Goal: Task Accomplishment & Management: Complete application form

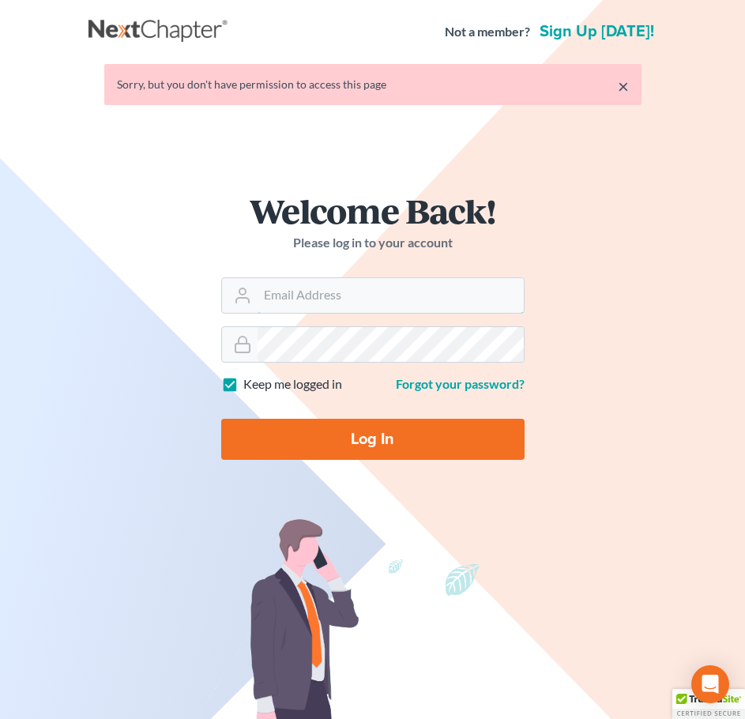
type input "[EMAIL_ADDRESS][DOMAIN_NAME]"
click at [429, 456] on input "Log In" at bounding box center [373, 439] width 304 height 41
type input "Thinking..."
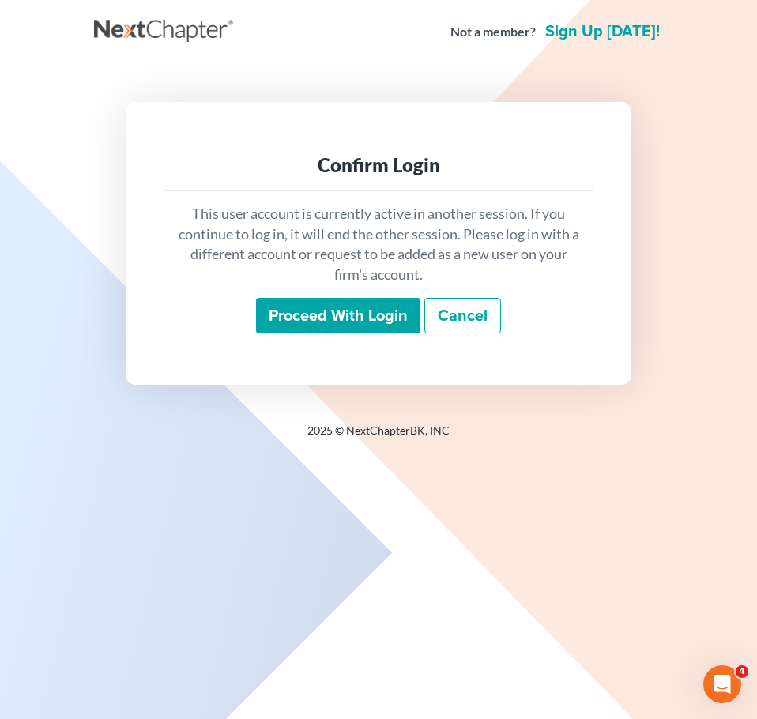
click at [354, 322] on input "Proceed with login" at bounding box center [338, 316] width 164 height 36
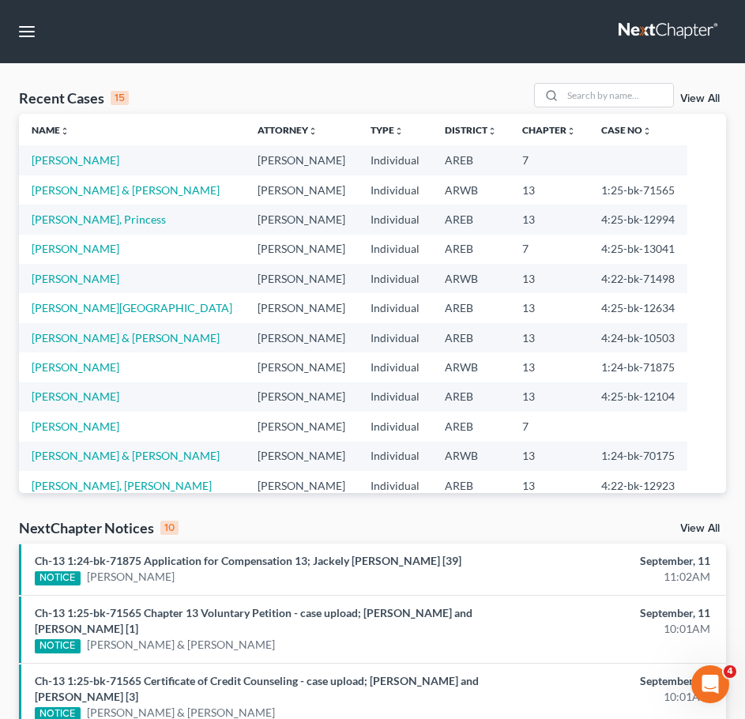
click at [706, 95] on link "View All" at bounding box center [701, 98] width 40 height 11
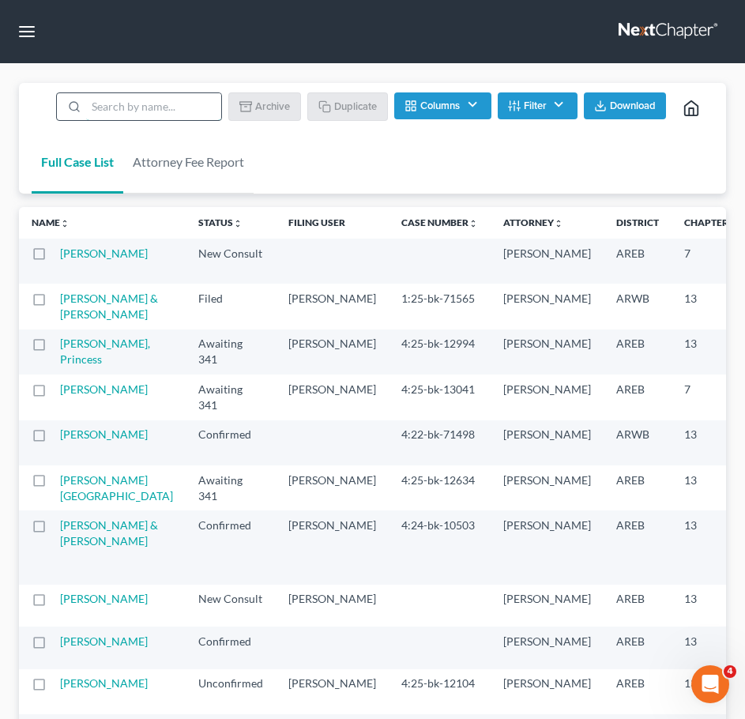
click at [109, 111] on input "search" at bounding box center [153, 106] width 135 height 27
type input "curenton"
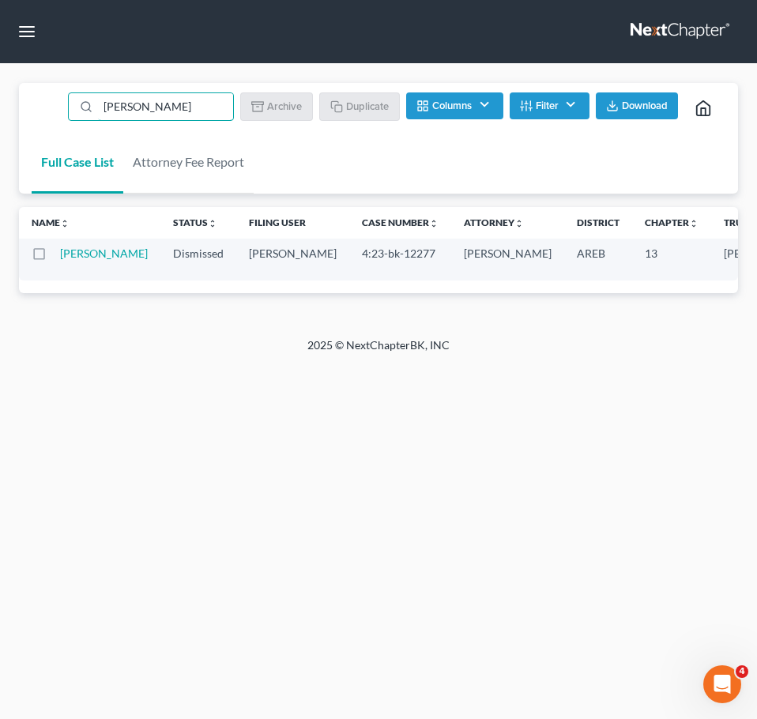
click at [54, 258] on label at bounding box center [54, 258] width 0 height 0
click at [60, 252] on input "checkbox" at bounding box center [65, 251] width 10 height 10
checkbox input "true"
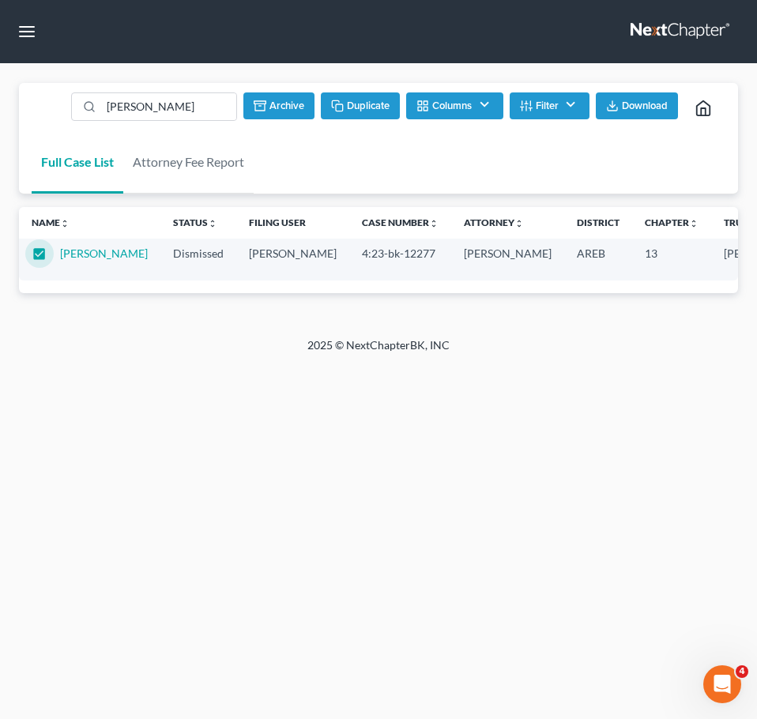
click at [349, 98] on button "Duplicate" at bounding box center [360, 105] width 79 height 27
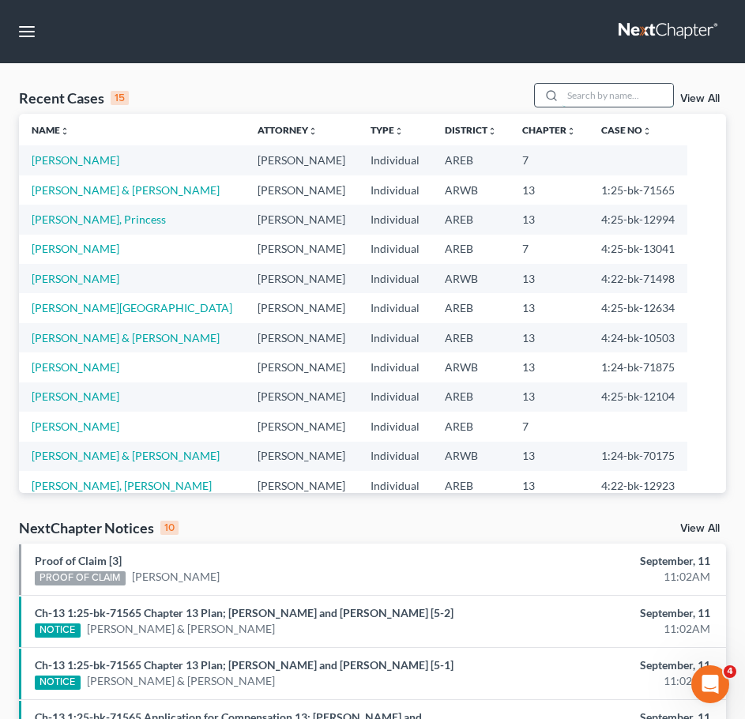
click at [613, 100] on input "search" at bounding box center [618, 95] width 111 height 23
type input "curenton"
click at [716, 106] on div "View All" at bounding box center [630, 95] width 193 height 25
click at [711, 97] on link "View All" at bounding box center [701, 98] width 40 height 11
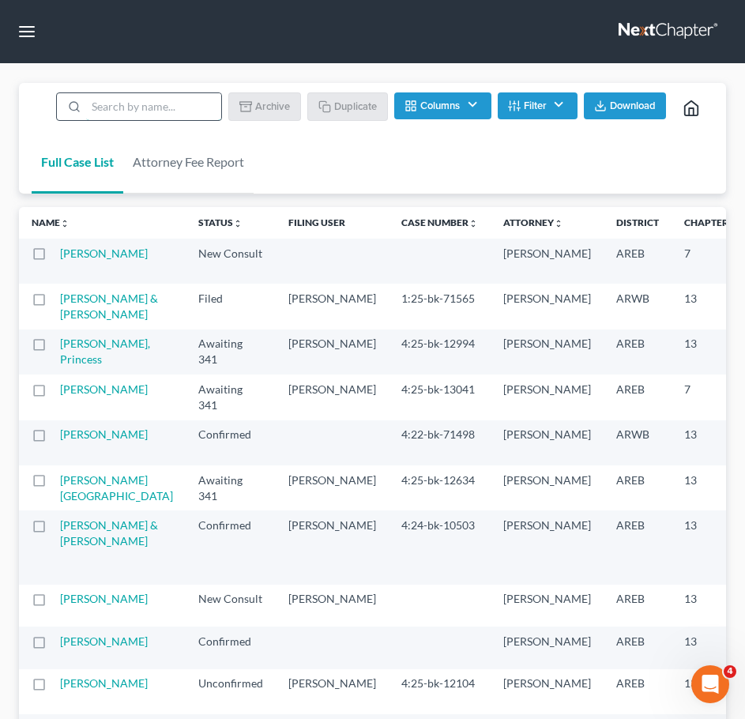
click at [179, 104] on input "search" at bounding box center [153, 106] width 135 height 27
type input "curenton"
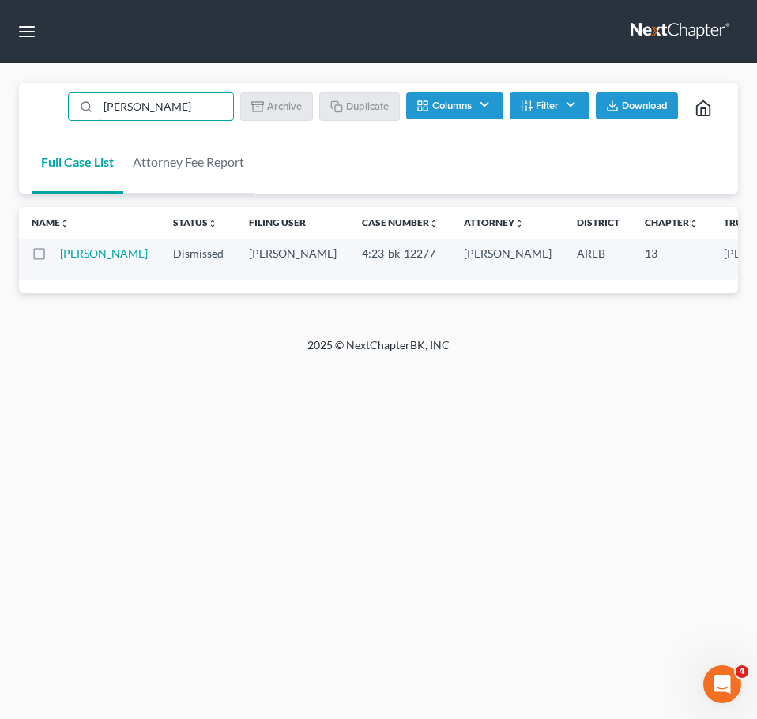
click at [54, 258] on label at bounding box center [54, 258] width 0 height 0
click at [60, 256] on input "checkbox" at bounding box center [65, 251] width 10 height 10
checkbox input "true"
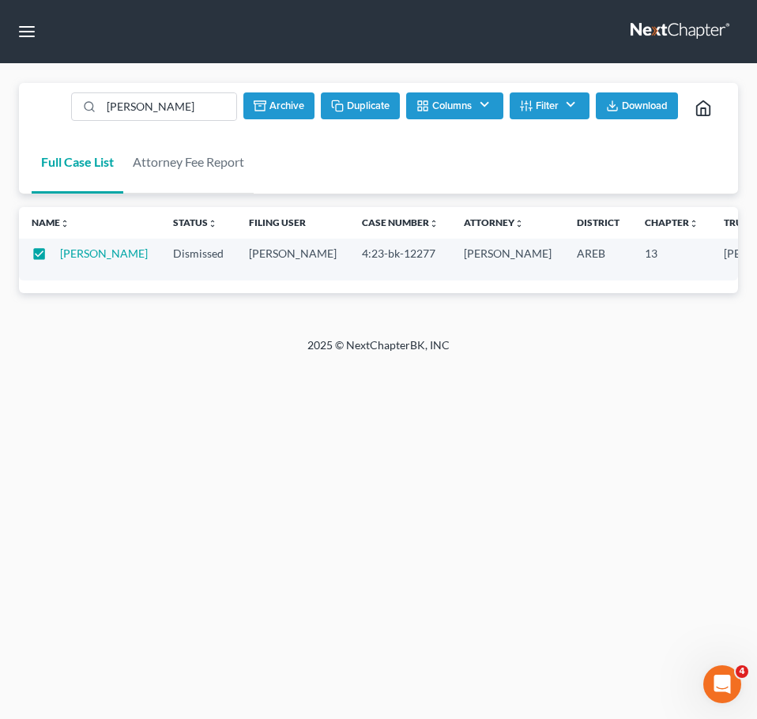
click at [368, 108] on button "Duplicate" at bounding box center [360, 105] width 79 height 27
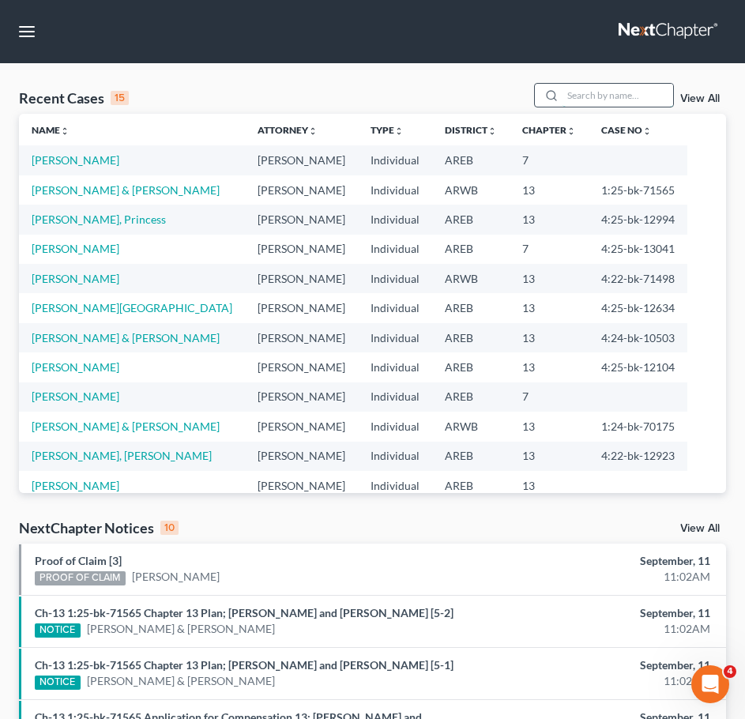
click at [594, 96] on input "search" at bounding box center [618, 95] width 111 height 23
type input "curenton"
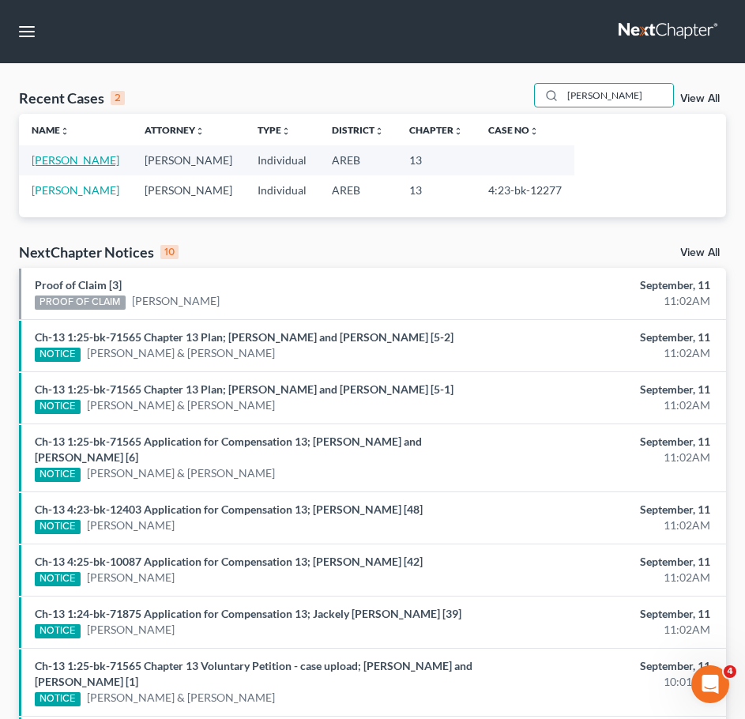
click at [75, 163] on link "[PERSON_NAME]" at bounding box center [76, 159] width 88 height 13
select select "2"
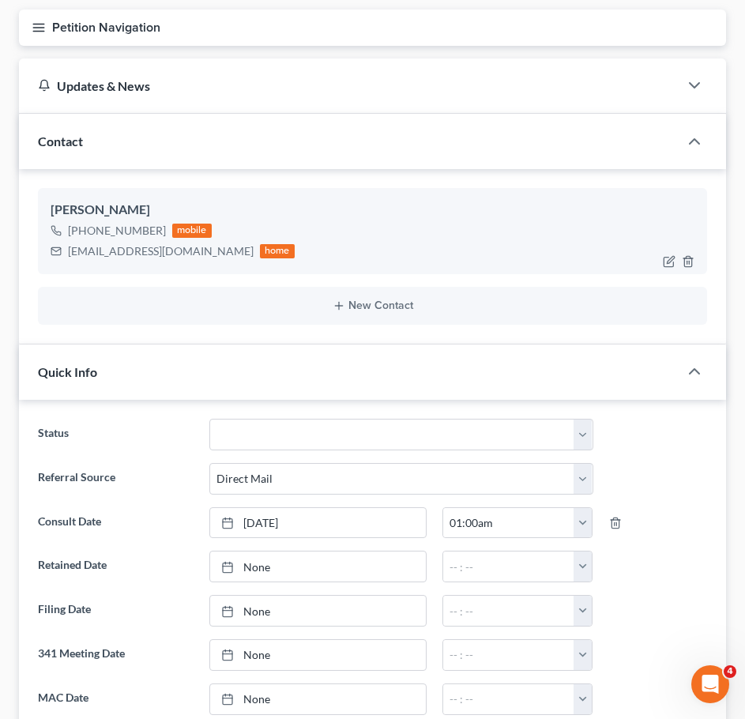
scroll to position [147, 0]
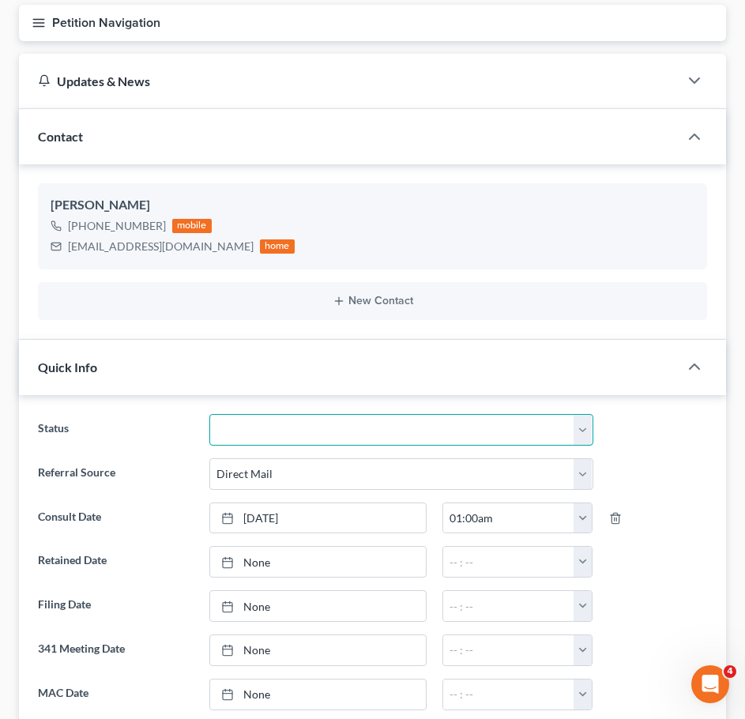
click at [446, 421] on select "Awaiting 341 Chapter 7 - Attended Meeting Confirmed Discharged Dismissed New Co…" at bounding box center [401, 430] width 384 height 32
select select "5"
click at [209, 414] on select "Awaiting 341 Chapter 7 - Attended Meeting Confirmed Discharged Dismissed New Co…" at bounding box center [401, 430] width 384 height 32
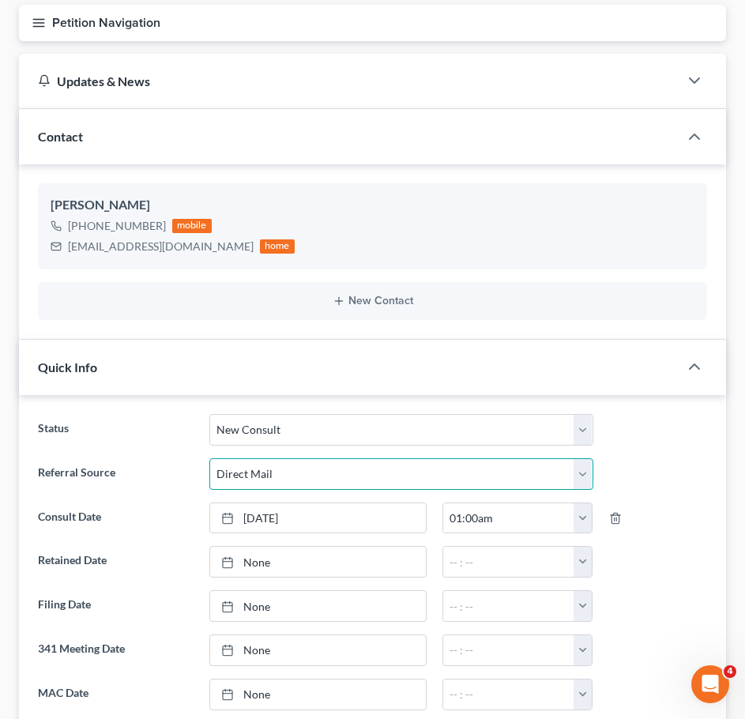
click at [367, 477] on select "Select Word Of Mouth Previous Clients Direct Mail Website Google Search Modern …" at bounding box center [401, 474] width 384 height 32
select select "1"
click at [209, 458] on select "Select Word Of Mouth Previous Clients Direct Mail Website Google Search Modern …" at bounding box center [401, 474] width 384 height 32
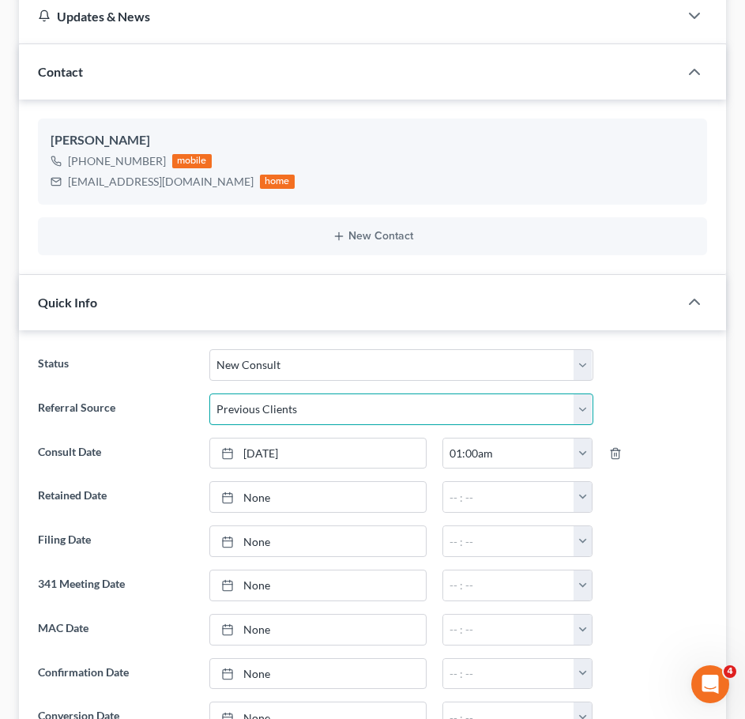
scroll to position [213, 0]
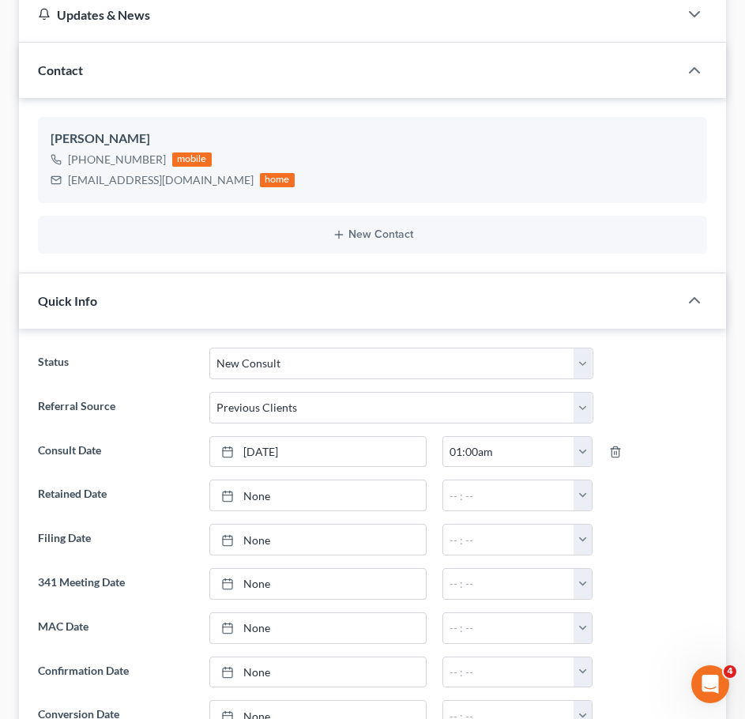
click at [290, 431] on ng-include "Status Awaiting 341 Chapter 7 - Attended Meeting Confirmed Discharged Dismissed…" at bounding box center [373, 606] width 670 height 516
click at [285, 443] on link "[DATE]" at bounding box center [318, 452] width 216 height 30
click at [361, 454] on link "[DATE]" at bounding box center [318, 452] width 216 height 30
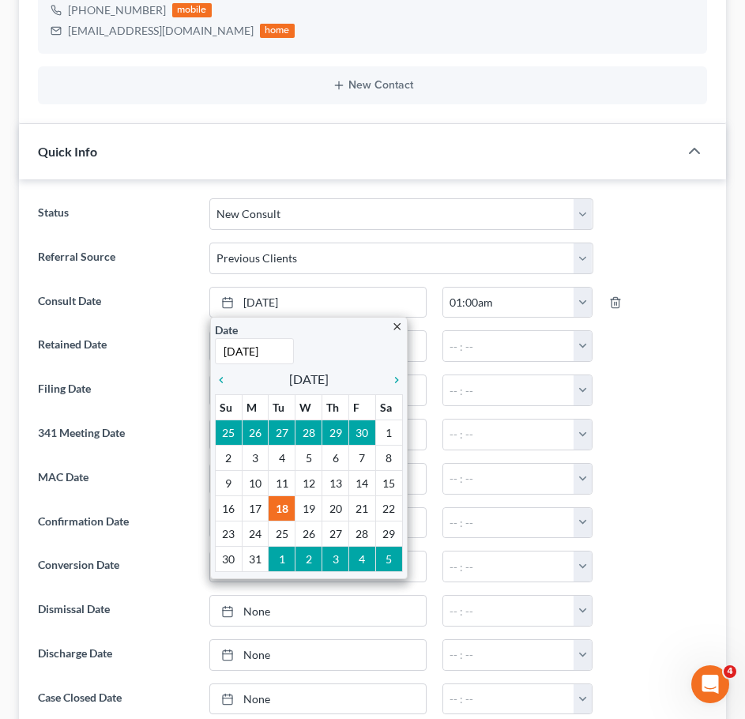
scroll to position [364, 0]
click at [287, 360] on input "[DATE]" at bounding box center [254, 351] width 79 height 26
type input "[DATE]"
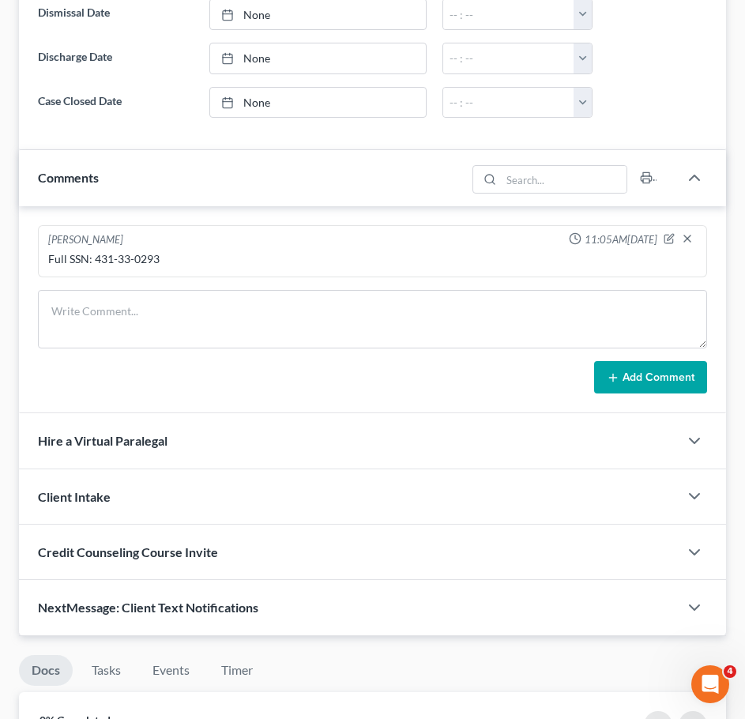
scroll to position [0, 0]
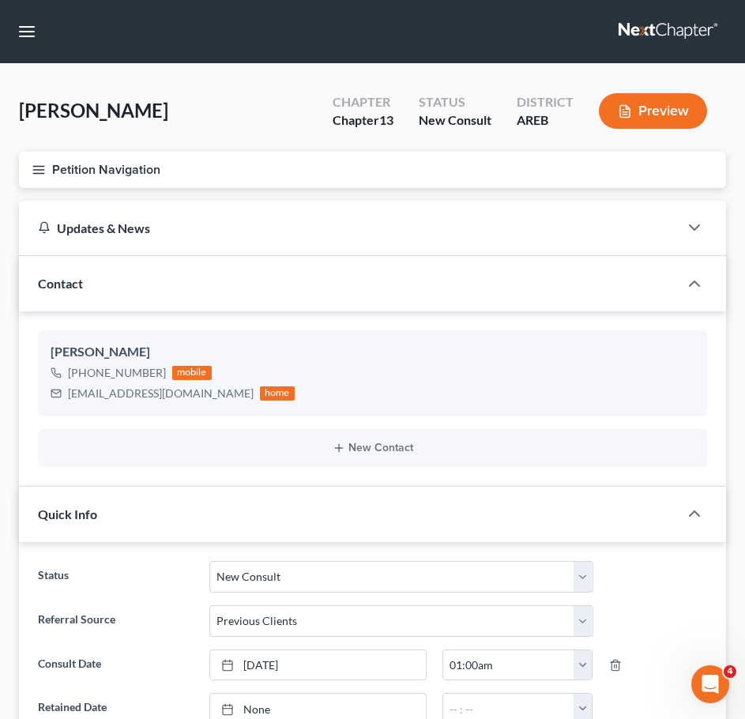
click at [21, 162] on button "Petition Navigation" at bounding box center [372, 170] width 707 height 36
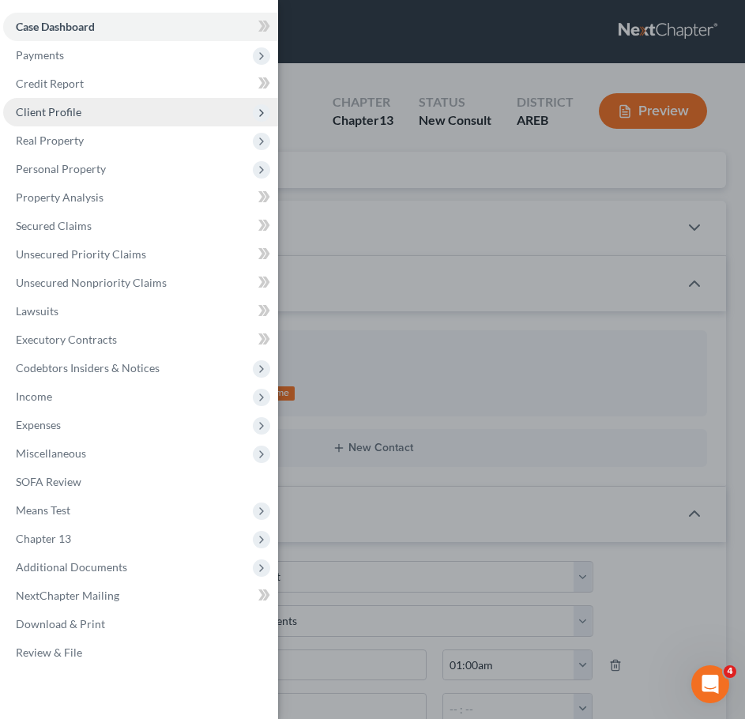
click at [48, 114] on span "Client Profile" at bounding box center [49, 111] width 66 height 13
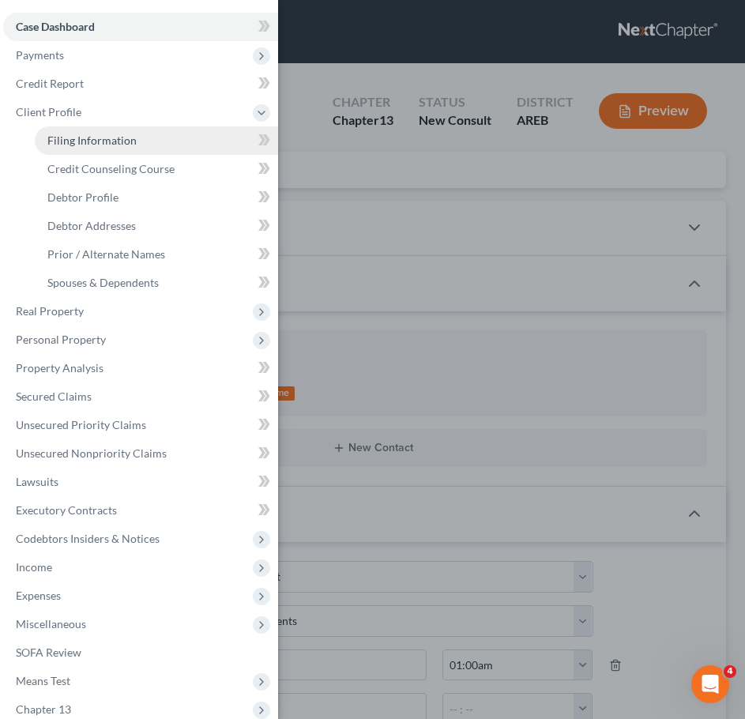
click at [66, 130] on link "Filing Information" at bounding box center [156, 140] width 243 height 28
select select "1"
select select "0"
select select "3"
select select "5"
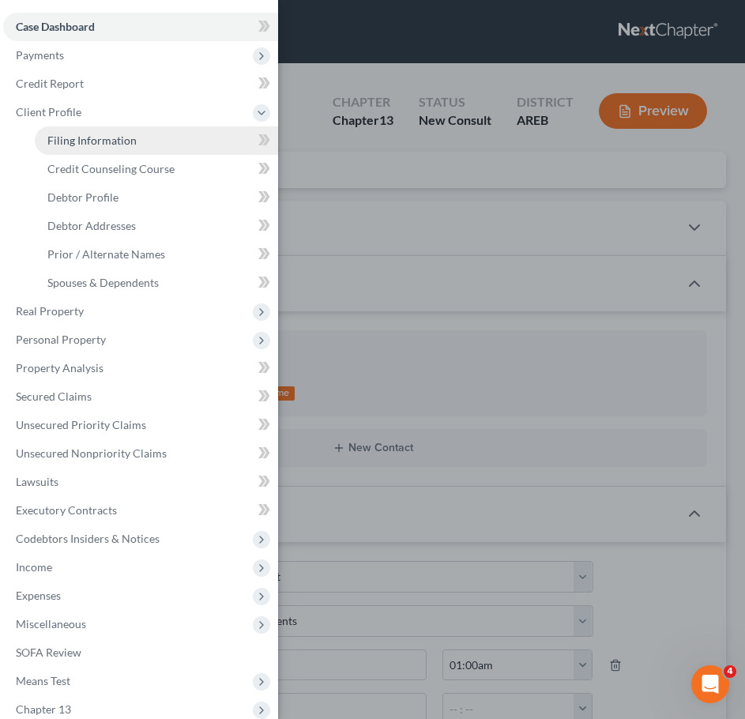
select select "0"
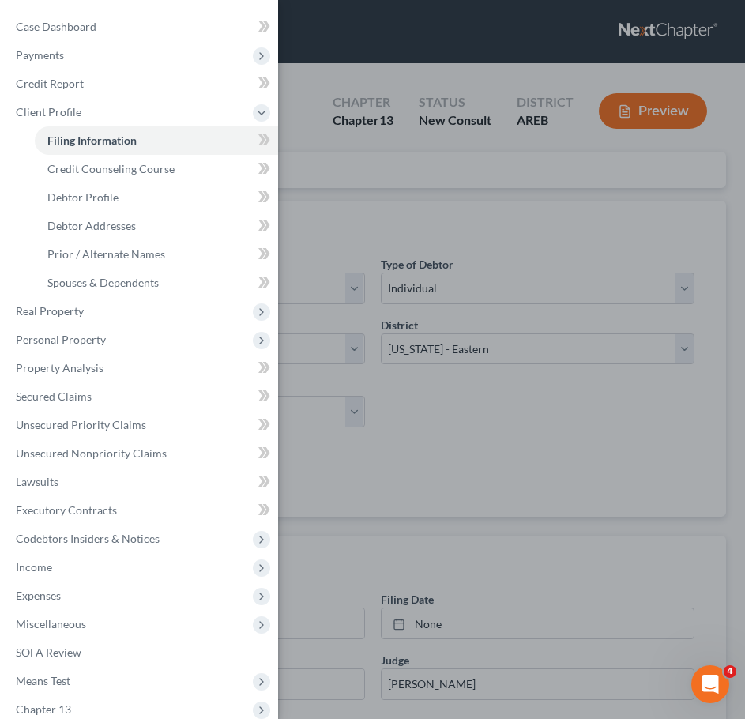
click at [494, 274] on div "Case Dashboard Payments Invoices Payments Payments Credit Report Client Profile" at bounding box center [372, 359] width 745 height 719
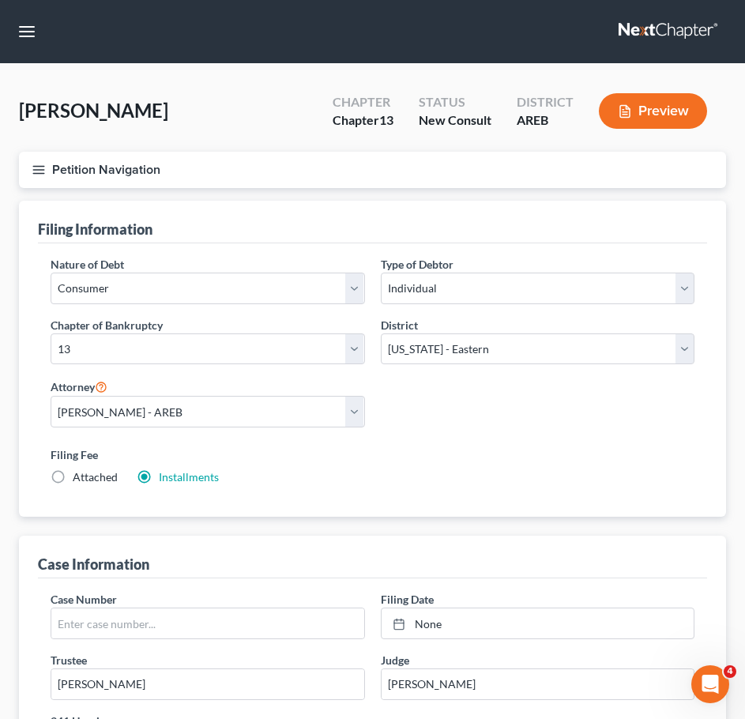
scroll to position [608, 0]
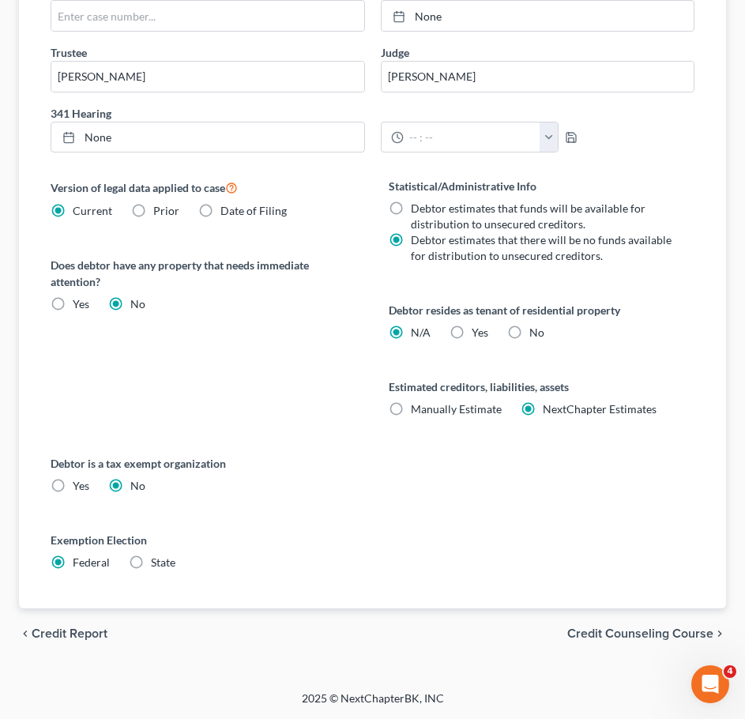
click at [628, 640] on span "Credit Counseling Course" at bounding box center [641, 634] width 146 height 13
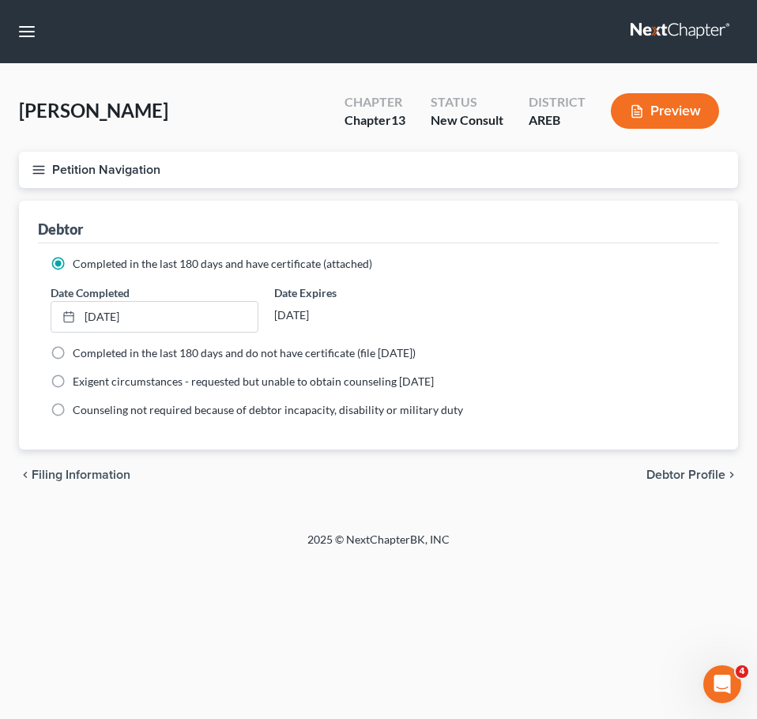
click at [699, 469] on span "Debtor Profile" at bounding box center [686, 475] width 79 height 13
select select "0"
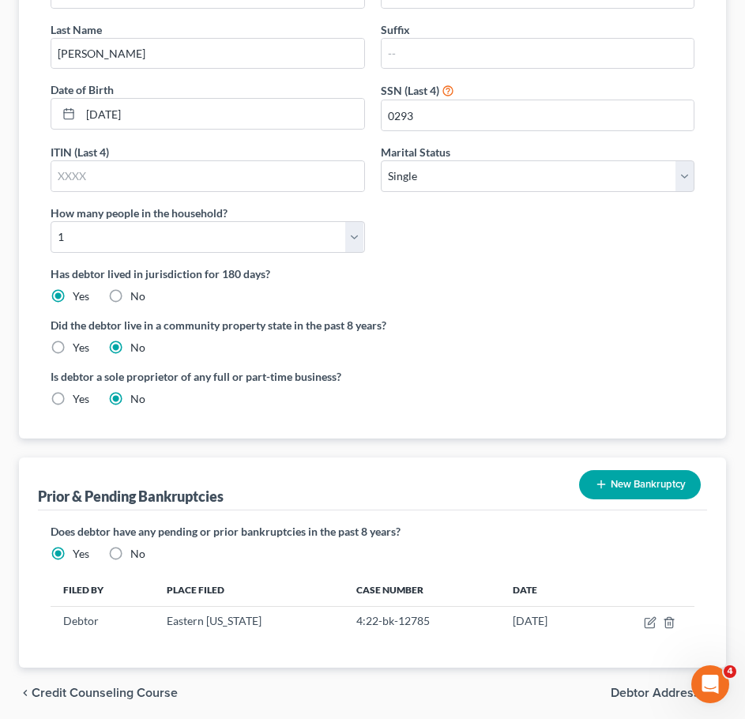
scroll to position [355, 0]
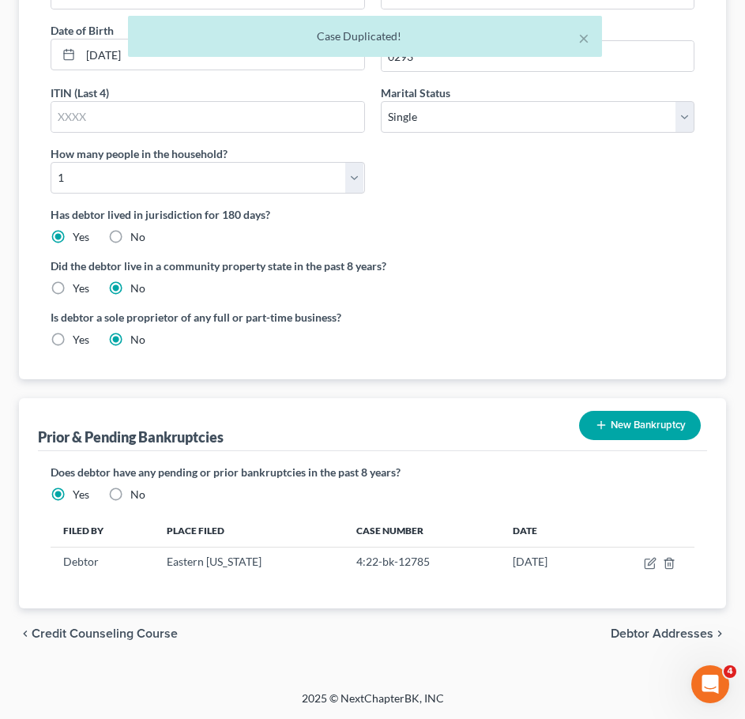
click at [668, 432] on button "New Bankruptcy" at bounding box center [640, 425] width 122 height 29
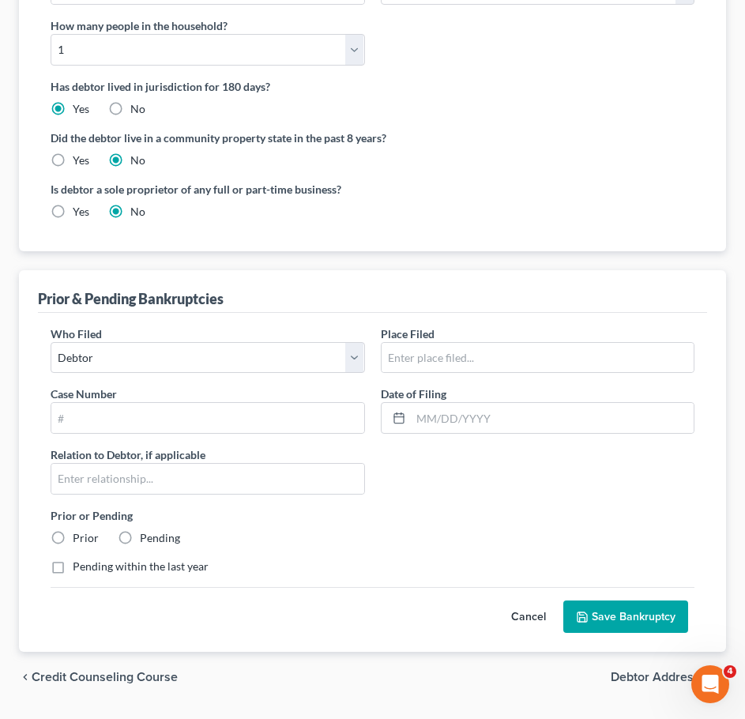
scroll to position [484, 0]
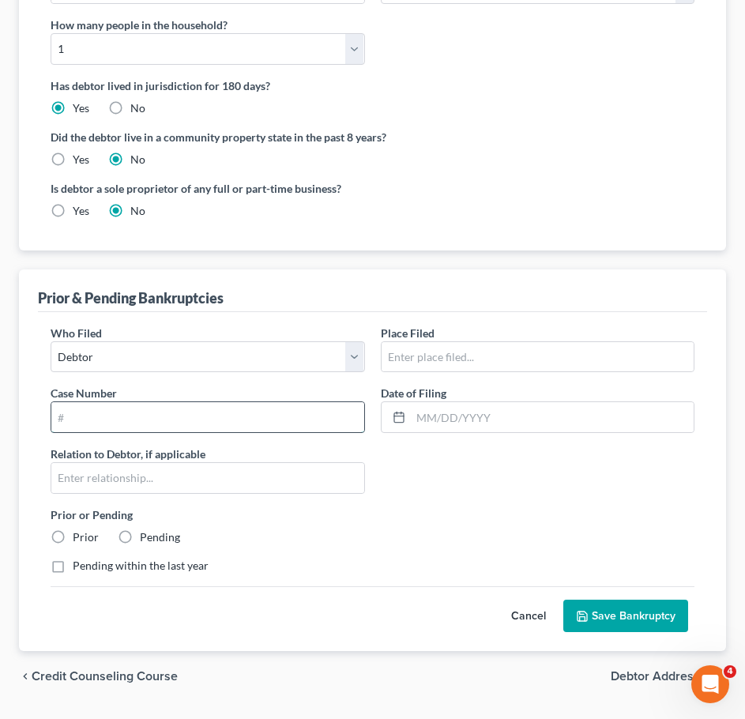
click at [230, 410] on input "text" at bounding box center [207, 417] width 313 height 30
type input "4:23-bk-12277"
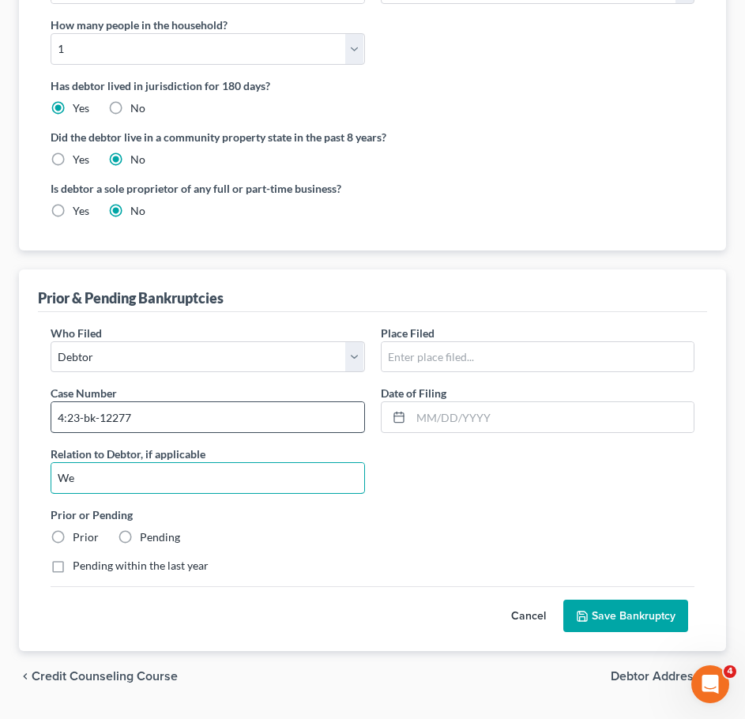
type input "W"
type input "Self"
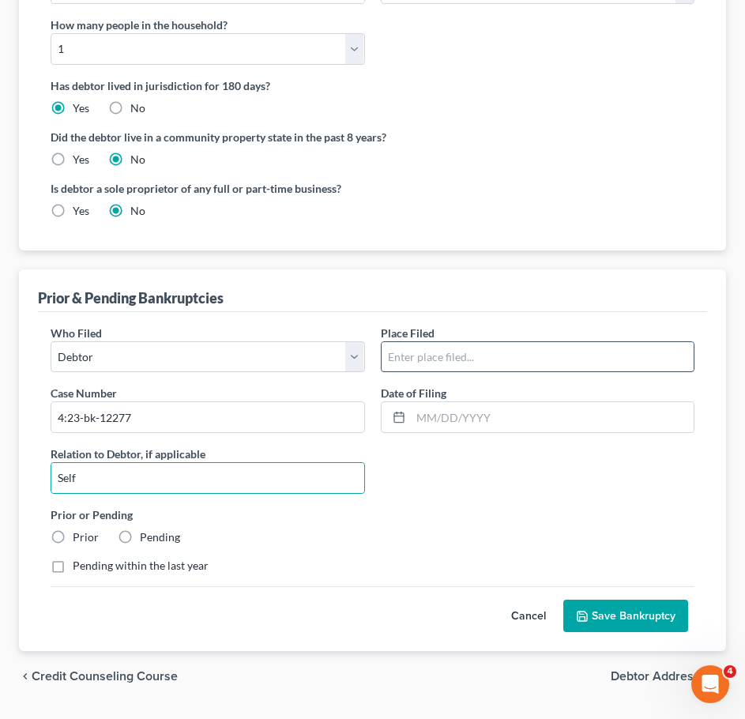
click at [415, 351] on input "text" at bounding box center [538, 357] width 313 height 30
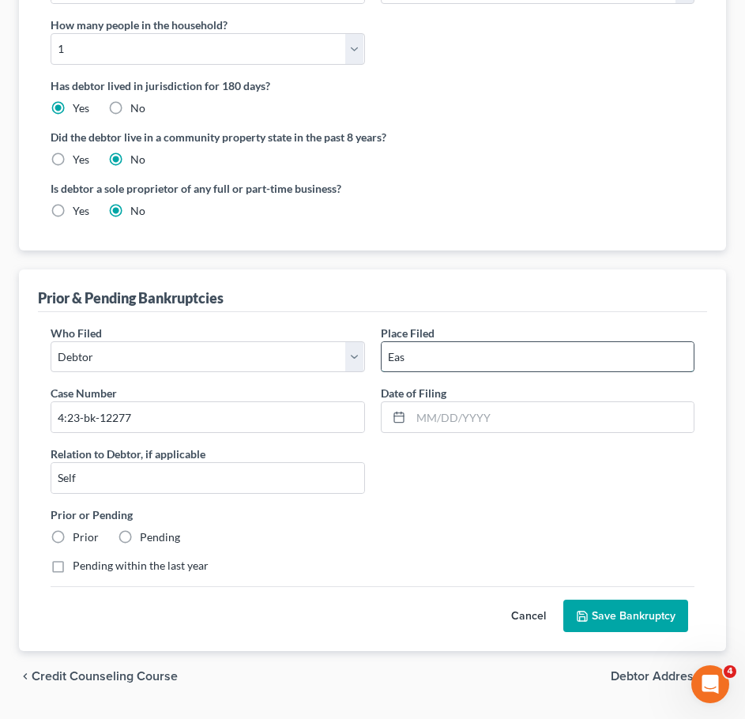
type input "Eastern Arkansas"
click at [447, 423] on input "text" at bounding box center [553, 417] width 284 height 30
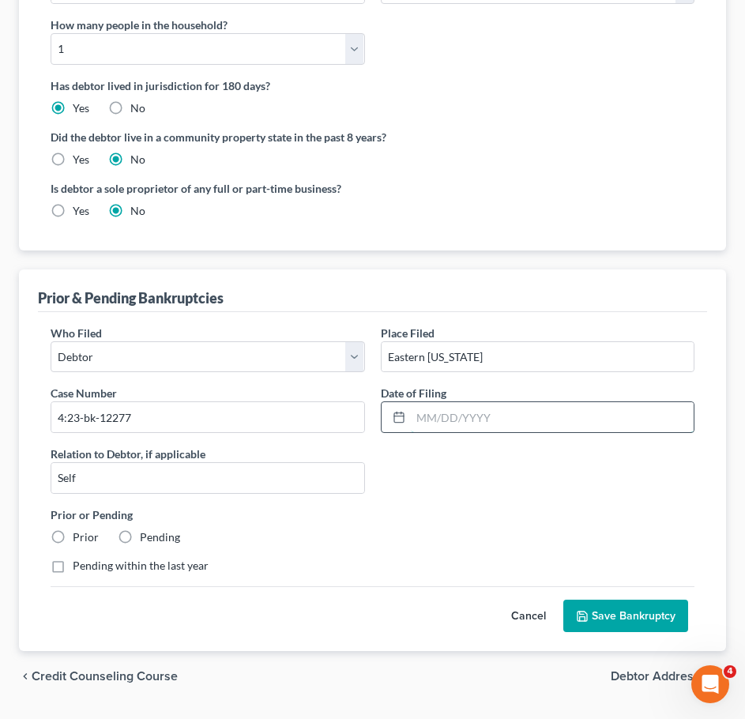
click at [485, 413] on input "text" at bounding box center [553, 417] width 284 height 30
type input "7/25/2023"
click at [140, 535] on label "Pending" at bounding box center [160, 538] width 40 height 16
click at [146, 535] on input "Pending" at bounding box center [151, 535] width 10 height 10
radio input "true"
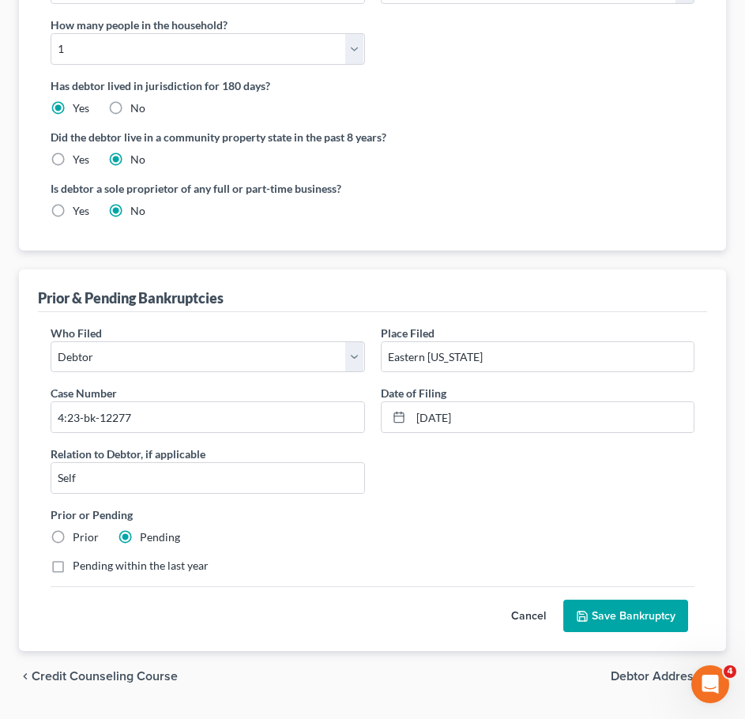
click at [135, 572] on label "Pending within the last year" at bounding box center [141, 566] width 136 height 16
click at [89, 568] on input "Pending within the last year" at bounding box center [84, 563] width 10 height 10
checkbox input "true"
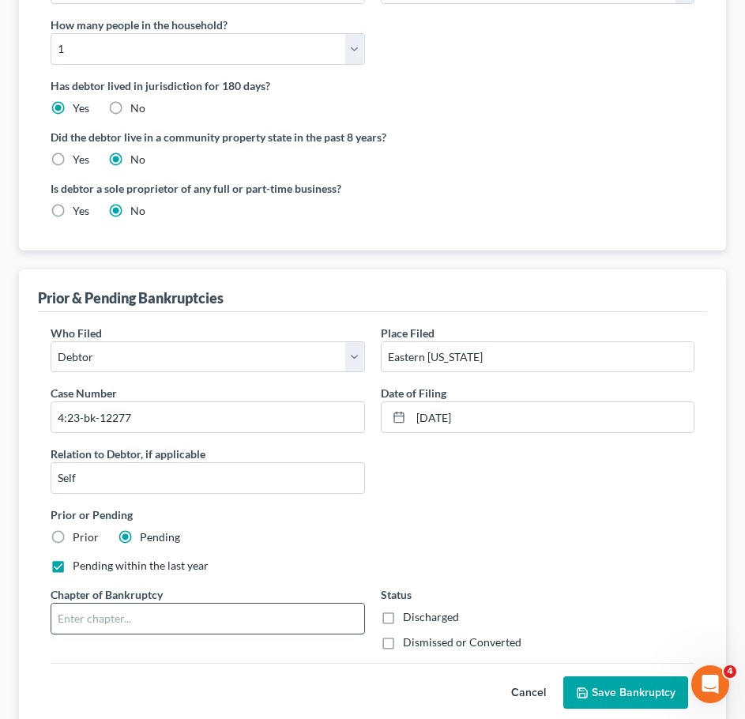
click at [198, 620] on input "text" at bounding box center [207, 619] width 313 height 30
type input "13"
click at [481, 645] on label "Dismissed or Converted" at bounding box center [462, 643] width 119 height 16
click at [420, 645] on input "Dismissed or Converted" at bounding box center [414, 640] width 10 height 10
checkbox input "true"
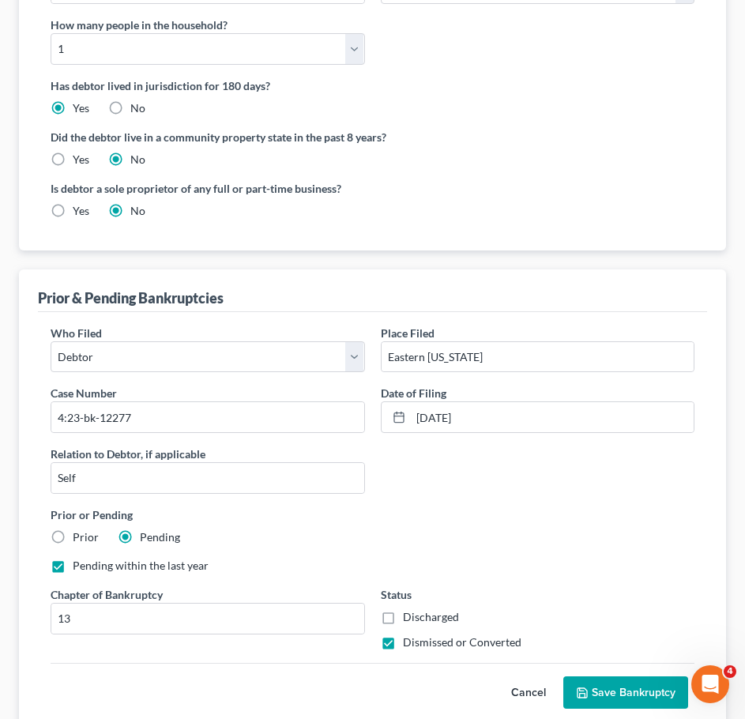
click at [602, 692] on button "Save Bankruptcy" at bounding box center [626, 693] width 125 height 33
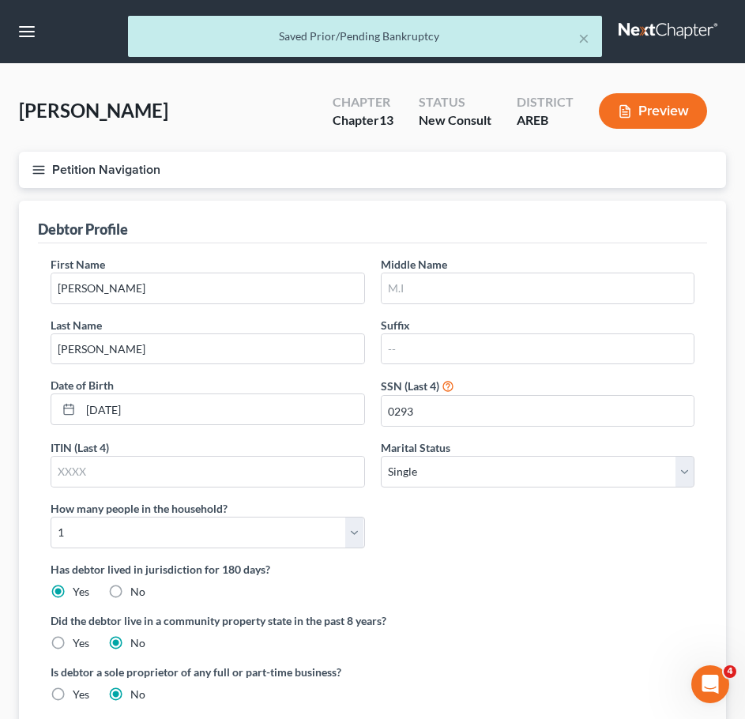
scroll to position [385, 0]
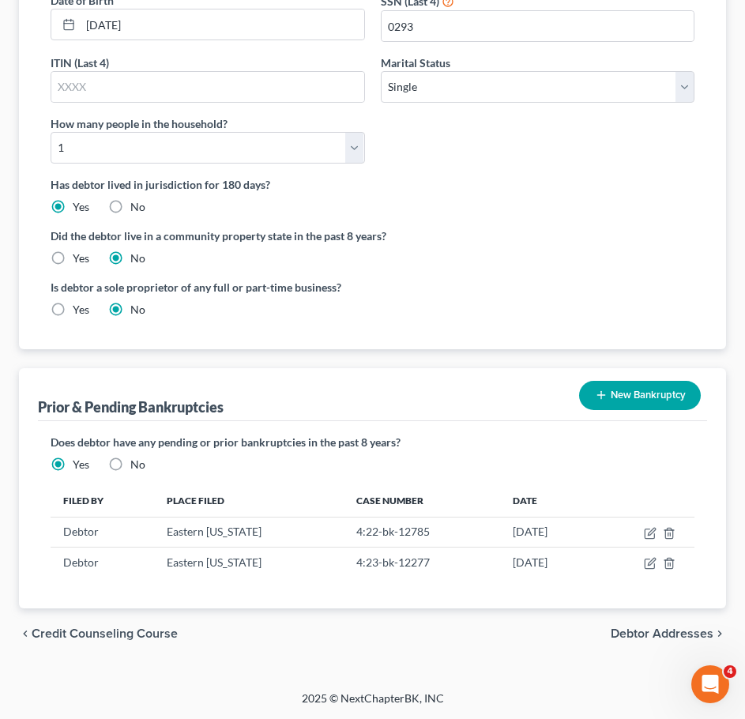
click at [660, 628] on span "Debtor Addresses" at bounding box center [662, 634] width 103 height 13
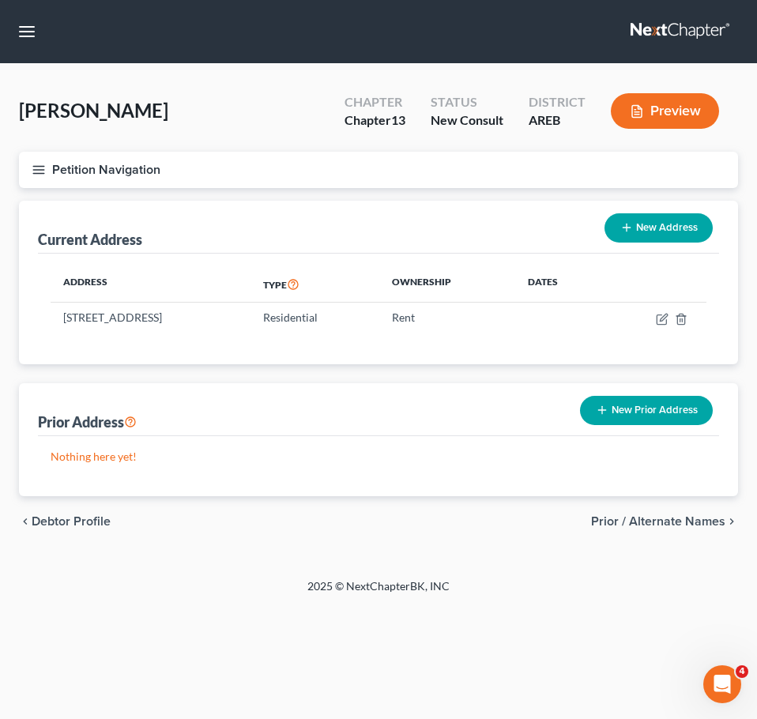
click at [666, 516] on span "Prior / Alternate Names" at bounding box center [658, 521] width 134 height 13
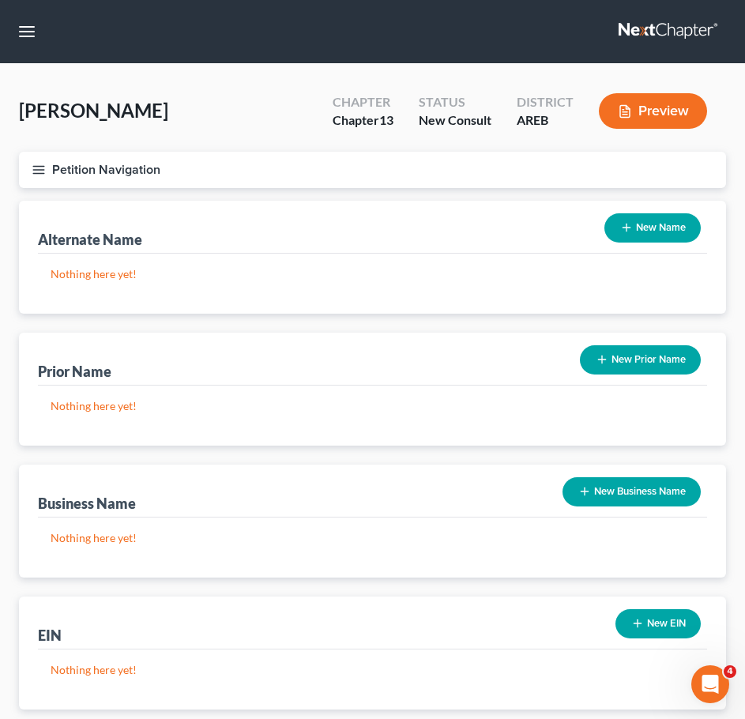
scroll to position [101, 0]
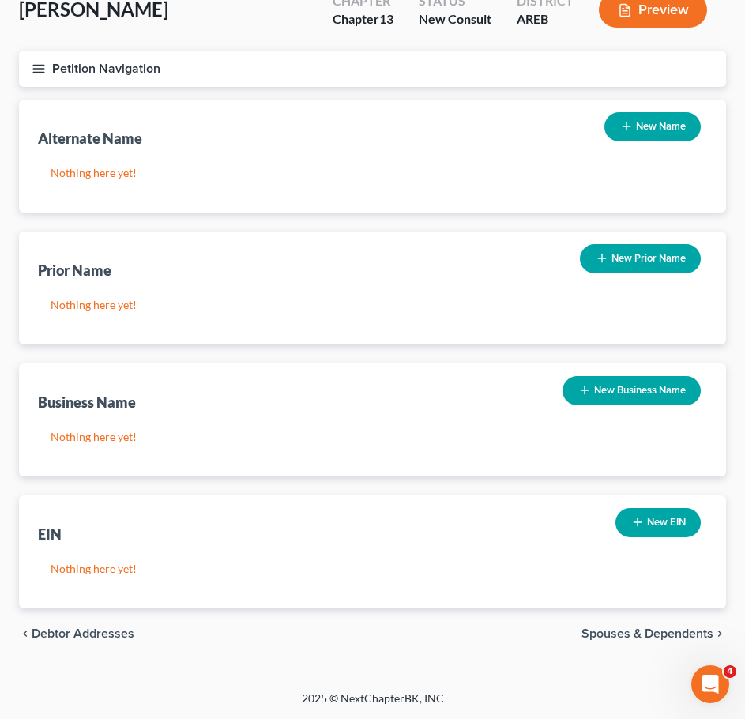
click at [651, 638] on span "Spouses & Dependents" at bounding box center [648, 634] width 132 height 13
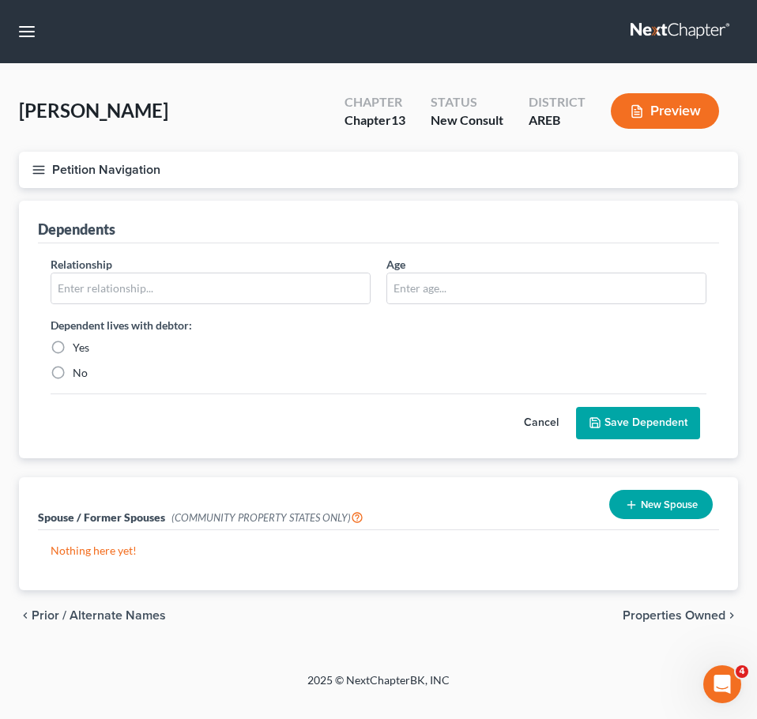
click at [660, 617] on span "Properties Owned" at bounding box center [674, 615] width 103 height 13
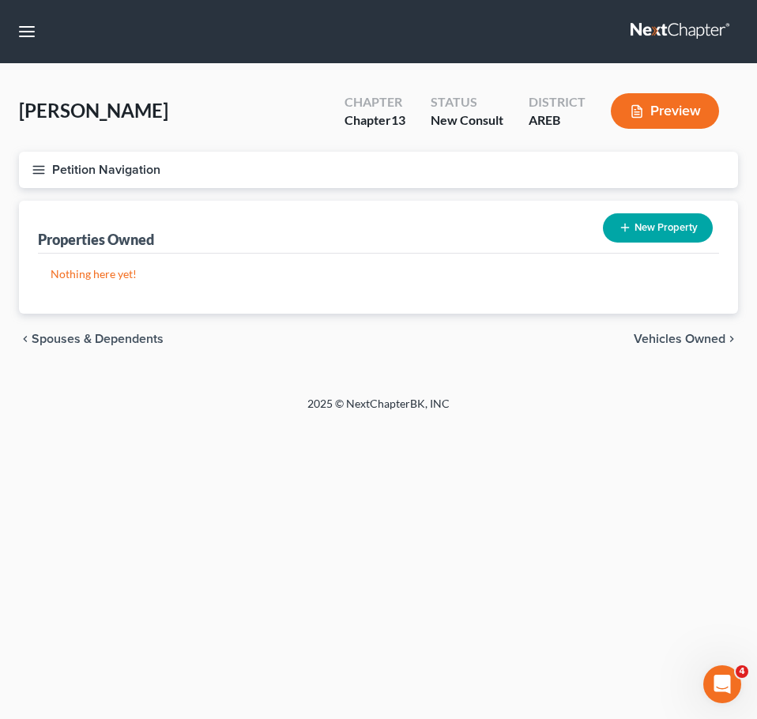
click at [657, 345] on span "Vehicles Owned" at bounding box center [680, 339] width 92 height 13
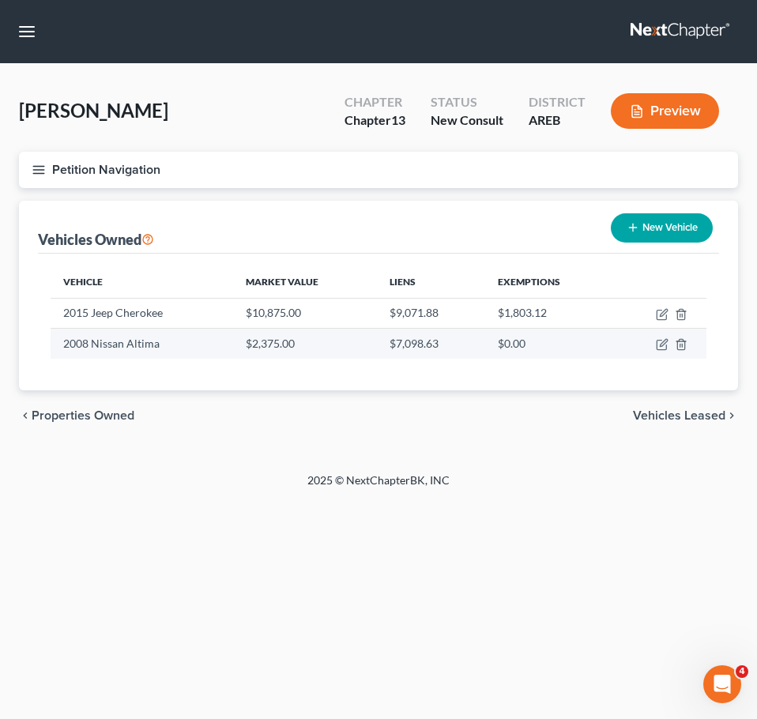
click at [682, 338] on td at bounding box center [660, 344] width 92 height 30
click at [681, 340] on icon "button" at bounding box center [680, 345] width 7 height 10
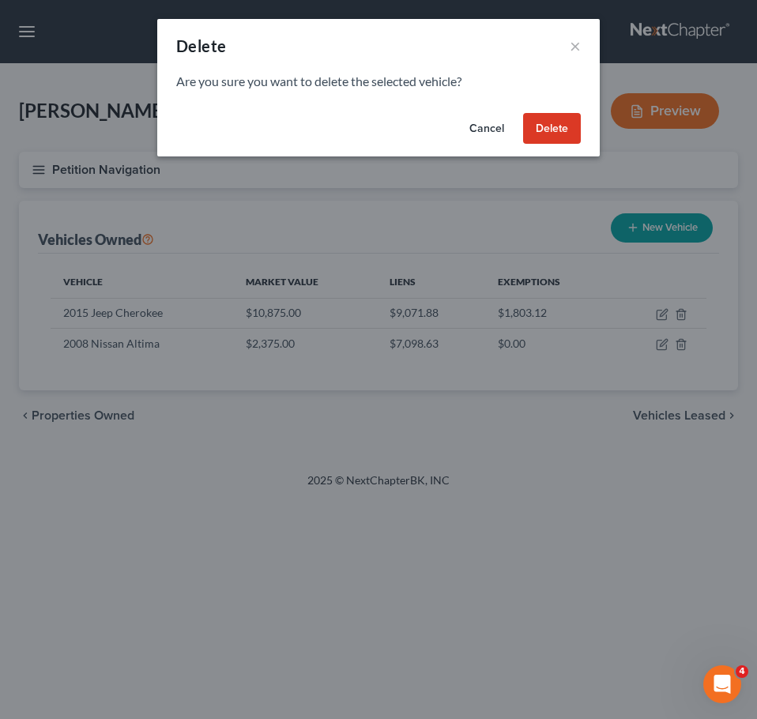
click at [553, 119] on button "Delete" at bounding box center [552, 129] width 58 height 32
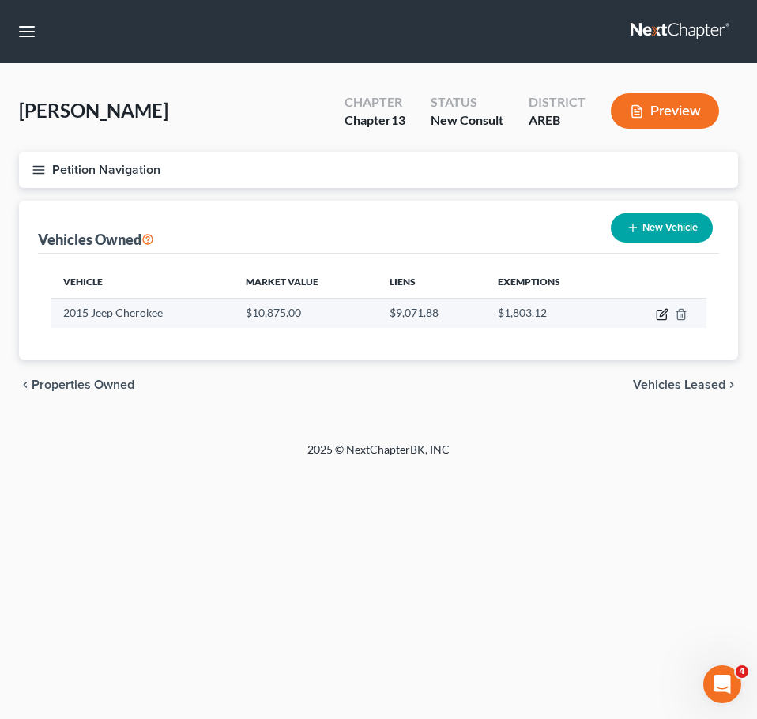
click at [659, 319] on icon "button" at bounding box center [662, 314] width 13 height 13
select select "0"
select select "11"
select select "0"
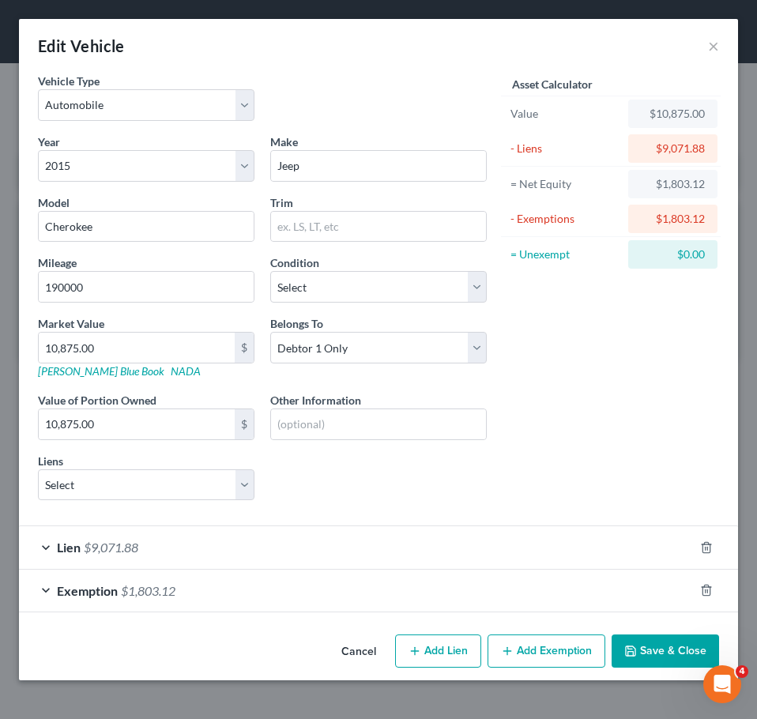
click at [712, 596] on div at bounding box center [716, 590] width 44 height 25
click at [710, 590] on icon "button" at bounding box center [706, 591] width 7 height 10
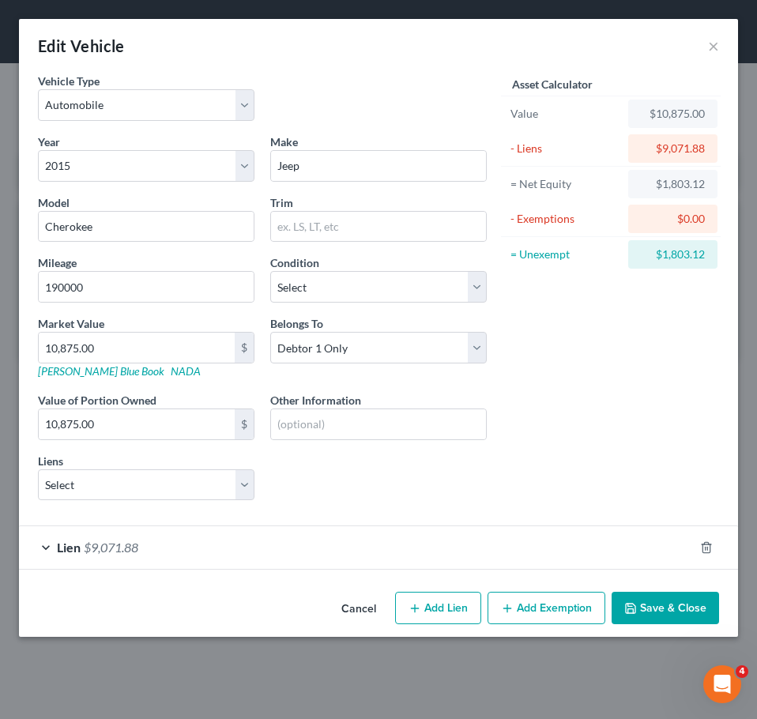
click at [492, 551] on div "Lien $9,071.88" at bounding box center [356, 547] width 675 height 42
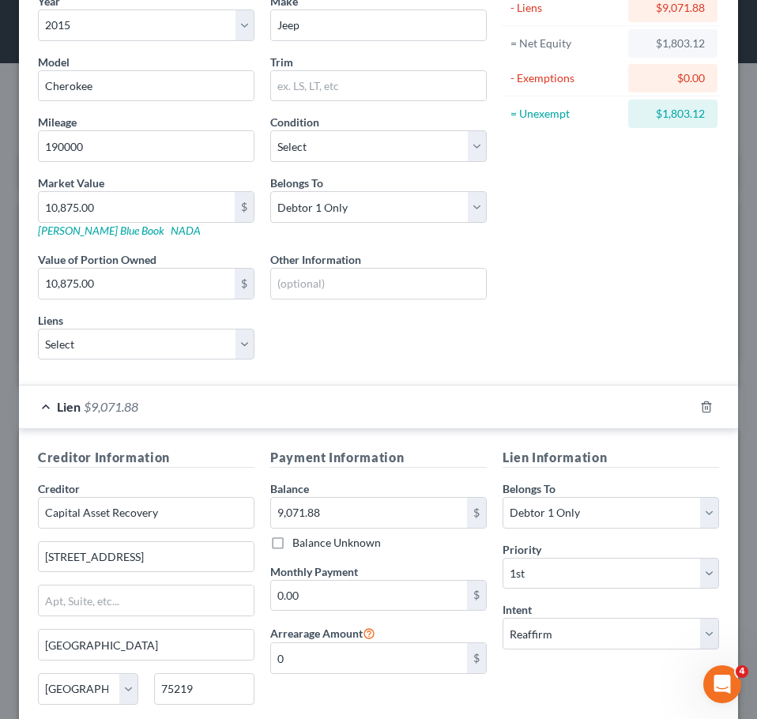
scroll to position [141, 0]
click at [356, 519] on input "9,071.88" at bounding box center [369, 512] width 196 height 30
type input "7,555.59"
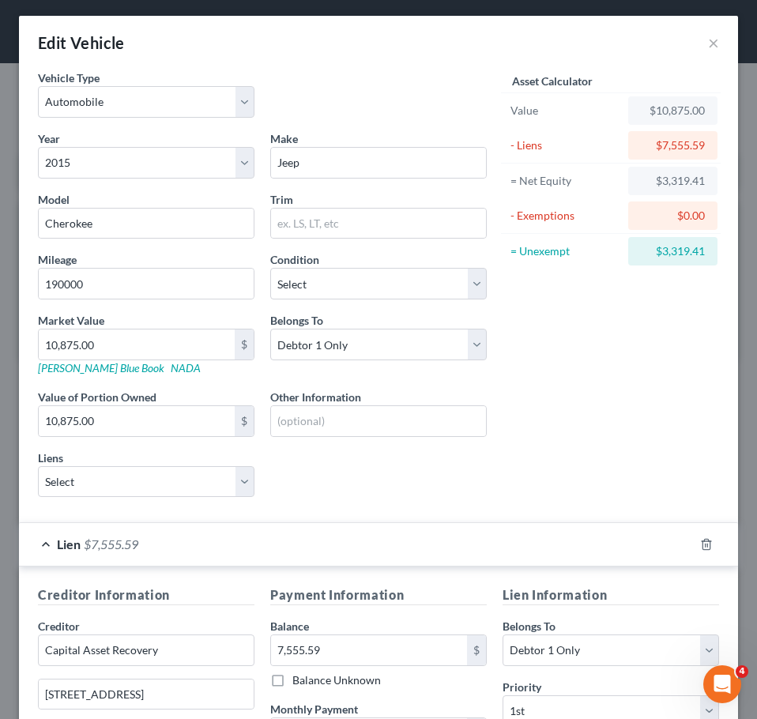
scroll to position [0, 0]
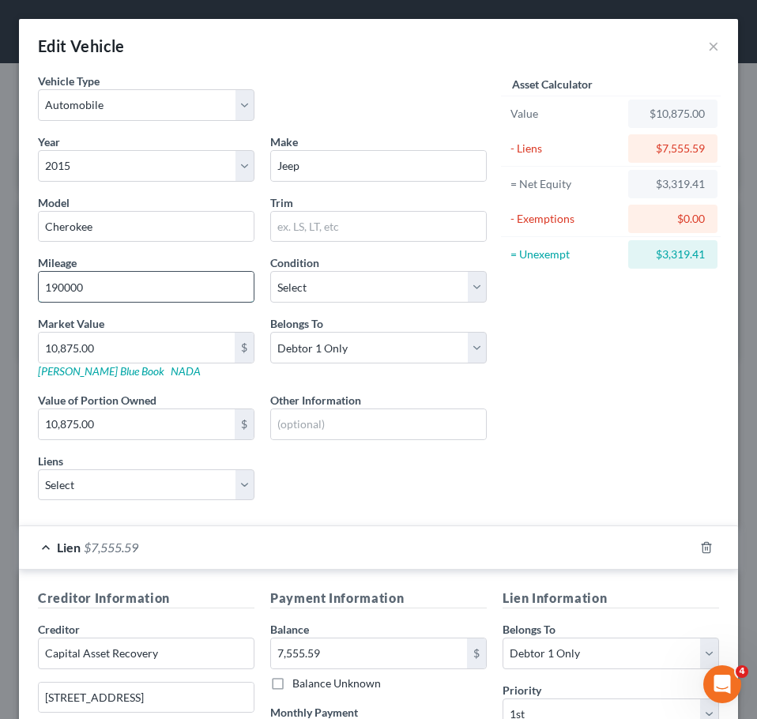
click at [129, 285] on input "190000" at bounding box center [146, 287] width 215 height 30
drag, startPoint x: 141, startPoint y: 291, endPoint x: -1, endPoint y: 250, distance: 147.3
click at [0, 250] on html "Home New Case Client Portal Directory Cases DebtorCC Payments Lambert & Perry L…" at bounding box center [378, 359] width 757 height 719
type input "250000"
click at [120, 349] on input "10,875.00" at bounding box center [137, 348] width 196 height 30
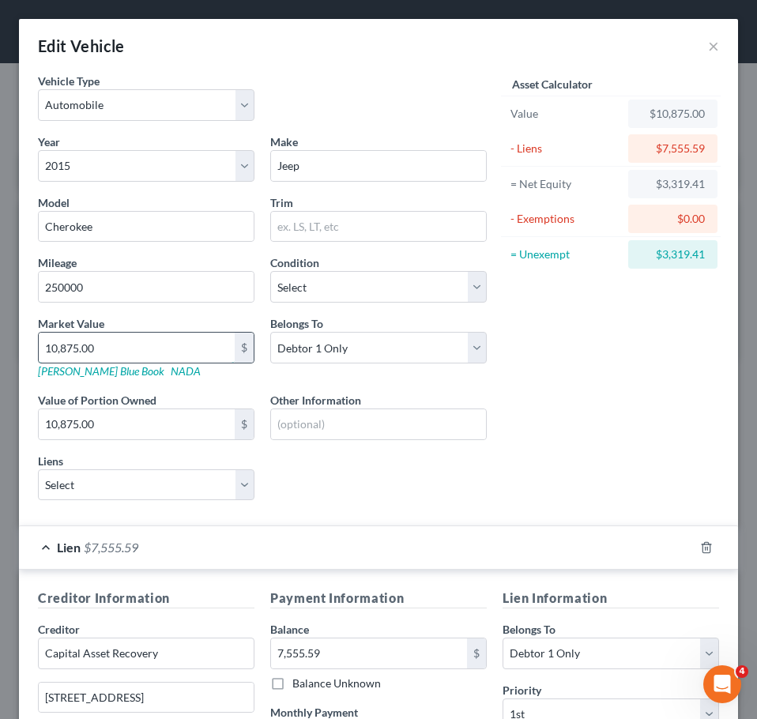
click at [120, 349] on input "10,875.00" at bounding box center [137, 348] width 196 height 30
type input "2"
type input "2.00"
type input "28"
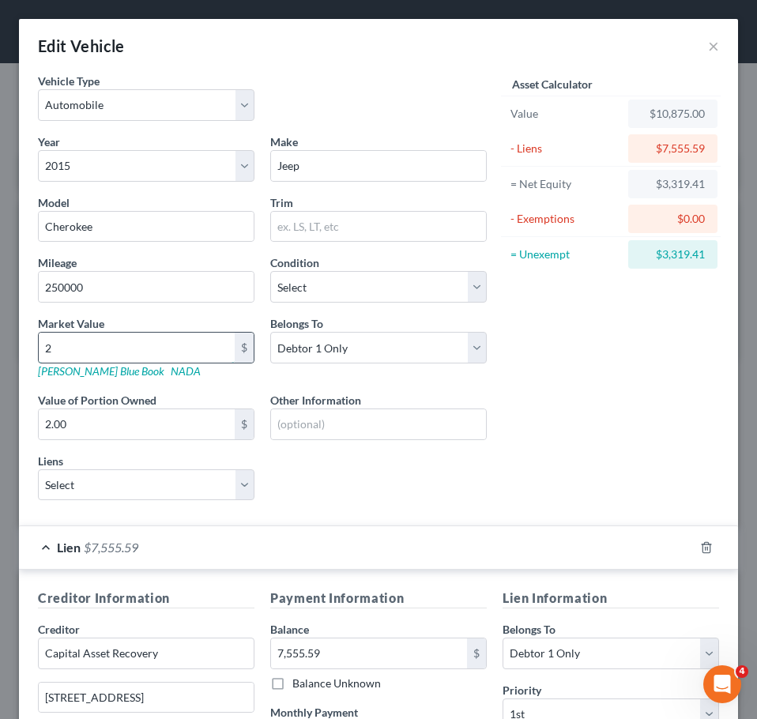
type input "28.00"
type input "280"
type input "280.00"
type input "2800"
type input "2,800.00"
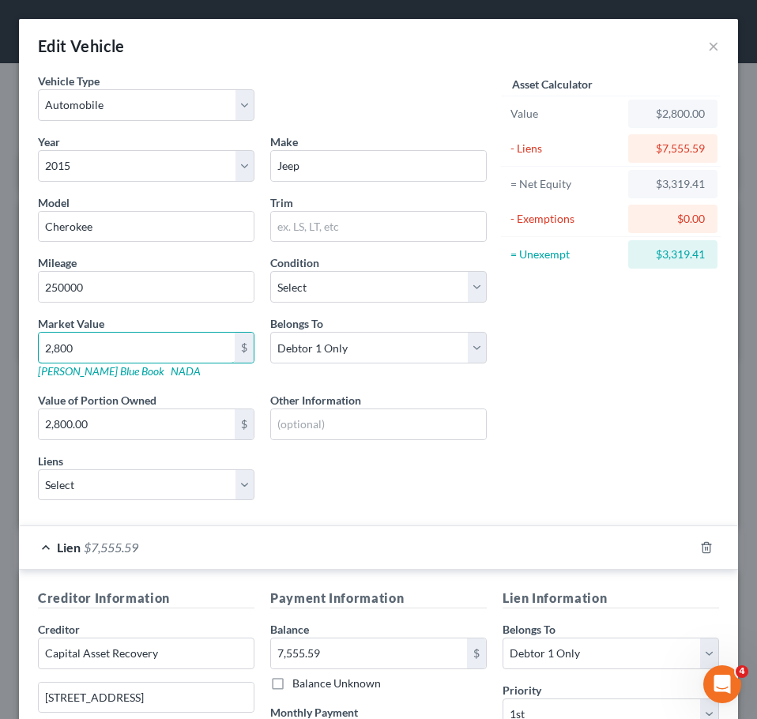
type input "2,800"
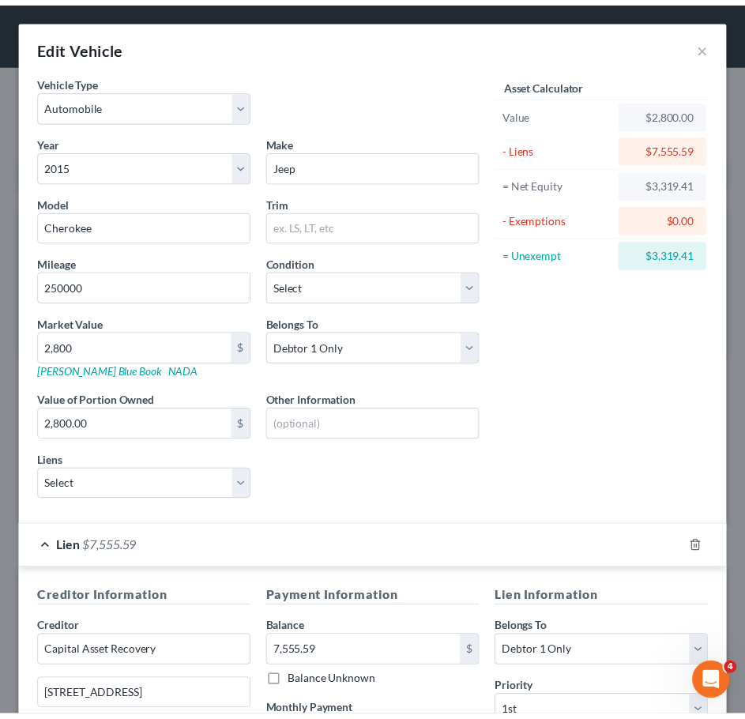
scroll to position [266, 0]
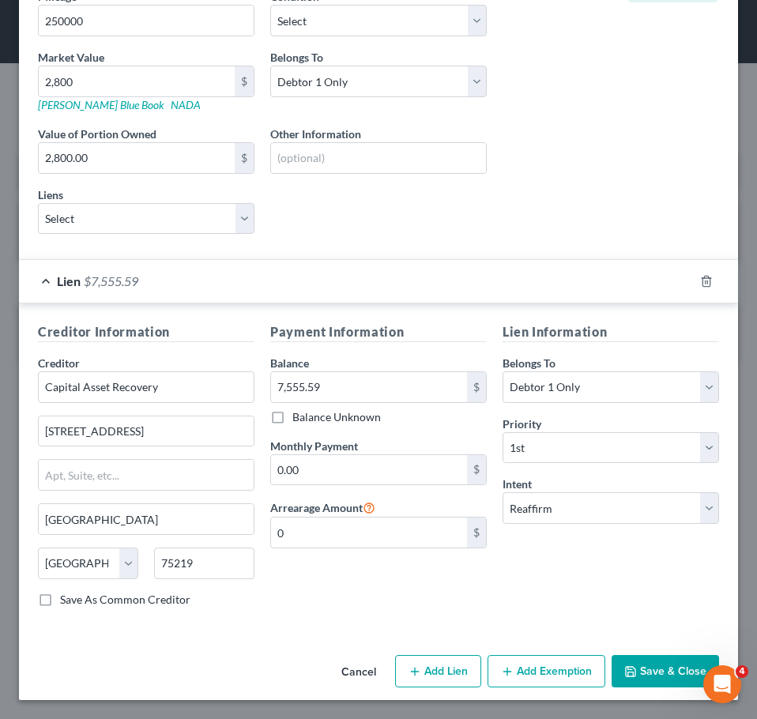
click at [651, 668] on button "Save & Close" at bounding box center [666, 671] width 108 height 33
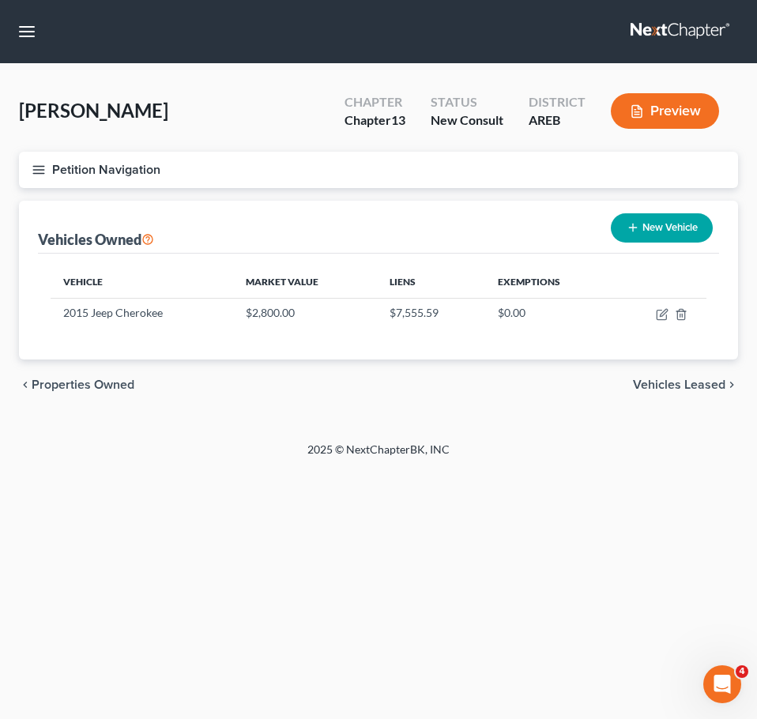
click at [620, 436] on div "Curenton, Elizabeth Upgraded Chapter Chapter 13 Status New Consult District ARE…" at bounding box center [378, 253] width 757 height 378
click at [675, 379] on span "Vehicles Leased" at bounding box center [679, 385] width 92 height 13
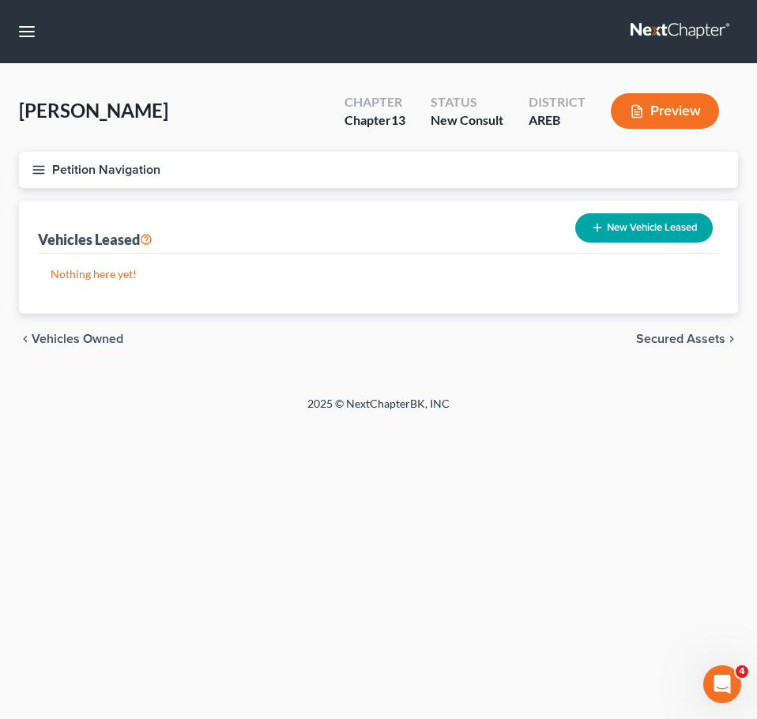
click at [677, 339] on span "Secured Assets" at bounding box center [680, 339] width 89 height 13
click at [681, 336] on span "Personal Items" at bounding box center [683, 339] width 85 height 13
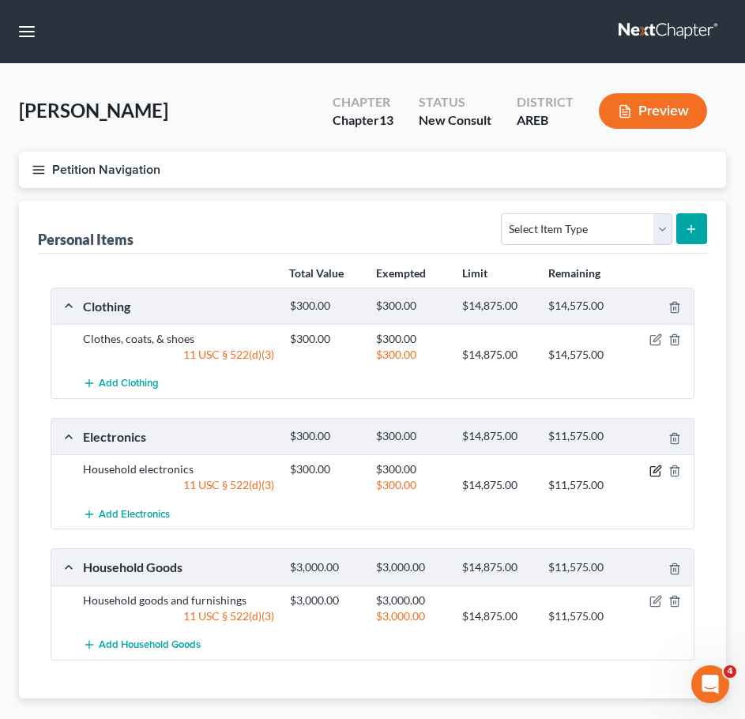
scroll to position [90, 0]
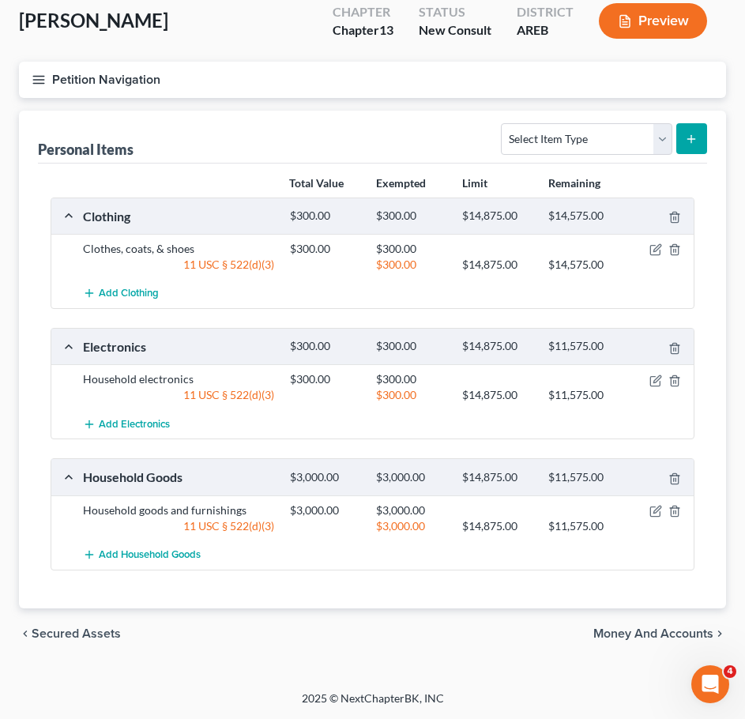
click at [693, 638] on span "Money and Accounts" at bounding box center [654, 634] width 120 height 13
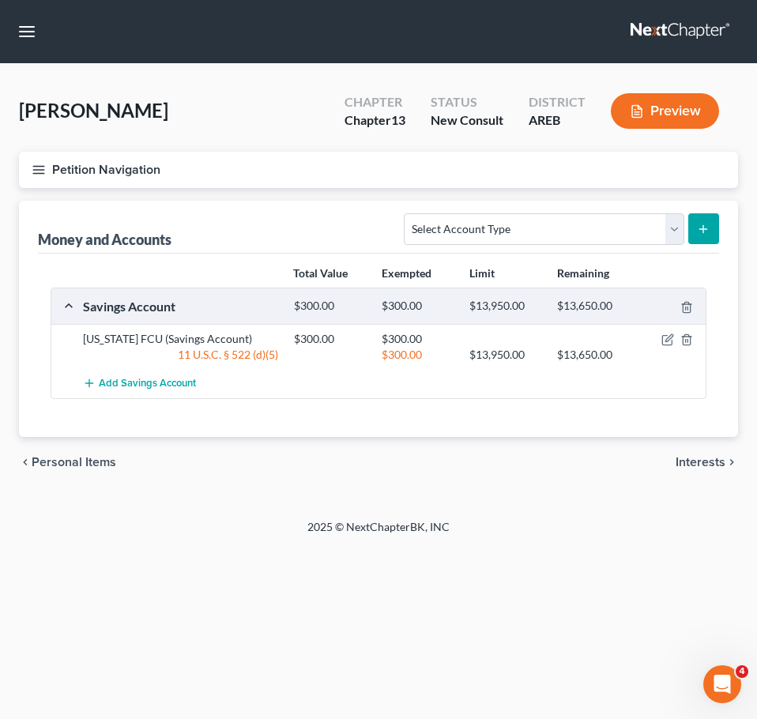
click at [667, 331] on div at bounding box center [672, 339] width 70 height 16
click at [667, 334] on icon "button" at bounding box center [668, 340] width 13 height 13
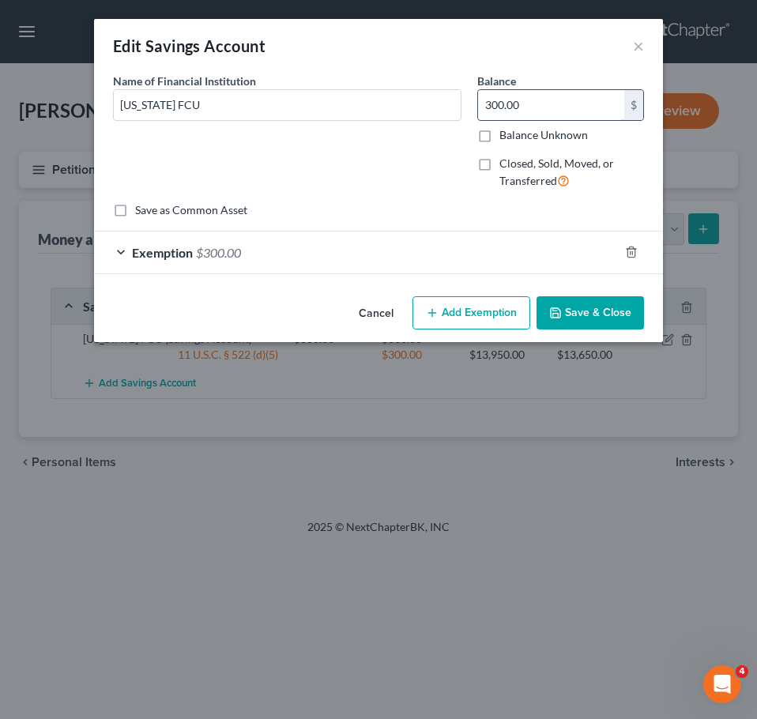
click at [530, 103] on input "300.00" at bounding box center [551, 105] width 146 height 30
type input "250"
click at [500, 244] on div "Exemption $300.00" at bounding box center [356, 253] width 525 height 42
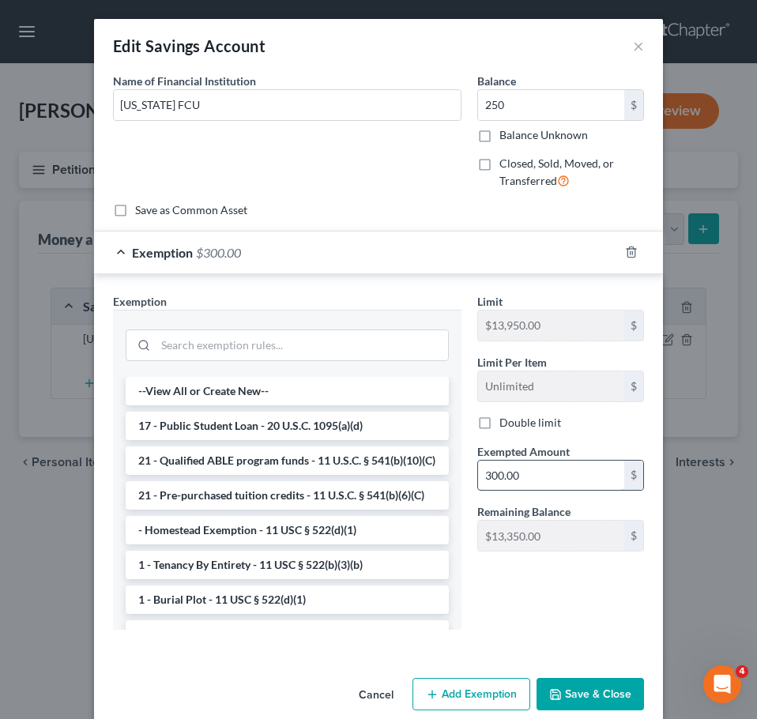
click at [533, 461] on input "300.00" at bounding box center [551, 476] width 146 height 30
type input "250"
click at [460, 590] on div "Exemption Set must be selected for CA. Exemption * --View All or Create New-- 1…" at bounding box center [287, 467] width 364 height 349
click at [588, 683] on button "Save & Close" at bounding box center [591, 694] width 108 height 33
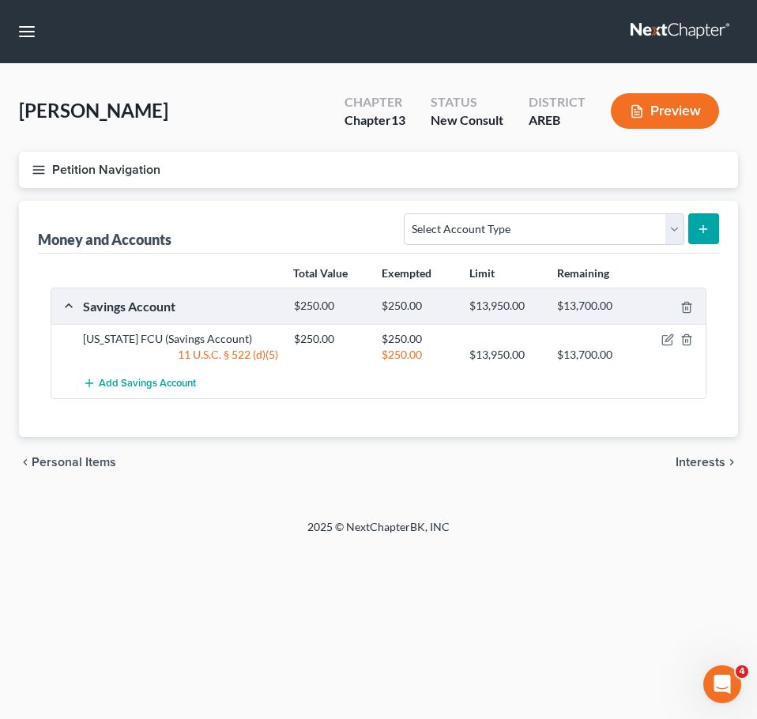
click at [699, 466] on span "Interests" at bounding box center [701, 462] width 50 height 13
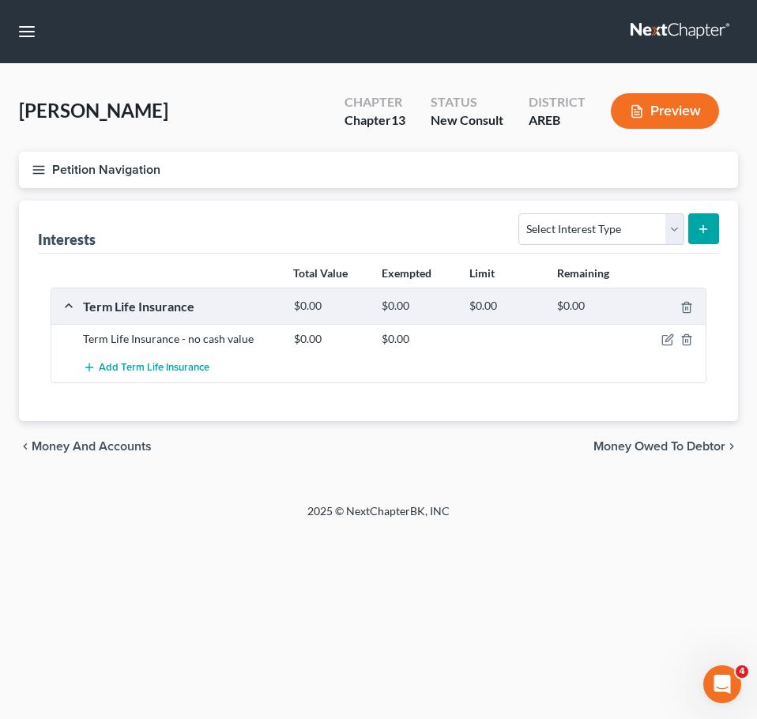
click at [685, 447] on span "Money Owed to Debtor" at bounding box center [660, 446] width 132 height 13
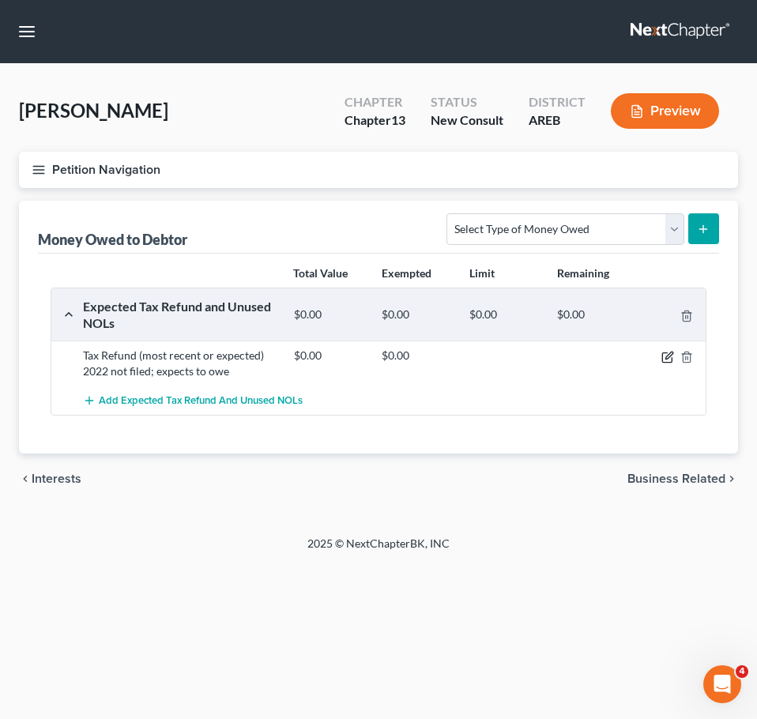
click at [667, 361] on icon "button" at bounding box center [668, 357] width 13 height 13
select select "0"
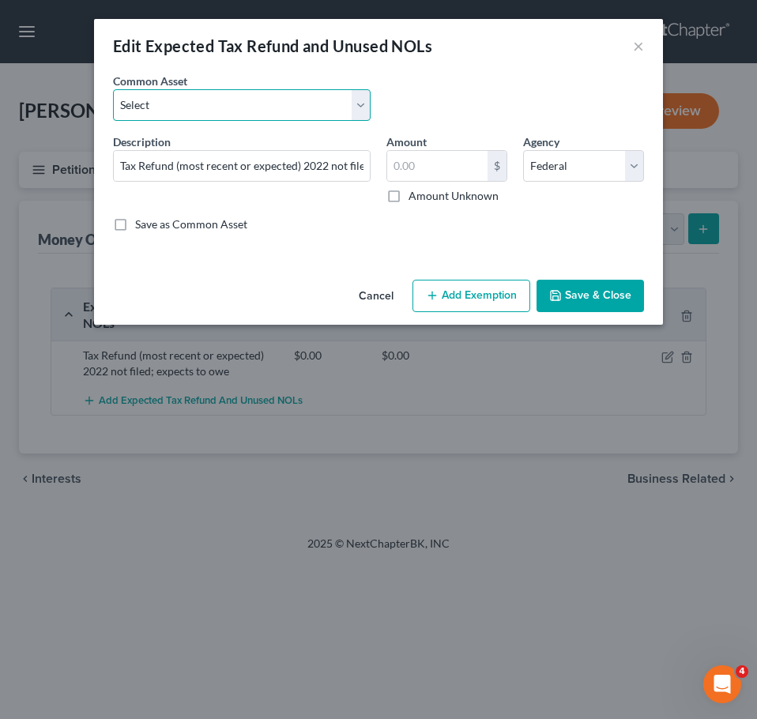
click at [317, 93] on select "Select Expected refund for 2024 tax refund" at bounding box center [242, 105] width 258 height 32
select select "1"
click at [113, 89] on select "Select Expected refund for 2024 tax refund" at bounding box center [242, 105] width 258 height 32
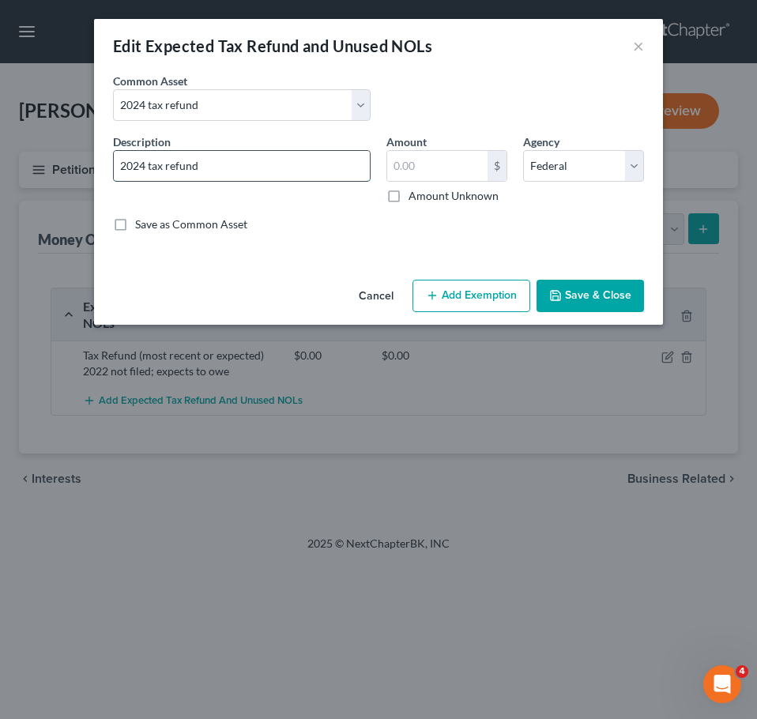
click at [321, 169] on input "2024 tax refund" at bounding box center [242, 166] width 256 height 30
type input "2024 tax return filed; owed 300"
click at [627, 291] on button "Save & Close" at bounding box center [591, 296] width 108 height 33
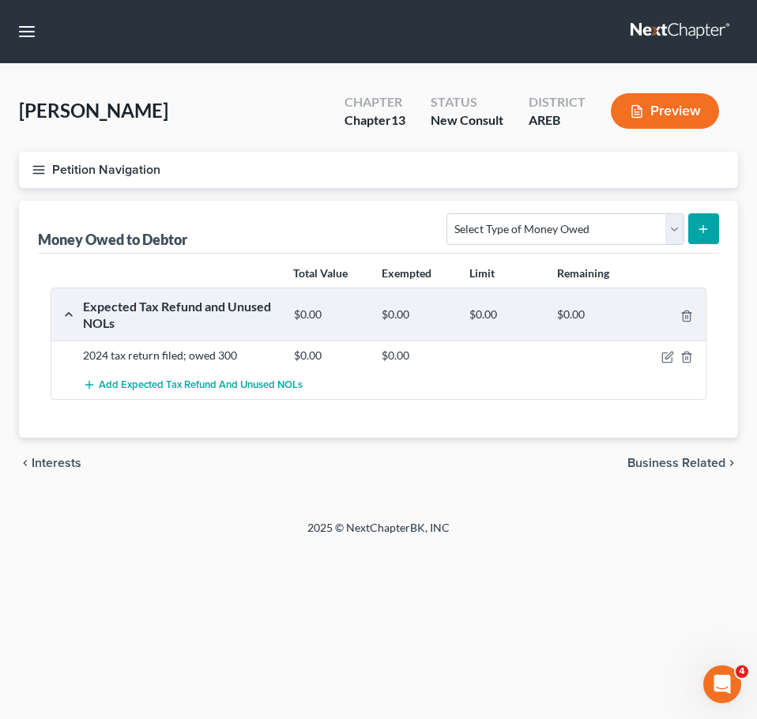
click at [698, 458] on span "Business Related" at bounding box center [677, 463] width 98 height 13
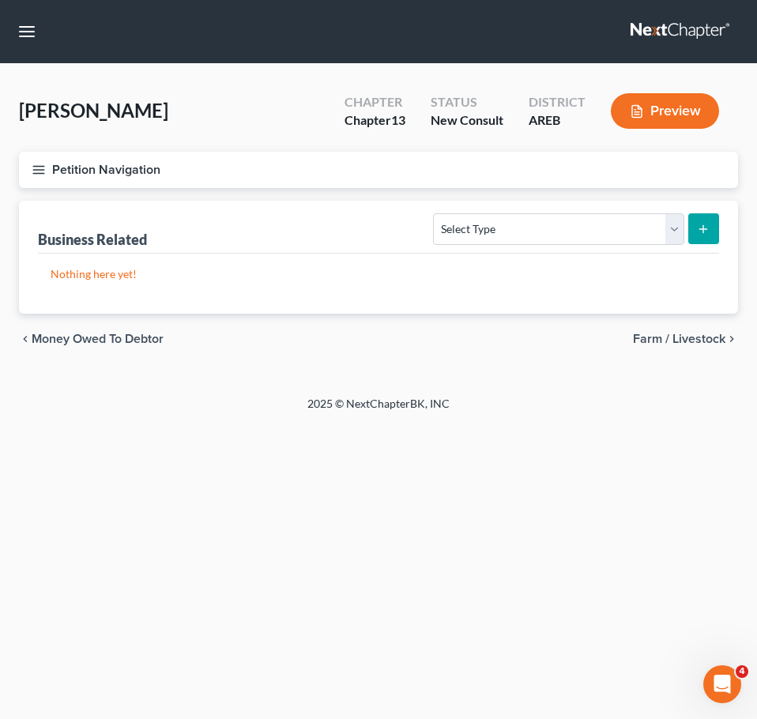
click at [706, 342] on span "Farm / Livestock" at bounding box center [679, 339] width 92 height 13
click at [681, 334] on span "Miscellaneous Property" at bounding box center [659, 339] width 134 height 13
click at [670, 335] on span "Property Analysis" at bounding box center [675, 339] width 100 height 13
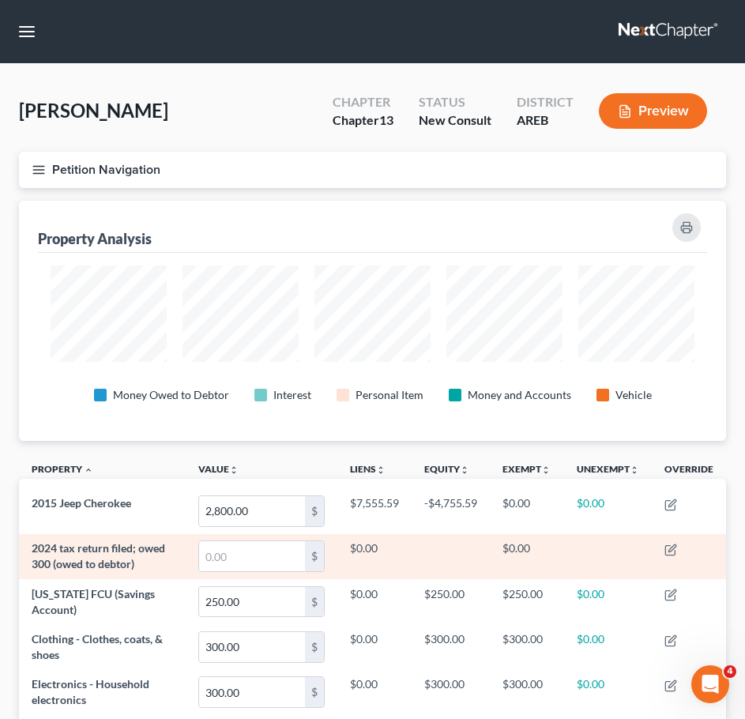
scroll to position [258, 0]
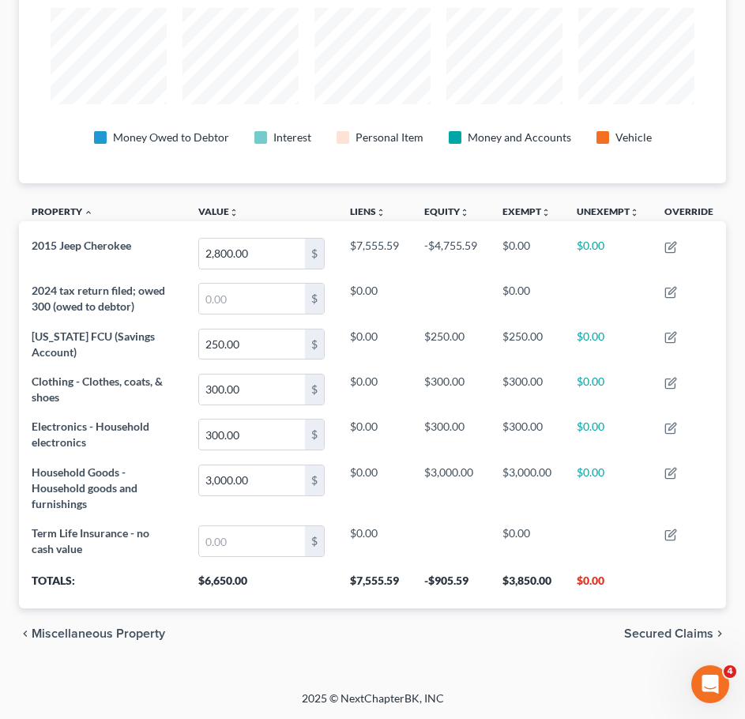
click at [680, 639] on span "Secured Claims" at bounding box center [668, 634] width 89 height 13
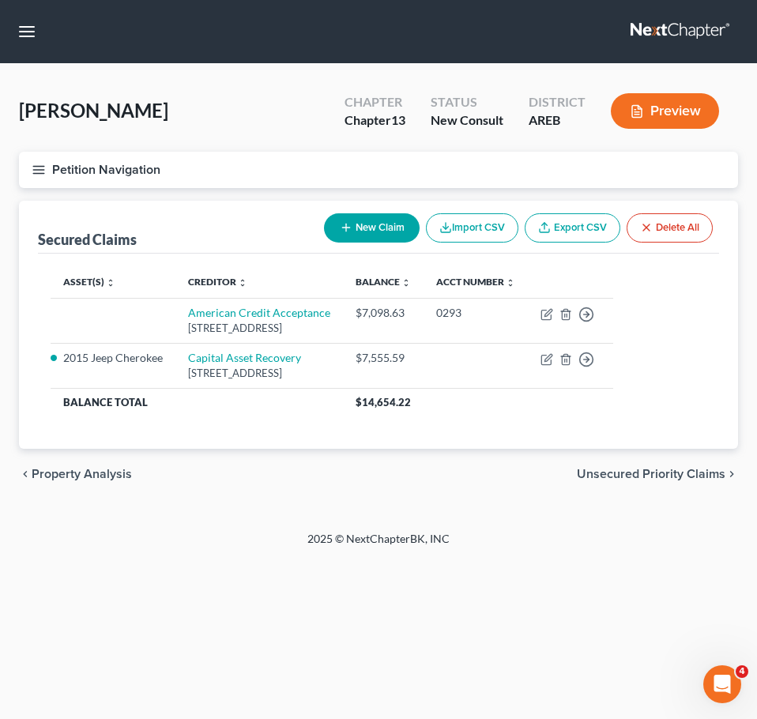
click at [627, 475] on span "Unsecured Priority Claims" at bounding box center [651, 474] width 149 height 13
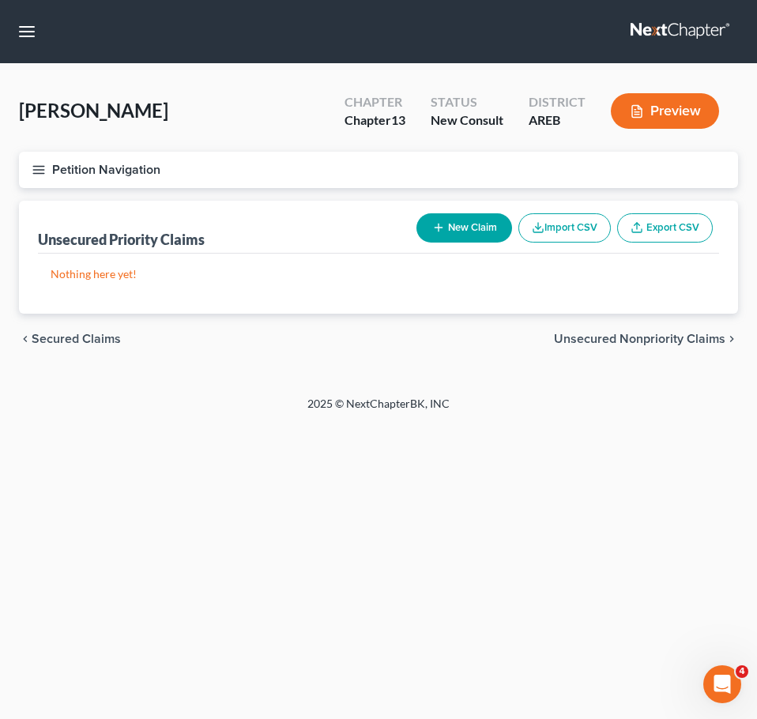
click at [668, 340] on span "Unsecured Nonpriority Claims" at bounding box center [640, 339] width 172 height 13
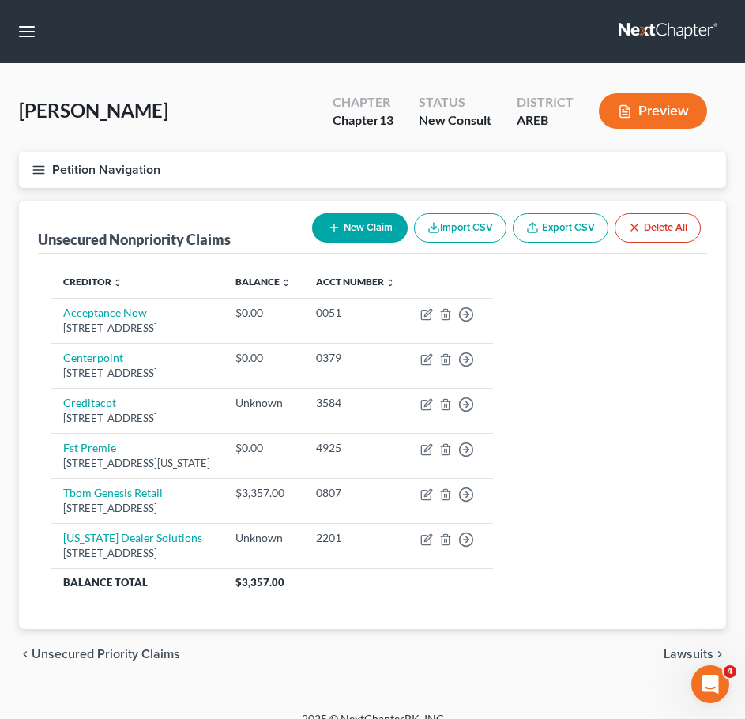
scroll to position [21, 0]
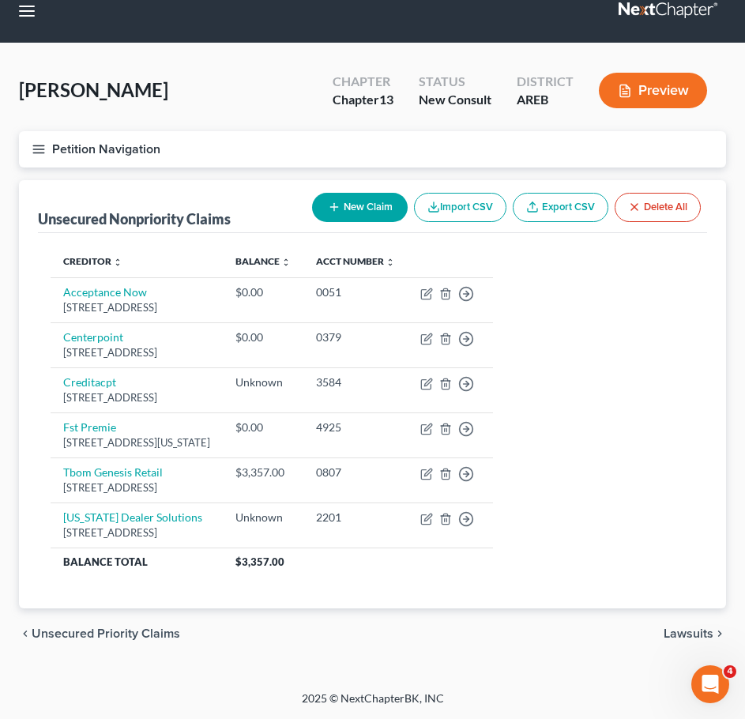
click at [683, 632] on span "Lawsuits" at bounding box center [689, 634] width 50 height 13
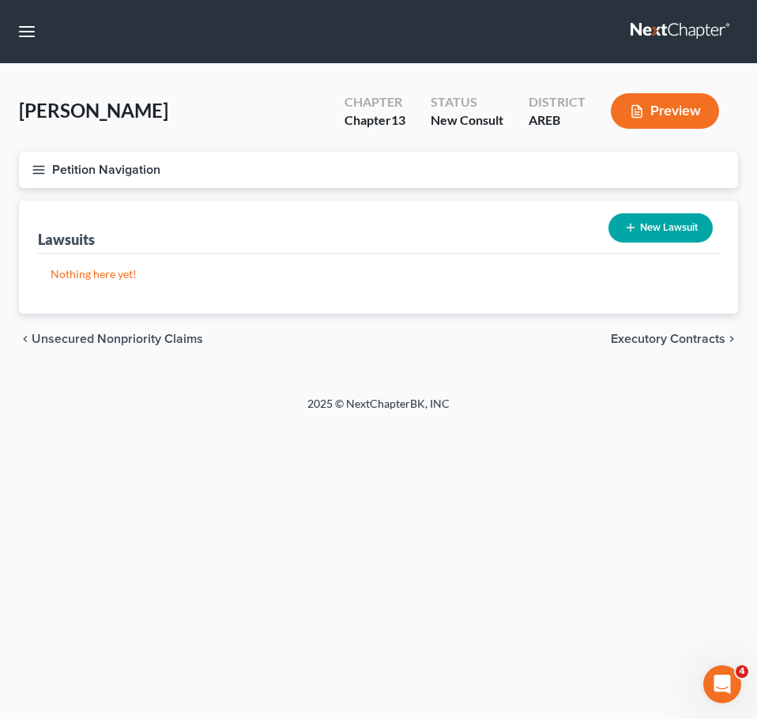
click at [685, 340] on span "Executory Contracts" at bounding box center [668, 339] width 115 height 13
click at [692, 334] on span "Codebtors" at bounding box center [695, 339] width 59 height 13
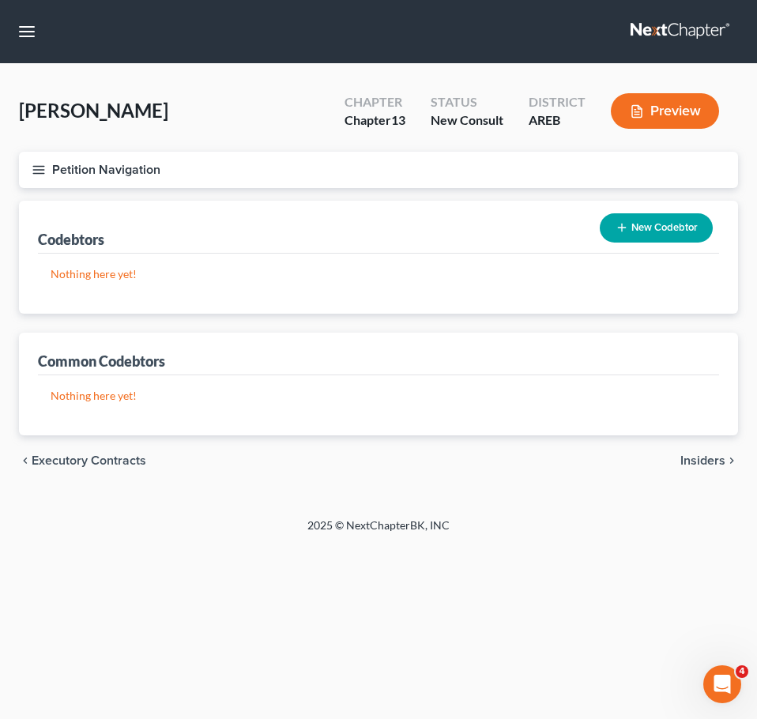
click at [710, 470] on div "chevron_left Executory Contracts Insiders chevron_right" at bounding box center [378, 461] width 719 height 51
click at [707, 464] on span "Insiders" at bounding box center [703, 461] width 45 height 13
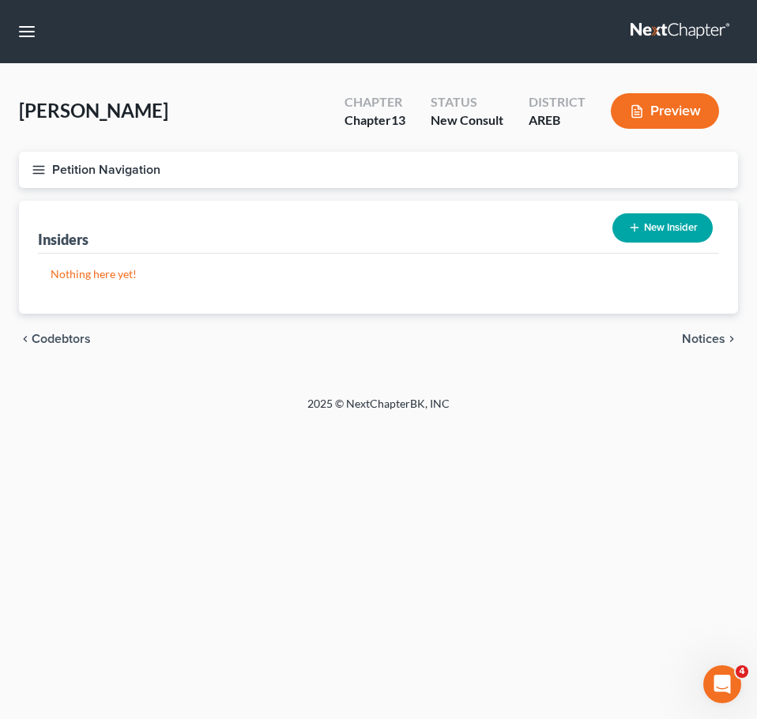
click at [707, 336] on span "Notices" at bounding box center [703, 339] width 43 height 13
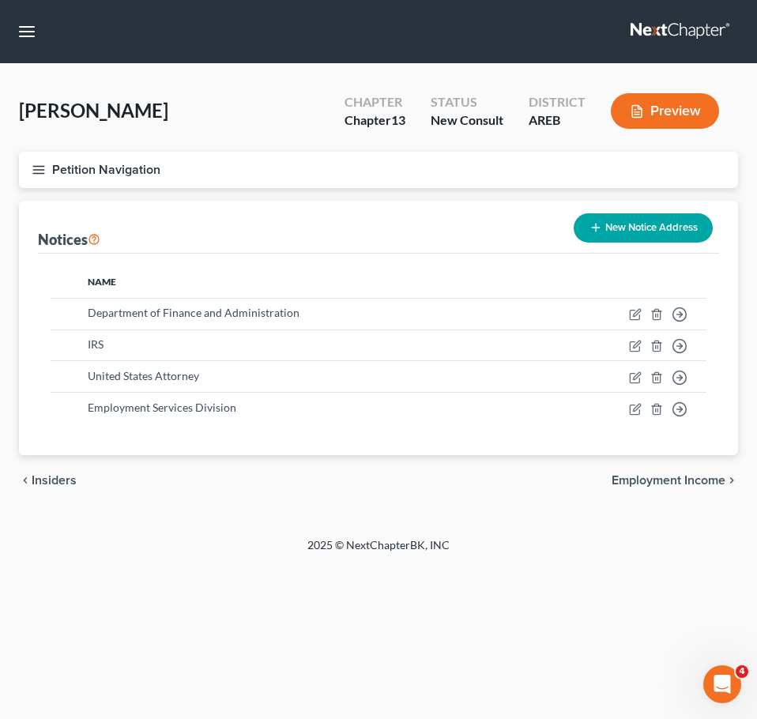
click at [688, 482] on span "Employment Income" at bounding box center [669, 480] width 114 height 13
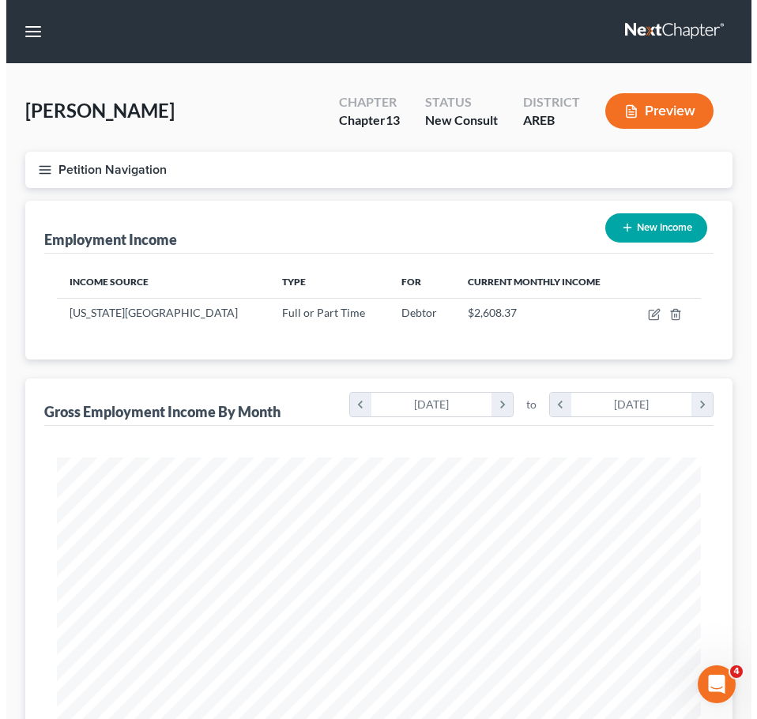
scroll to position [322, 676]
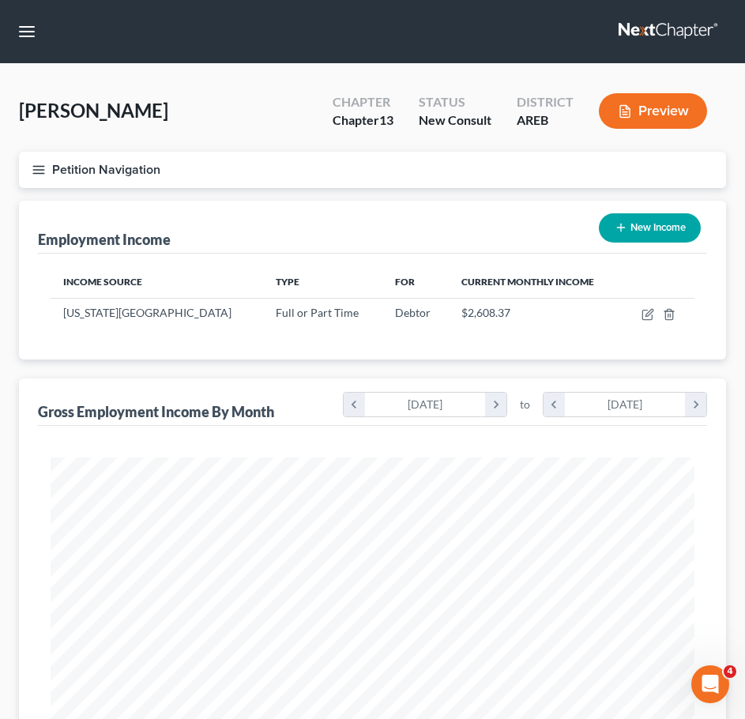
click at [659, 224] on button "New Income" at bounding box center [650, 227] width 102 height 29
select select "0"
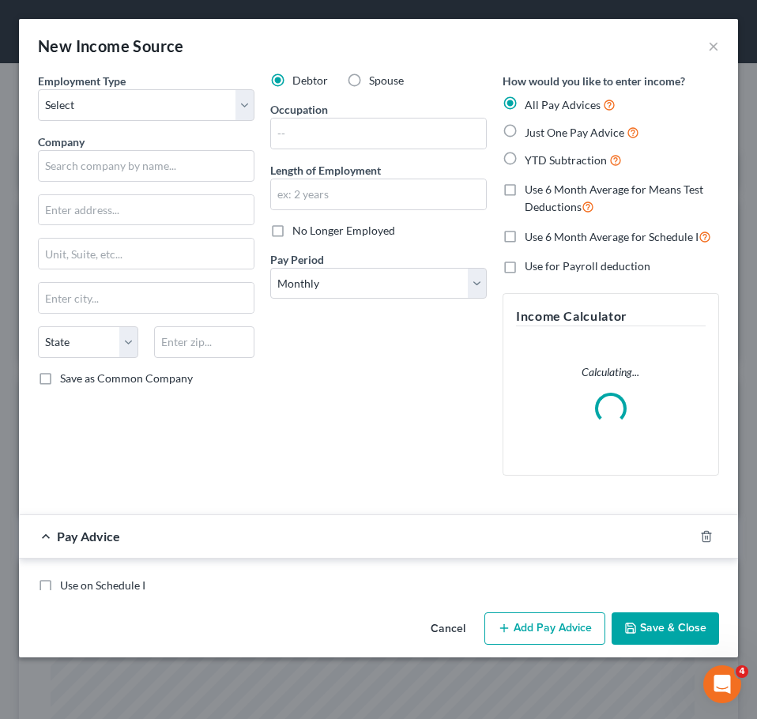
scroll to position [328, 688]
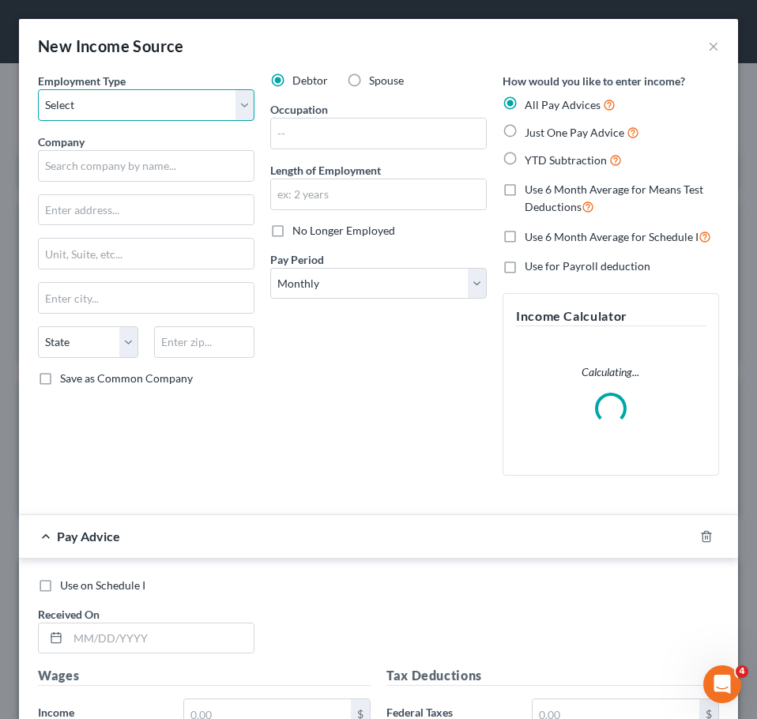
click at [175, 109] on select "Select Full or Part Time Employment Self Employment" at bounding box center [146, 105] width 217 height 32
select select "0"
click at [38, 89] on select "Select Full or Part Time Employment Self Employment" at bounding box center [146, 105] width 217 height 32
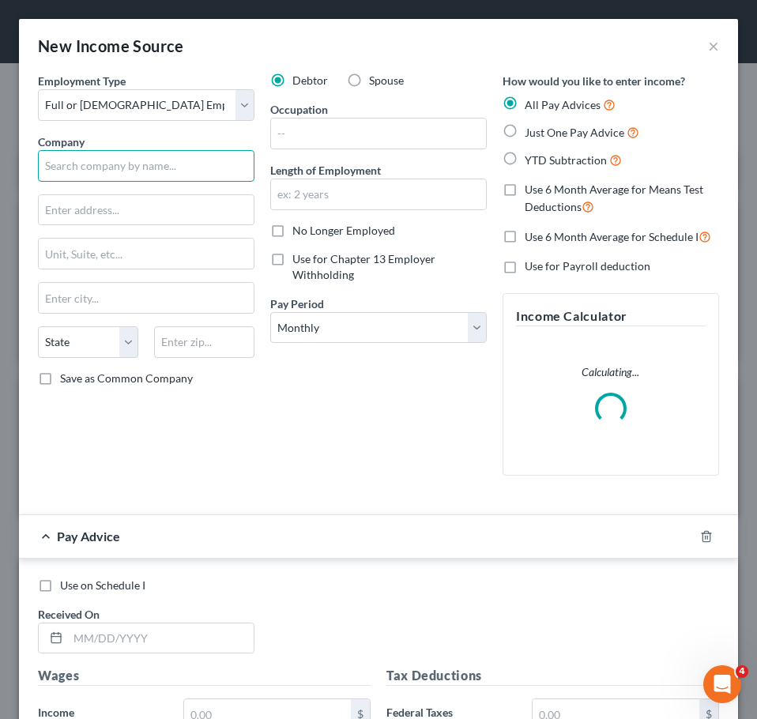
click at [169, 168] on input "text" at bounding box center [146, 166] width 217 height 32
type input "Carti"
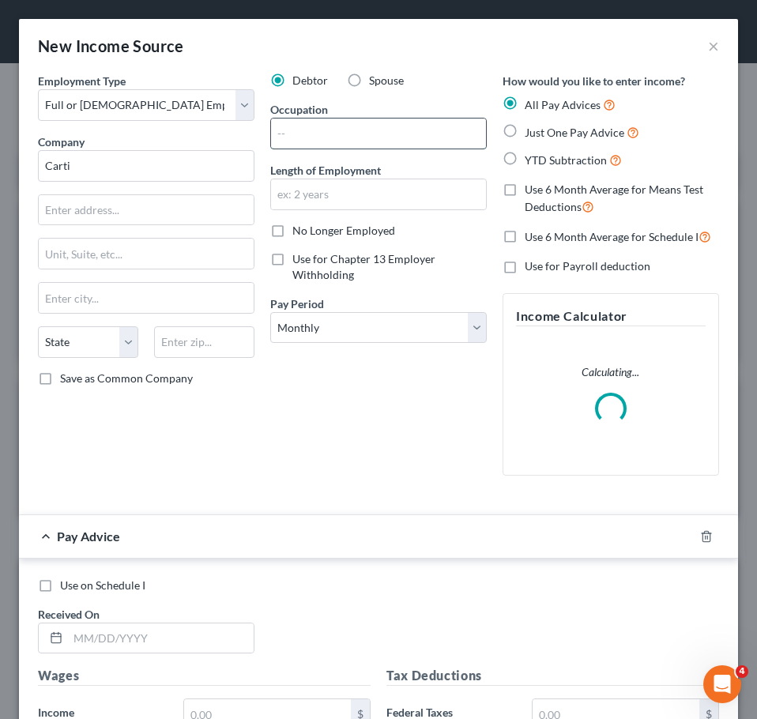
click at [342, 119] on input "text" at bounding box center [378, 134] width 215 height 30
type input "Housekeeping"
click at [372, 194] on input "text" at bounding box center [378, 194] width 215 height 30
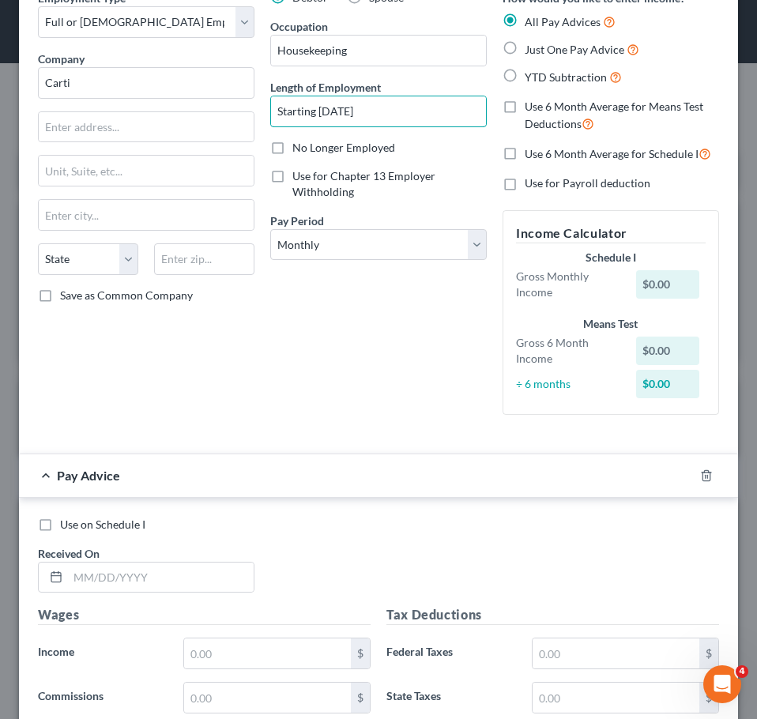
scroll to position [84, 0]
type input "Starting September 2025"
click at [559, 43] on span "Just One Pay Advice" at bounding box center [575, 48] width 100 height 13
click at [541, 43] on input "Just One Pay Advice" at bounding box center [536, 45] width 10 height 10
radio input "true"
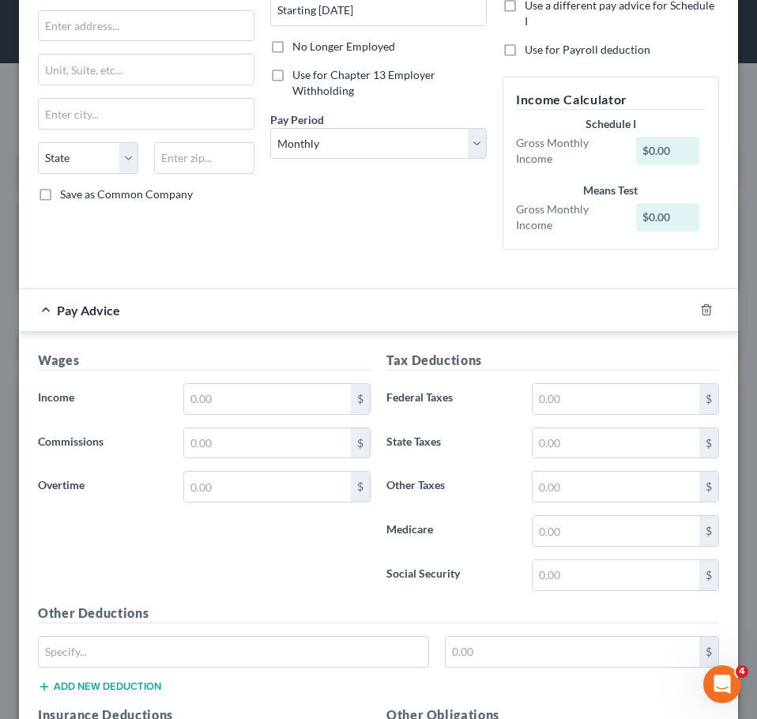
scroll to position [0, 0]
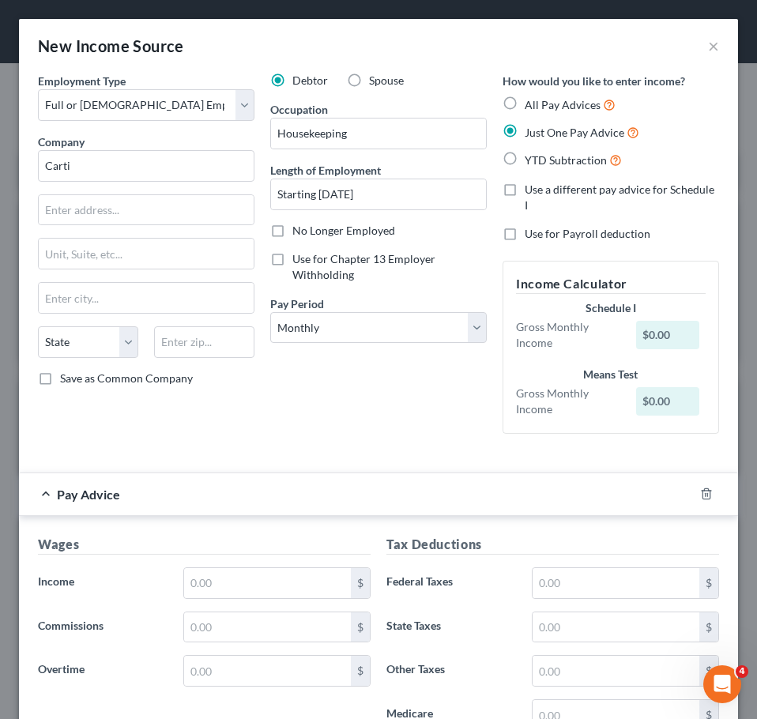
click at [519, 92] on div "How would you like to enter income? All Pay Advices Just One Pay Advice YTD Sub…" at bounding box center [611, 121] width 217 height 96
click at [525, 100] on label "All Pay Advices" at bounding box center [570, 105] width 91 height 18
click at [531, 100] on input "All Pay Advices" at bounding box center [536, 101] width 10 height 10
radio input "true"
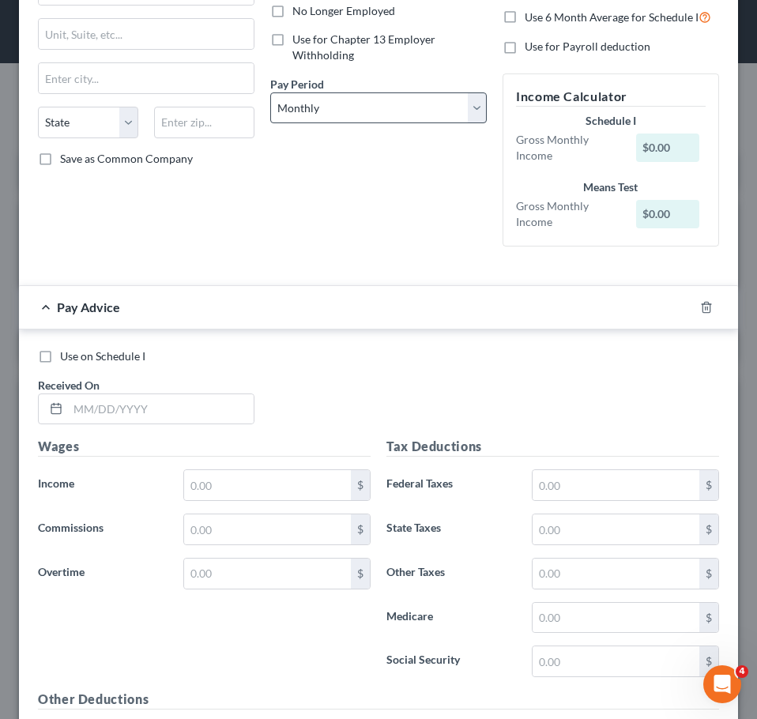
scroll to position [221, 0]
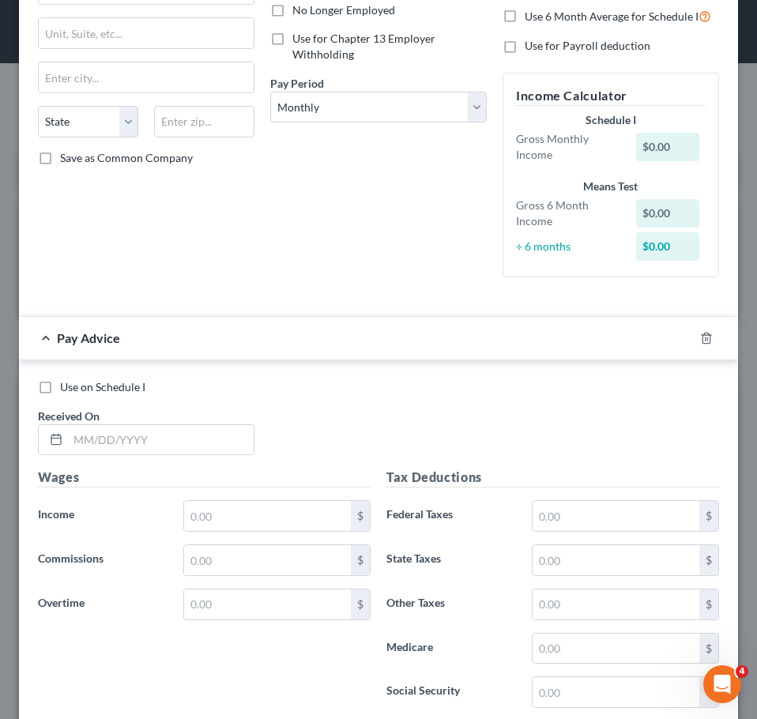
click at [119, 380] on span "Use on Schedule I" at bounding box center [102, 386] width 85 height 13
click at [77, 380] on input "Use on Schedule I" at bounding box center [71, 384] width 10 height 10
checkbox input "true"
click at [129, 436] on input "text" at bounding box center [161, 440] width 186 height 30
type input "0"
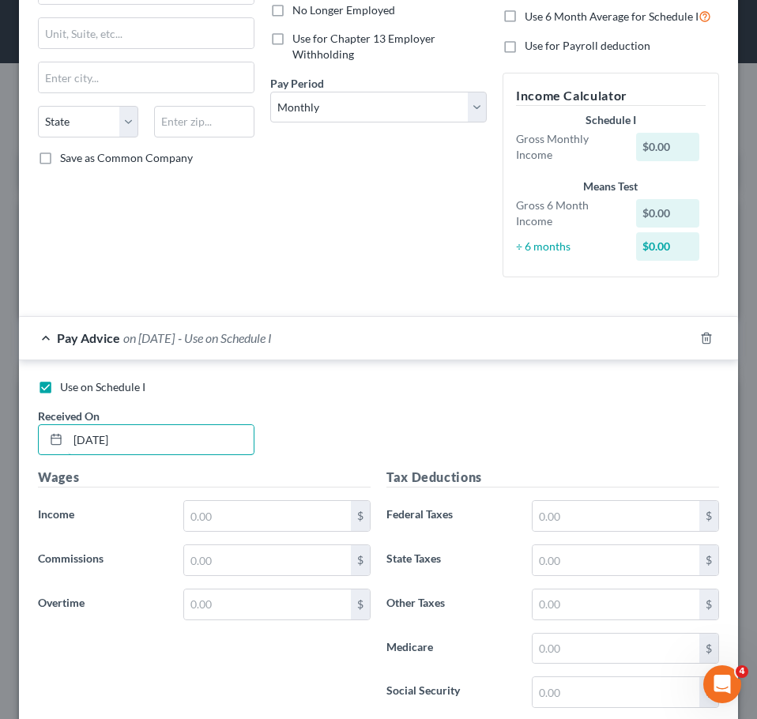
type input "9/1/2025"
click at [224, 515] on input "text" at bounding box center [267, 516] width 167 height 30
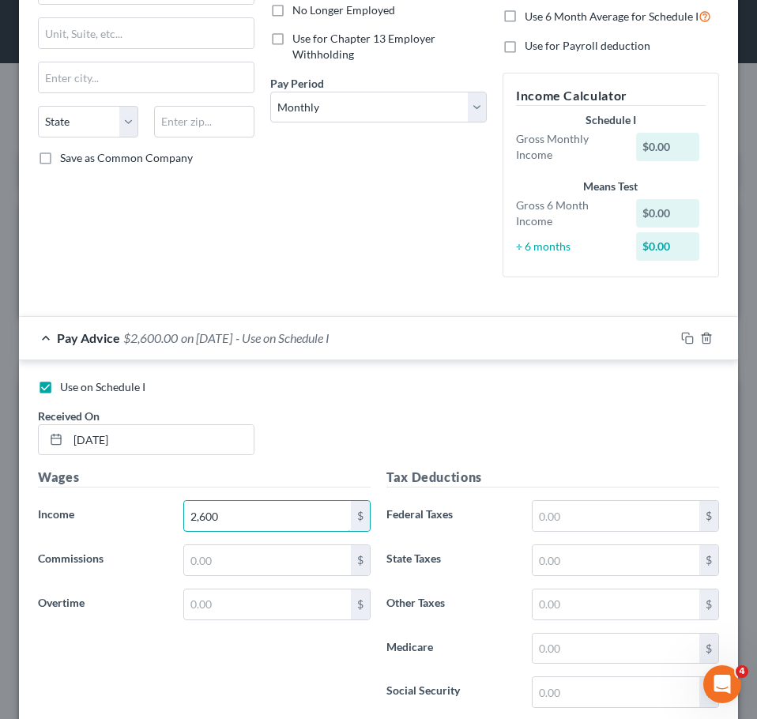
type input "2,600"
click at [575, 504] on input "text" at bounding box center [616, 516] width 167 height 30
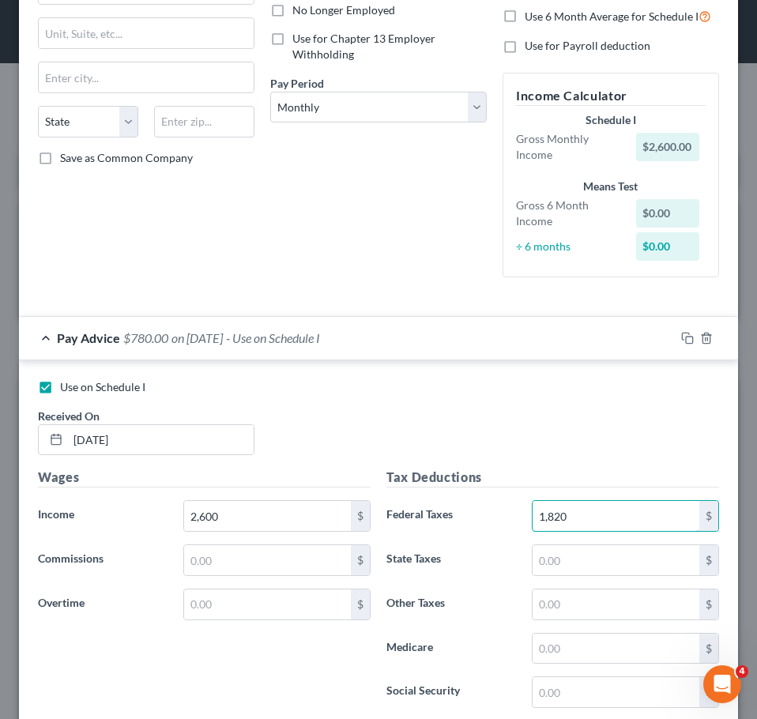
drag, startPoint x: 605, startPoint y: 519, endPoint x: 474, endPoint y: 512, distance: 131.4
click at [474, 512] on div "Federal Taxes 1,820 $" at bounding box center [553, 516] width 349 height 32
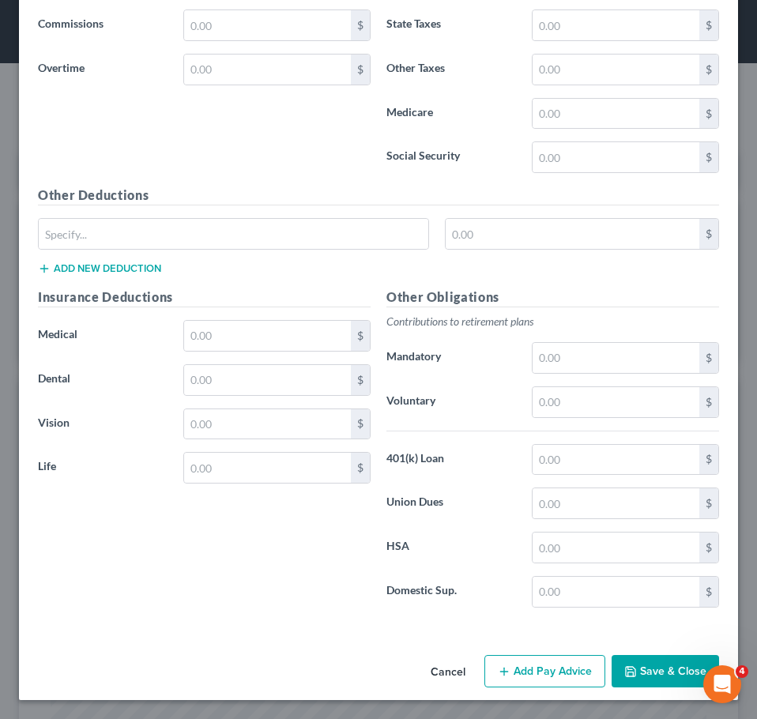
type input "600"
click at [646, 673] on button "Save & Close" at bounding box center [666, 671] width 108 height 33
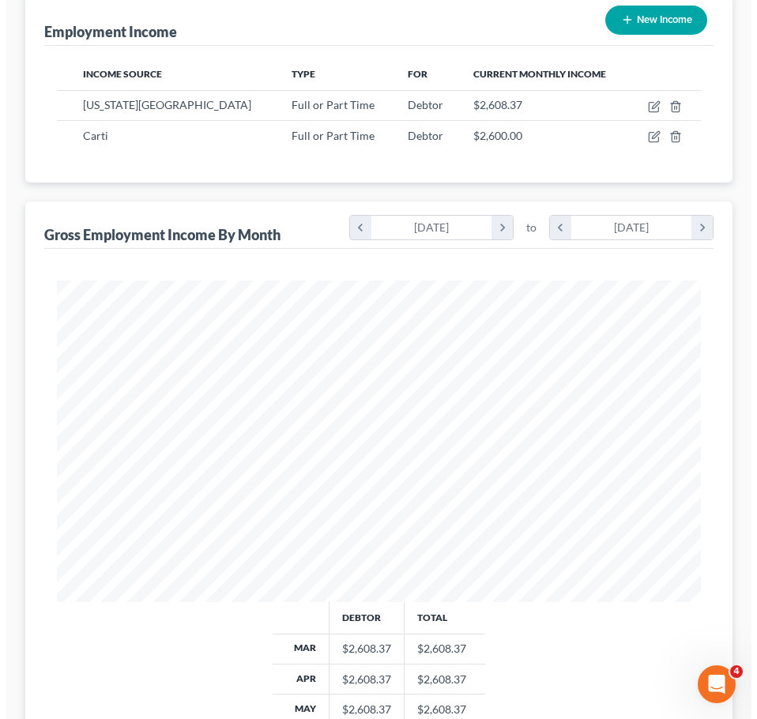
scroll to position [209, 0]
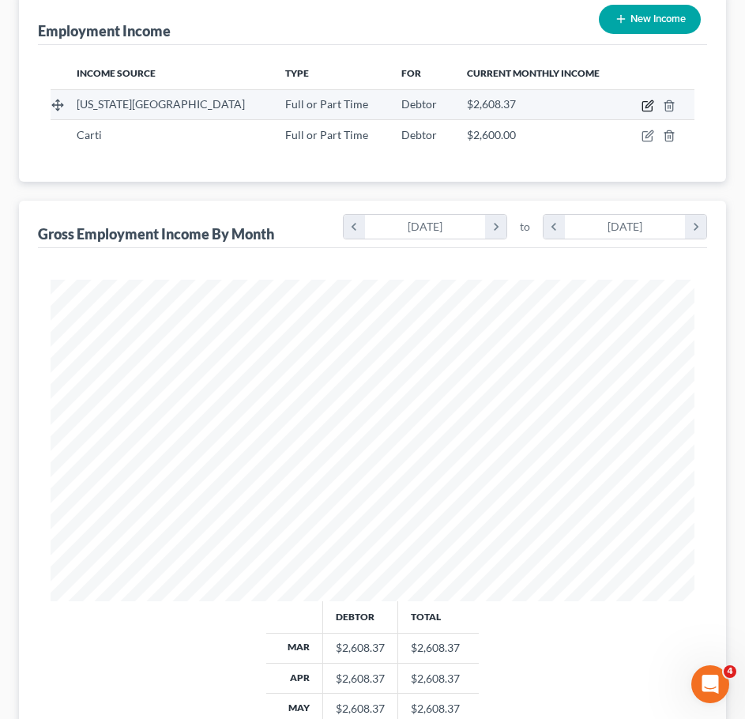
click at [643, 104] on icon "button" at bounding box center [647, 106] width 9 height 9
select select "0"
select select "2"
select select "0"
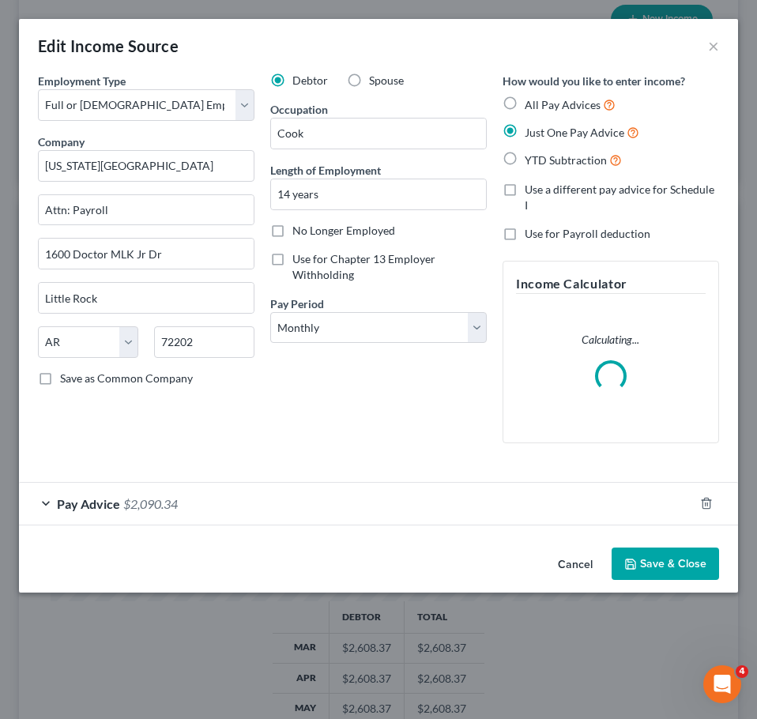
scroll to position [328, 688]
click at [565, 105] on span "All Pay Advices" at bounding box center [563, 104] width 76 height 13
click at [541, 105] on input "All Pay Advices" at bounding box center [536, 101] width 10 height 10
radio input "true"
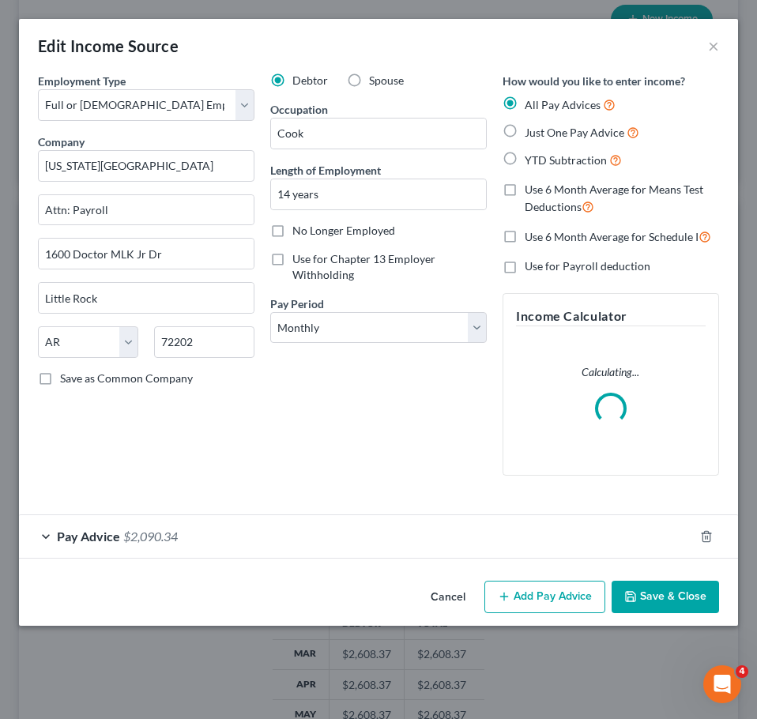
click at [257, 554] on div "Pay Advice $2,090.34" at bounding box center [356, 536] width 675 height 42
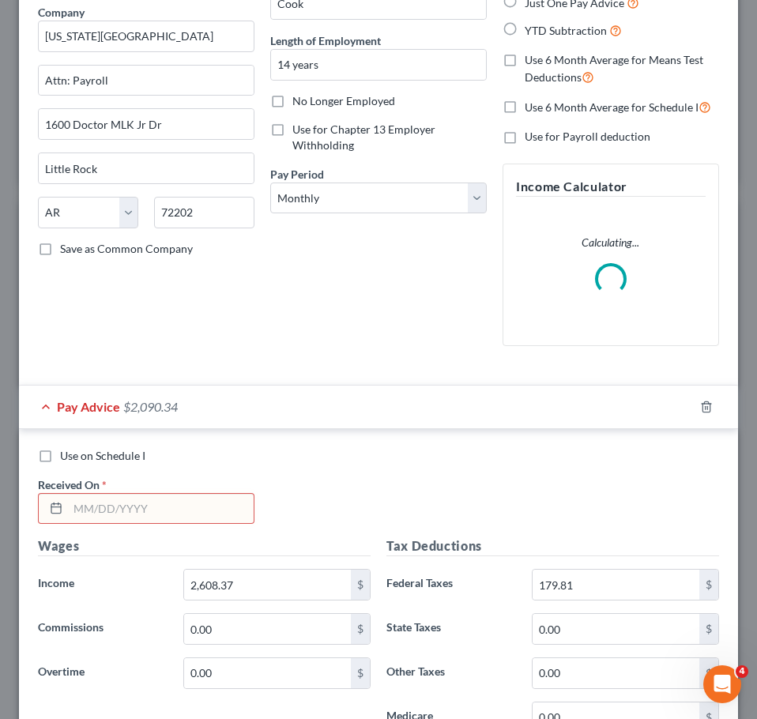
scroll to position [130, 0]
click at [137, 513] on input "text" at bounding box center [161, 508] width 186 height 30
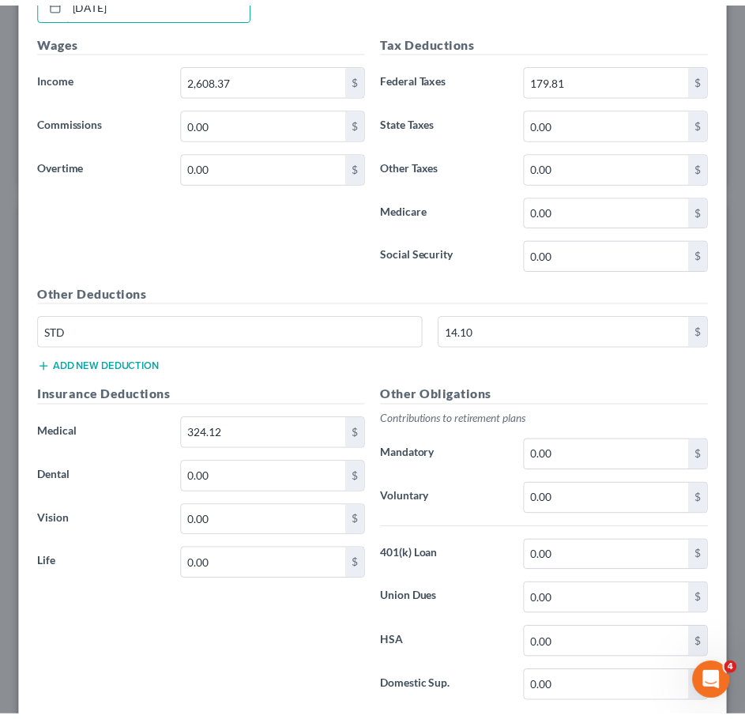
scroll to position [734, 0]
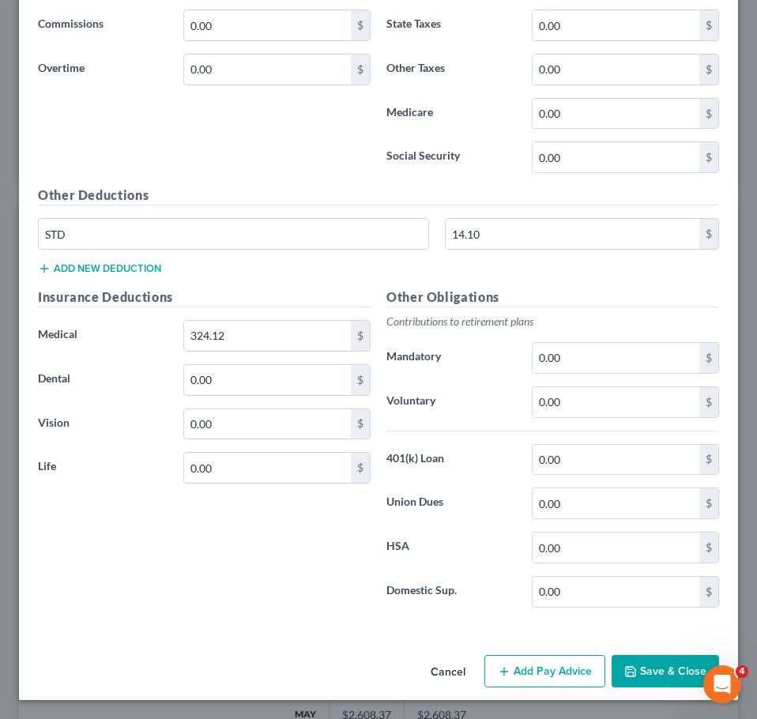
type input "3/1/2025"
click at [632, 663] on button "Save & Close" at bounding box center [666, 671] width 108 height 33
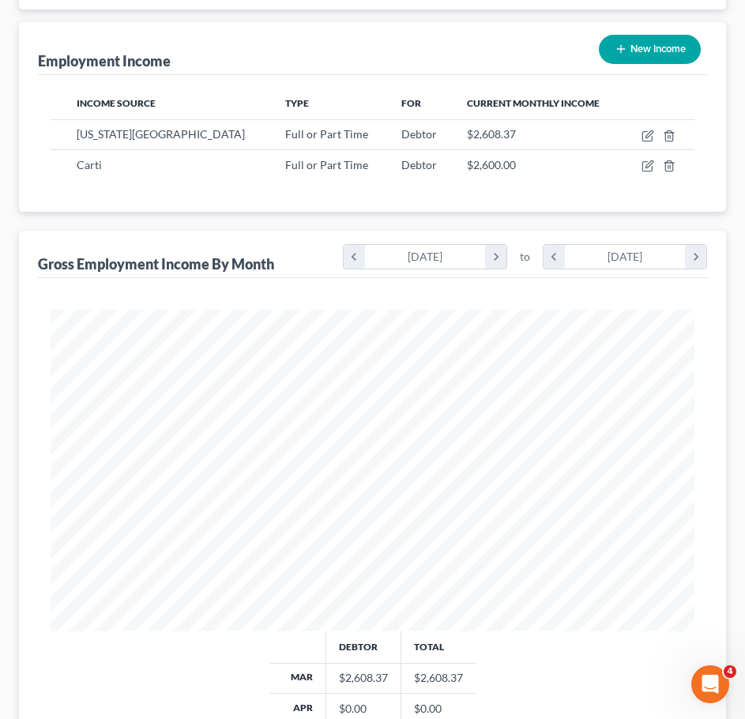
scroll to position [522, 0]
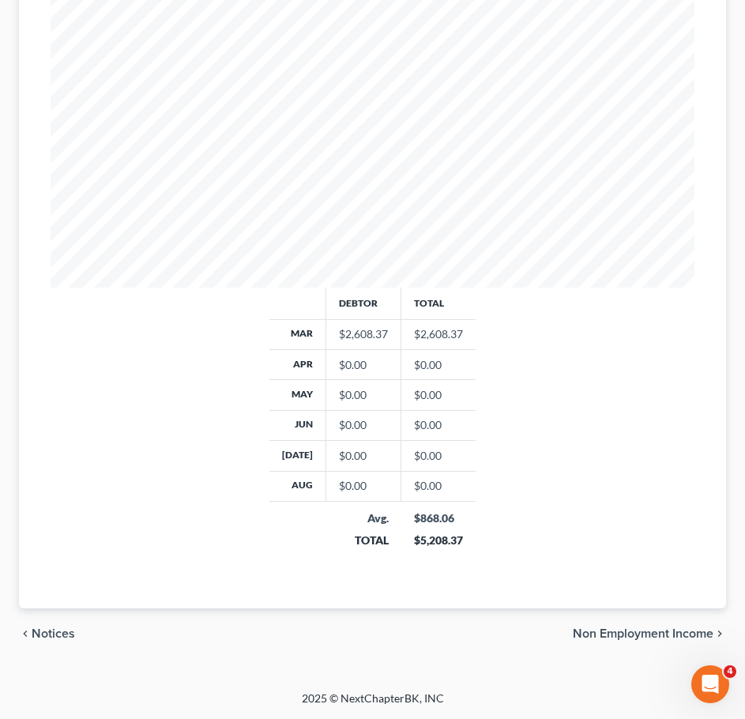
click at [639, 633] on span "Non Employment Income" at bounding box center [643, 634] width 141 height 13
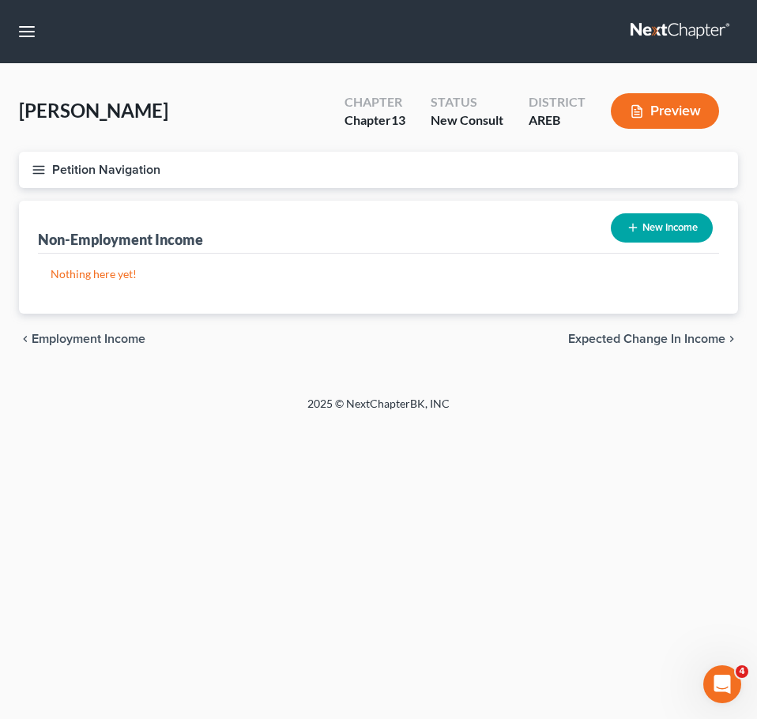
click at [643, 460] on div "Home New Case Client Portal Directory Cases DebtorCC Payments Lambert & Perry L…" at bounding box center [378, 359] width 757 height 719
click at [645, 341] on span "Expected Change in Income" at bounding box center [646, 339] width 157 height 13
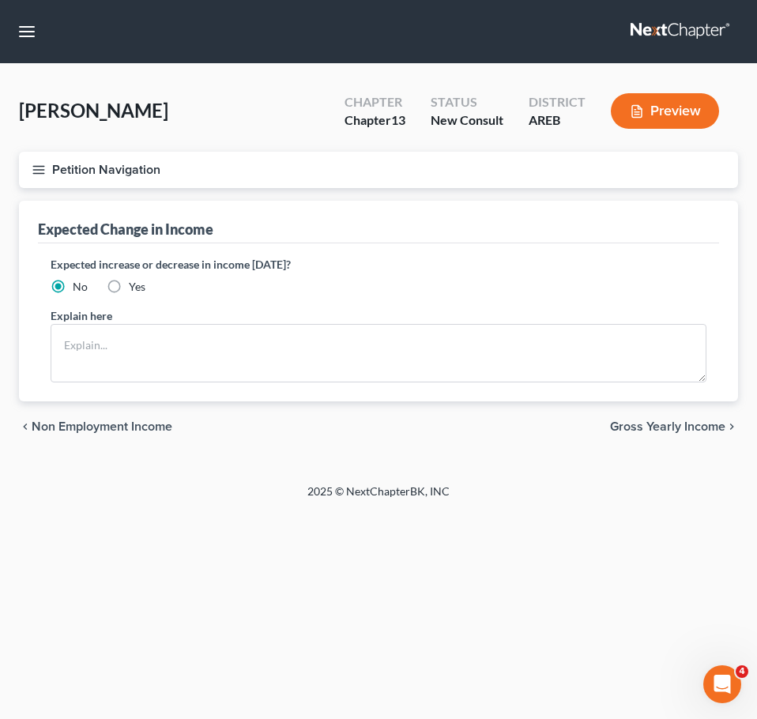
click at [679, 425] on span "Gross Yearly Income" at bounding box center [667, 427] width 115 height 13
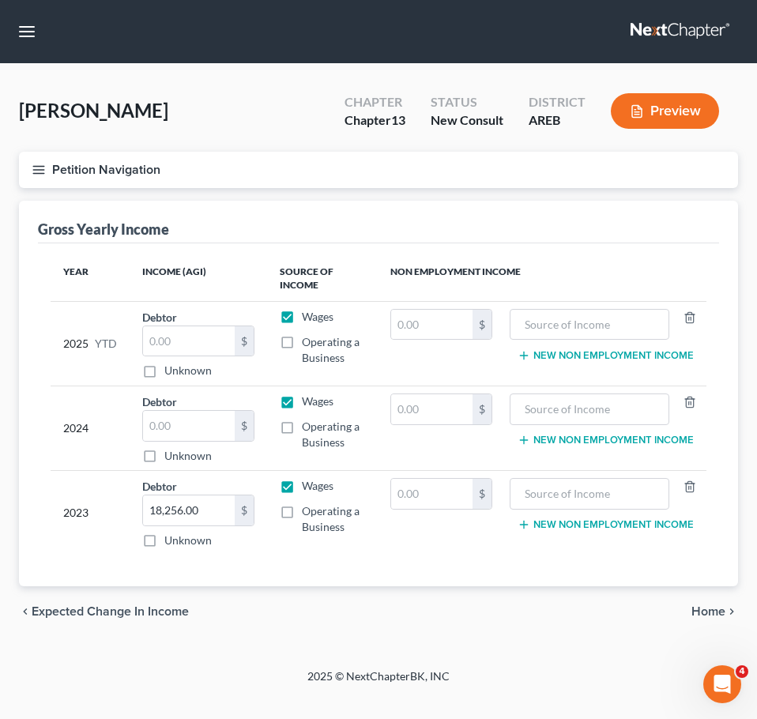
click at [718, 609] on span "Home" at bounding box center [709, 611] width 34 height 13
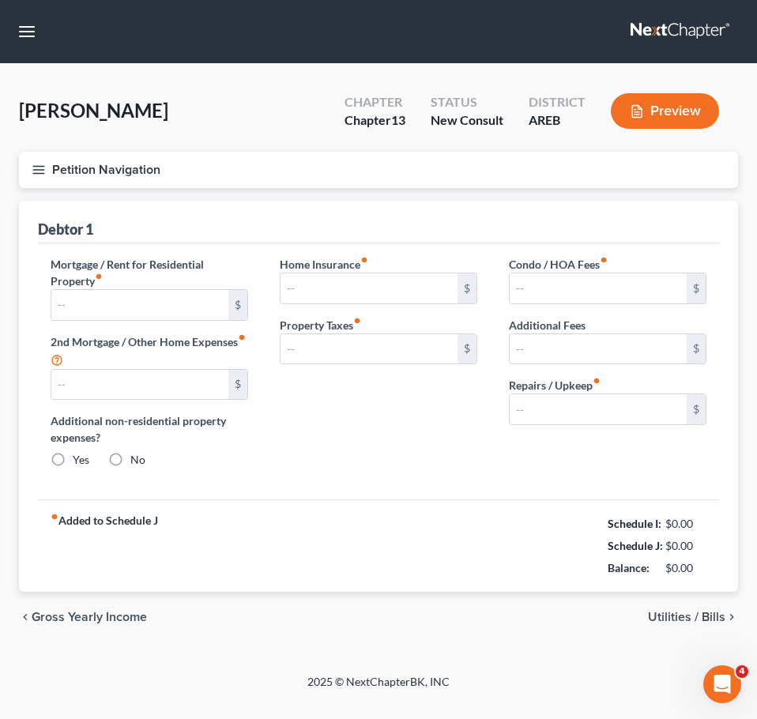
type input "0.00"
radio input "true"
type input "0.00"
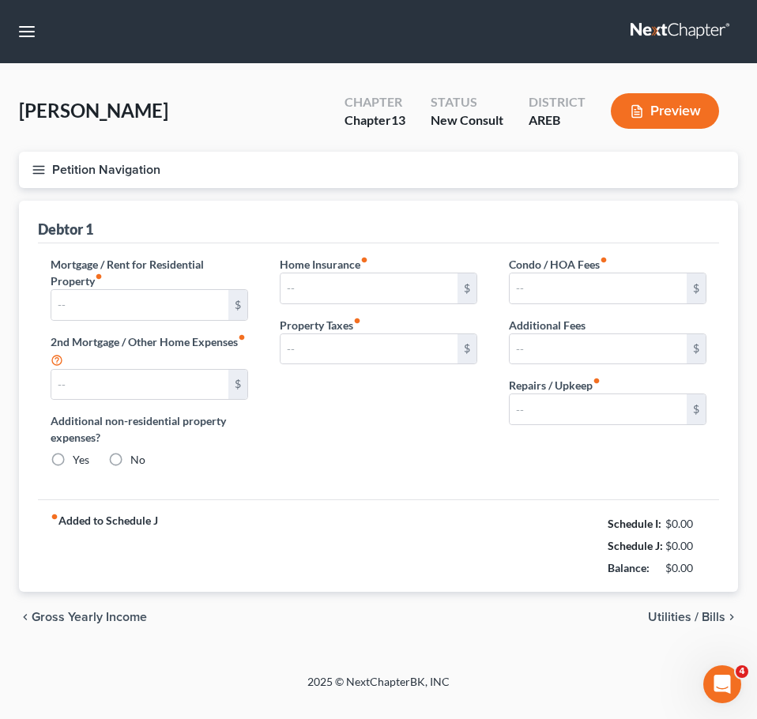
type input "0.00"
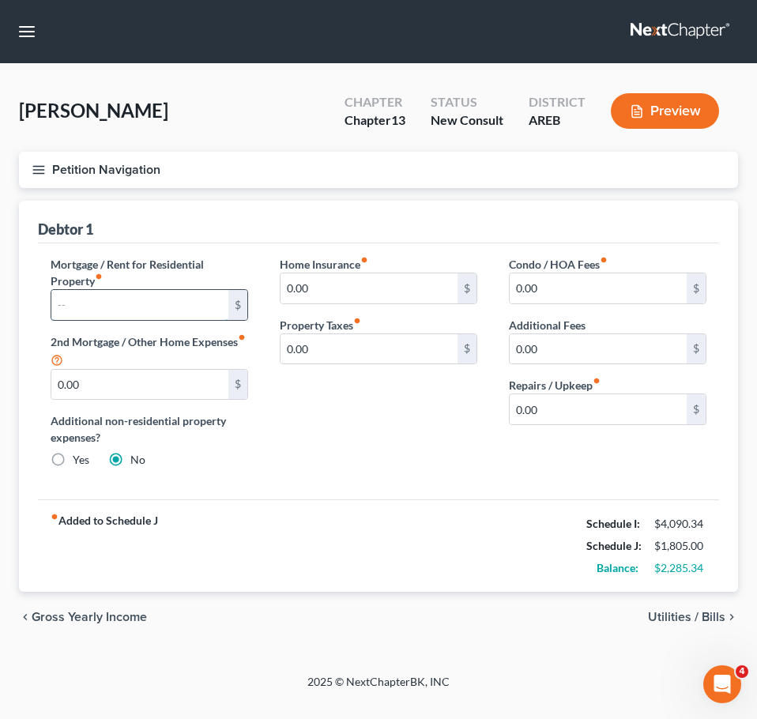
click at [169, 303] on input "text" at bounding box center [139, 305] width 177 height 30
click at [377, 427] on div "Home Insurance fiber_manual_record 0.00 $ Property Taxes fiber_manual_record 0.…" at bounding box center [378, 368] width 229 height 225
click at [120, 617] on span "Gross Yearly Income" at bounding box center [89, 617] width 115 height 13
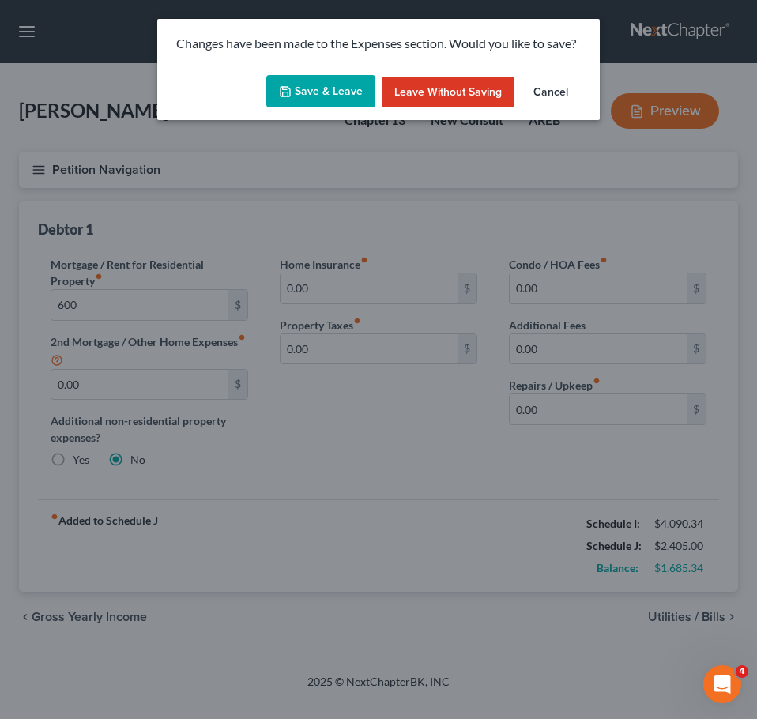
click at [341, 89] on button "Save & Leave" at bounding box center [320, 91] width 109 height 33
type input "600.00"
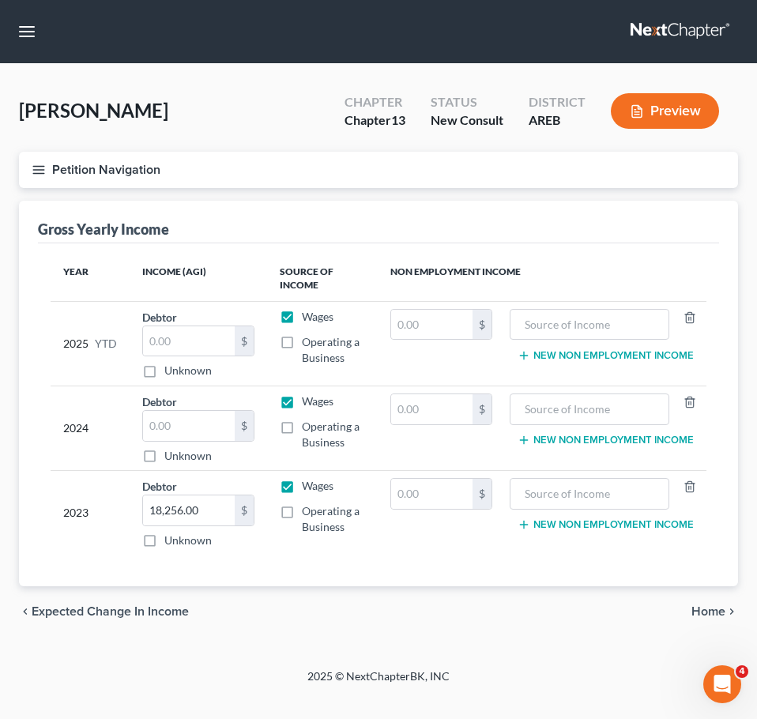
click at [119, 615] on span "Expected Change in Income" at bounding box center [110, 611] width 157 height 13
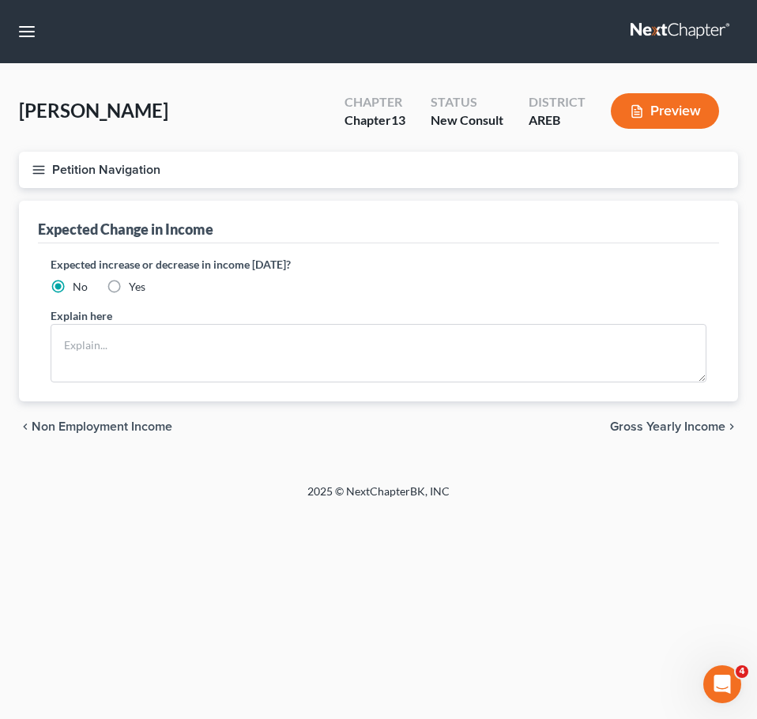
click at [108, 421] on span "Non Employment Income" at bounding box center [102, 427] width 141 height 13
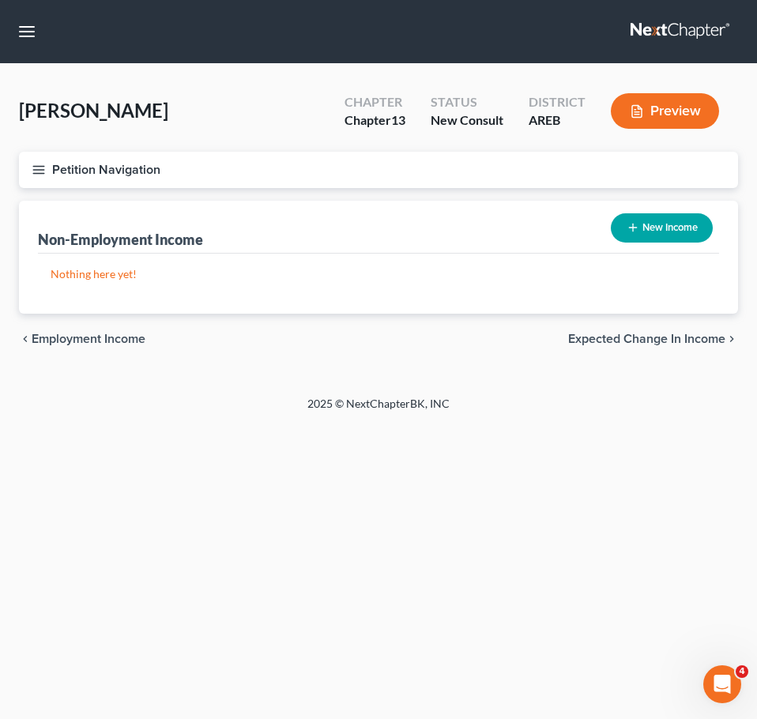
drag, startPoint x: 108, startPoint y: 338, endPoint x: 79, endPoint y: 338, distance: 28.5
click at [79, 338] on span "Employment Income" at bounding box center [89, 339] width 114 height 13
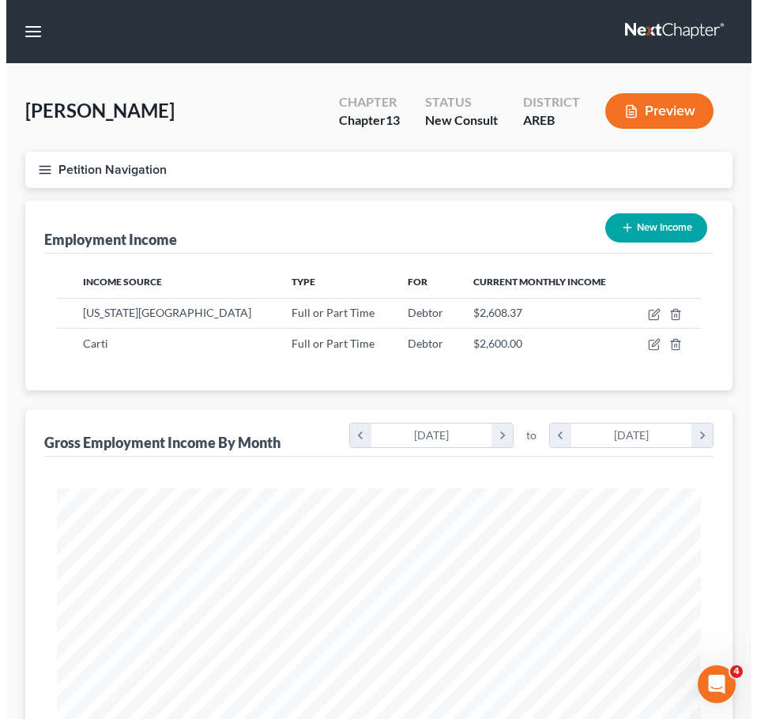
scroll to position [322, 676]
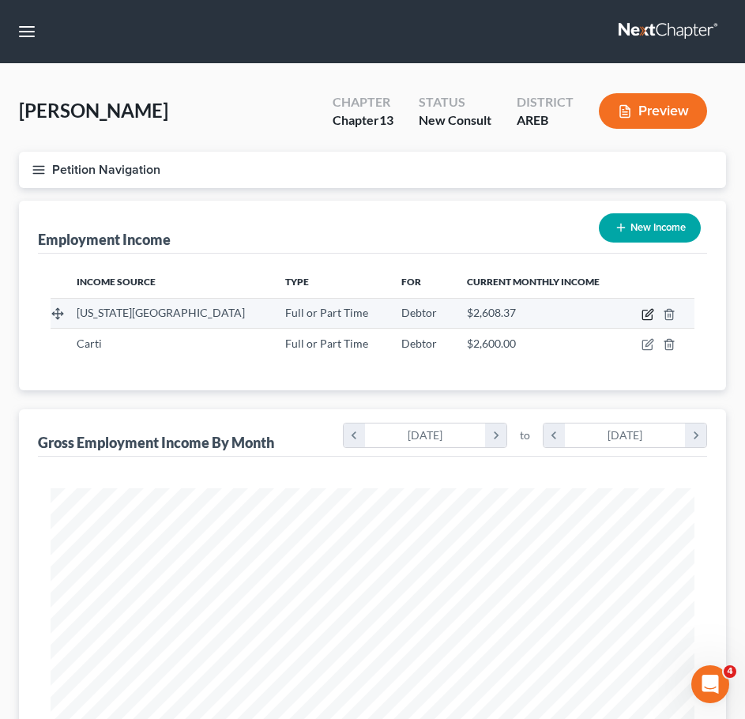
click at [645, 309] on icon "button" at bounding box center [648, 314] width 13 height 13
select select "0"
select select "2"
select select "0"
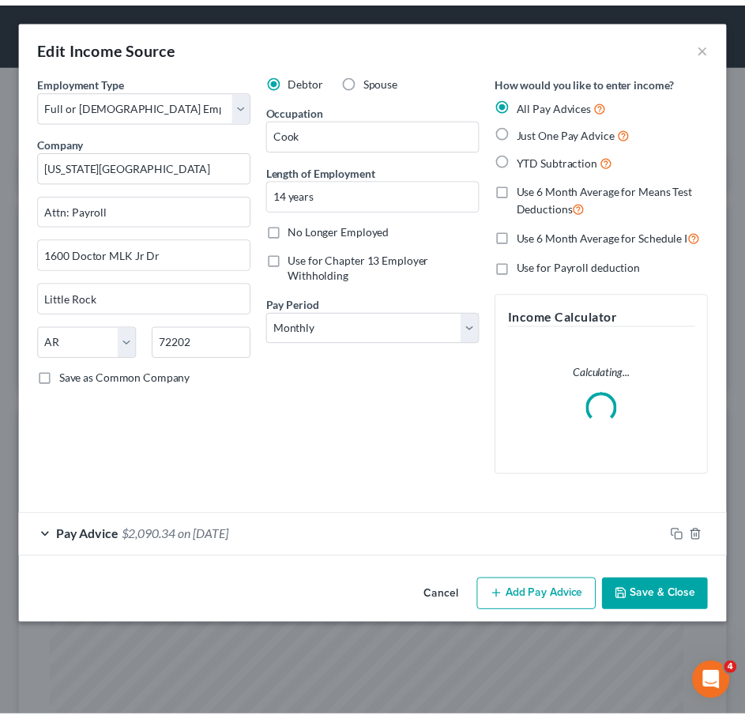
scroll to position [328, 688]
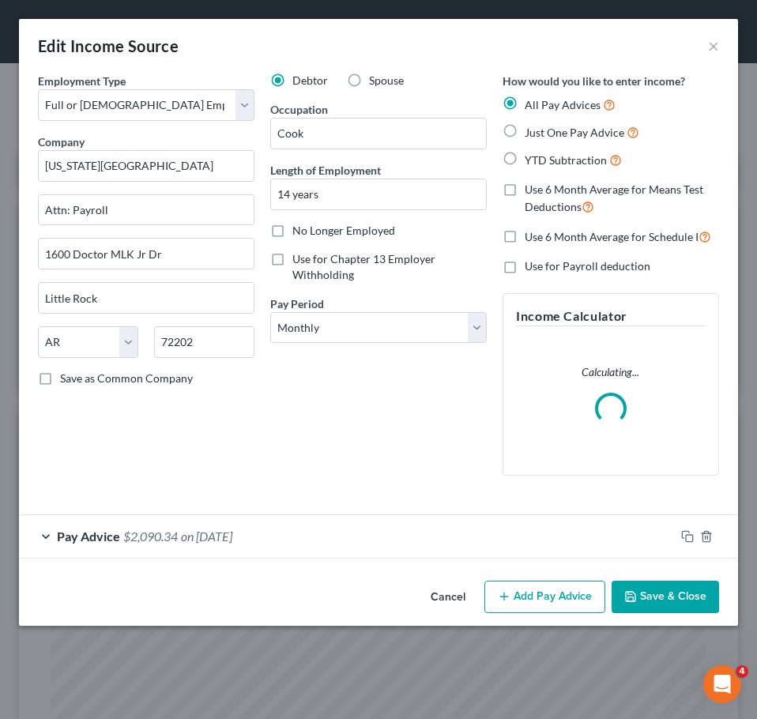
click at [292, 231] on label "No Longer Employed" at bounding box center [343, 231] width 103 height 16
click at [299, 231] on input "No Longer Employed" at bounding box center [304, 228] width 10 height 10
checkbox input "true"
click at [666, 593] on button "Save & Close" at bounding box center [666, 597] width 108 height 33
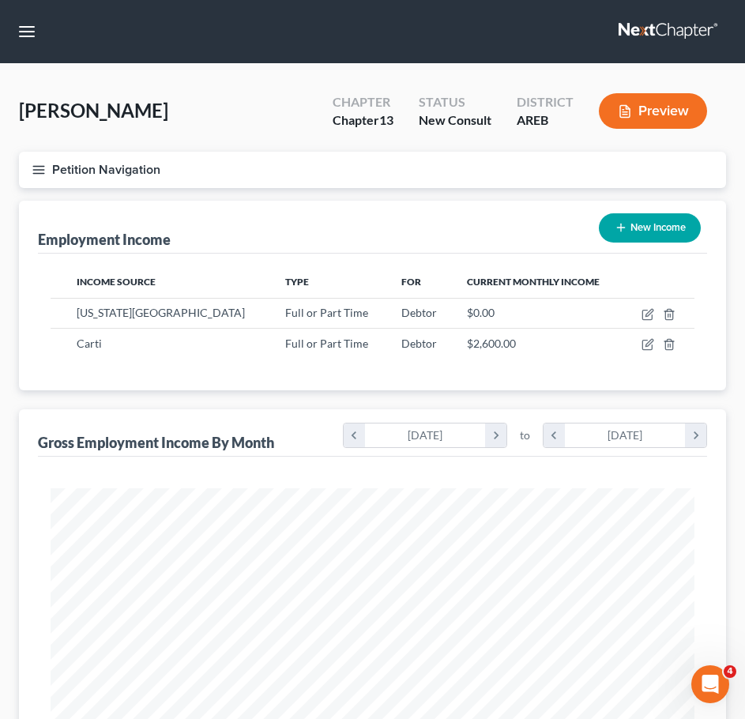
scroll to position [522, 0]
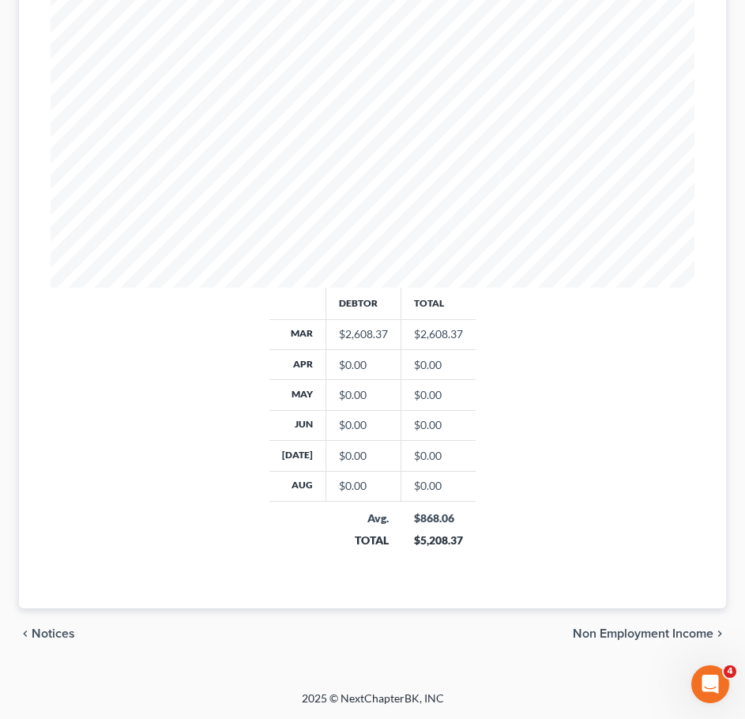
click at [662, 634] on span "Non Employment Income" at bounding box center [643, 634] width 141 height 13
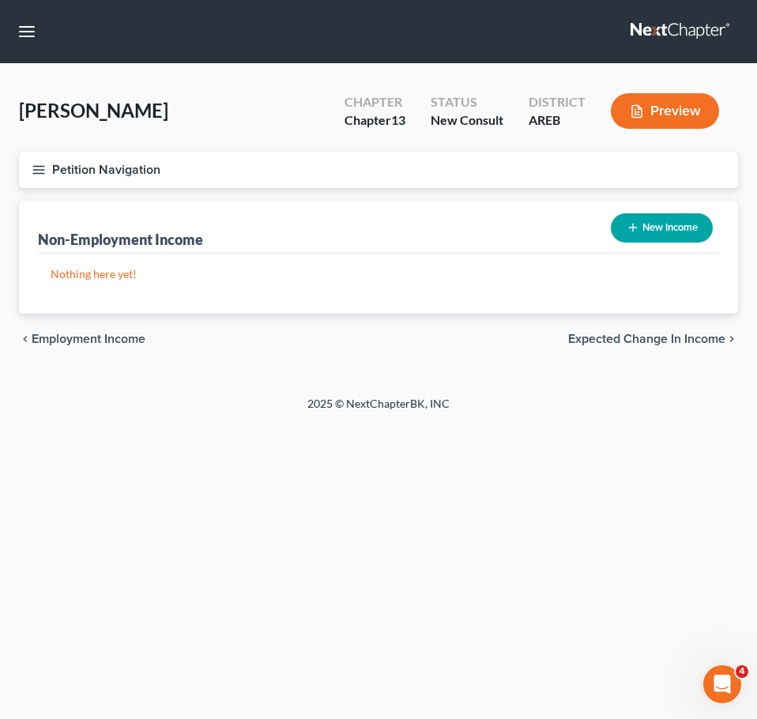
click at [700, 345] on span "Expected Change in Income" at bounding box center [646, 339] width 157 height 13
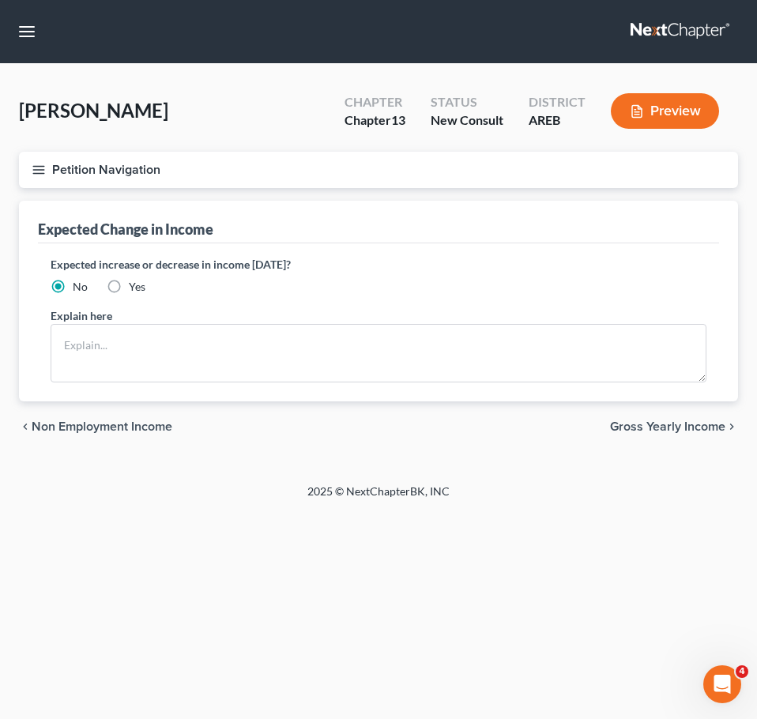
click at [689, 432] on span "Gross Yearly Income" at bounding box center [667, 427] width 115 height 13
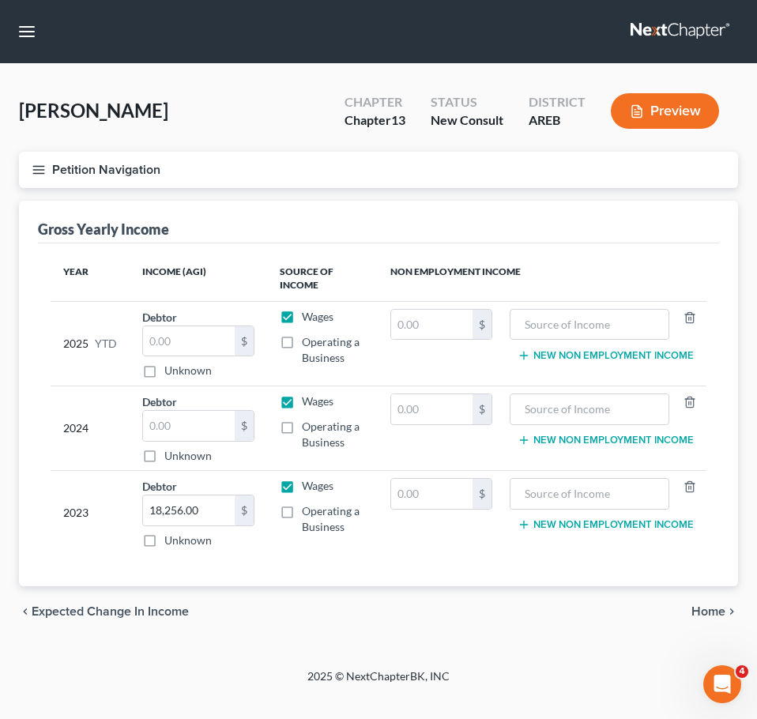
click at [711, 606] on span "Home" at bounding box center [709, 611] width 34 height 13
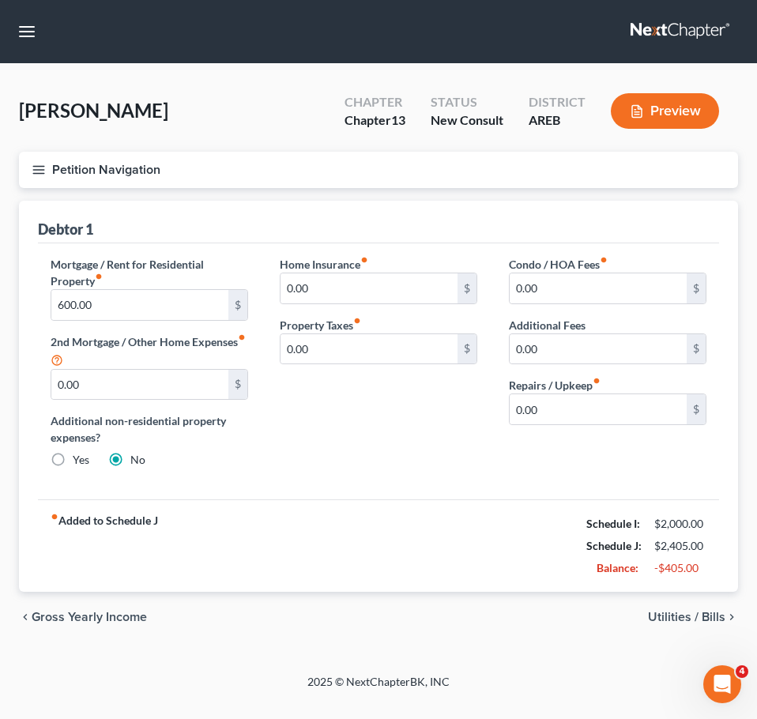
click at [697, 619] on span "Utilities / Bills" at bounding box center [686, 617] width 77 height 13
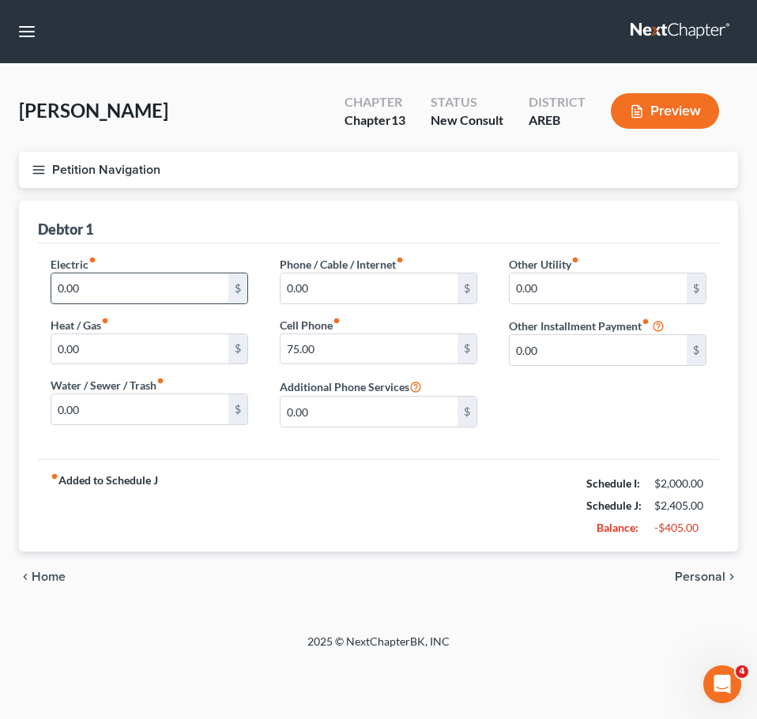
click at [116, 290] on input "0.00" at bounding box center [139, 288] width 177 height 30
type input "110"
click at [136, 414] on input "0.00" at bounding box center [139, 409] width 177 height 30
click at [100, 413] on input "60" at bounding box center [139, 409] width 177 height 30
drag, startPoint x: 100, startPoint y: 413, endPoint x: -1, endPoint y: 422, distance: 100.8
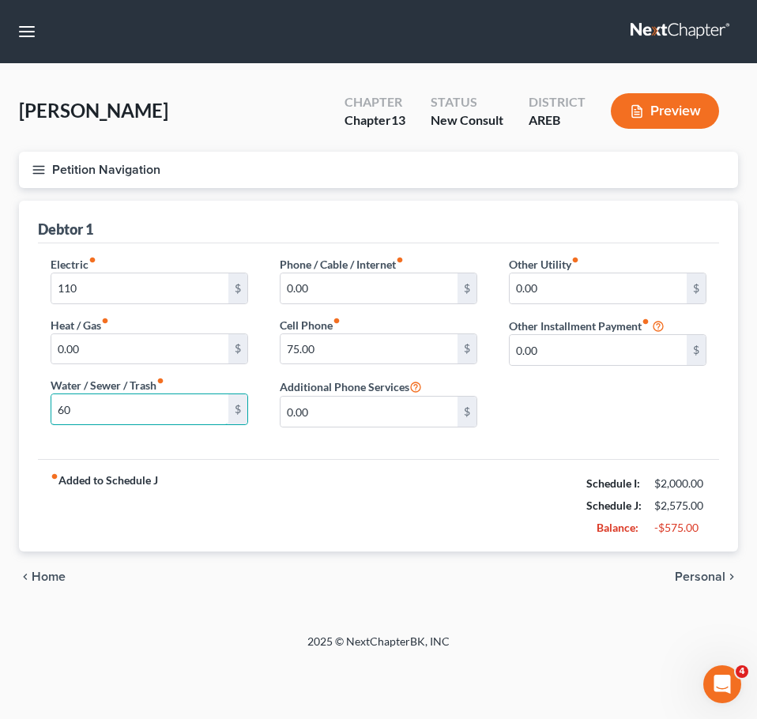
click at [0, 422] on html "Home New Case Client Portal Directory Cases DebtorCC Payments Lambert & Perry L…" at bounding box center [378, 359] width 757 height 719
type input "90"
click at [335, 357] on input "75.00" at bounding box center [369, 349] width 177 height 30
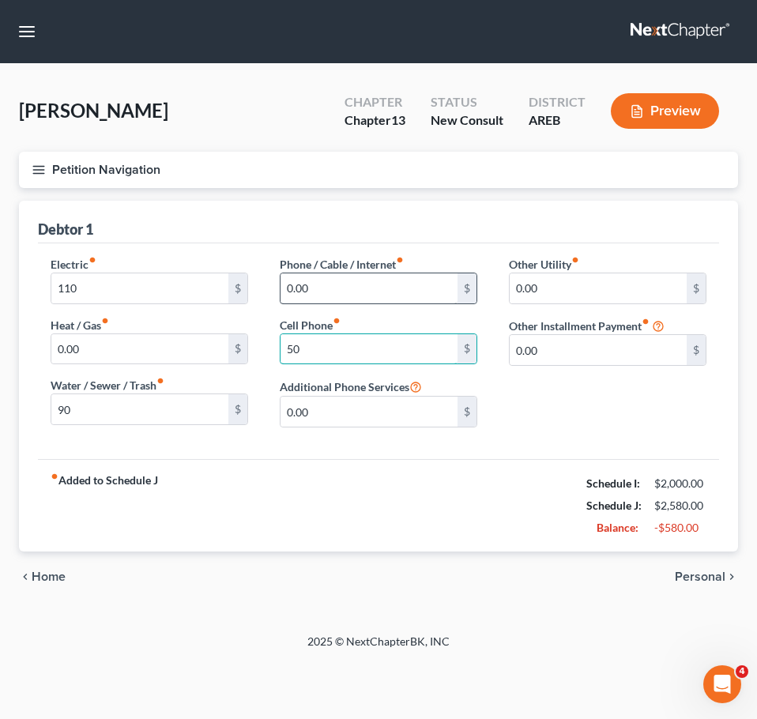
type input "50"
click at [373, 276] on input "0.00" at bounding box center [369, 288] width 177 height 30
click at [696, 573] on span "Personal" at bounding box center [700, 577] width 51 height 13
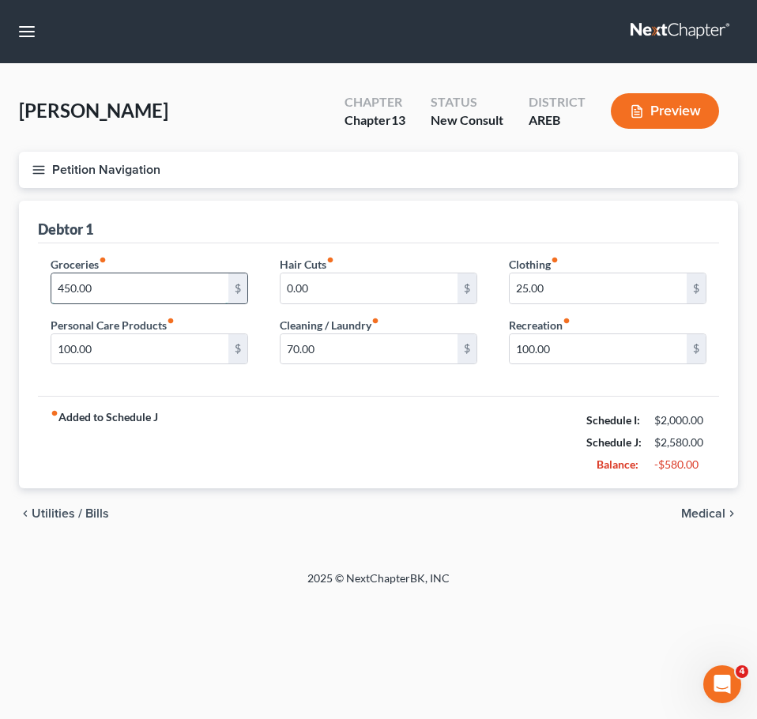
click at [110, 287] on input "450.00" at bounding box center [139, 288] width 177 height 30
type input "300"
type input "50"
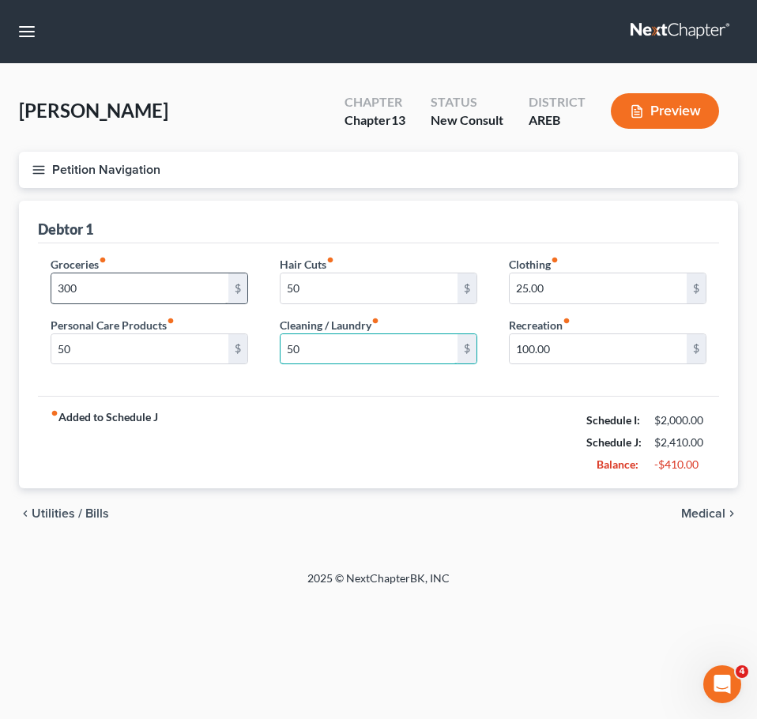
type input "50"
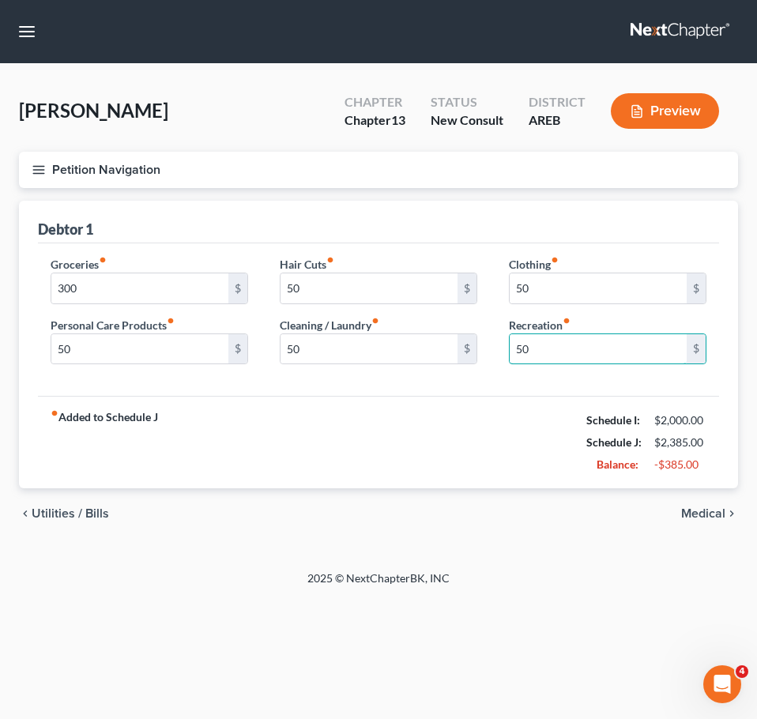
type input "50"
click at [696, 514] on span "Medical" at bounding box center [703, 513] width 44 height 13
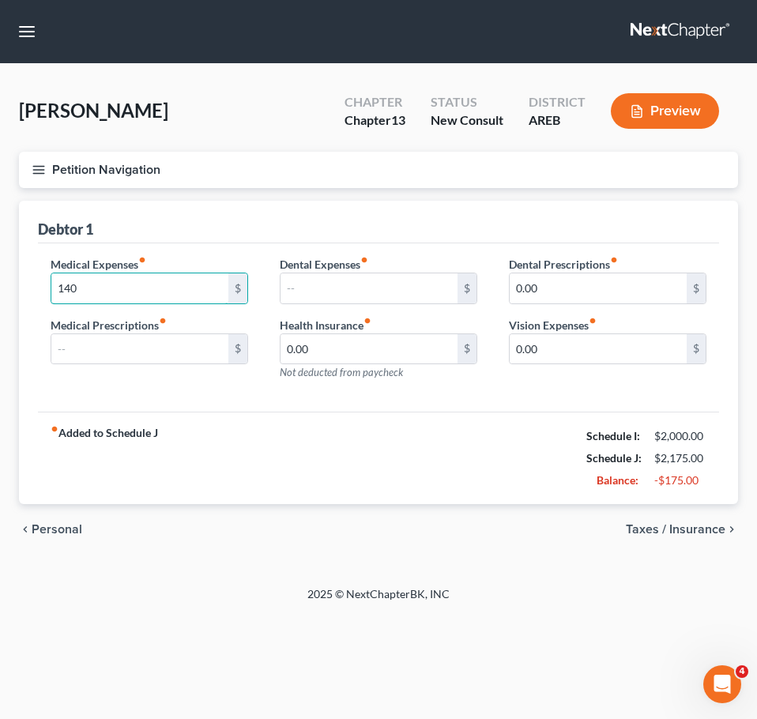
type input "140"
click at [689, 536] on span "Taxes / Insurance" at bounding box center [676, 529] width 100 height 13
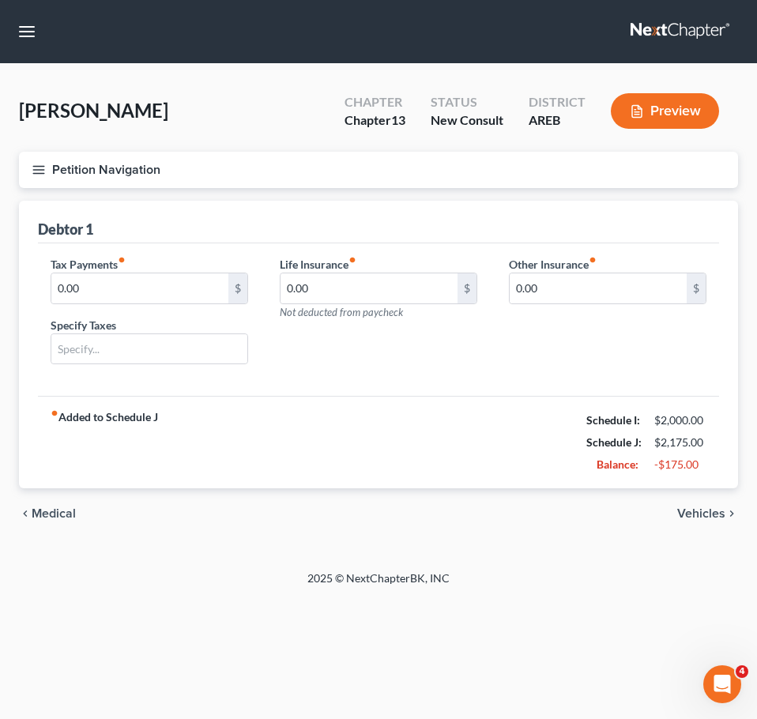
click at [708, 519] on span "Vehicles" at bounding box center [701, 513] width 48 height 13
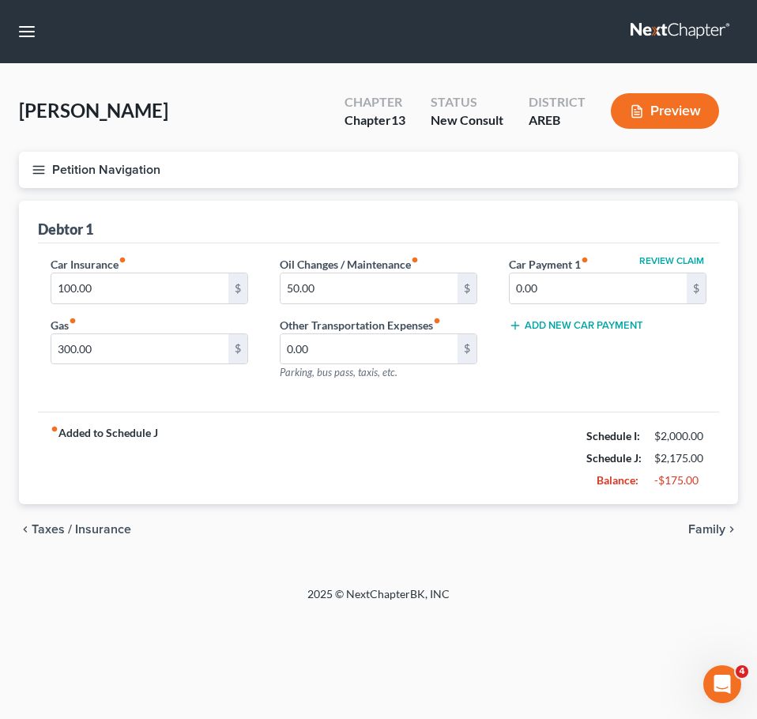
click at [703, 534] on span "Family" at bounding box center [706, 529] width 37 height 13
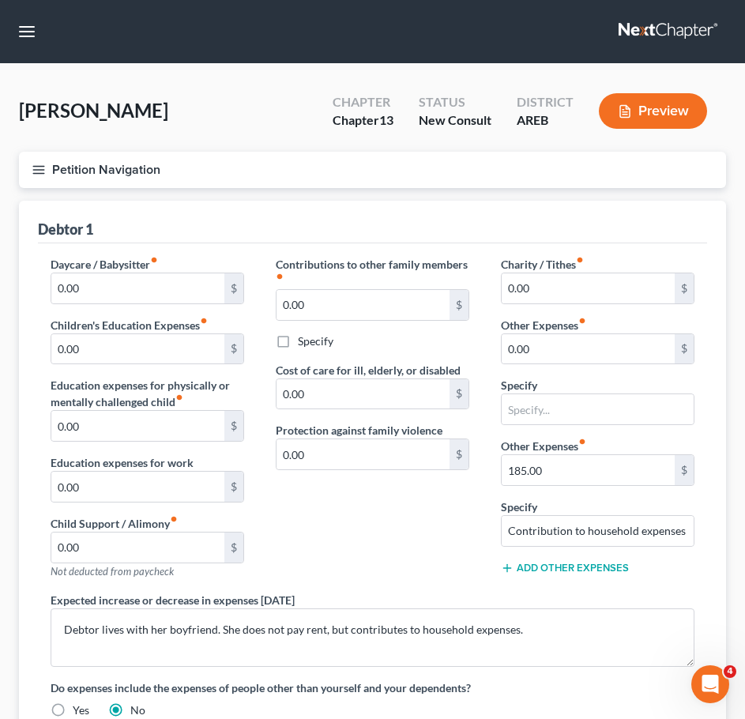
scroll to position [234, 0]
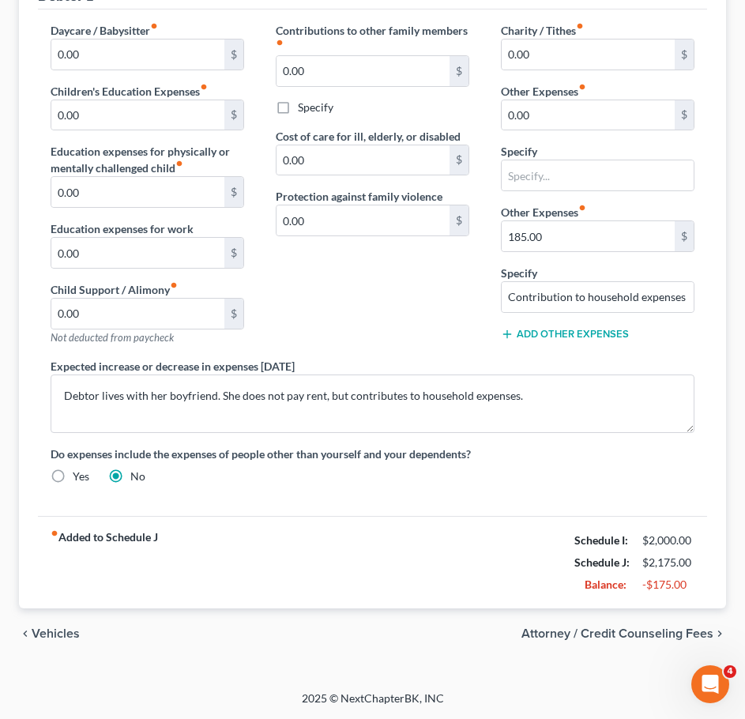
click at [58, 640] on span "Vehicles" at bounding box center [56, 634] width 48 height 13
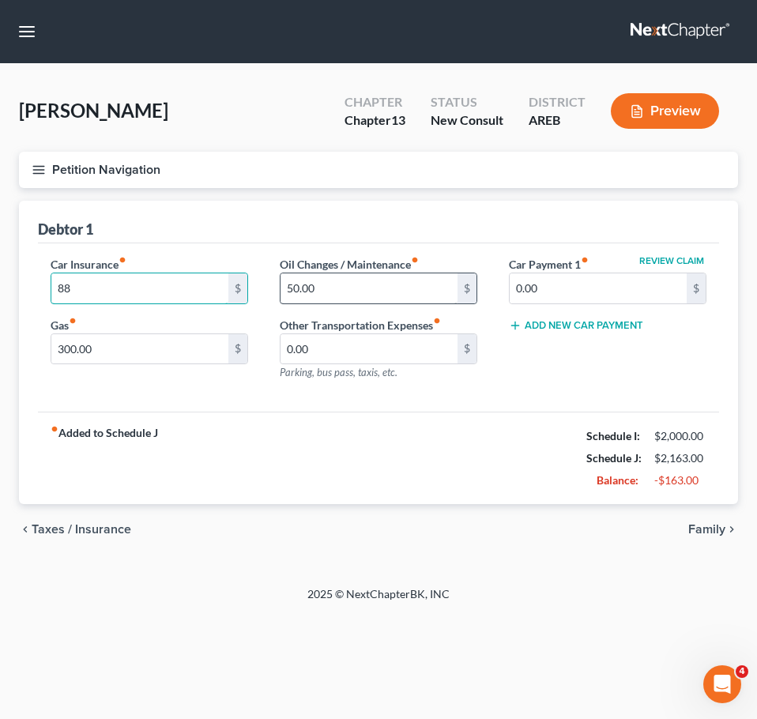
type input "88"
click at [174, 349] on input "300.00" at bounding box center [139, 349] width 177 height 30
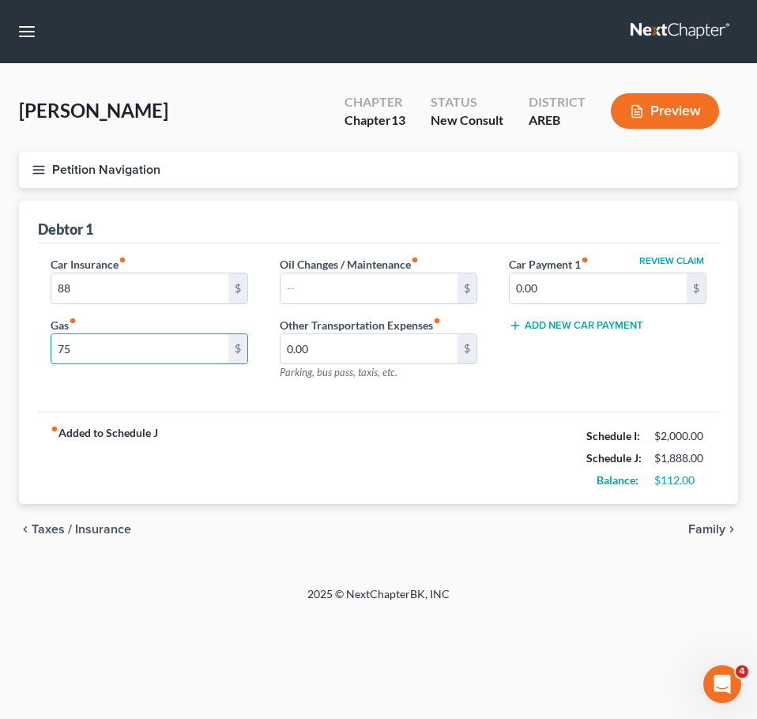
type input "75"
click at [700, 524] on span "Family" at bounding box center [706, 529] width 37 height 13
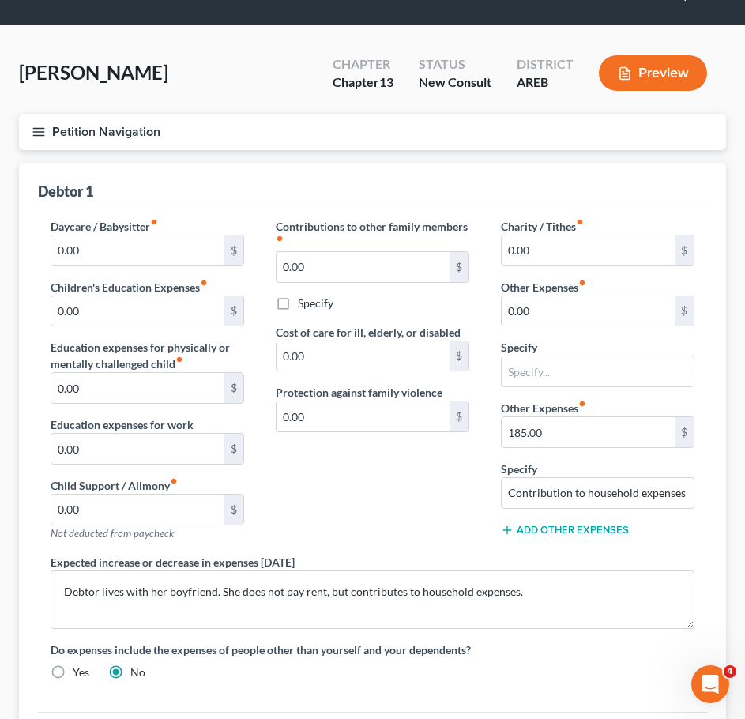
scroll to position [39, 0]
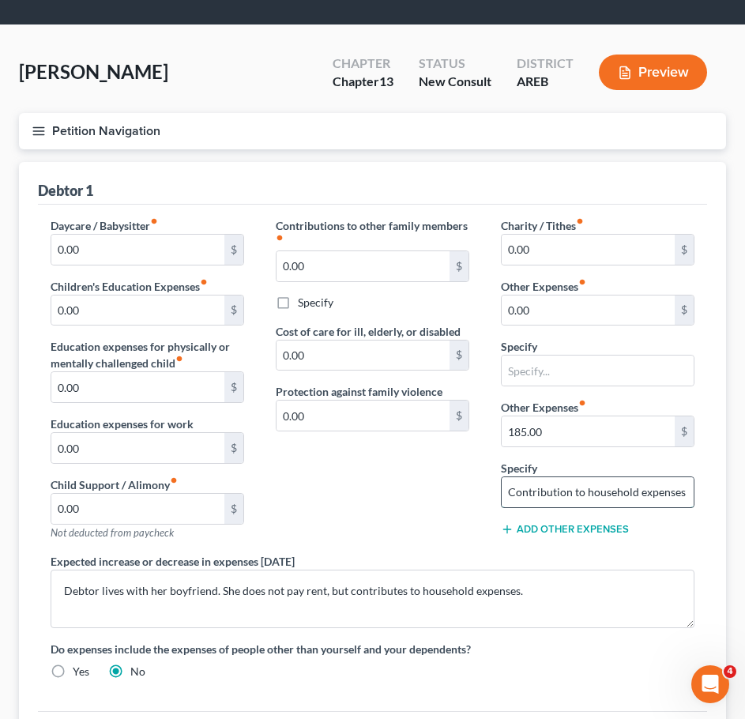
click at [662, 494] on input "Contribution to household expenses" at bounding box center [598, 492] width 192 height 30
type input "185.00"
drag, startPoint x: 684, startPoint y: 493, endPoint x: 473, endPoint y: 496, distance: 211.1
click at [473, 496] on div "Daycare / Babysitter fiber_manual_record 0.00 $ Children's Education Expenses f…" at bounding box center [373, 454] width 676 height 475
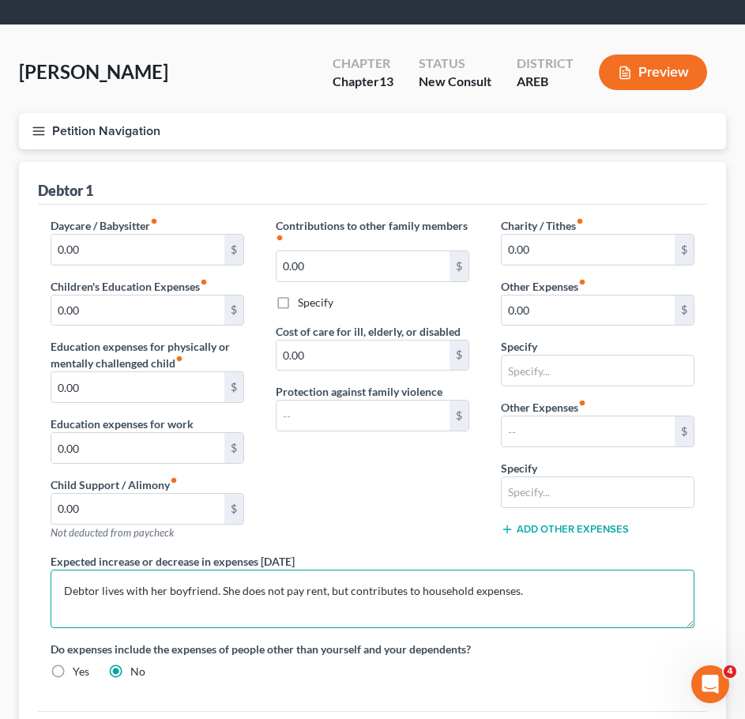
drag, startPoint x: 534, startPoint y: 597, endPoint x: 40, endPoint y: 609, distance: 494.2
click at [40, 609] on div "Expected increase or decrease in expenses within one year Debtor lives with her…" at bounding box center [373, 590] width 676 height 75
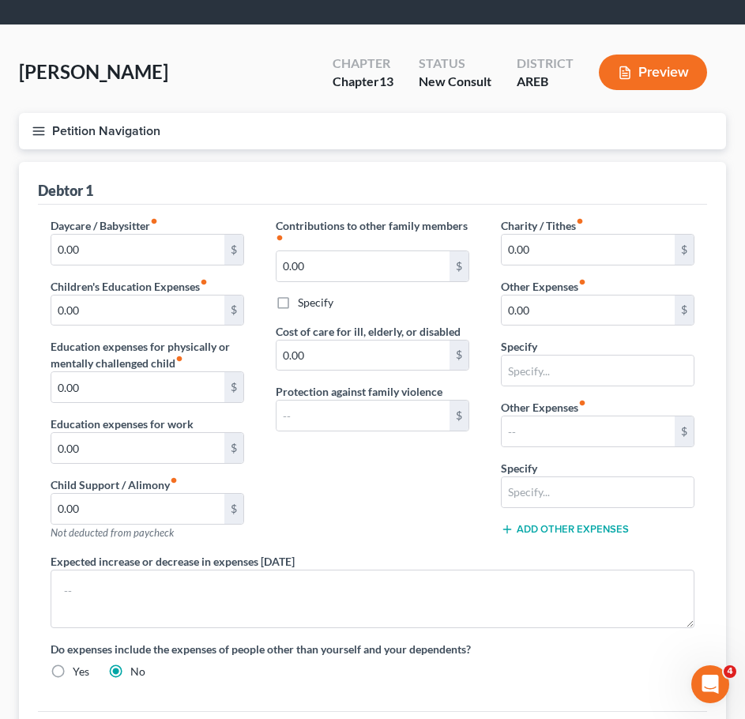
click at [361, 498] on div "Contributions to other family members fiber_manual_record 0.00 $ Specify Cost o…" at bounding box center [372, 385] width 225 height 336
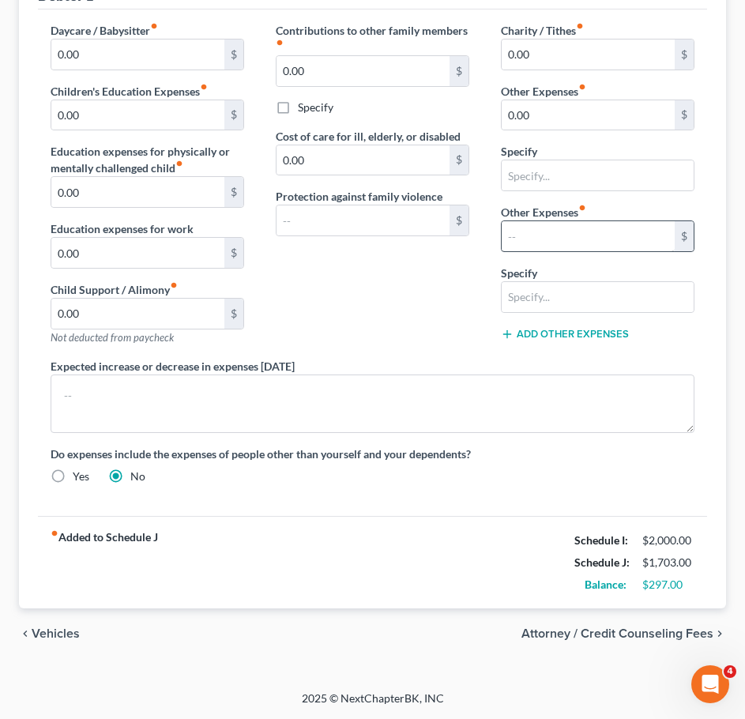
scroll to position [0, 0]
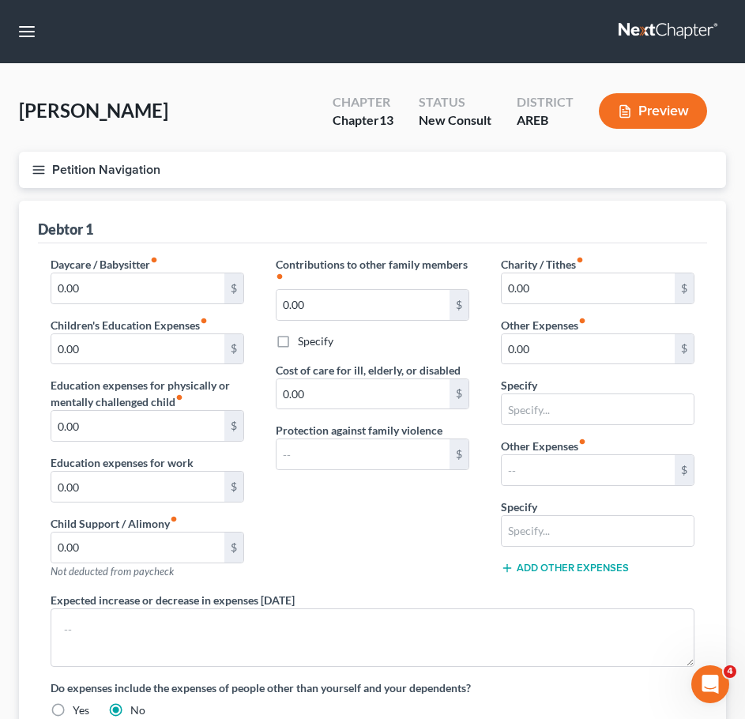
click at [28, 167] on button "Petition Navigation" at bounding box center [372, 170] width 707 height 36
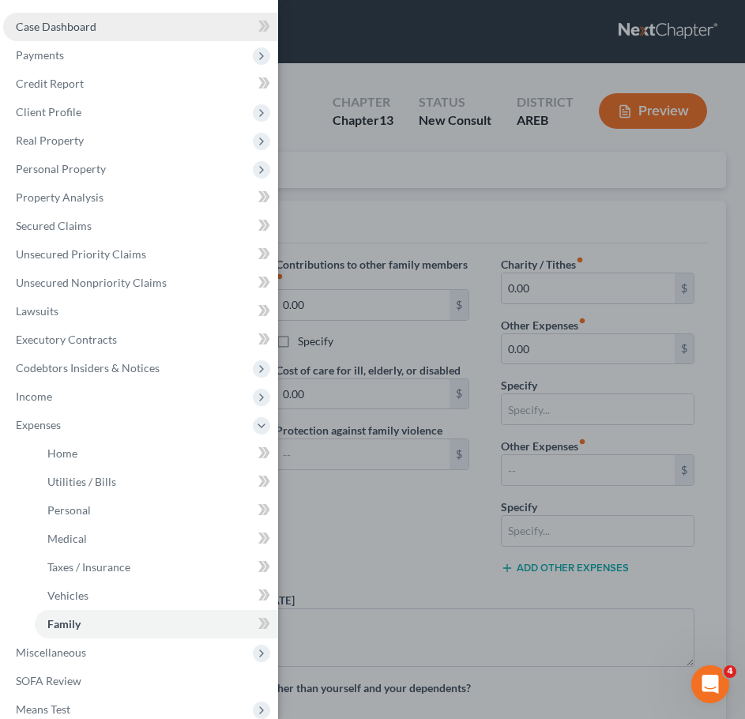
click at [82, 16] on link "Case Dashboard" at bounding box center [140, 27] width 275 height 28
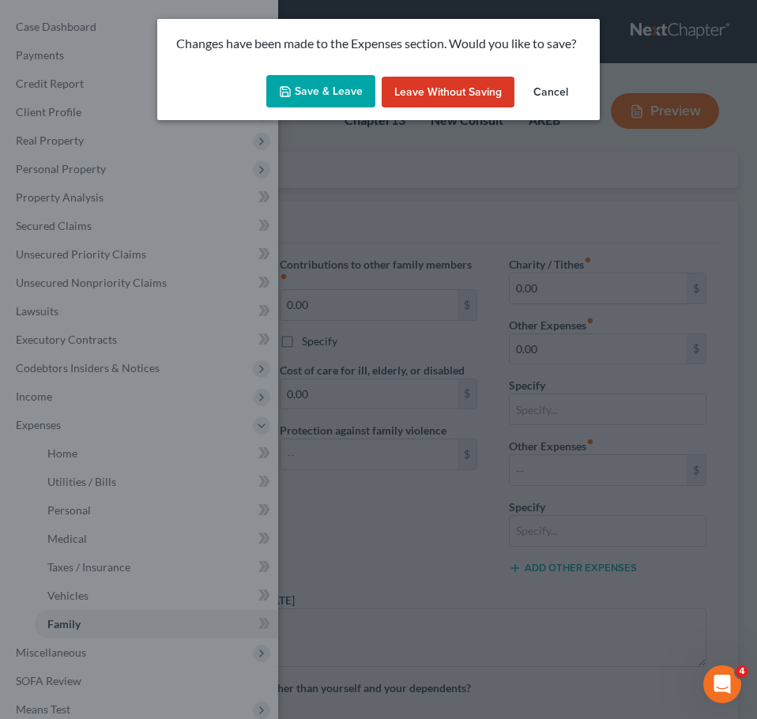
click at [332, 104] on button "Save & Leave" at bounding box center [320, 91] width 109 height 33
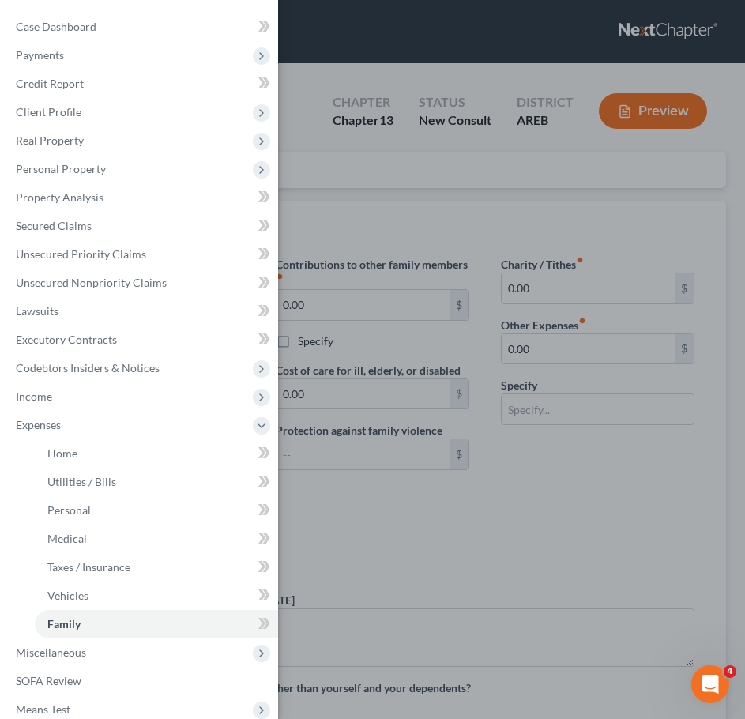
select select "1"
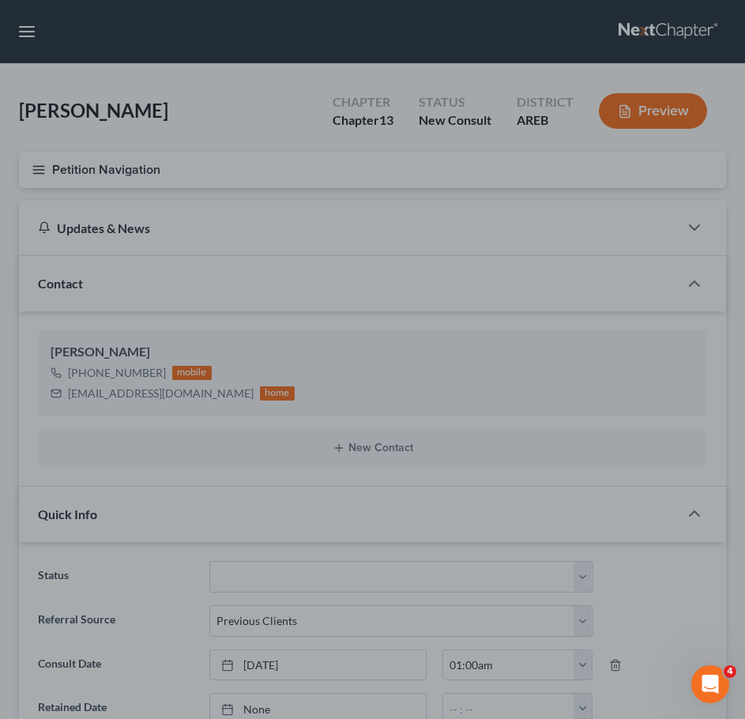
click at [405, 248] on div at bounding box center [372, 359] width 745 height 719
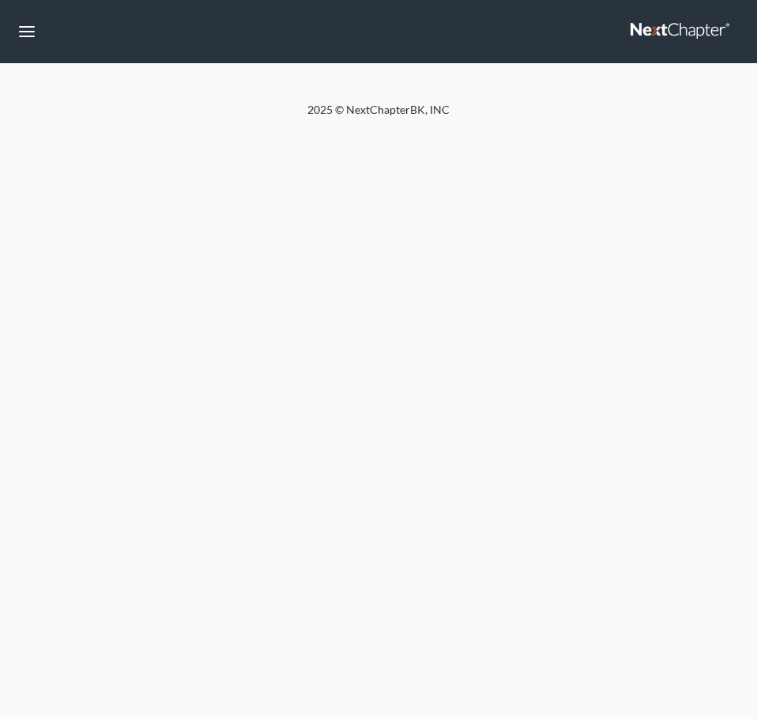
select select "1"
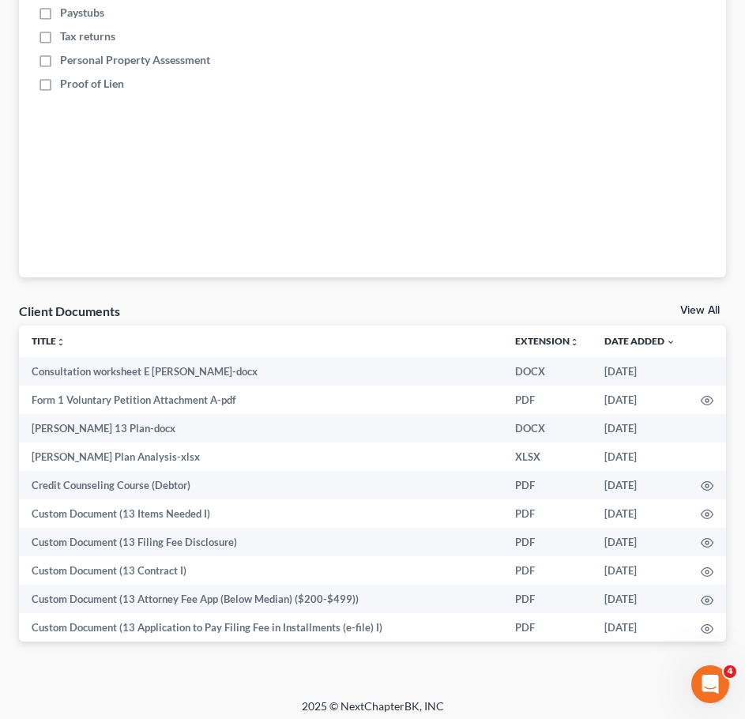
scroll to position [1762, 0]
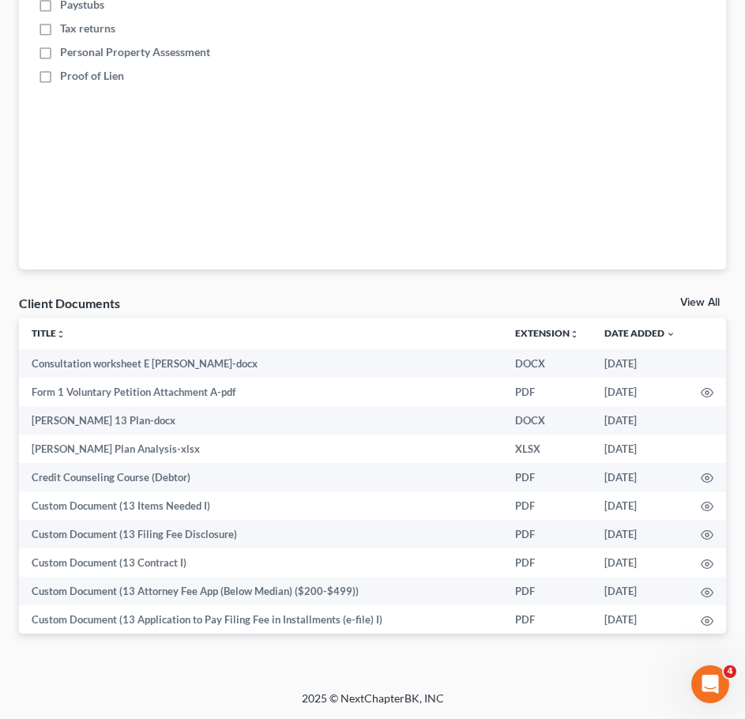
click at [702, 299] on link "View All" at bounding box center [701, 302] width 40 height 11
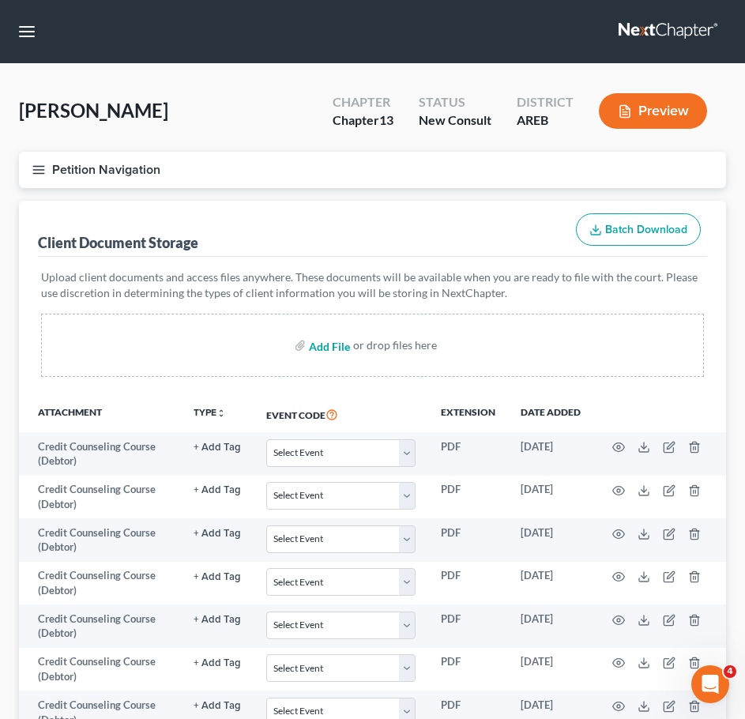
click at [328, 348] on input "file" at bounding box center [328, 345] width 38 height 28
type input "C:\fakepath\Consultation Worksheet E [PERSON_NAME] REFILE.docx"
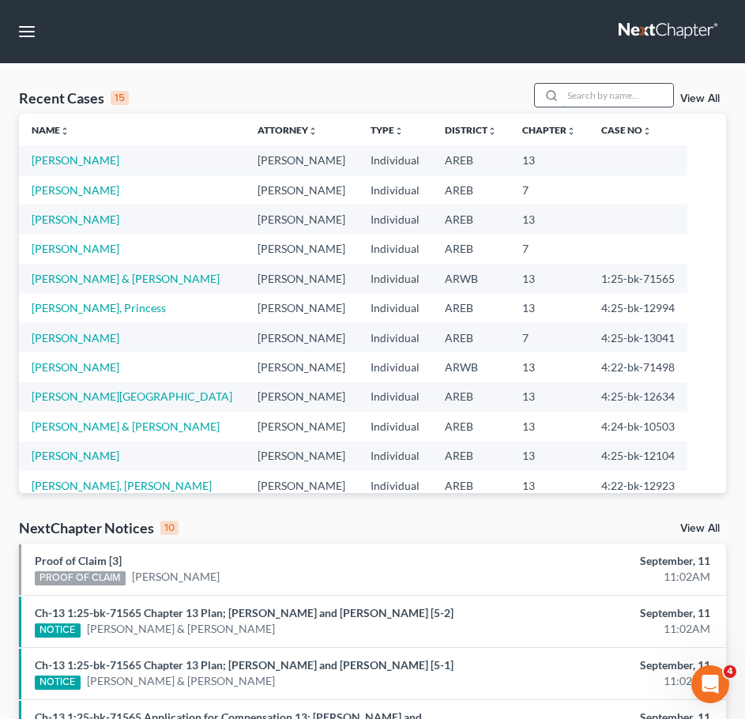
click at [583, 91] on input "search" at bounding box center [618, 95] width 111 height 23
type input "[PERSON_NAME]"
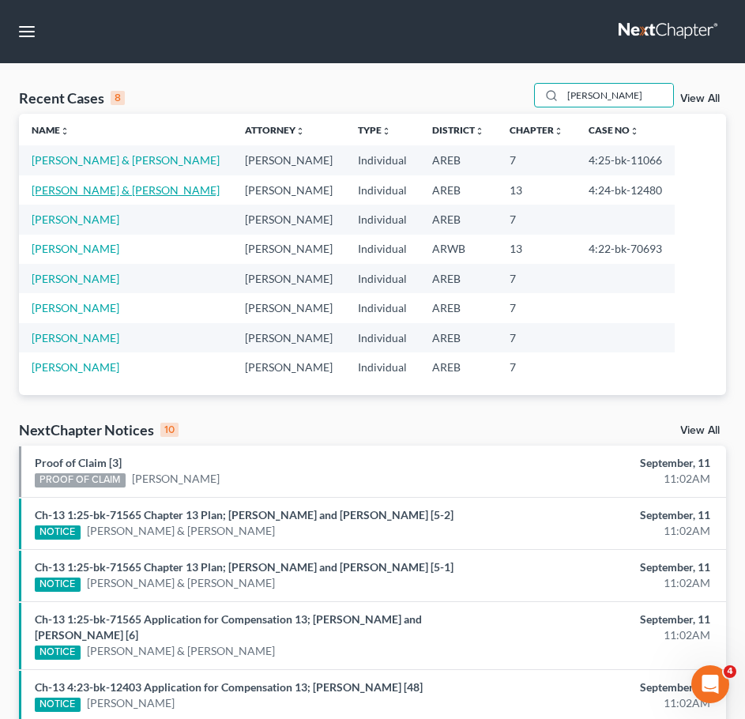
click at [116, 190] on link "[PERSON_NAME] & [PERSON_NAME]" at bounding box center [126, 189] width 188 height 13
select select "2"
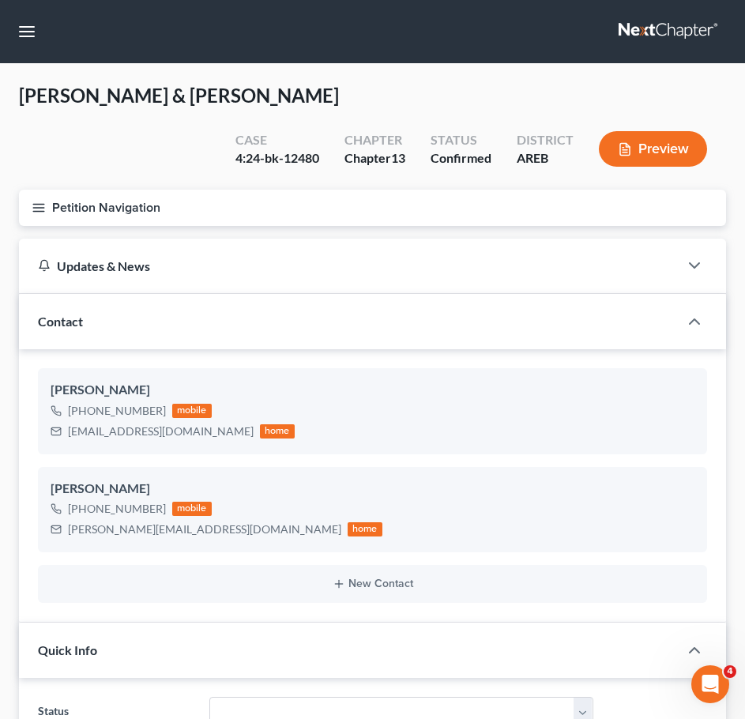
click at [33, 206] on icon "button" at bounding box center [39, 208] width 14 height 14
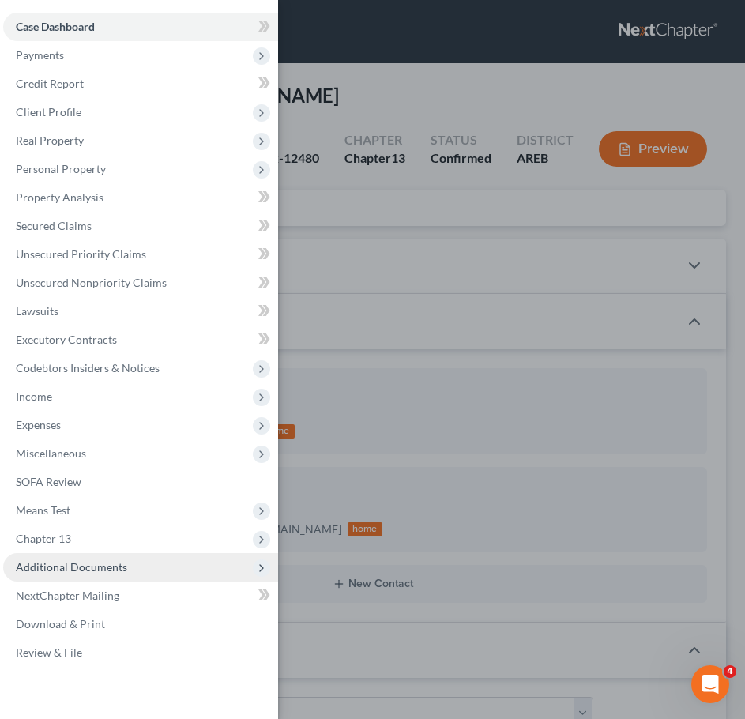
click at [140, 567] on span "Additional Documents" at bounding box center [140, 567] width 275 height 28
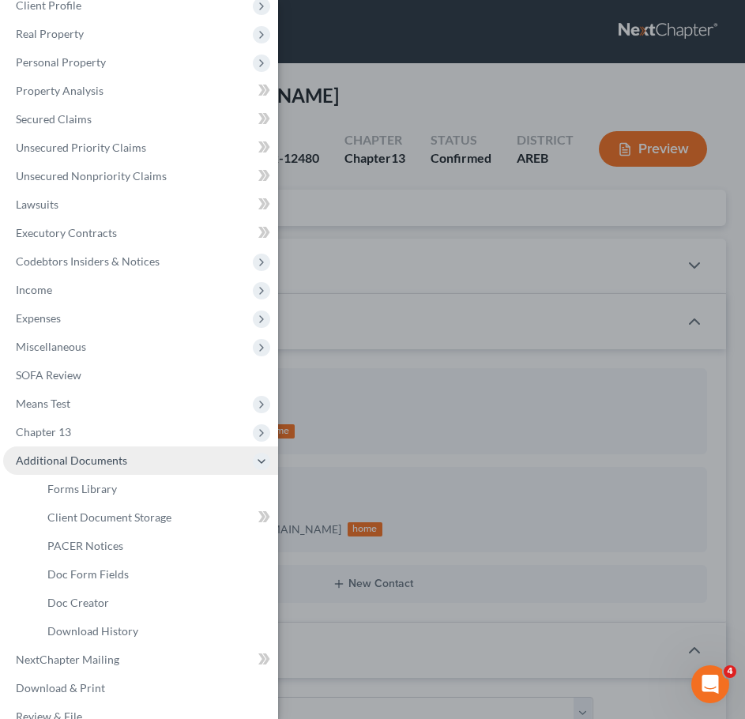
scroll to position [108, 0]
click at [322, 184] on div "Case Dashboard Payments Invoices Payments Payments Credit Report Client Profile" at bounding box center [372, 359] width 745 height 719
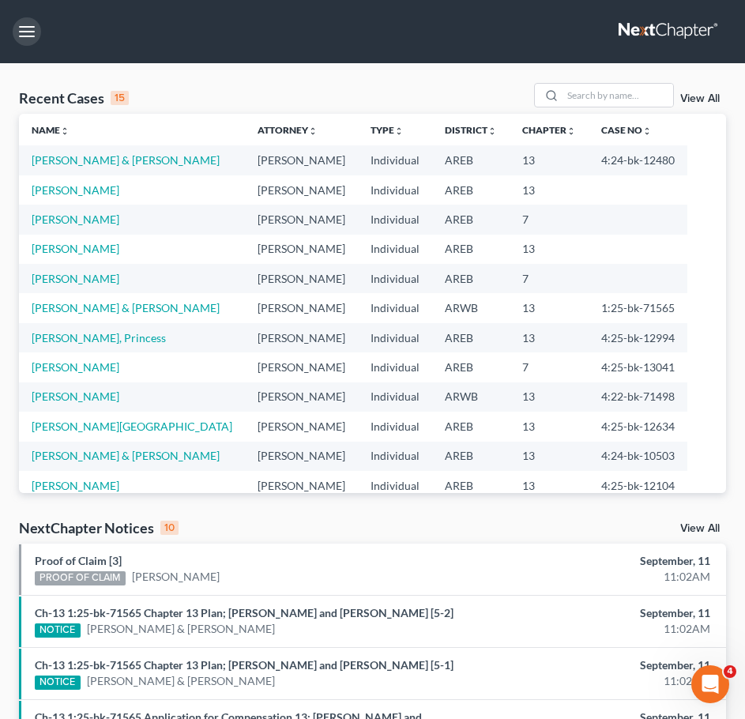
click at [17, 26] on button "button" at bounding box center [27, 31] width 28 height 28
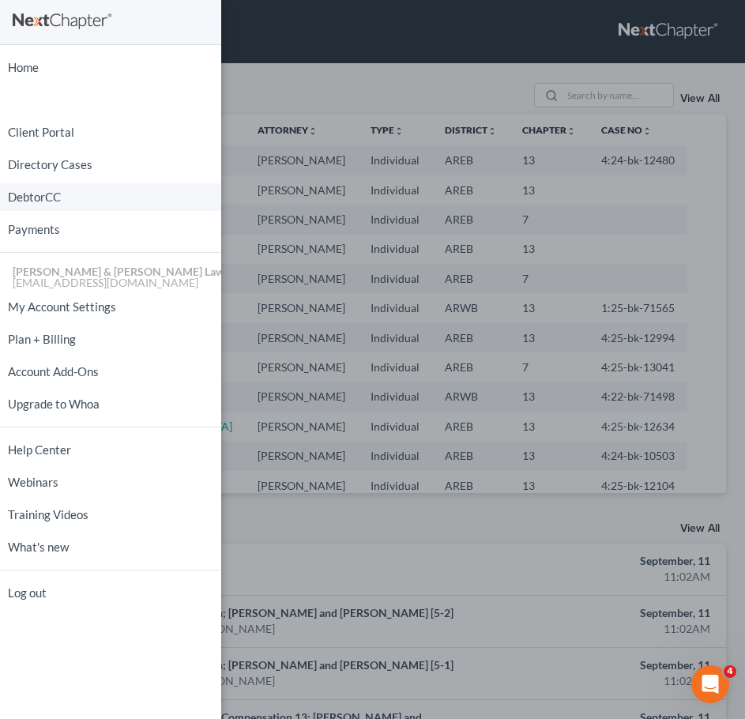
click at [49, 194] on link "DebtorCC" at bounding box center [110, 197] width 221 height 28
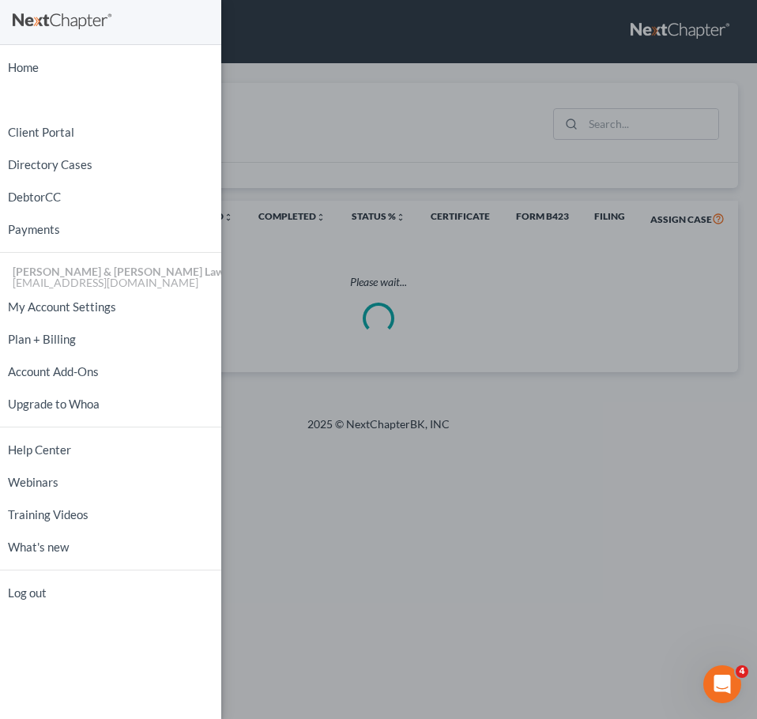
click at [632, 119] on div "Home New Case Client Portal Directory Cases DebtorCC Payments [PERSON_NAME] & […" at bounding box center [378, 359] width 757 height 719
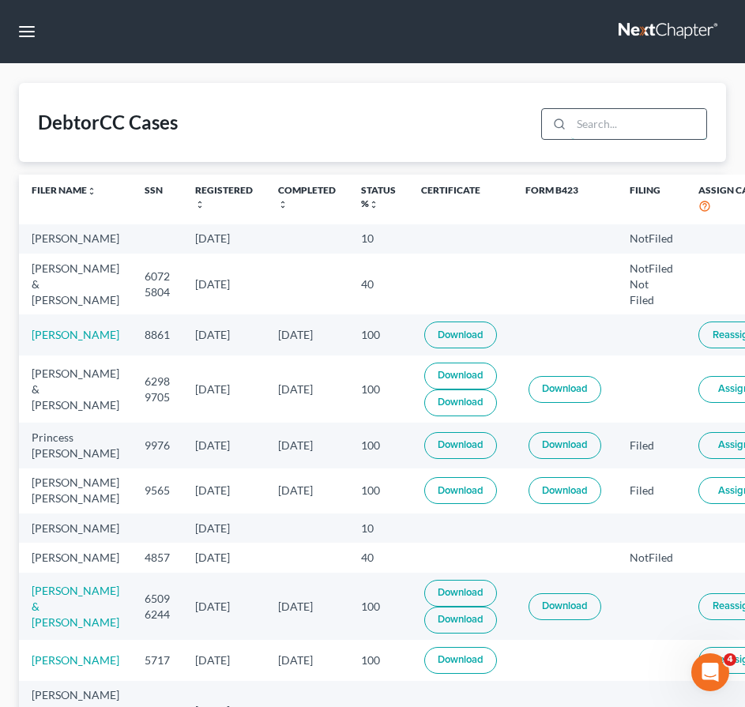
click at [635, 121] on input "search" at bounding box center [638, 124] width 135 height 30
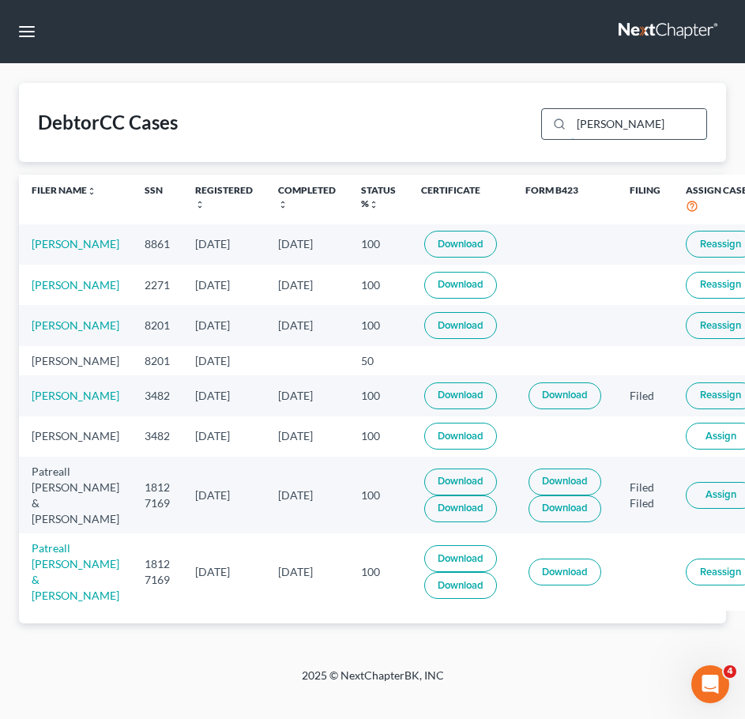
click at [640, 129] on input "[PERSON_NAME]" at bounding box center [638, 124] width 135 height 30
type input "[PERSON_NAME]"
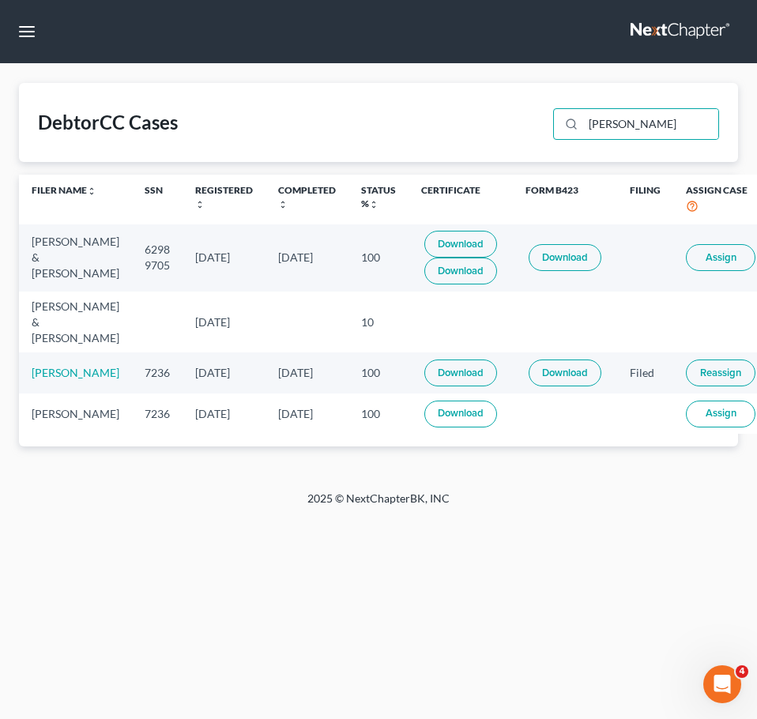
click at [692, 271] on button "Assign" at bounding box center [721, 257] width 70 height 27
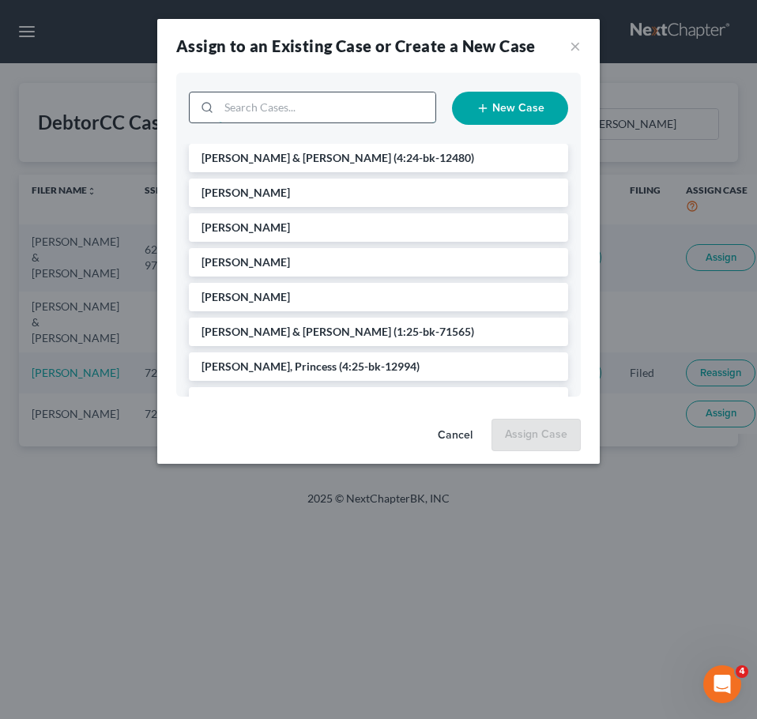
click at [335, 100] on input "search" at bounding box center [327, 107] width 217 height 30
type input "aver"
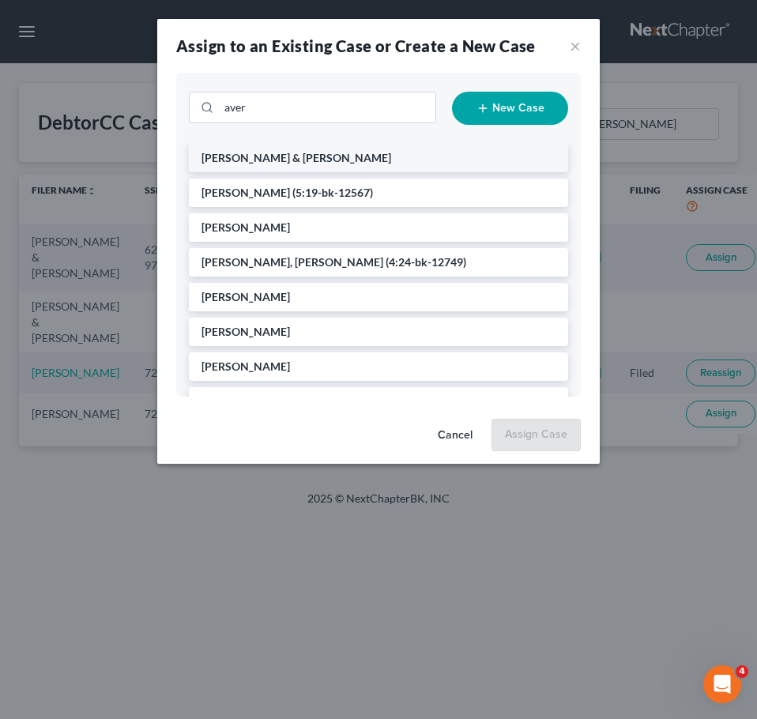
click at [341, 168] on li "[PERSON_NAME] & [PERSON_NAME]" at bounding box center [378, 158] width 379 height 28
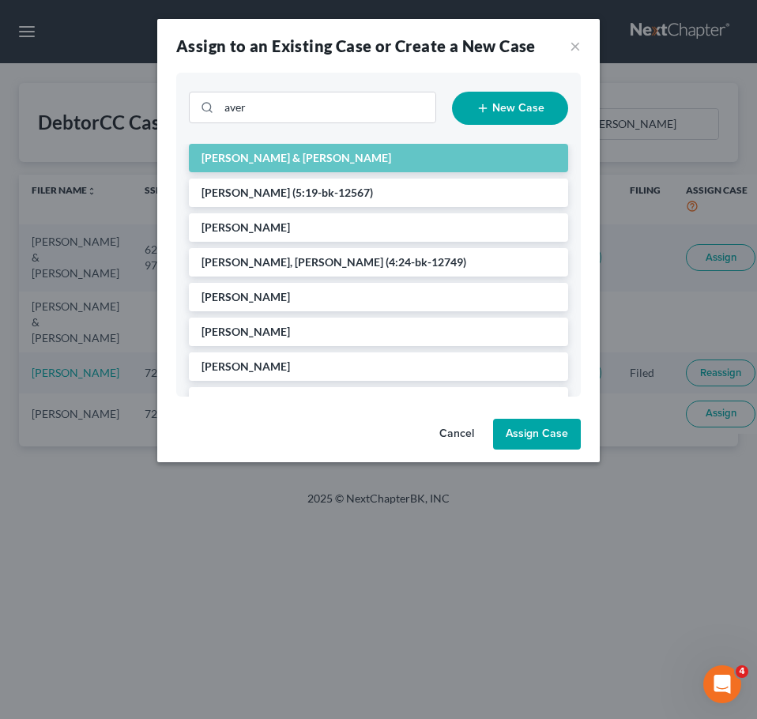
click at [549, 436] on button "Assign Case" at bounding box center [537, 435] width 88 height 32
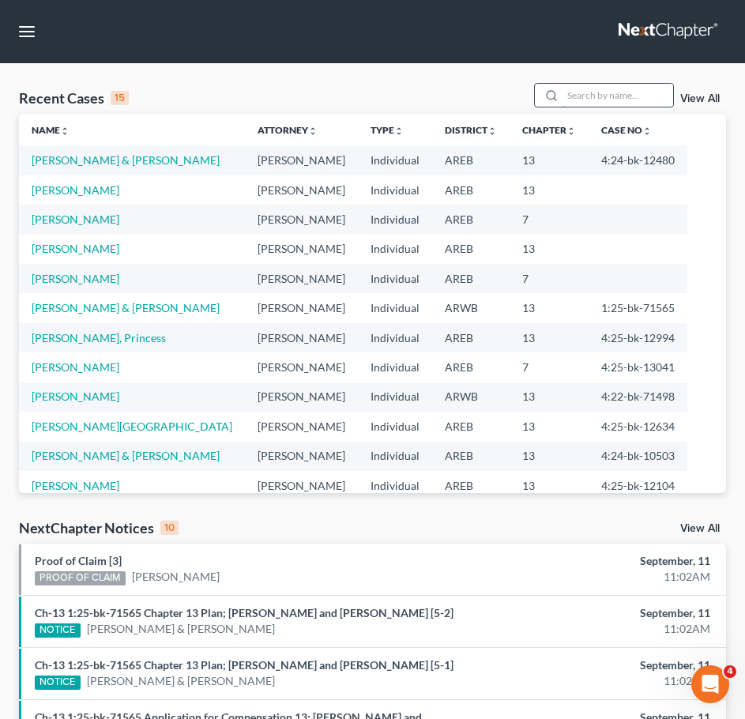
click at [647, 99] on input "search" at bounding box center [618, 95] width 111 height 23
type input "[PERSON_NAME]"
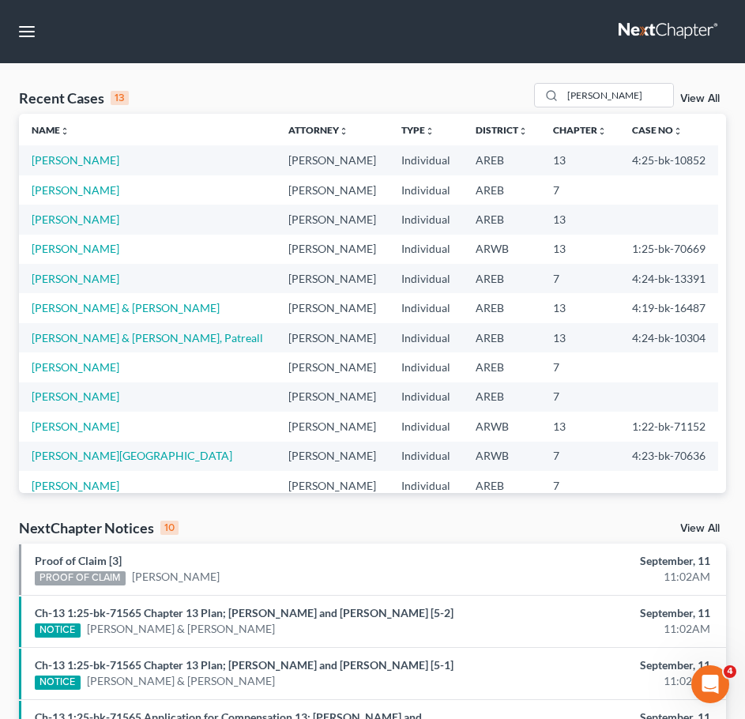
click at [66, 179] on td "[PERSON_NAME]" at bounding box center [147, 189] width 257 height 29
click at [50, 187] on link "[PERSON_NAME]" at bounding box center [76, 189] width 88 height 13
select select "4"
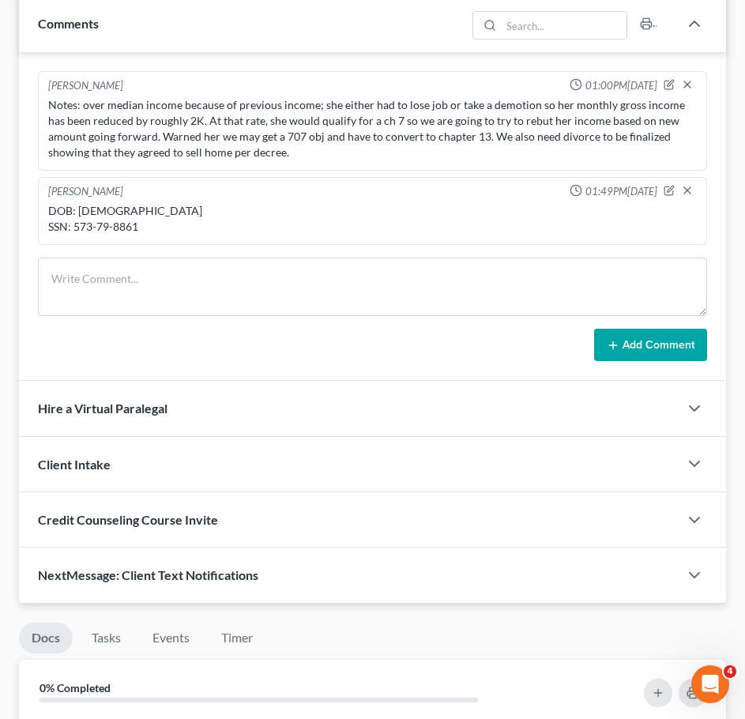
scroll to position [1113, 0]
click at [141, 230] on div "DOB: [DEMOGRAPHIC_DATA] SSN: 573-79-8861" at bounding box center [372, 220] width 649 height 32
drag, startPoint x: 141, startPoint y: 230, endPoint x: 75, endPoint y: 227, distance: 66.5
click at [75, 227] on div "DOB: [DEMOGRAPHIC_DATA] SSN: 573-79-8861" at bounding box center [372, 220] width 649 height 32
copy div "573-79-8861"
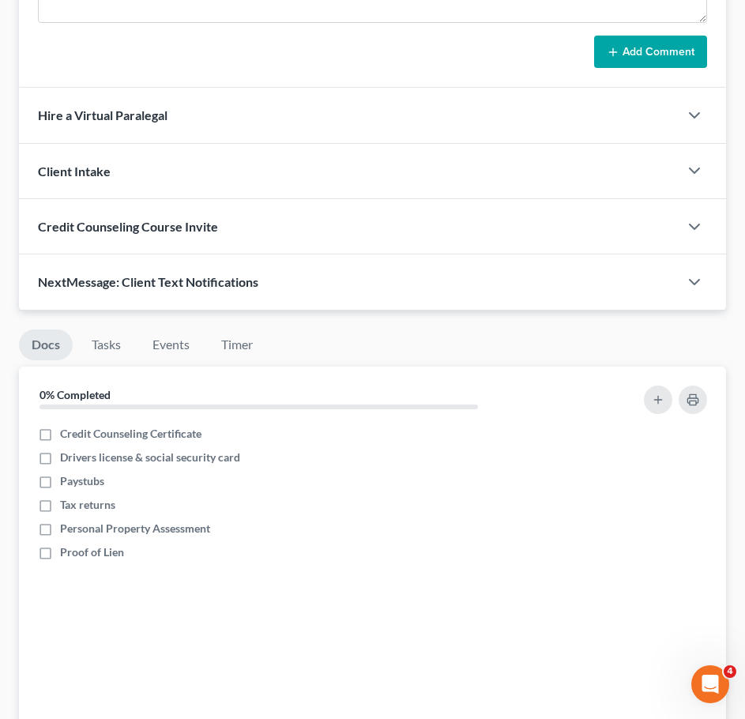
scroll to position [1667, 0]
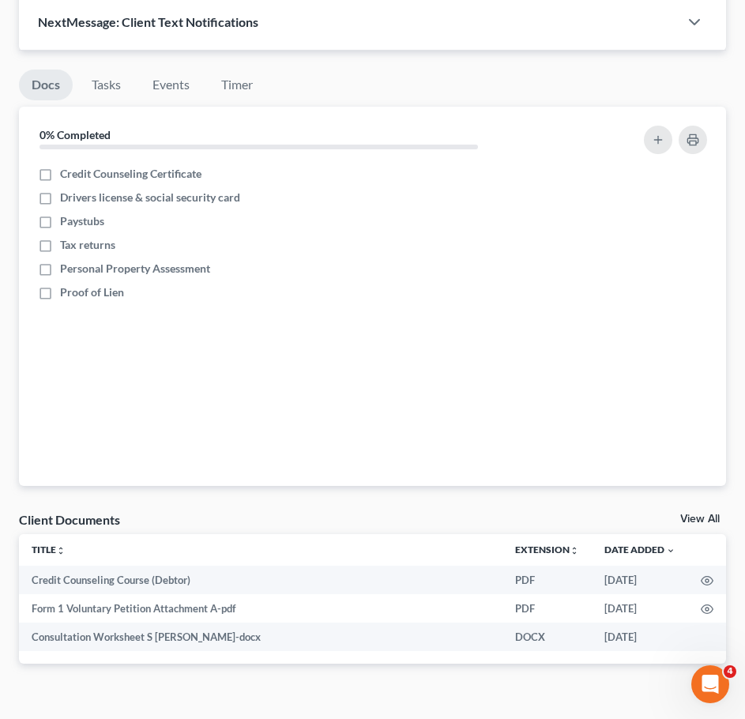
click at [702, 511] on div "Client Documents View All" at bounding box center [372, 522] width 707 height 23
click at [700, 519] on link "View All" at bounding box center [701, 519] width 40 height 11
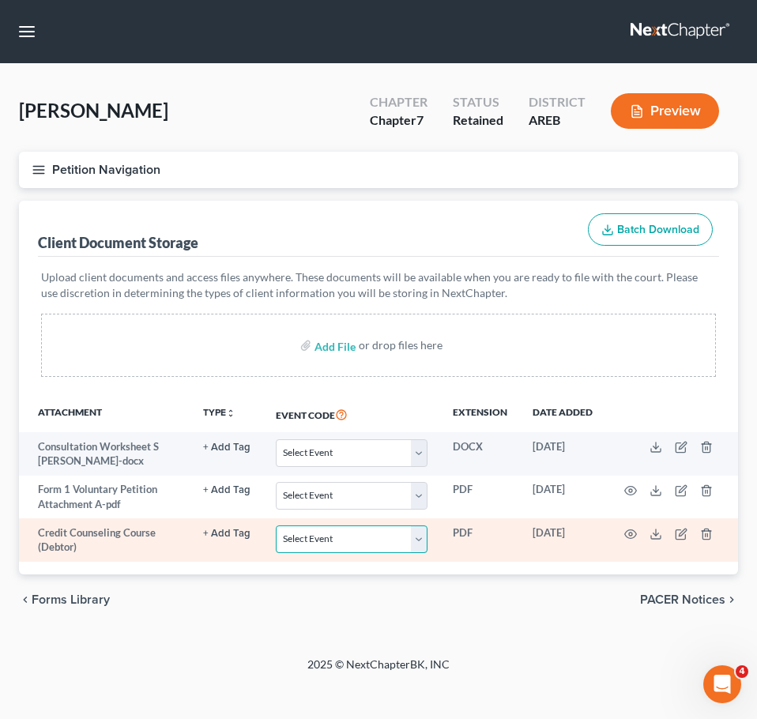
click at [375, 538] on select "Select Event Certificate of Credit Counseling - Debtor Certificate of Credit Co…" at bounding box center [352, 540] width 152 height 28
select select "0"
click at [277, 526] on select "Select Event Certificate of Credit Counseling - Debtor Certificate of Credit Co…" at bounding box center [352, 540] width 152 height 28
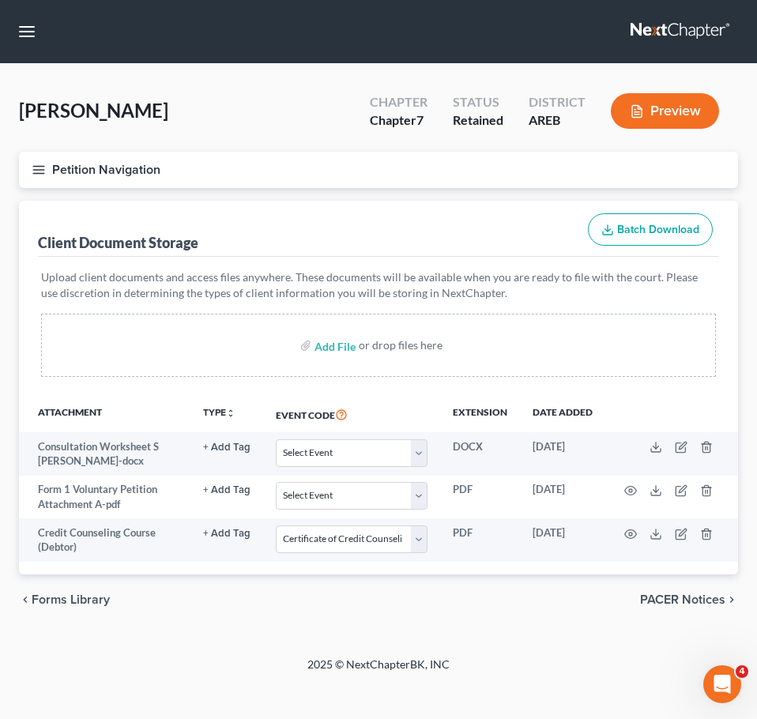
click at [37, 173] on line "button" at bounding box center [38, 173] width 11 height 0
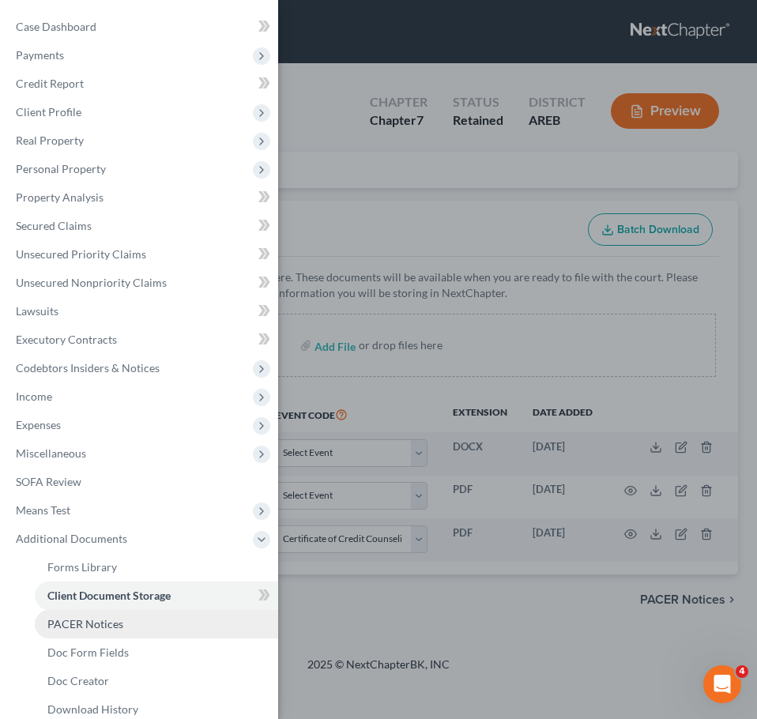
scroll to position [103, 0]
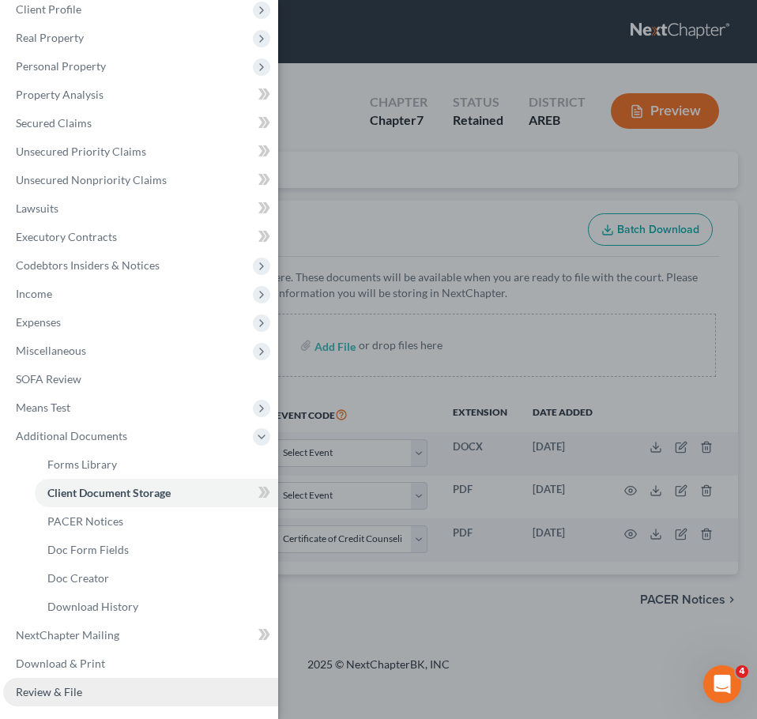
click at [54, 690] on span "Review & File" at bounding box center [49, 691] width 66 height 13
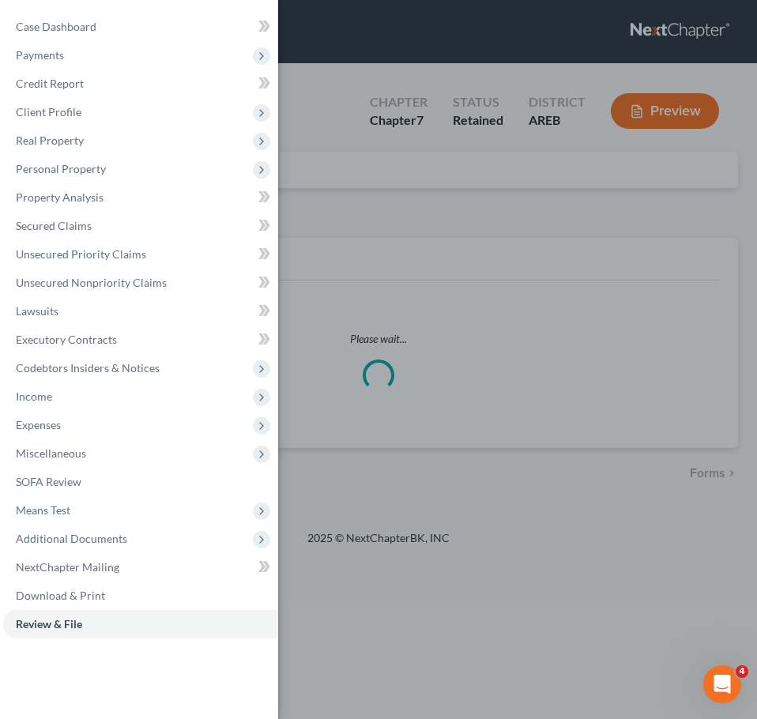
click at [485, 263] on div "Case Dashboard Payments Invoices Payments Payments Credit Report Client Profile" at bounding box center [378, 359] width 757 height 719
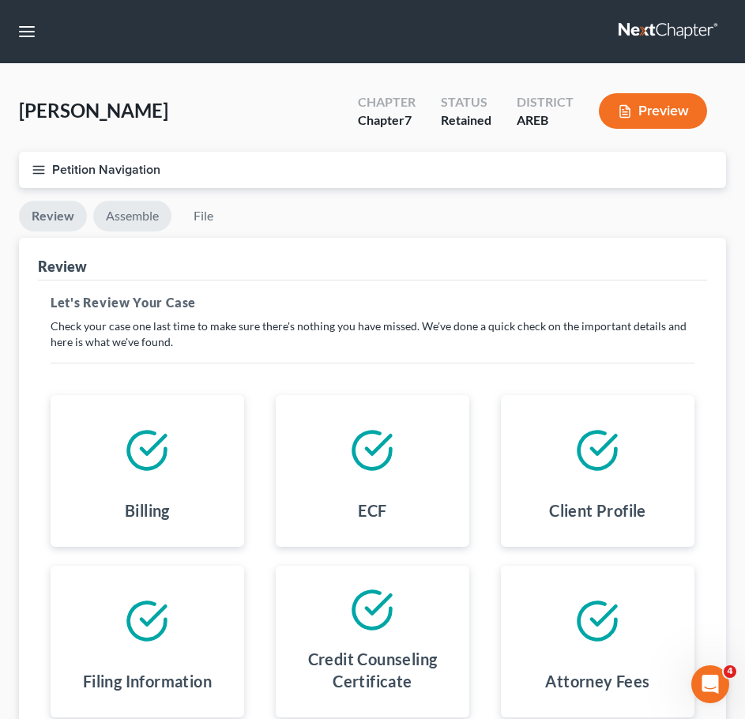
click at [143, 218] on link "Assemble" at bounding box center [132, 216] width 78 height 31
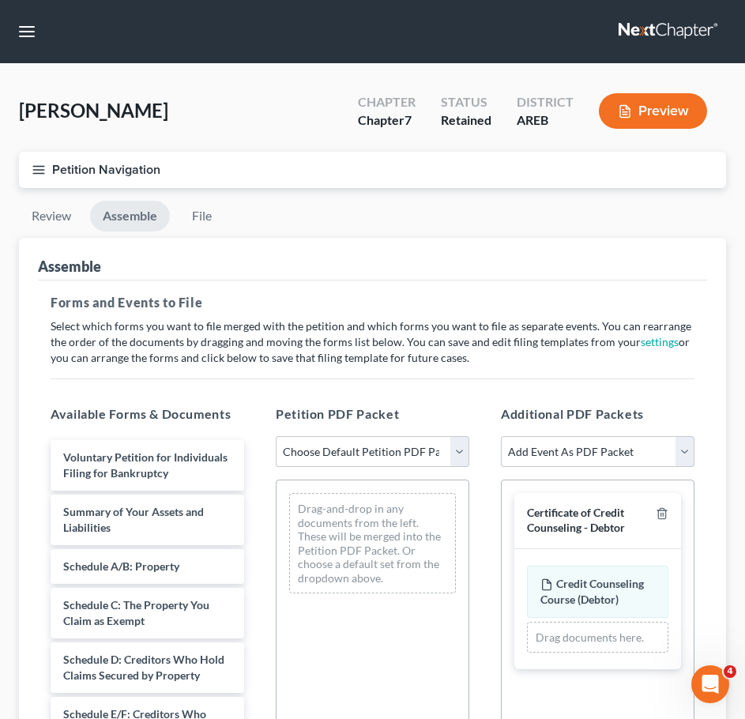
click at [413, 470] on div "Petition PDF Packet Choose Default Petition PDF Packet Complete Bankruptcy Peti…" at bounding box center [372, 660] width 225 height 536
click at [406, 458] on select "Choose Default Petition PDF Packet Complete Bankruptcy Petition (all forms and …" at bounding box center [373, 452] width 194 height 32
select select "2"
click at [276, 436] on select "Choose Default Petition PDF Packet Complete Bankruptcy Petition (all forms and …" at bounding box center [373, 452] width 194 height 32
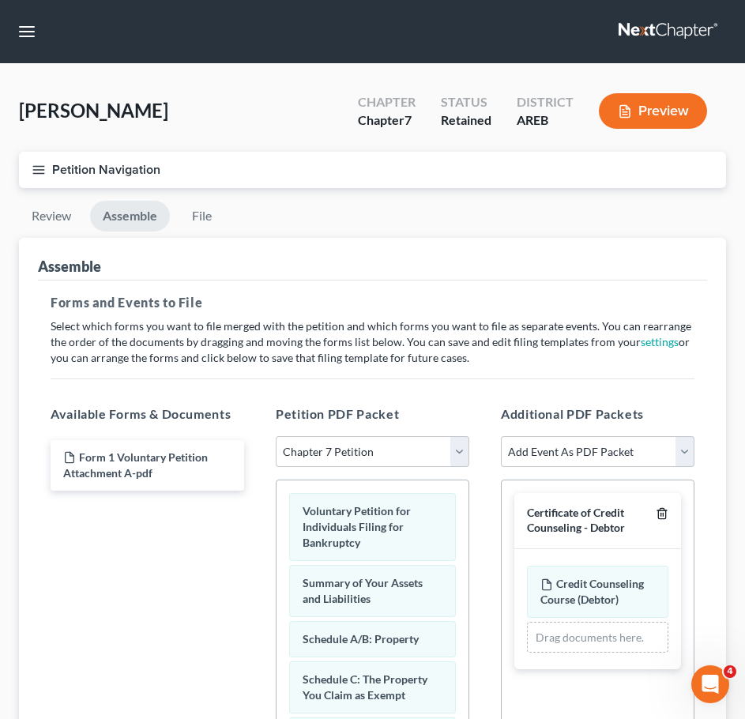
click at [657, 507] on icon "button" at bounding box center [662, 513] width 13 height 13
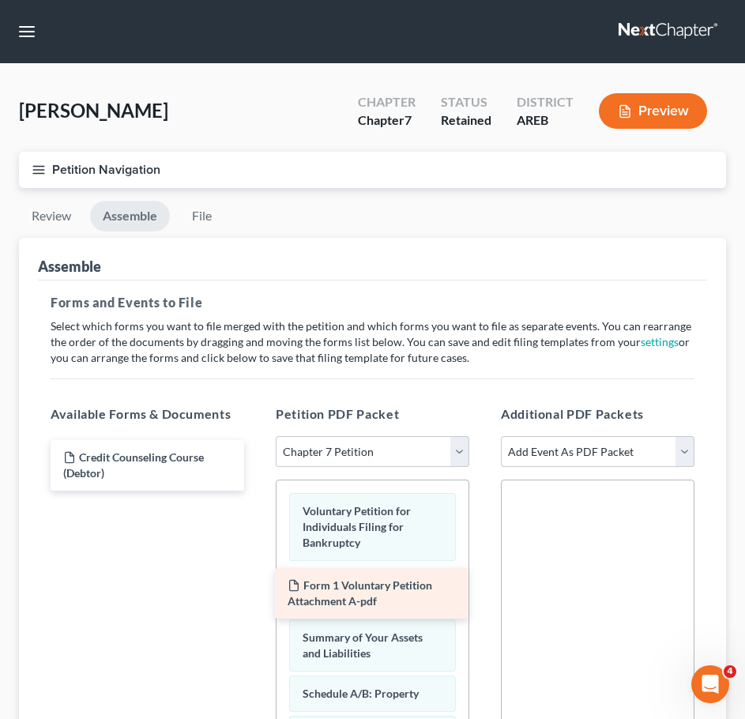
drag, startPoint x: 154, startPoint y: 473, endPoint x: 379, endPoint y: 595, distance: 255.7
click at [257, 491] on div "Form 1 Voluntary Petition Attachment A-pdf Form 1 Voluntary Petition Attachment…" at bounding box center [147, 465] width 219 height 51
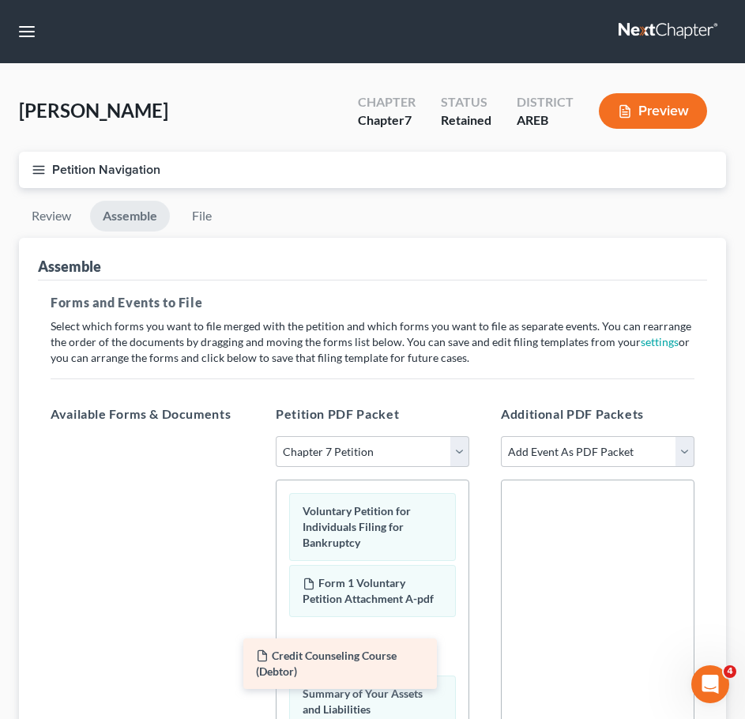
drag, startPoint x: 158, startPoint y: 443, endPoint x: 351, endPoint y: 642, distance: 276.7
click at [257, 436] on div "Credit Counseling Course (Debtor) Credit Counseling Course (Debtor)" at bounding box center [147, 436] width 219 height 0
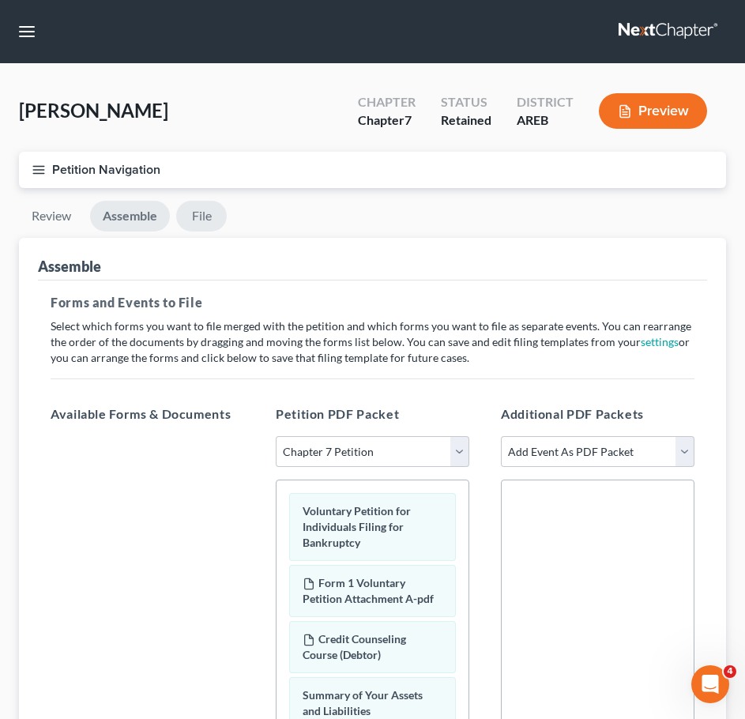
click at [204, 217] on link "File" at bounding box center [201, 216] width 51 height 31
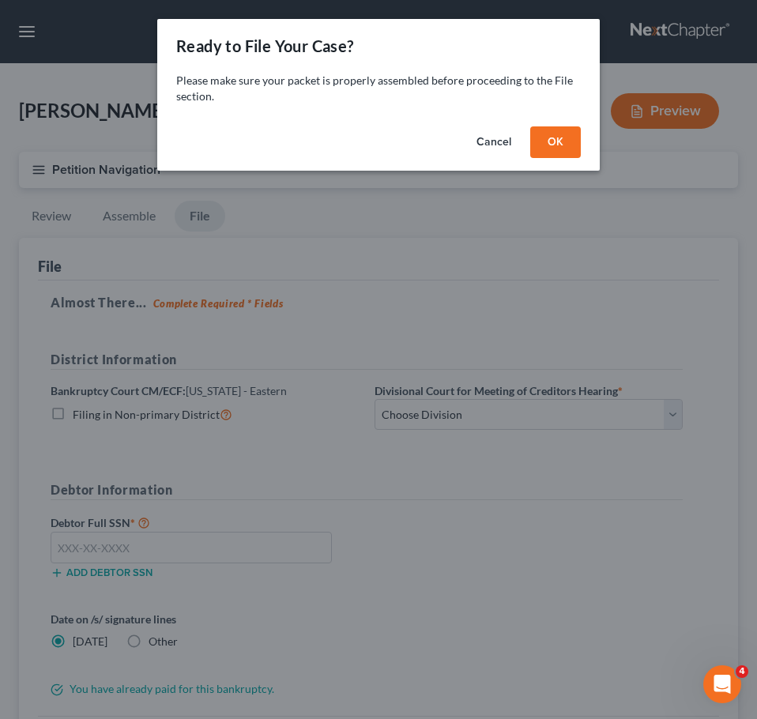
click at [551, 147] on button "OK" at bounding box center [555, 142] width 51 height 32
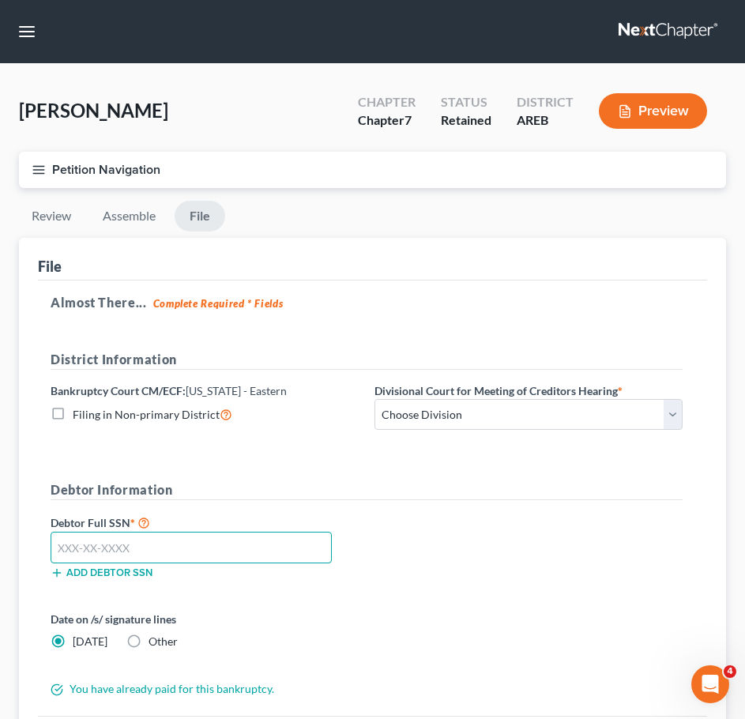
click at [253, 544] on input "text" at bounding box center [191, 548] width 281 height 32
paste input "573-79-8861"
type input "573-79-8861"
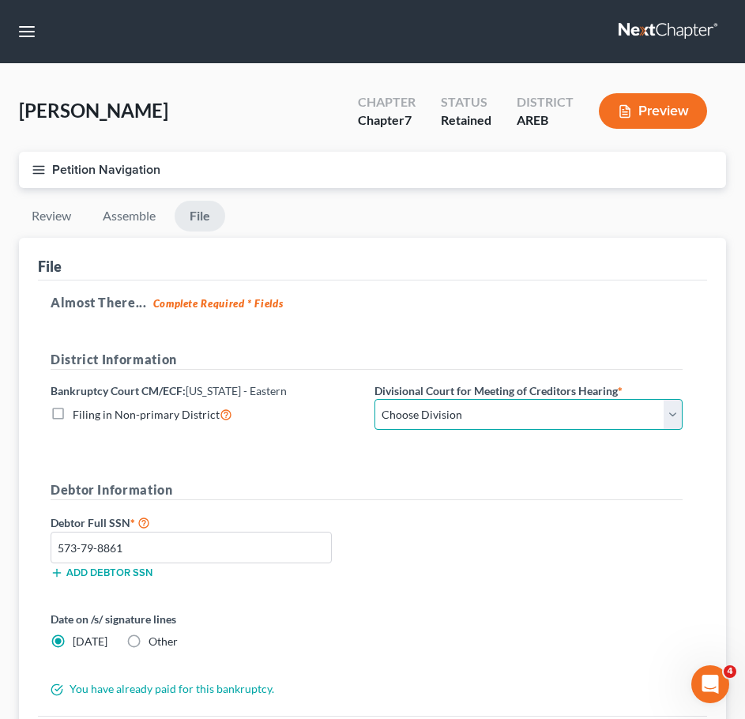
click at [494, 421] on select "Choose Division Delta Division Northern Division Central Division" at bounding box center [529, 415] width 308 height 32
select select "2"
click at [375, 399] on select "Choose Division Delta Division Northern Division Central Division" at bounding box center [529, 415] width 308 height 32
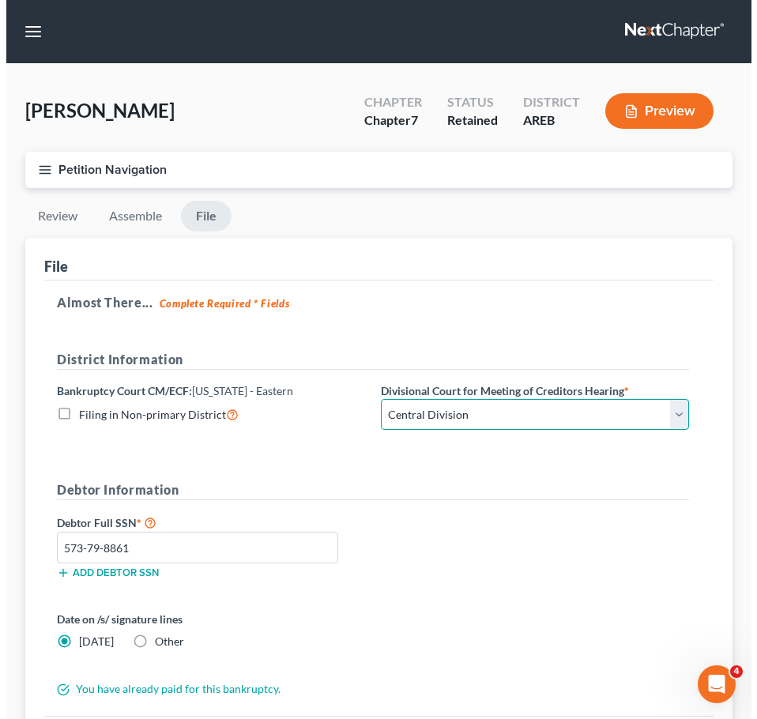
scroll to position [168, 0]
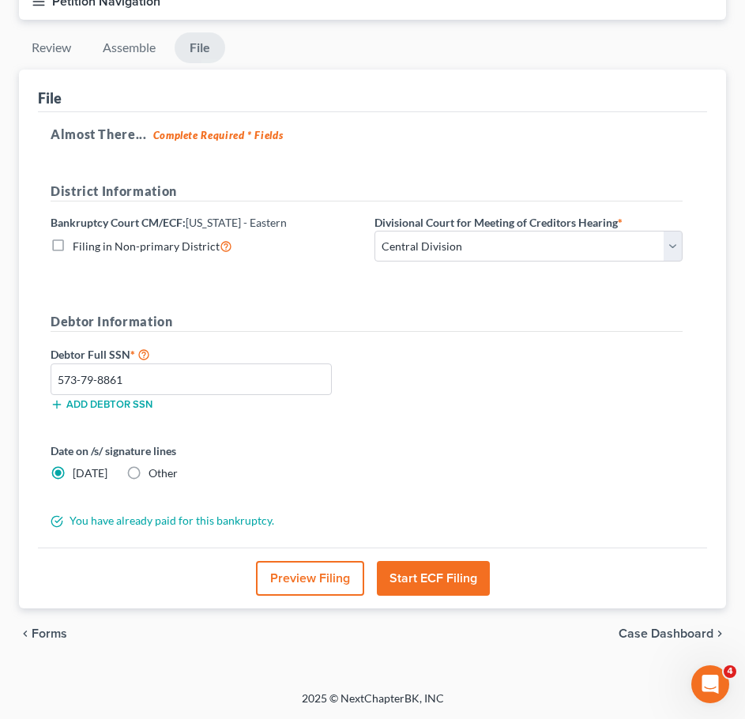
click at [463, 577] on button "Start ECF Filing" at bounding box center [433, 578] width 113 height 35
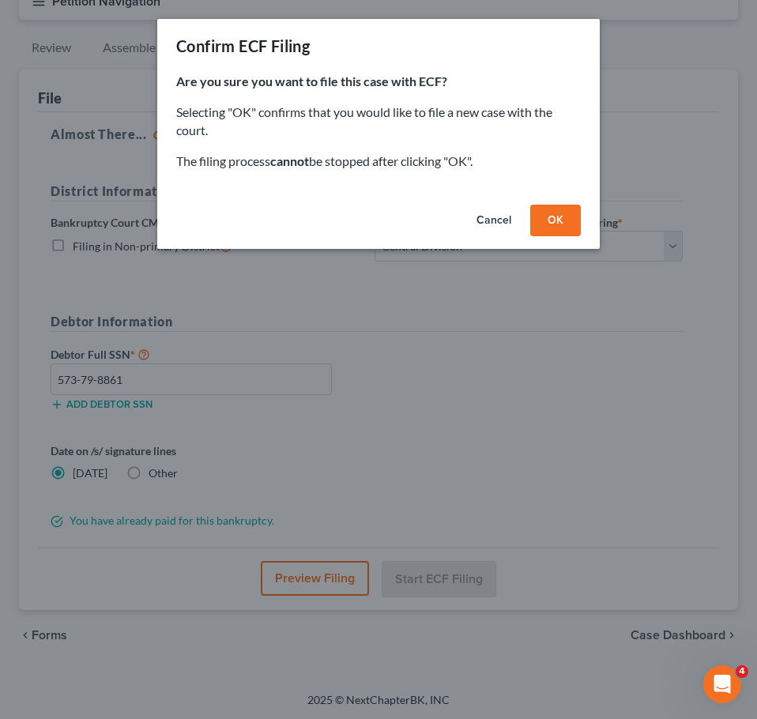
click at [556, 228] on button "OK" at bounding box center [555, 221] width 51 height 32
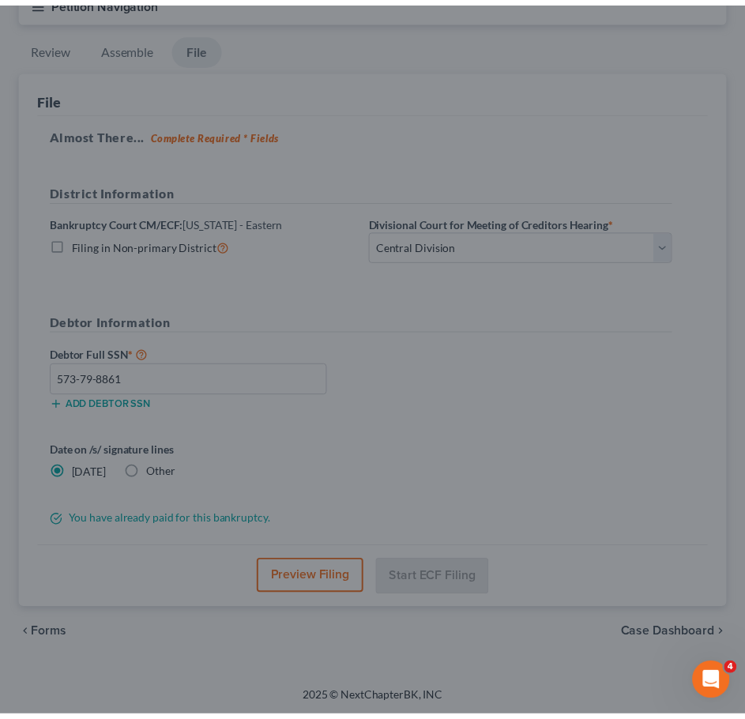
scroll to position [0, 0]
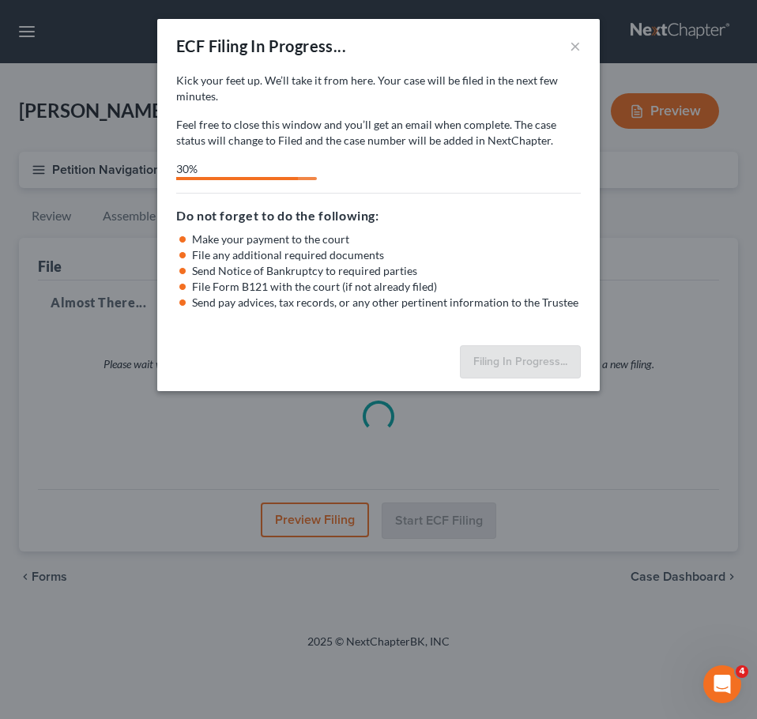
select select "2"
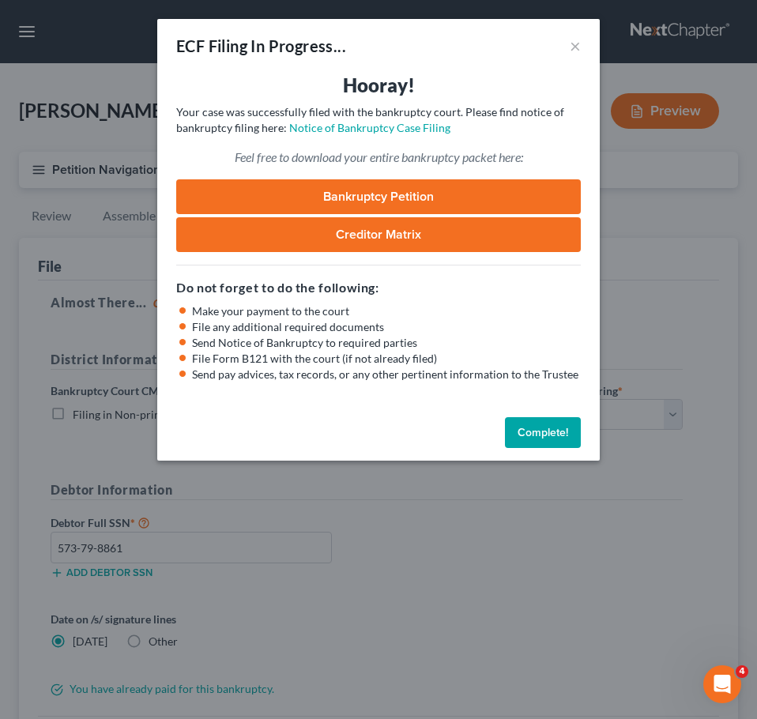
click at [551, 441] on button "Complete!" at bounding box center [543, 433] width 76 height 32
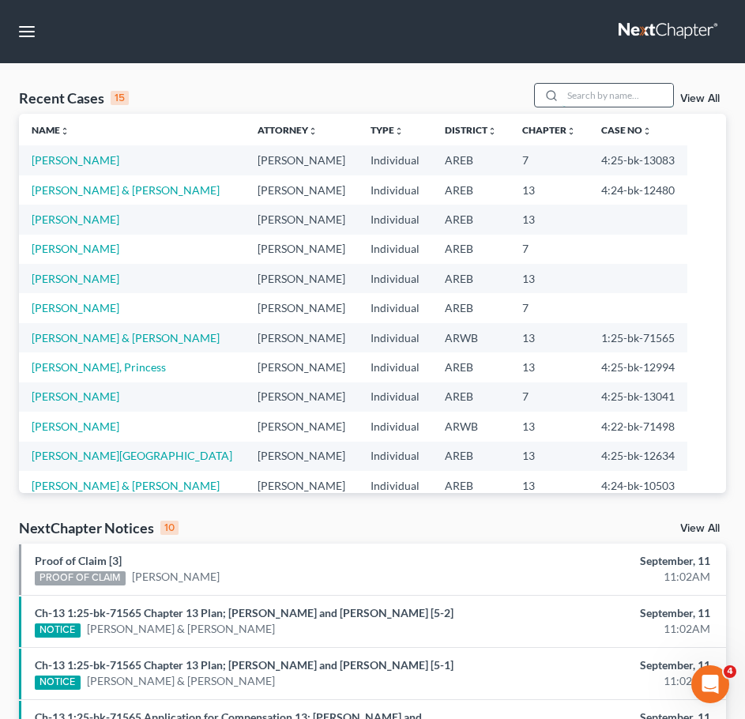
click at [618, 99] on input "search" at bounding box center [618, 95] width 111 height 23
type input "[PERSON_NAME]"
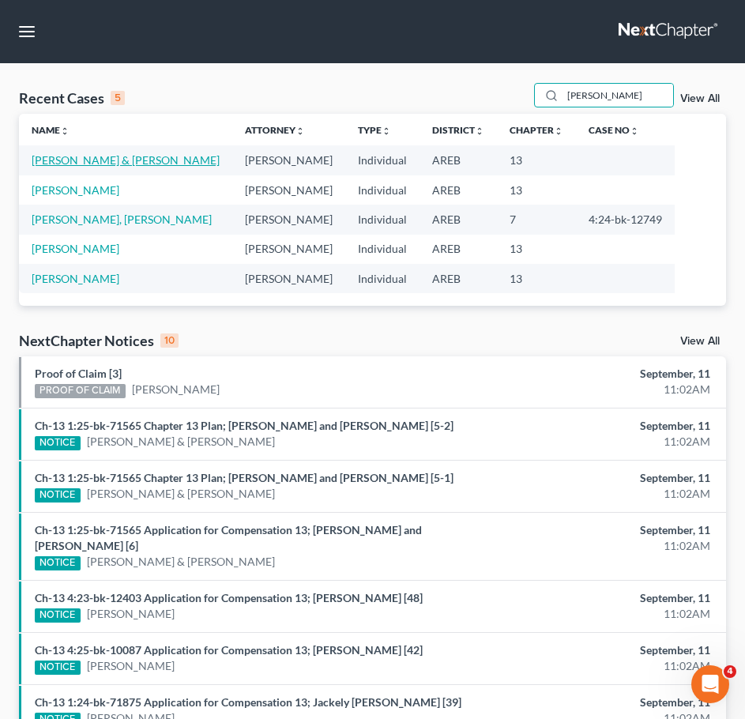
click at [116, 158] on link "[PERSON_NAME] & [PERSON_NAME]" at bounding box center [126, 159] width 188 height 13
select select "0"
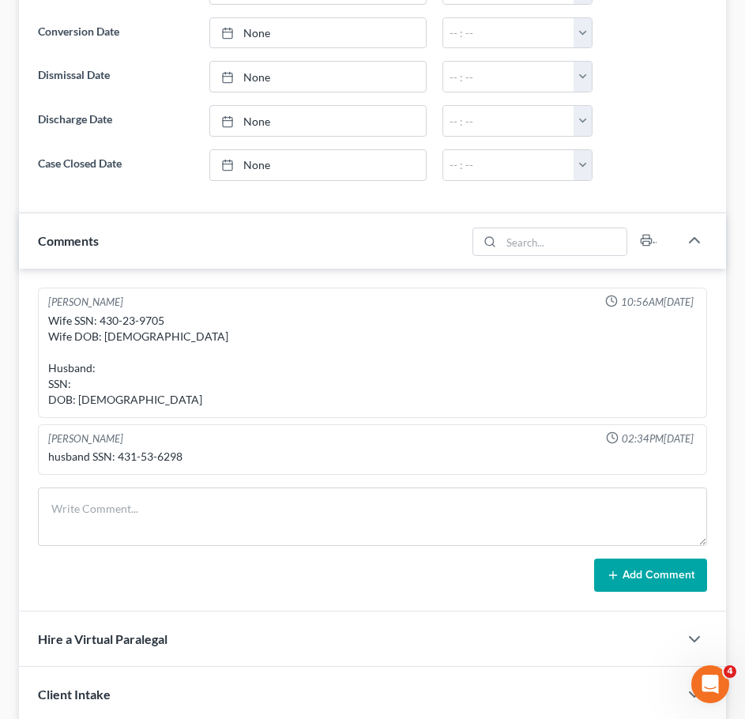
scroll to position [1051, 0]
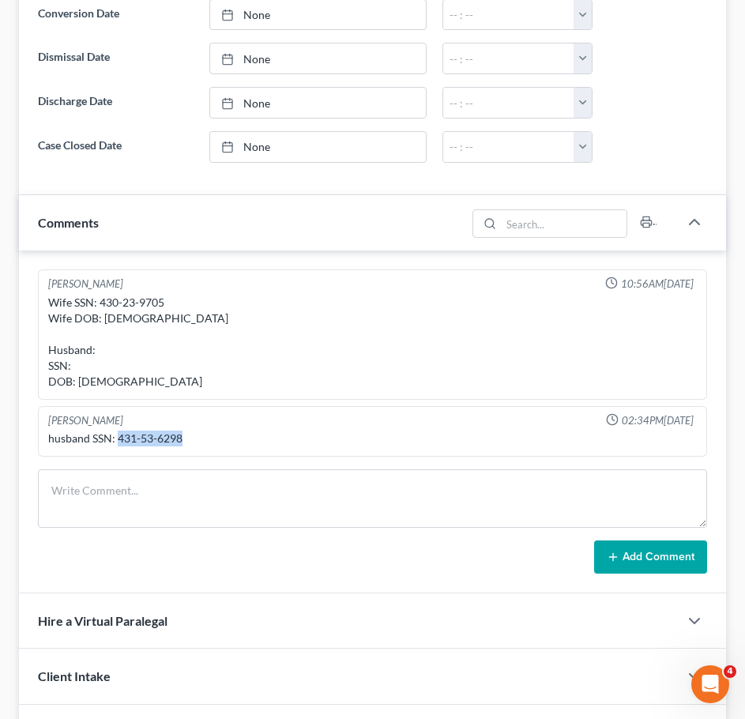
drag, startPoint x: 187, startPoint y: 399, endPoint x: 118, endPoint y: 397, distance: 68.8
click at [118, 431] on div "husband SSN: 431-53-6298" at bounding box center [372, 439] width 649 height 16
copy div "431-53-6298"
click at [163, 295] on div "Wife SSN: 430-23-9705 Wife DOB: [DEMOGRAPHIC_DATA] Husband: SSN: DOB: [DEMOGRAP…" at bounding box center [372, 342] width 649 height 95
drag, startPoint x: 172, startPoint y: 263, endPoint x: 102, endPoint y: 262, distance: 69.6
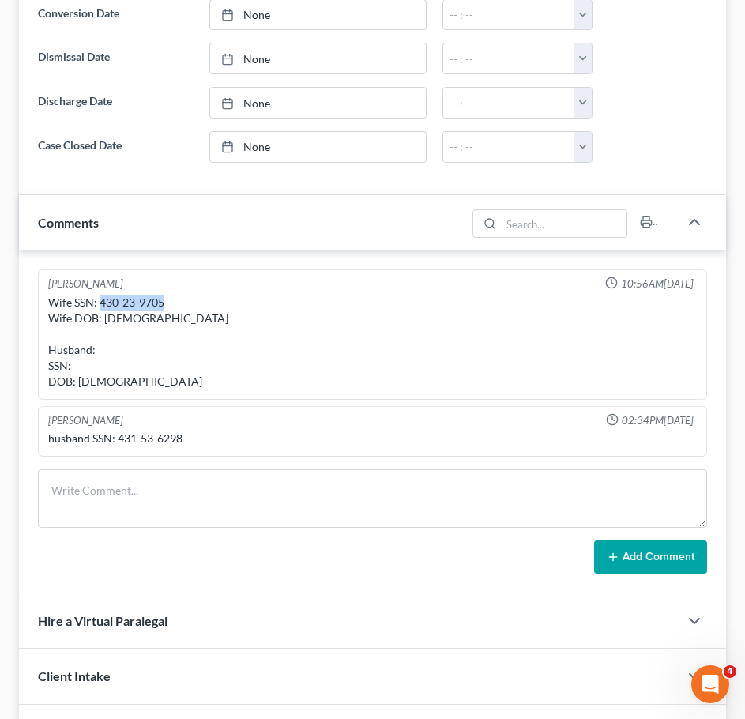
click at [102, 295] on div "Wife SSN: 430-23-9705 Wife DOB: [DEMOGRAPHIC_DATA] Husband: SSN: DOB: [DEMOGRAP…" at bounding box center [372, 342] width 649 height 95
copy div "430-23-9705"
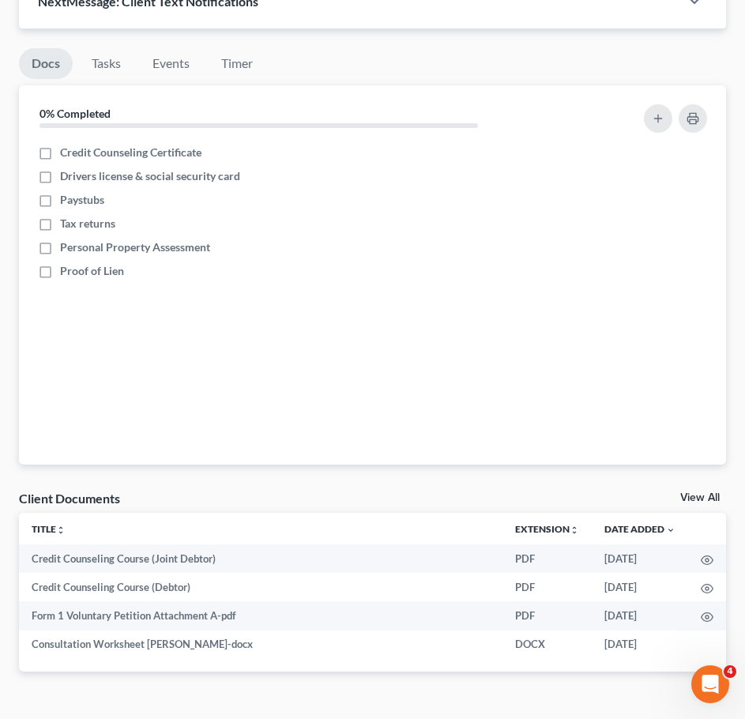
click at [695, 492] on link "View All" at bounding box center [701, 497] width 40 height 11
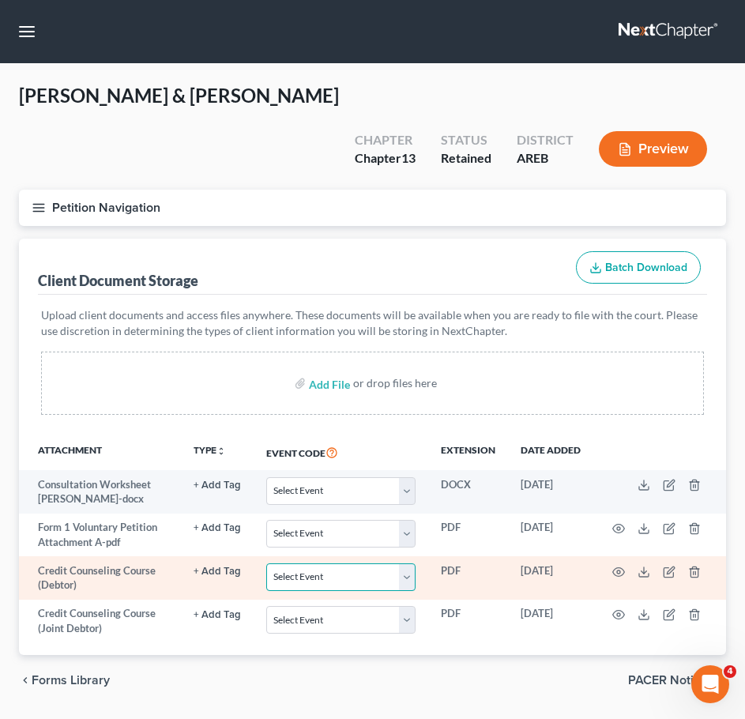
click at [375, 564] on select "Select Event Certificate of Credit Counseling - Debtor Certificate of Credit Co…" at bounding box center [340, 578] width 149 height 28
select select "0"
click at [266, 564] on select "Select Event Certificate of Credit Counseling - Debtor Certificate of Credit Co…" at bounding box center [340, 578] width 149 height 28
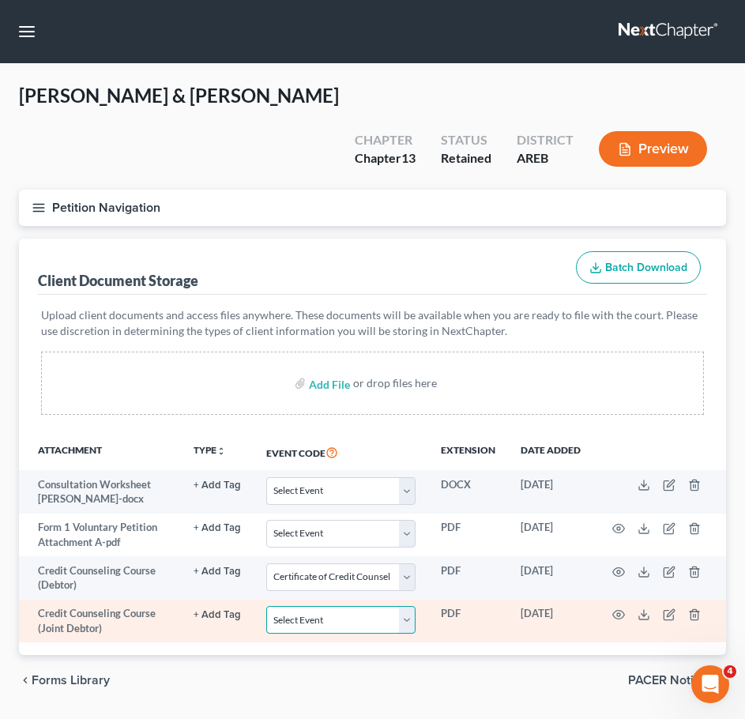
click at [338, 606] on select "Select Event Certificate of Credit Counseling - Debtor Certificate of Credit Co…" at bounding box center [340, 620] width 149 height 28
select select "1"
click at [266, 606] on select "Select Event Certificate of Credit Counseling - Debtor Certificate of Credit Co…" at bounding box center [340, 620] width 149 height 28
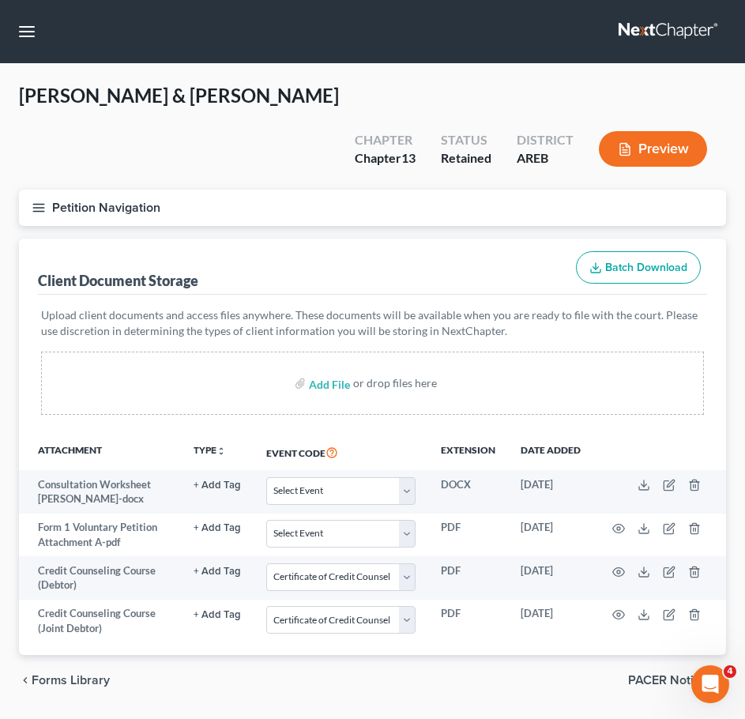
click at [35, 201] on icon "button" at bounding box center [39, 208] width 14 height 14
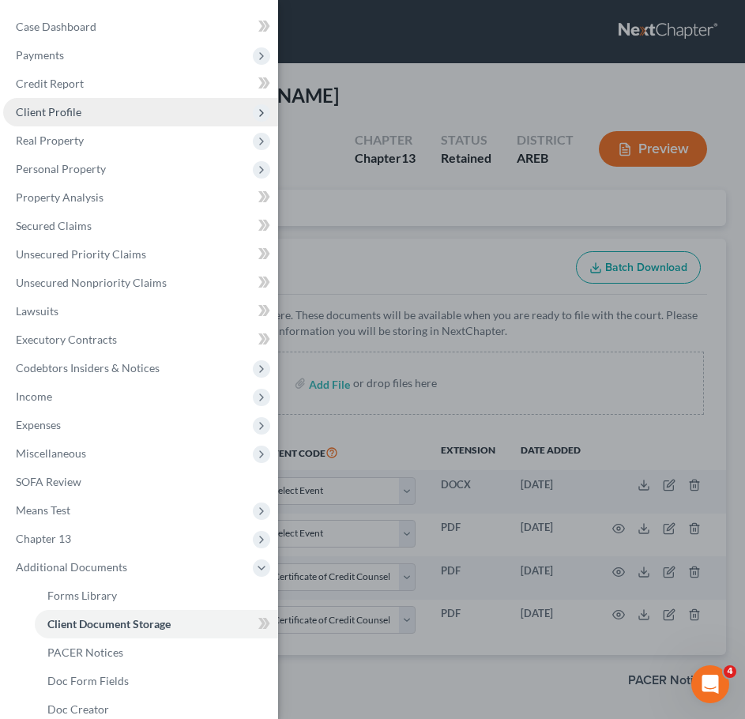
click at [68, 120] on span "Client Profile" at bounding box center [140, 112] width 275 height 28
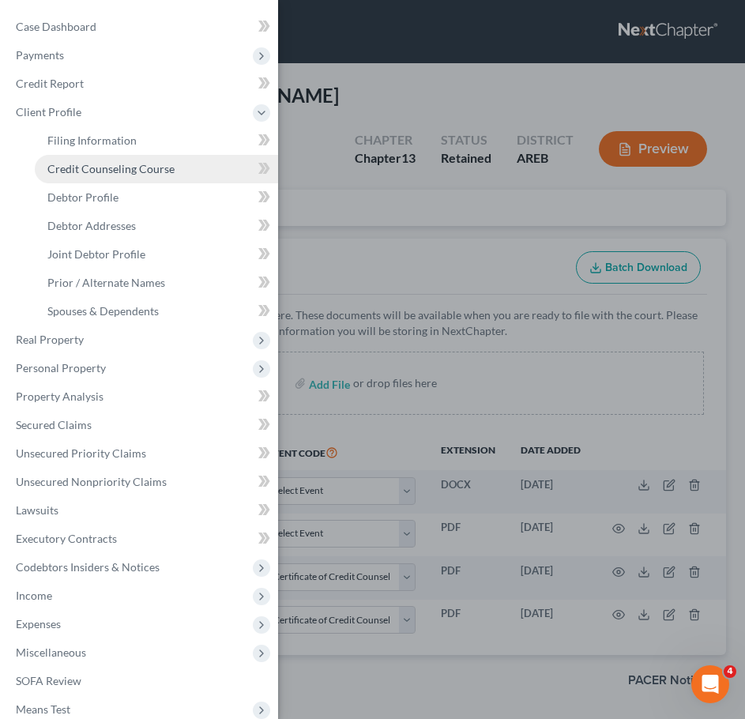
click at [105, 167] on span "Credit Counseling Course" at bounding box center [110, 168] width 127 height 13
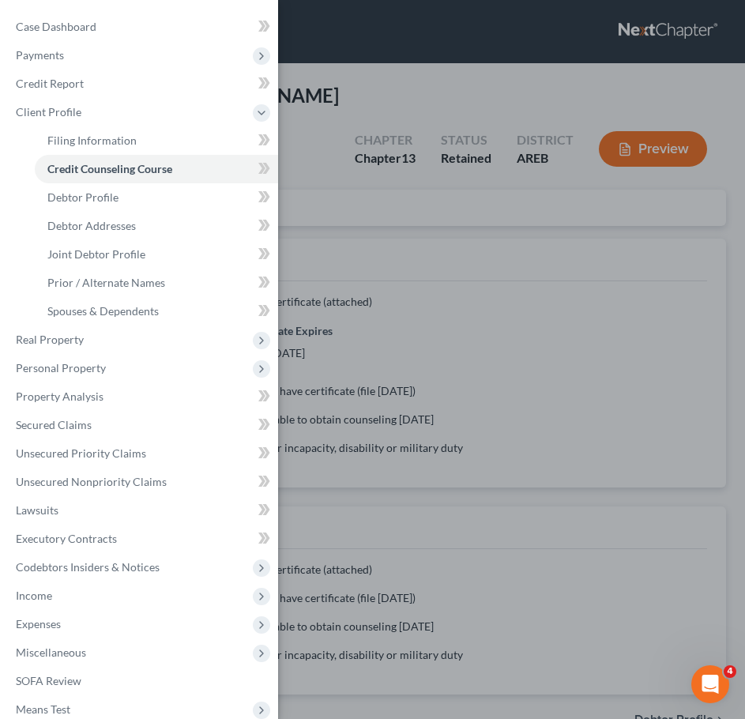
click at [513, 344] on div "Case Dashboard Payments Invoices Payments Payments Credit Report Client Profile" at bounding box center [372, 359] width 745 height 719
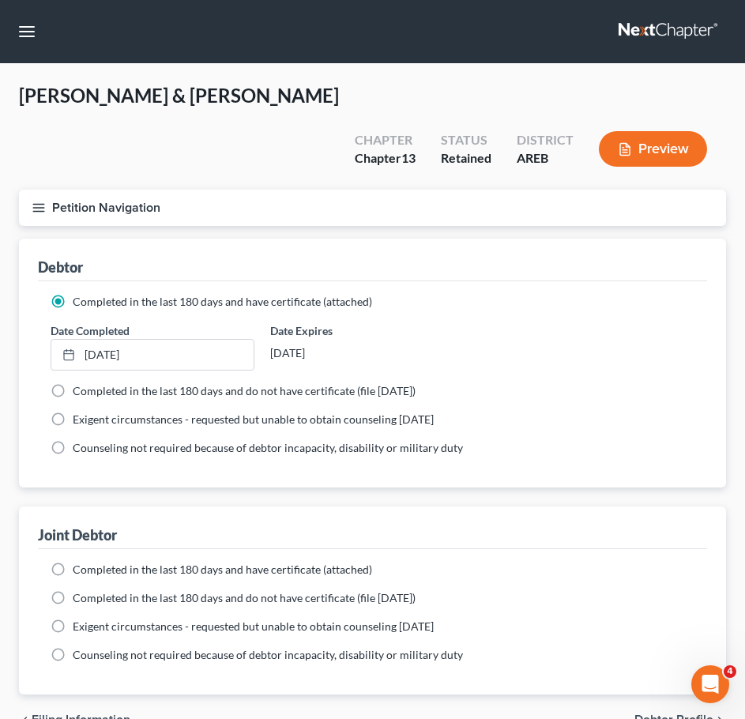
click at [147, 563] on span "Completed in the last 180 days and have certificate (attached)" at bounding box center [223, 569] width 300 height 13
click at [89, 562] on input "Completed in the last 180 days and have certificate (attached)" at bounding box center [84, 567] width 10 height 10
radio input "true"
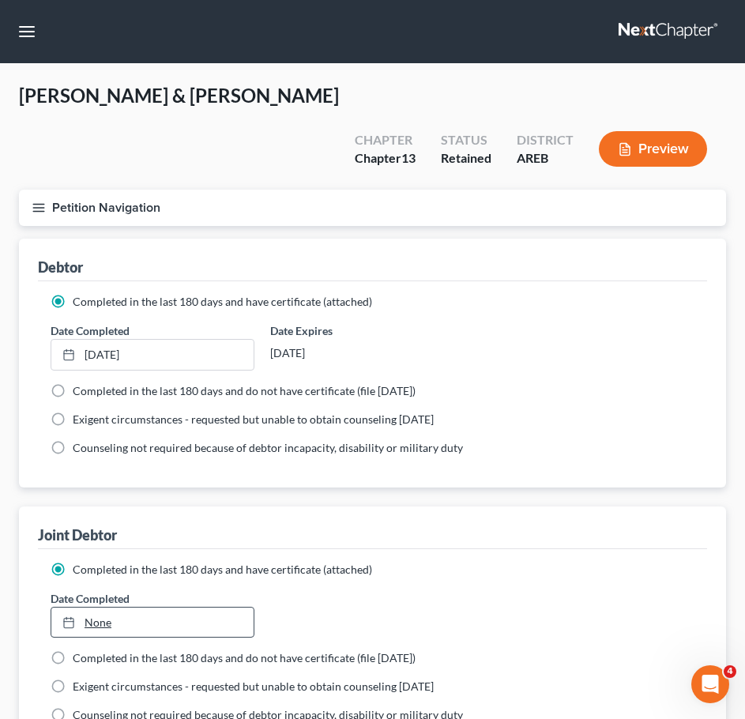
click at [154, 608] on link "None" at bounding box center [152, 623] width 202 height 30
type input "[DATE]"
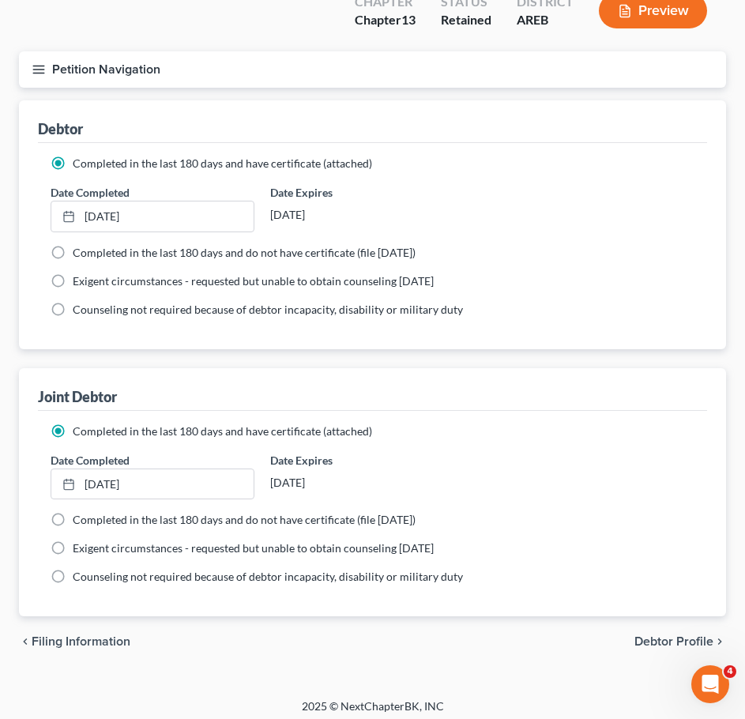
scroll to position [108, 0]
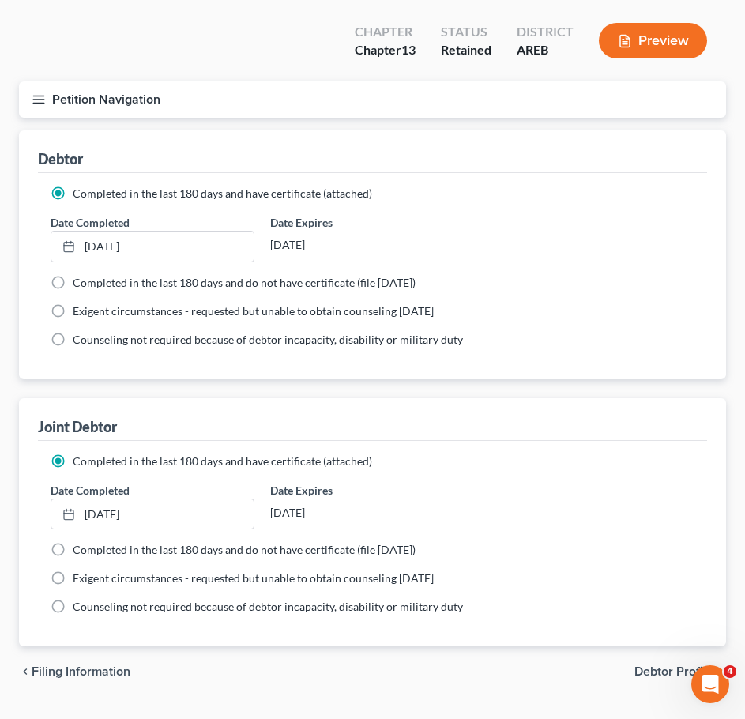
click at [40, 81] on button "Petition Navigation" at bounding box center [372, 99] width 707 height 36
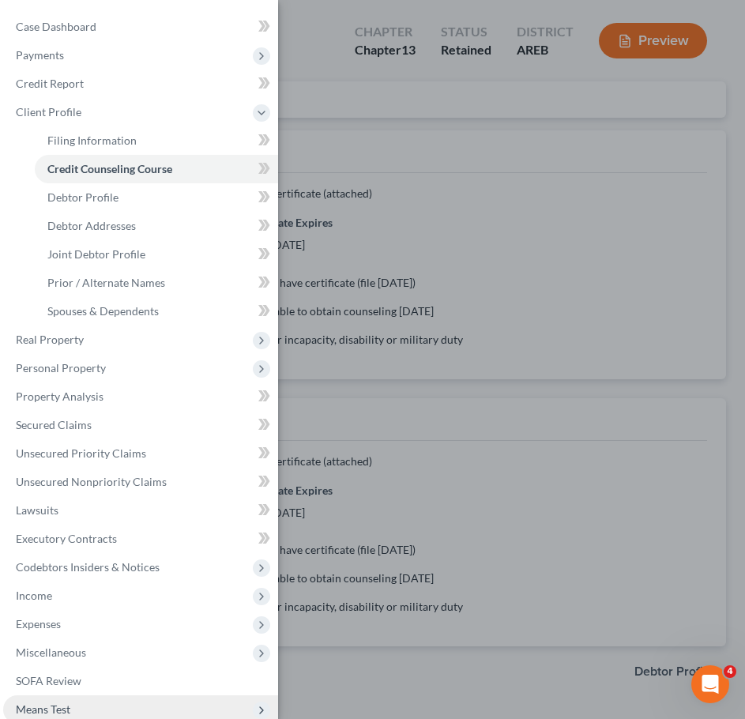
scroll to position [160, 0]
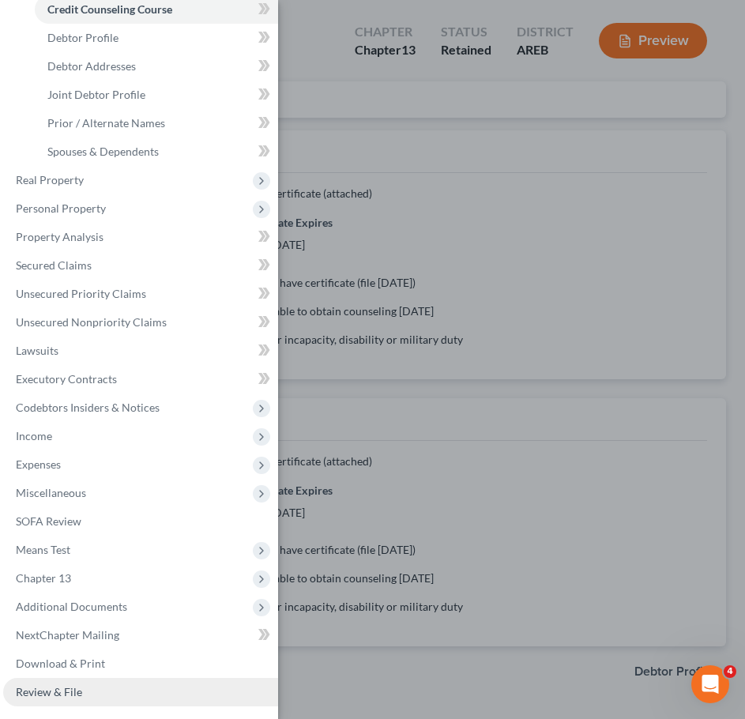
click at [66, 689] on span "Review & File" at bounding box center [49, 691] width 66 height 13
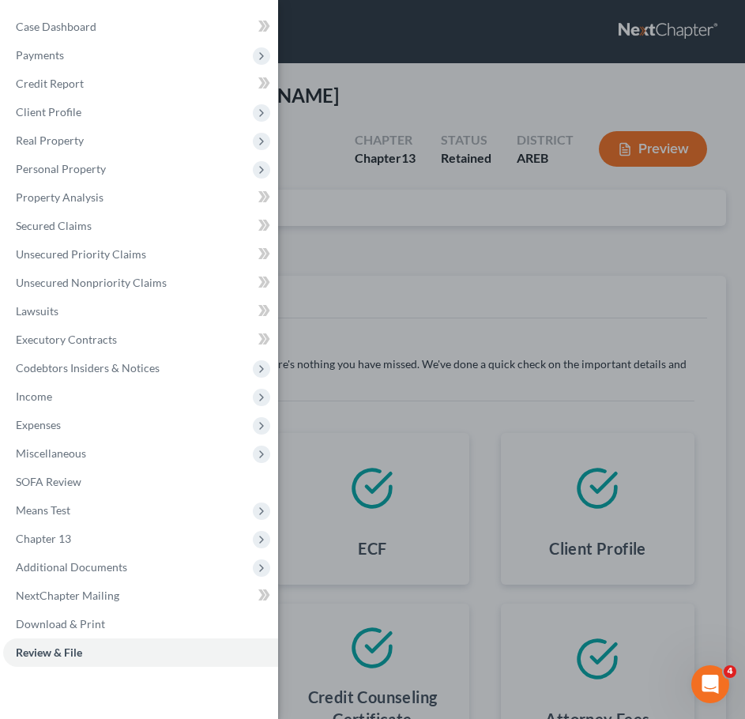
click at [468, 336] on div "Case Dashboard Payments Invoices Payments Payments Credit Report Client Profile" at bounding box center [372, 359] width 745 height 719
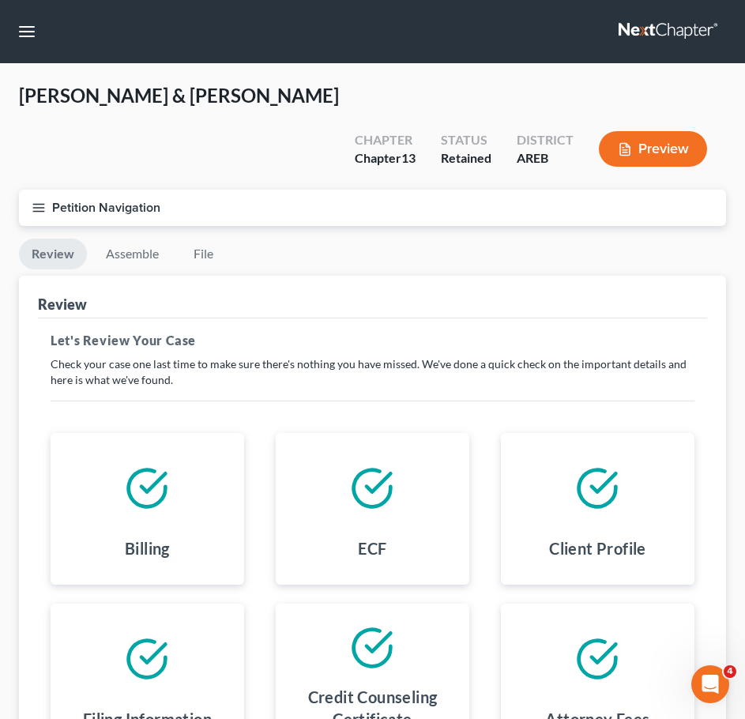
click at [138, 239] on li "Assemble" at bounding box center [132, 257] width 78 height 37
click at [138, 239] on link "Assemble" at bounding box center [132, 254] width 78 height 31
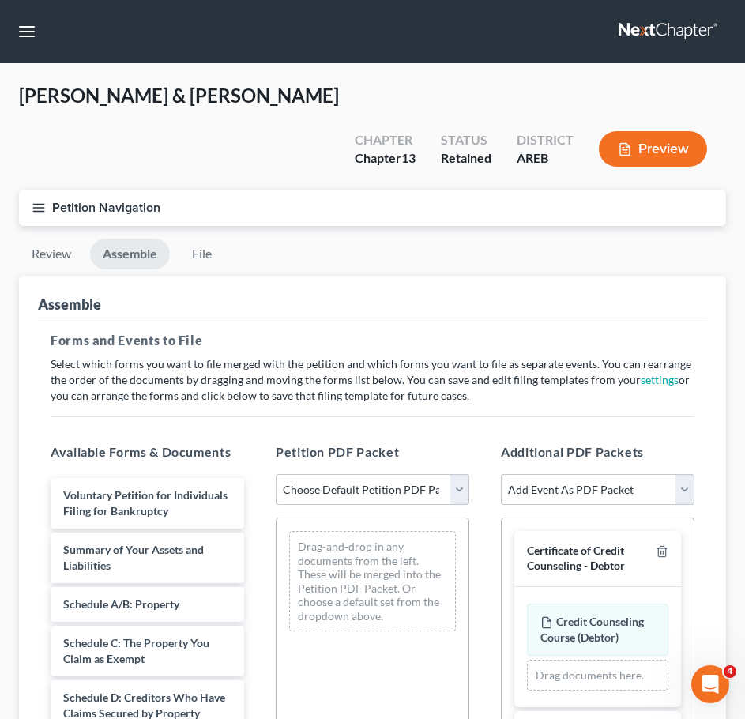
click at [385, 474] on select "Choose Default Petition PDF Packet Complete Bankruptcy Petition (all forms and …" at bounding box center [373, 490] width 194 height 32
select select "0"
click at [276, 474] on select "Choose Default Petition PDF Packet Complete Bankruptcy Petition (all forms and …" at bounding box center [373, 490] width 194 height 32
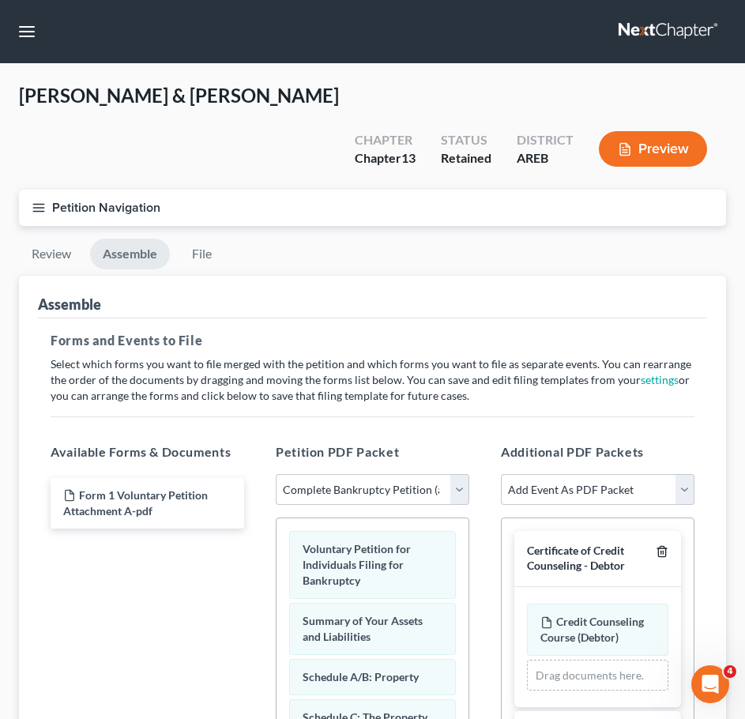
click at [662, 545] on icon "button" at bounding box center [662, 551] width 13 height 13
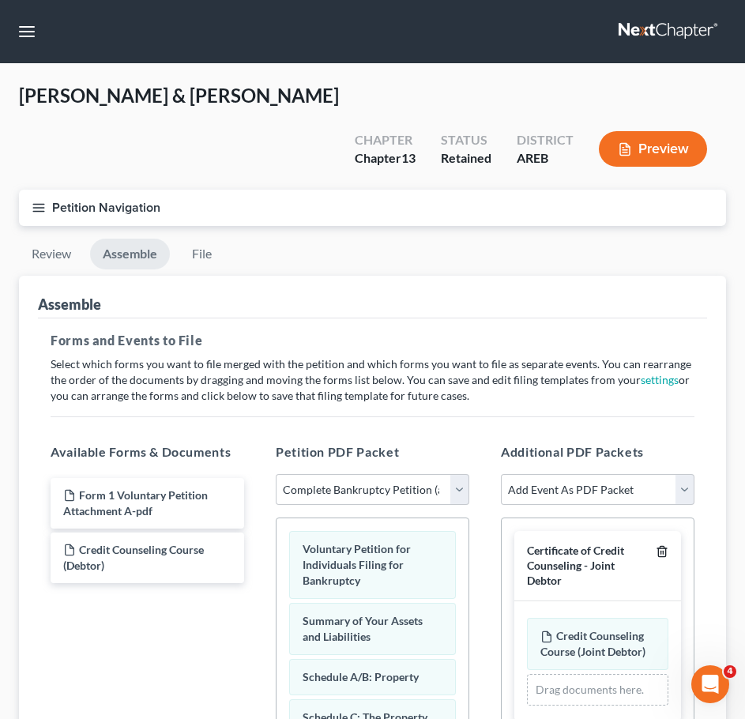
click at [662, 545] on icon "button" at bounding box center [662, 551] width 13 height 13
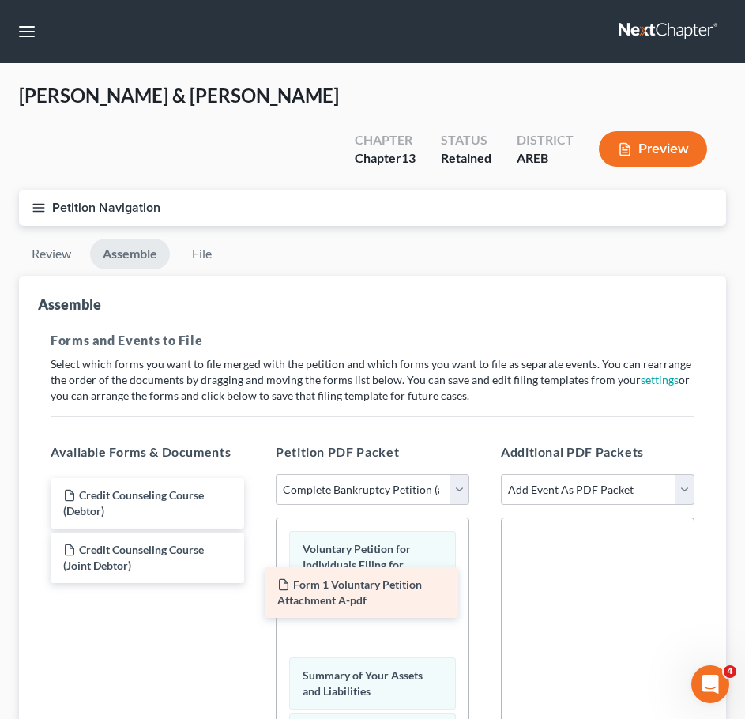
drag, startPoint x: 146, startPoint y: 466, endPoint x: 360, endPoint y: 593, distance: 249.2
click at [257, 583] on div "Form 1 Voluntary Petition Attachment A-pdf Form 1 Voluntary Petition Attachment…" at bounding box center [147, 530] width 219 height 105
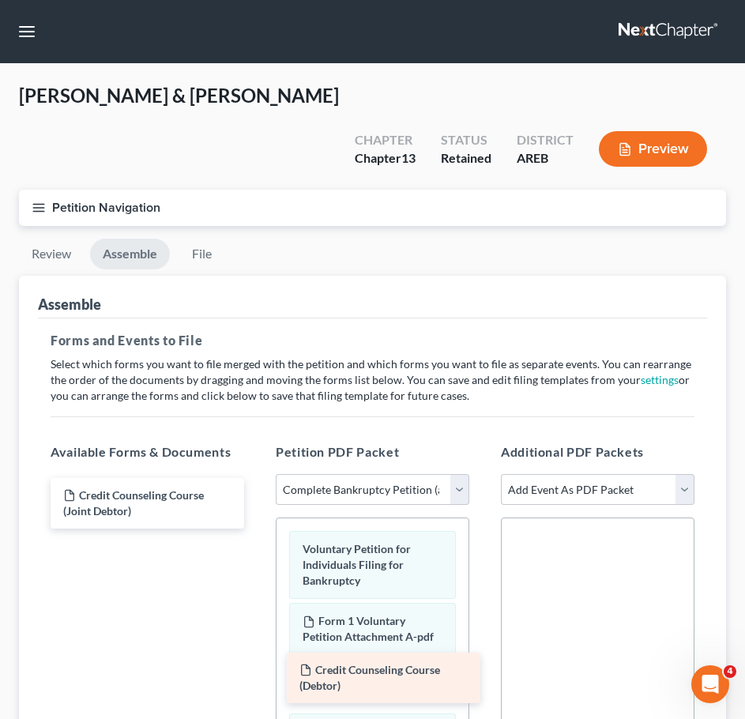
drag, startPoint x: 158, startPoint y: 459, endPoint x: 384, endPoint y: 646, distance: 293.1
click at [257, 529] on div "Credit Counseling Course (Debtor) Credit Counseling Course (Debtor) Credit Coun…" at bounding box center [147, 503] width 219 height 51
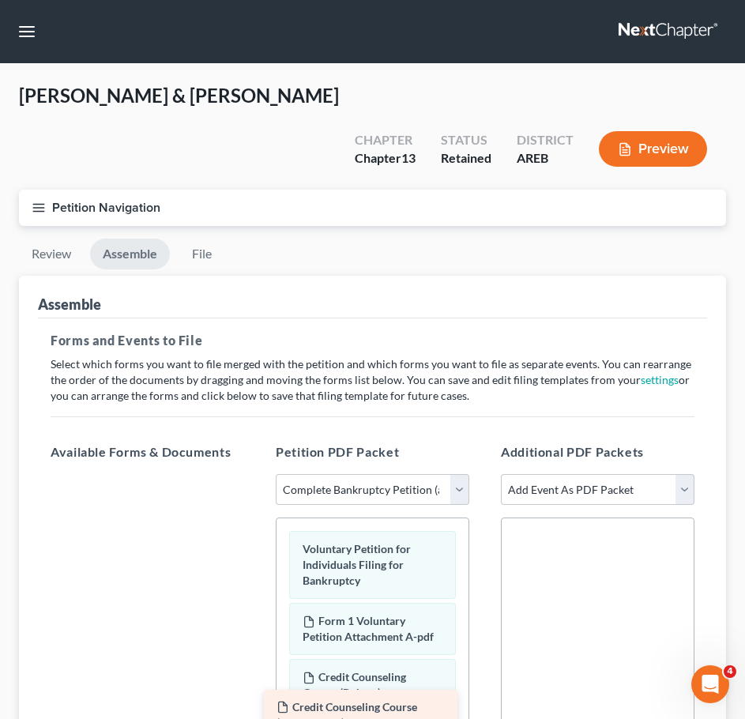
drag, startPoint x: 171, startPoint y: 456, endPoint x: 394, endPoint y: 682, distance: 318.0
click at [257, 474] on div "Credit Counseling Course (Joint Debtor) Credit Counseling Course (Joint Debtor)" at bounding box center [147, 474] width 219 height 0
click at [197, 239] on link "File" at bounding box center [201, 254] width 51 height 31
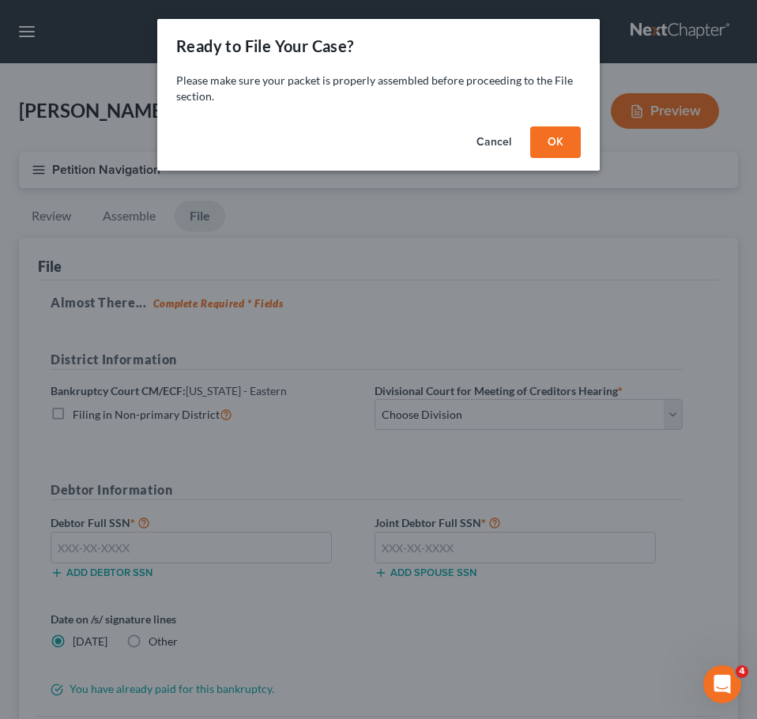
click at [553, 147] on button "OK" at bounding box center [555, 142] width 51 height 32
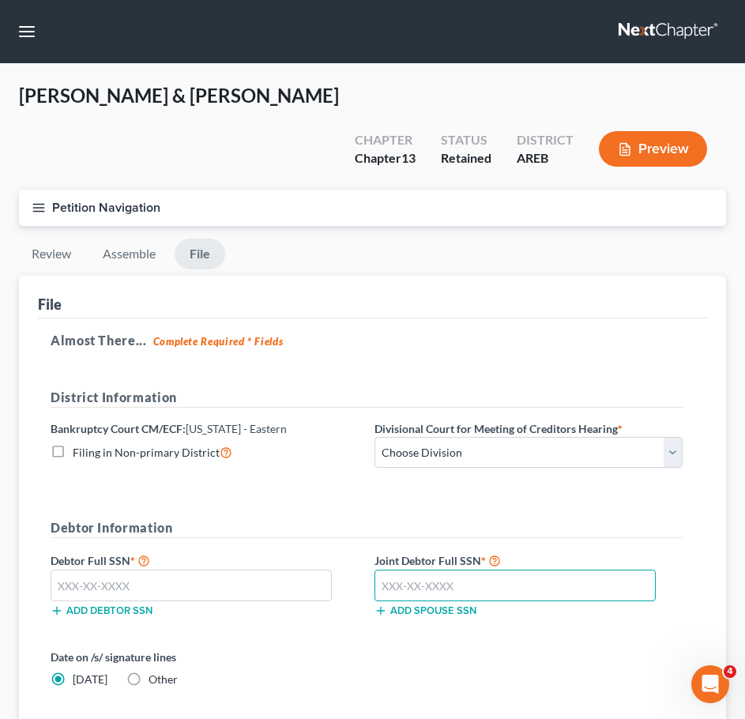
click at [442, 570] on input "text" at bounding box center [515, 586] width 281 height 32
paste input "430-23-9705"
type input "430-23-9705"
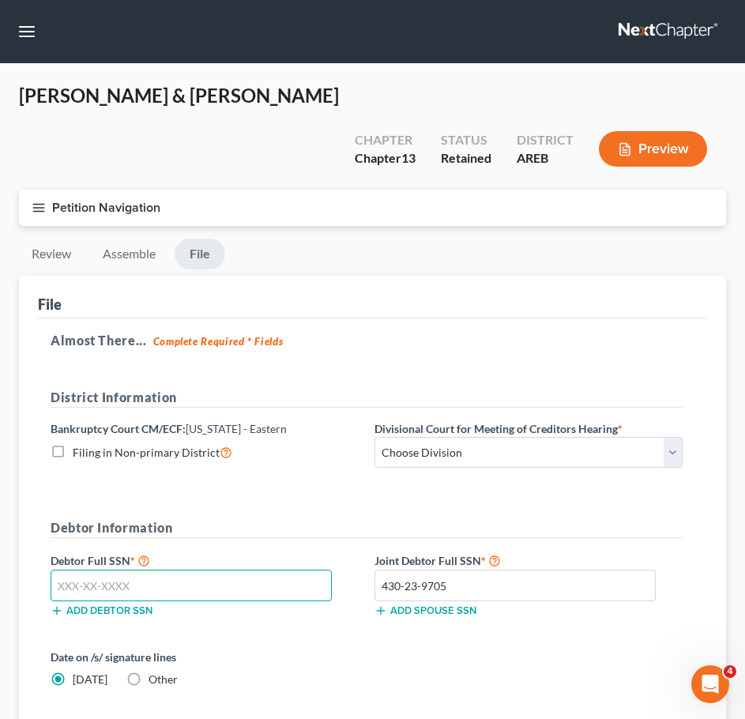
click at [249, 570] on input "text" at bounding box center [191, 586] width 281 height 32
paste input "431-53-6298"
click at [249, 570] on input "431-53-6298" at bounding box center [191, 586] width 281 height 32
type input "431-53-6298"
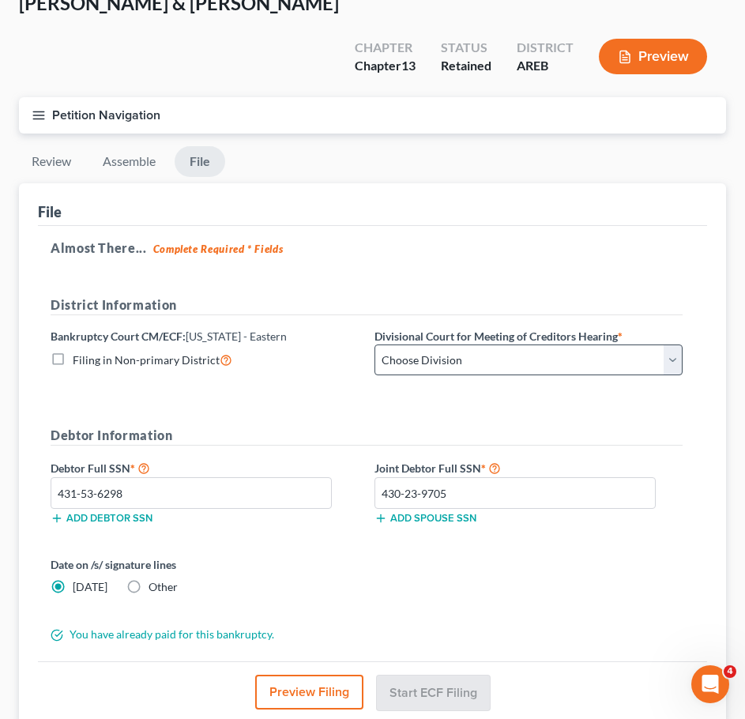
scroll to position [170, 0]
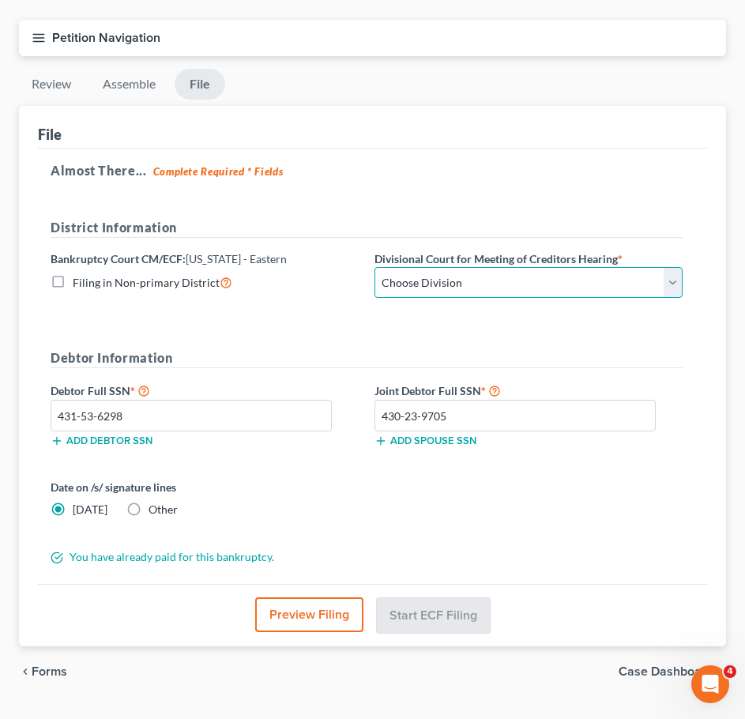
click at [514, 267] on select "Choose Division Delta Division Northern Division Central Division" at bounding box center [529, 283] width 308 height 32
select select "0"
click at [375, 267] on select "Choose Division Delta Division Northern Division Central Division" at bounding box center [529, 283] width 308 height 32
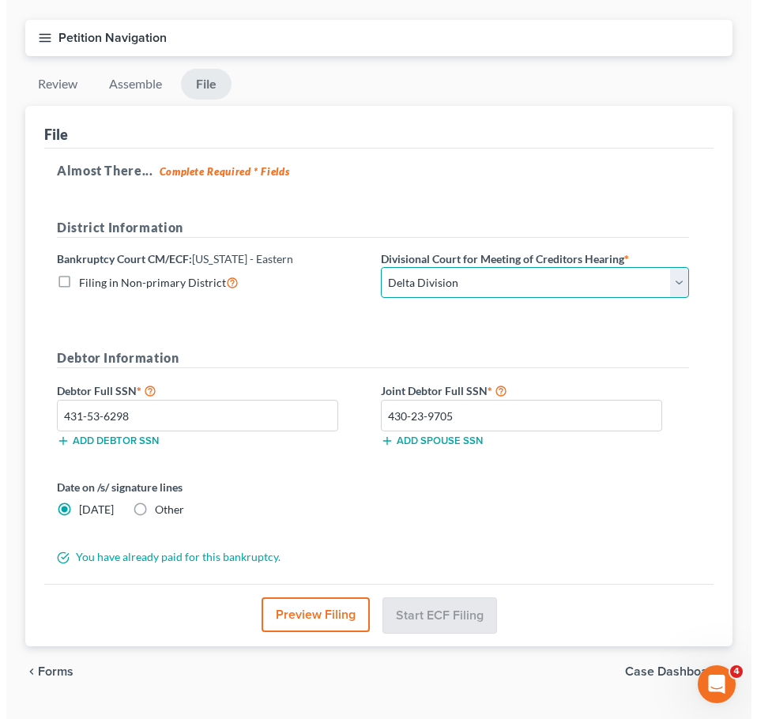
scroll to position [168, 0]
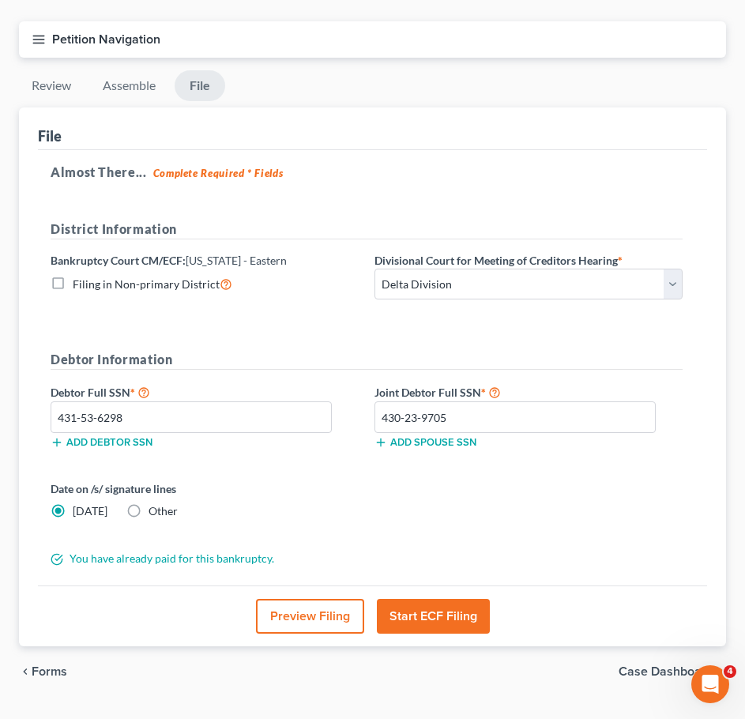
click at [425, 599] on button "Start ECF Filing" at bounding box center [433, 616] width 113 height 35
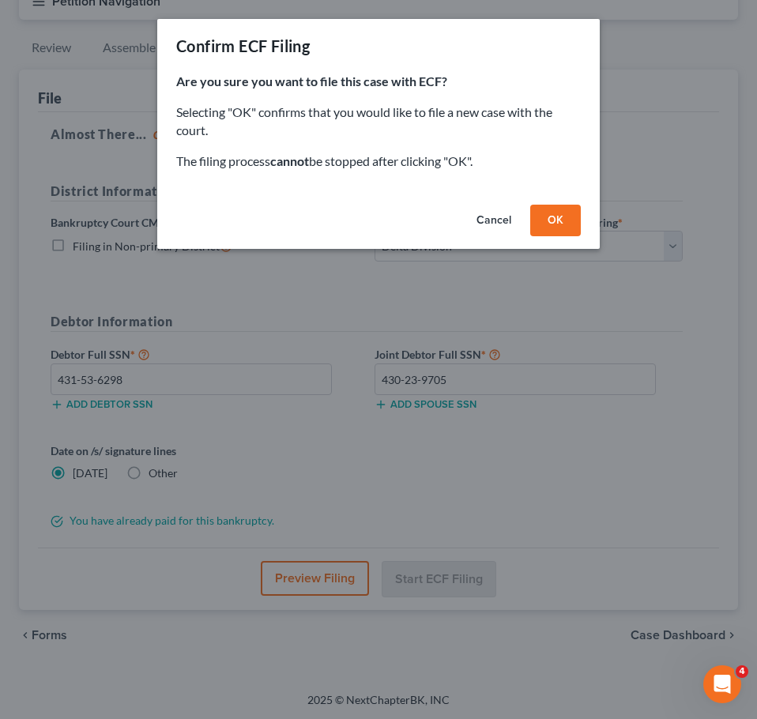
click at [545, 224] on button "OK" at bounding box center [555, 221] width 51 height 32
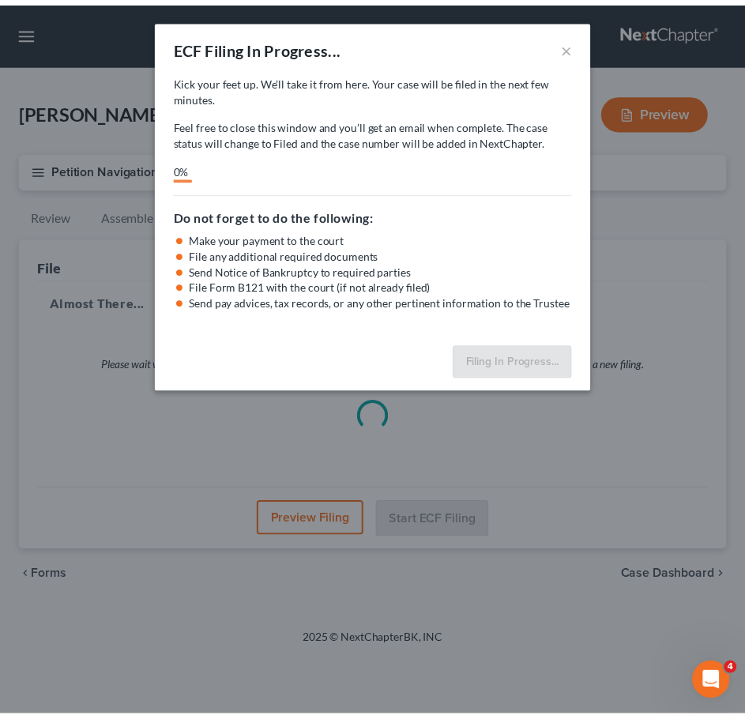
scroll to position [0, 0]
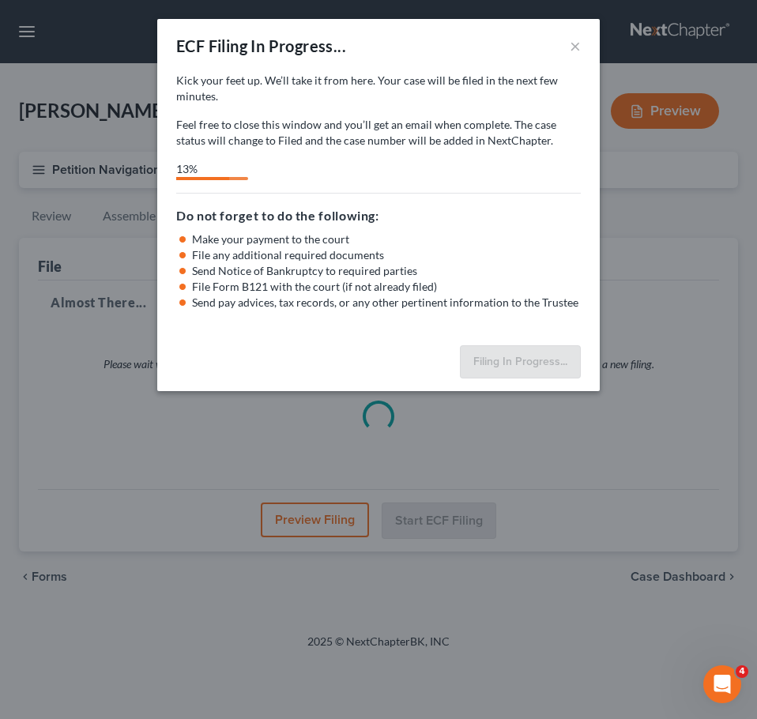
select select "0"
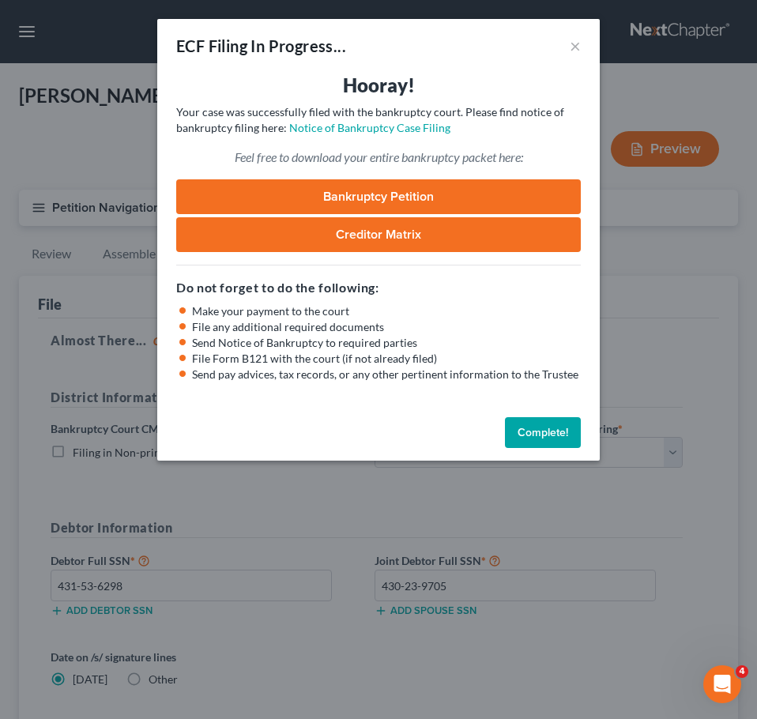
click at [533, 428] on button "Complete!" at bounding box center [543, 433] width 76 height 32
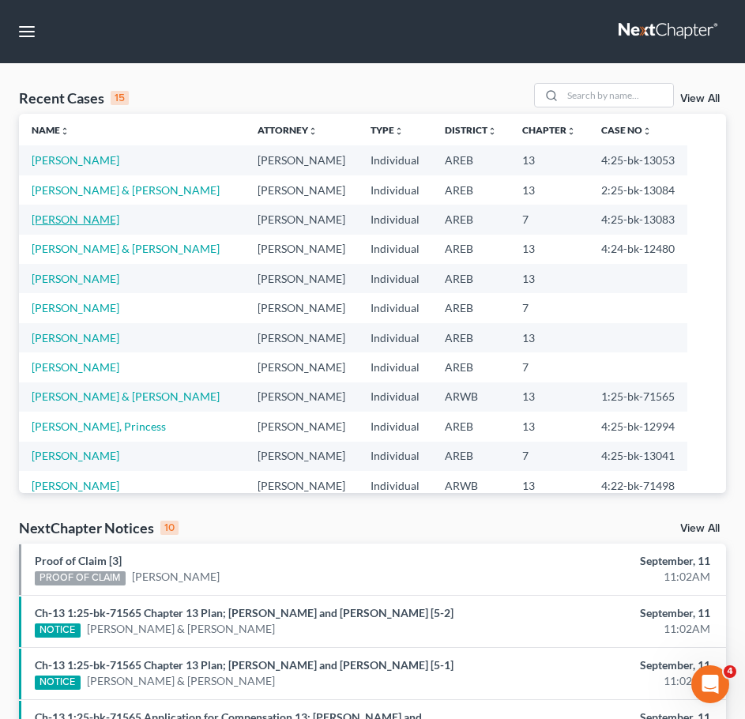
click at [70, 225] on link "[PERSON_NAME]" at bounding box center [76, 219] width 88 height 13
select select "4"
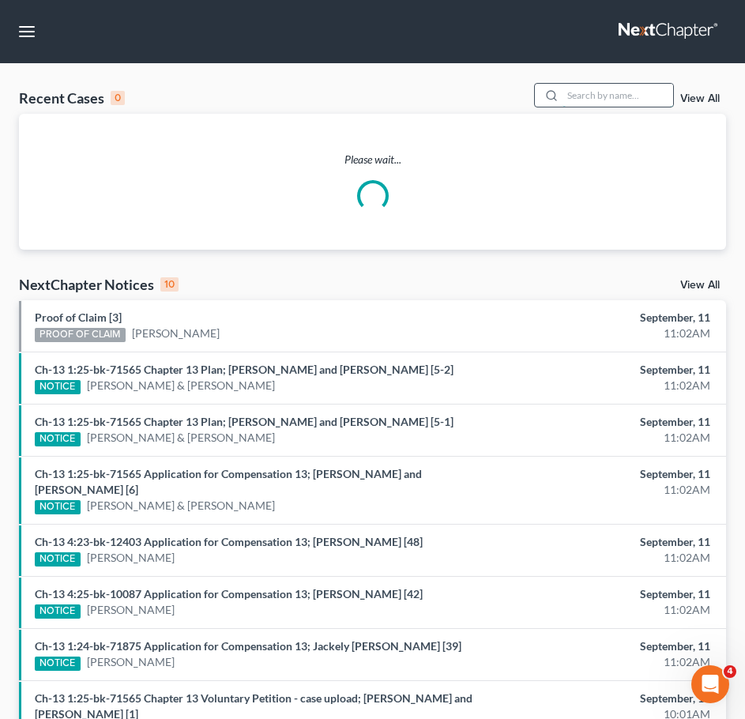
click at [611, 94] on input "search" at bounding box center [618, 95] width 111 height 23
type input "hall"
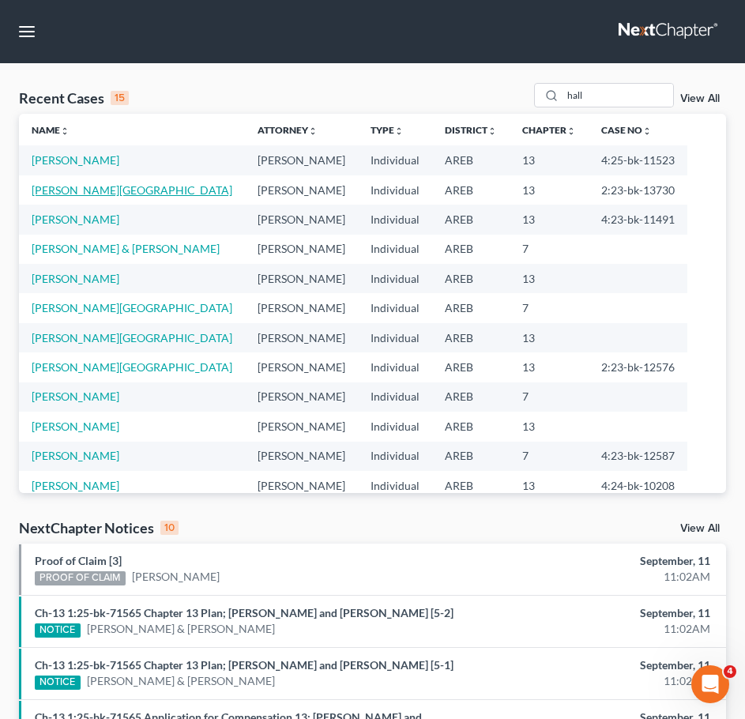
click at [71, 192] on link "[PERSON_NAME][GEOGRAPHIC_DATA]" at bounding box center [132, 189] width 201 height 13
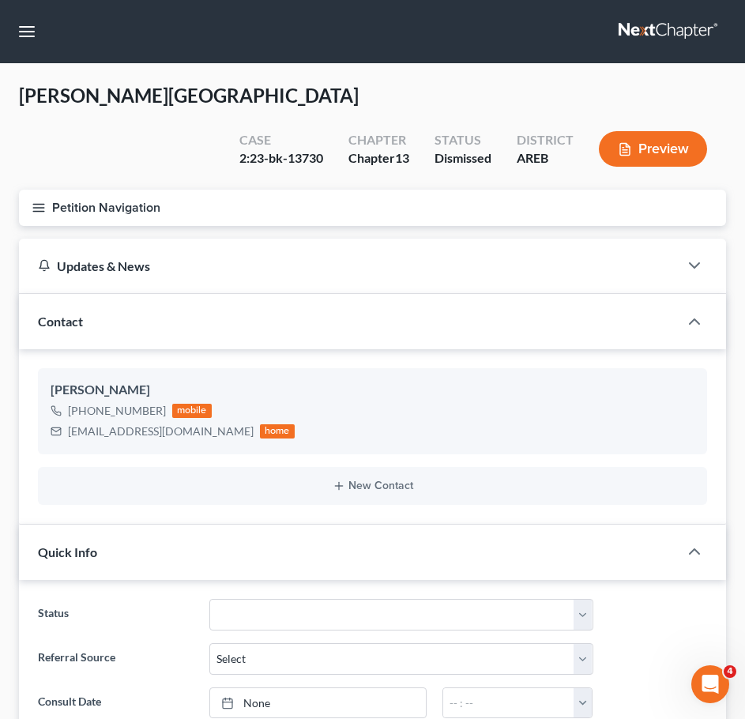
click at [33, 190] on button "Petition Navigation" at bounding box center [372, 208] width 707 height 36
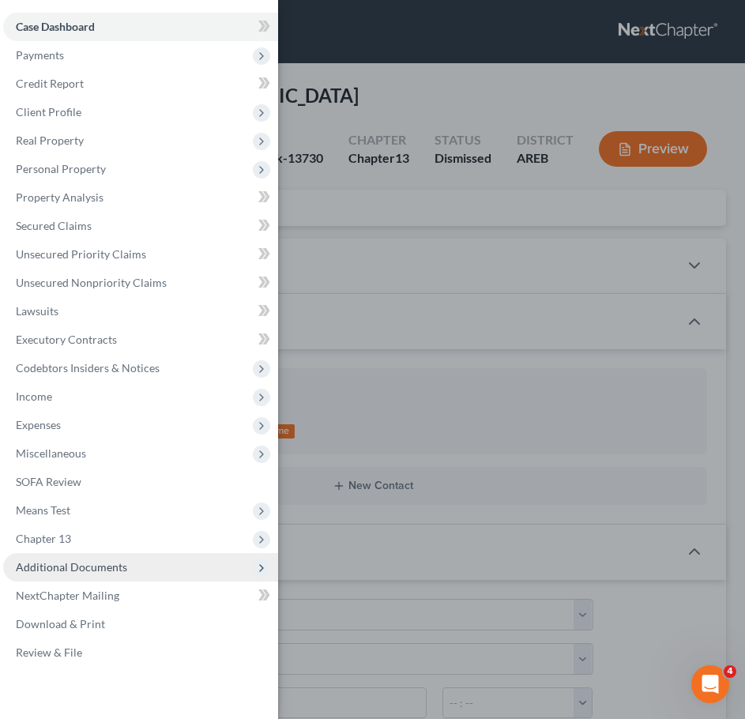
click at [114, 568] on span "Additional Documents" at bounding box center [71, 566] width 111 height 13
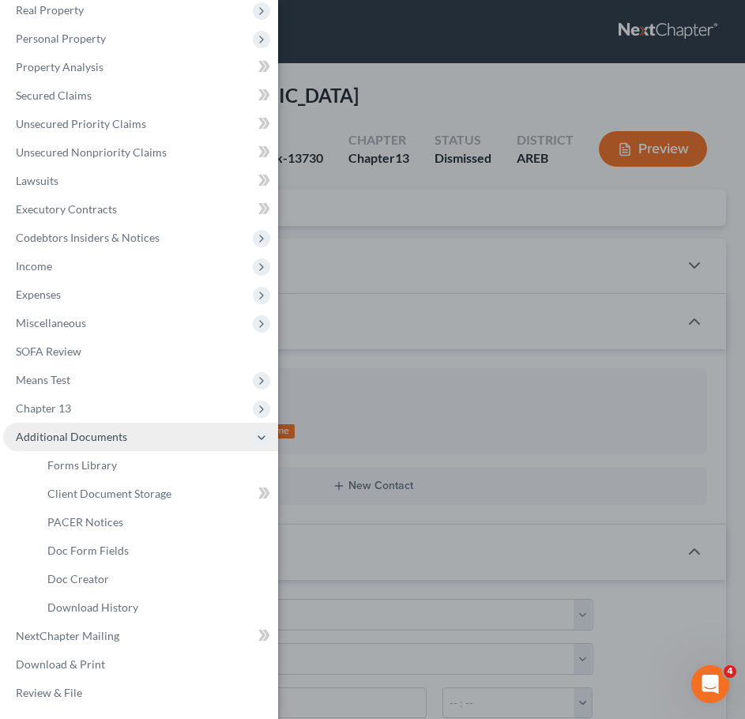
scroll to position [131, 0]
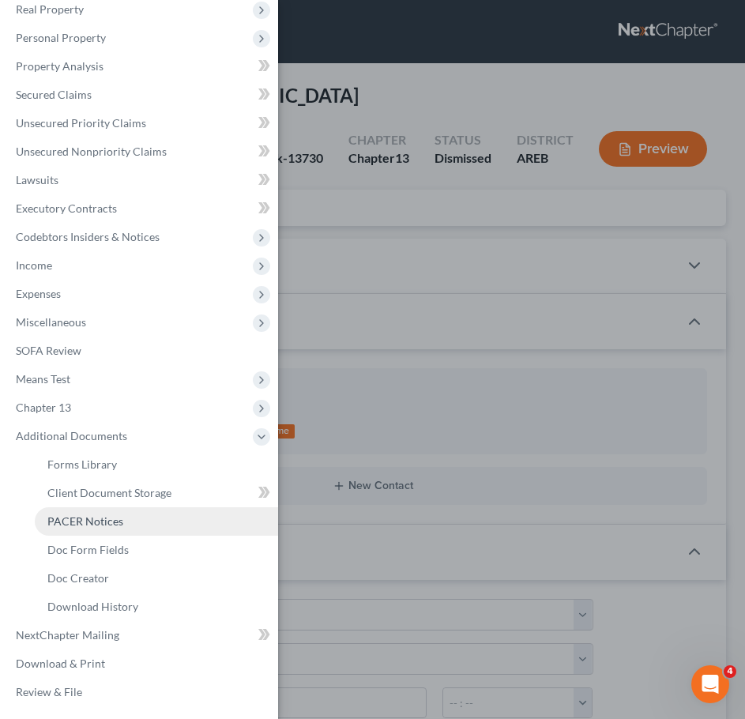
click at [83, 519] on span "PACER Notices" at bounding box center [85, 521] width 76 height 13
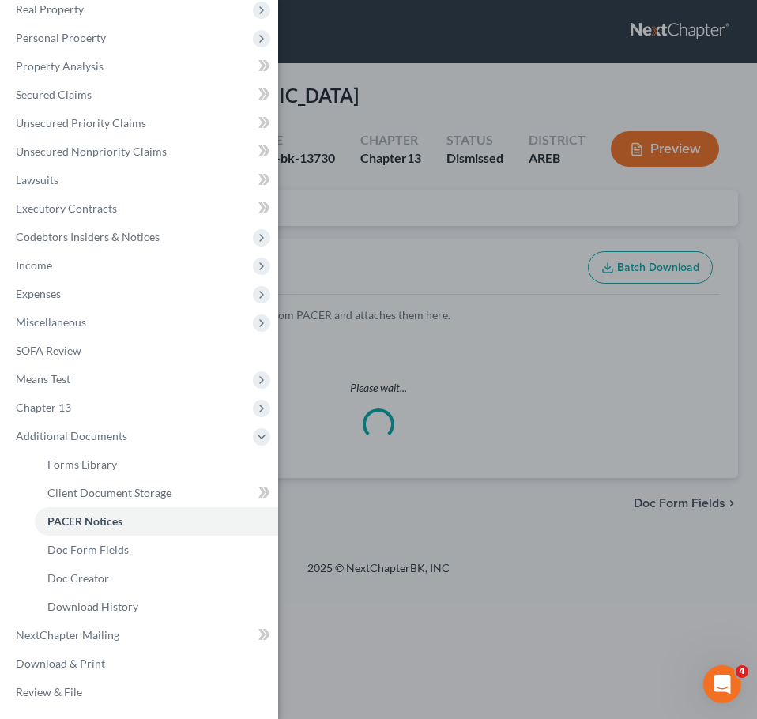
click at [515, 243] on div "Case Dashboard Payments Invoices Payments Payments Credit Report Client Profile" at bounding box center [378, 359] width 757 height 719
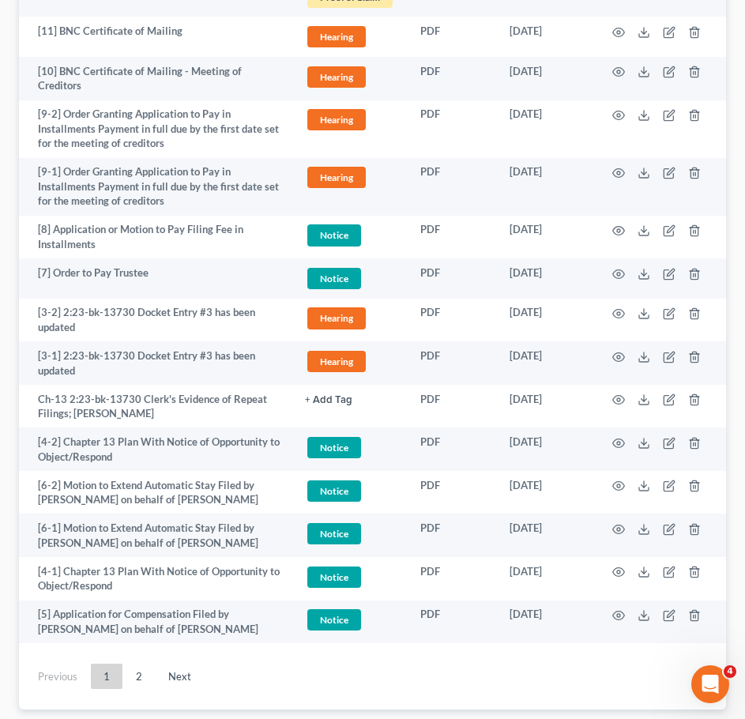
scroll to position [3019, 0]
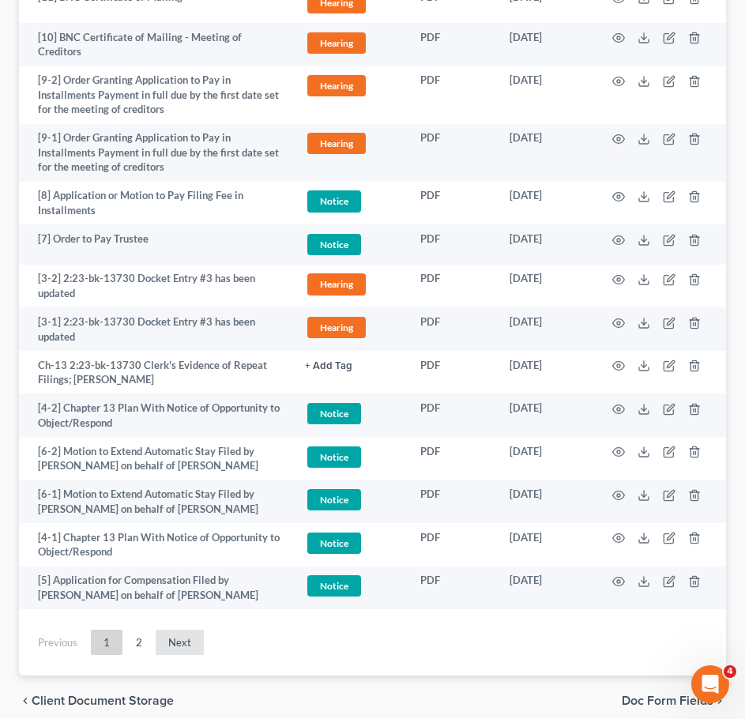
click at [194, 630] on link "Next" at bounding box center [180, 642] width 48 height 25
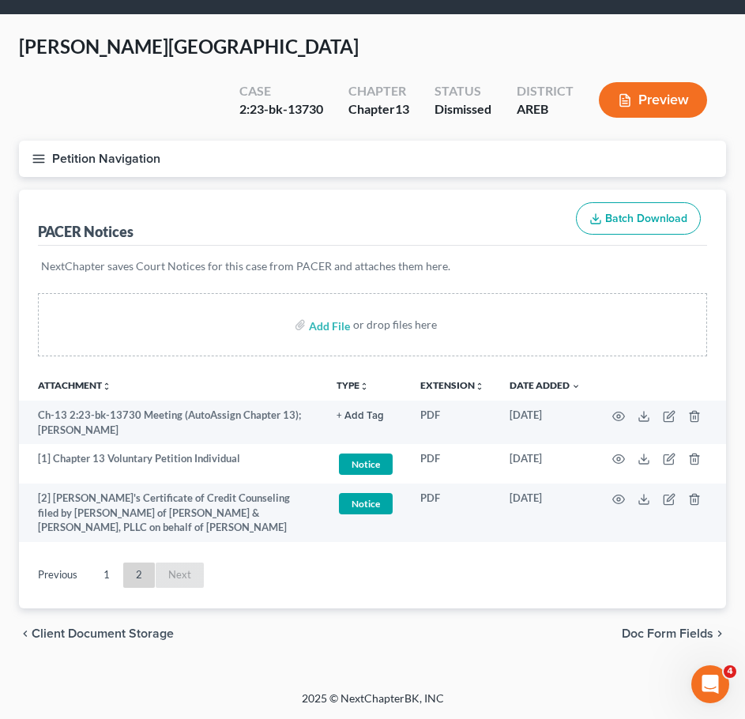
scroll to position [11, 0]
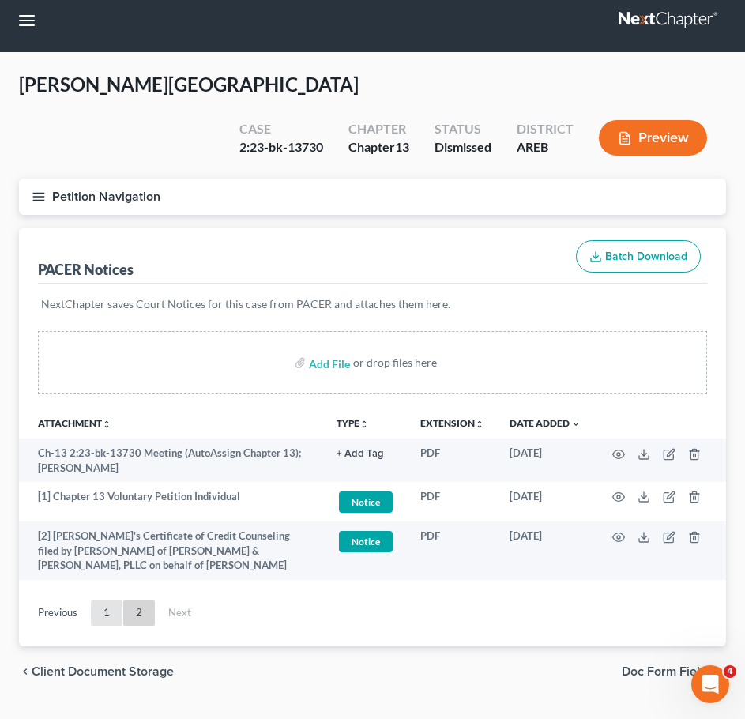
click at [105, 601] on link "1" at bounding box center [107, 613] width 32 height 25
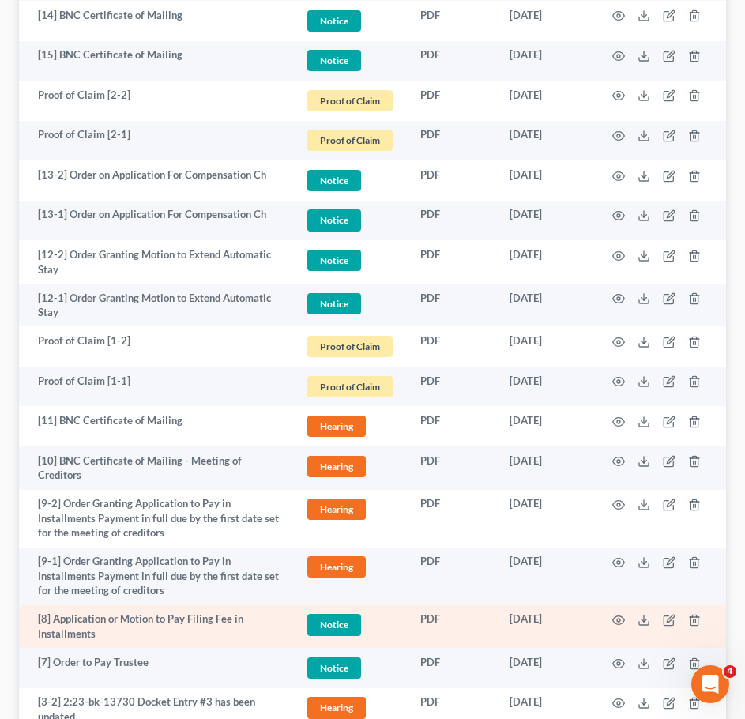
scroll to position [2551, 0]
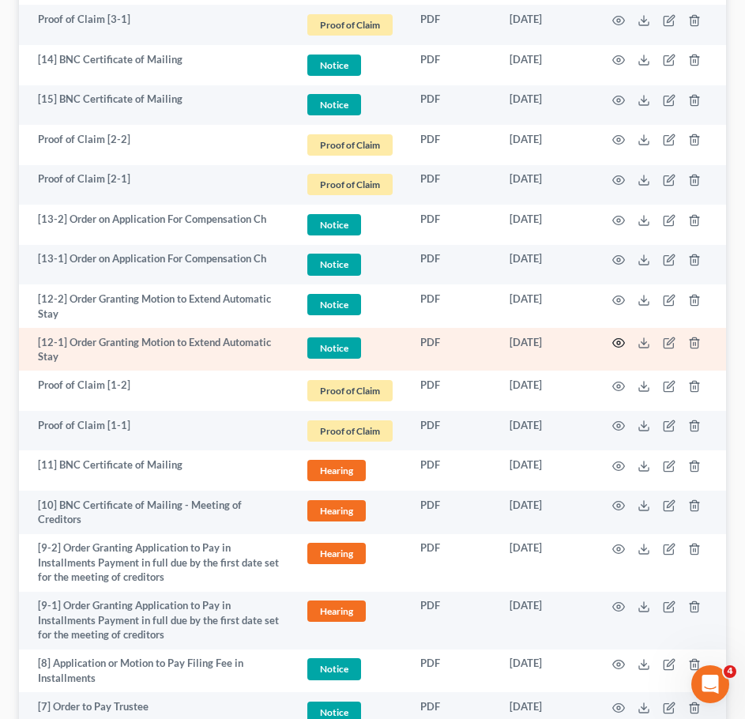
click at [617, 337] on icon "button" at bounding box center [619, 343] width 13 height 13
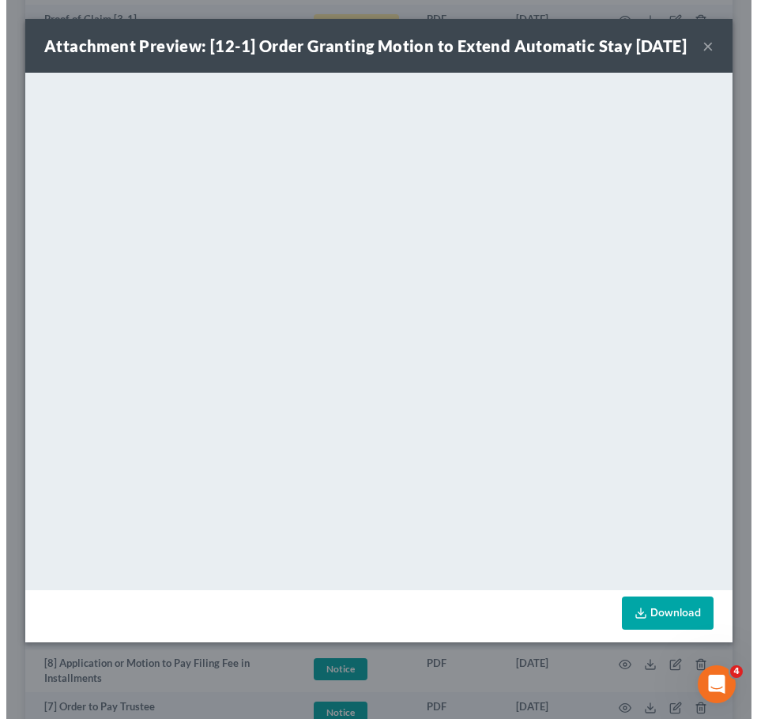
scroll to position [2548, 0]
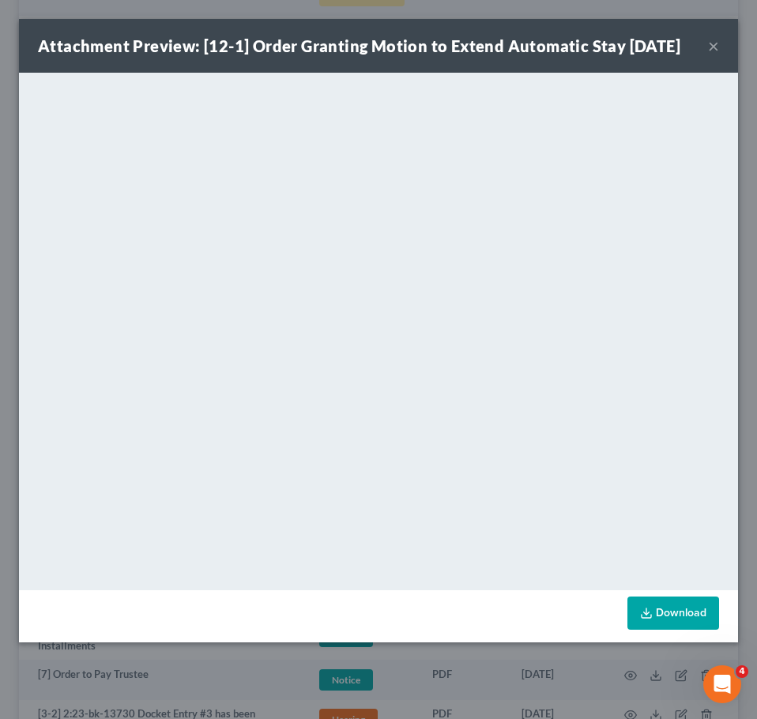
click at [708, 55] on button "×" at bounding box center [713, 45] width 11 height 19
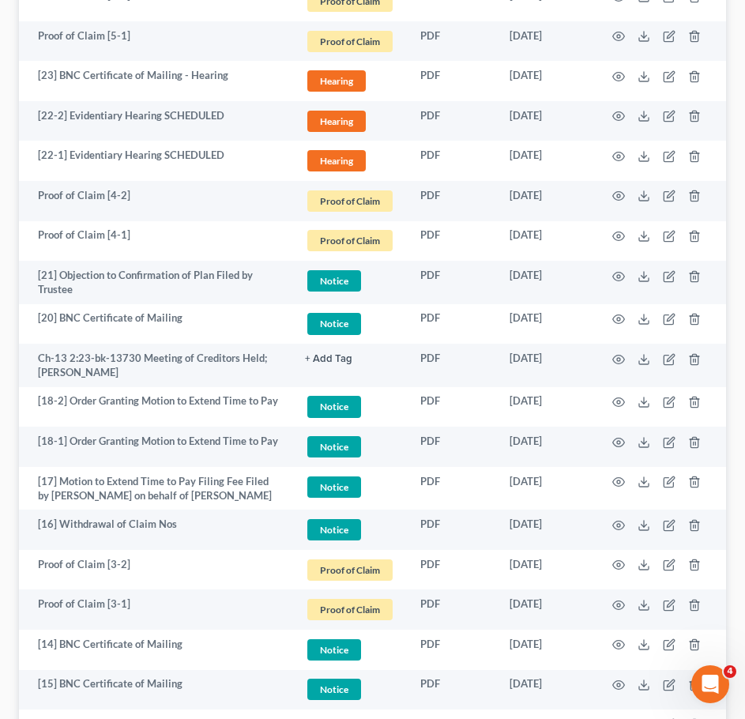
scroll to position [1960, 0]
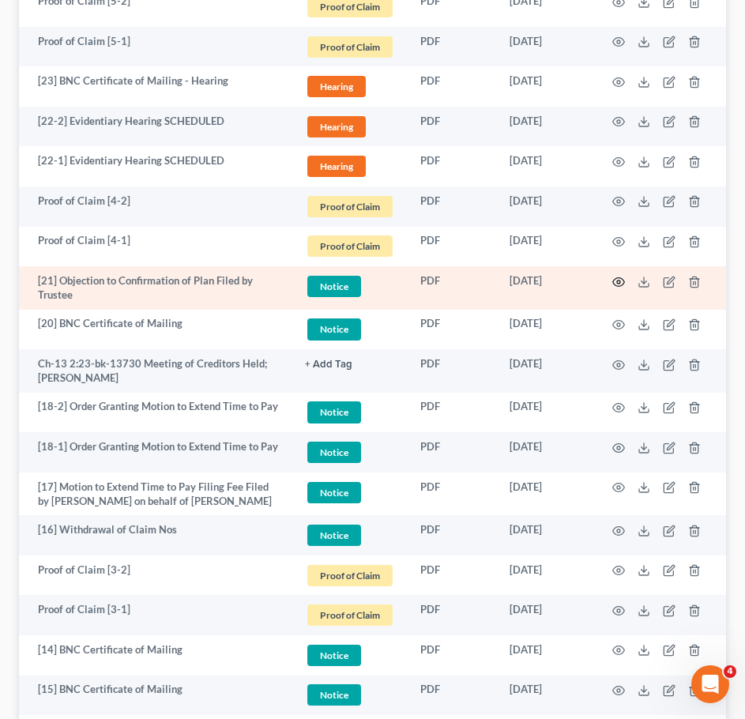
click at [617, 276] on icon "button" at bounding box center [619, 282] width 13 height 13
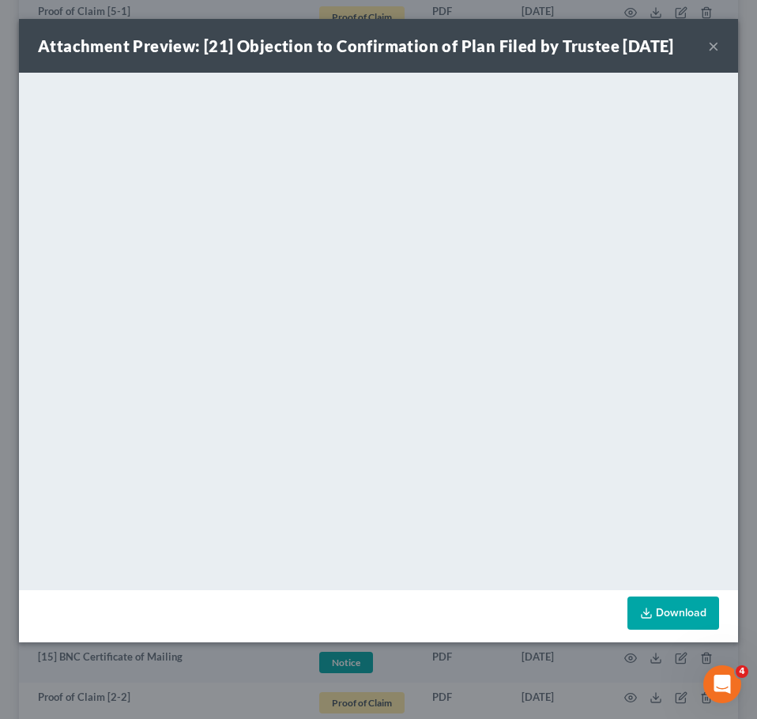
click at [712, 47] on button "×" at bounding box center [713, 45] width 11 height 19
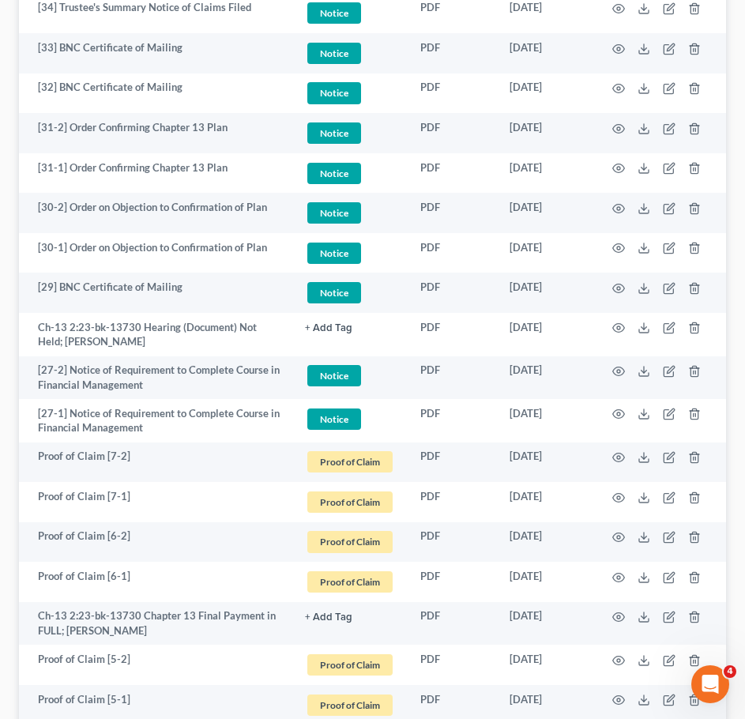
scroll to position [1300, 0]
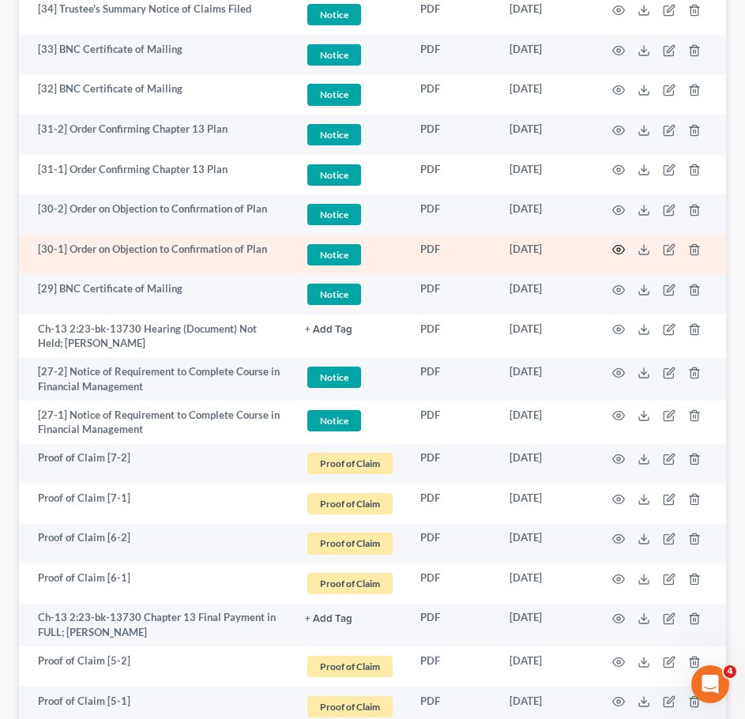
click at [619, 243] on icon "button" at bounding box center [619, 249] width 13 height 13
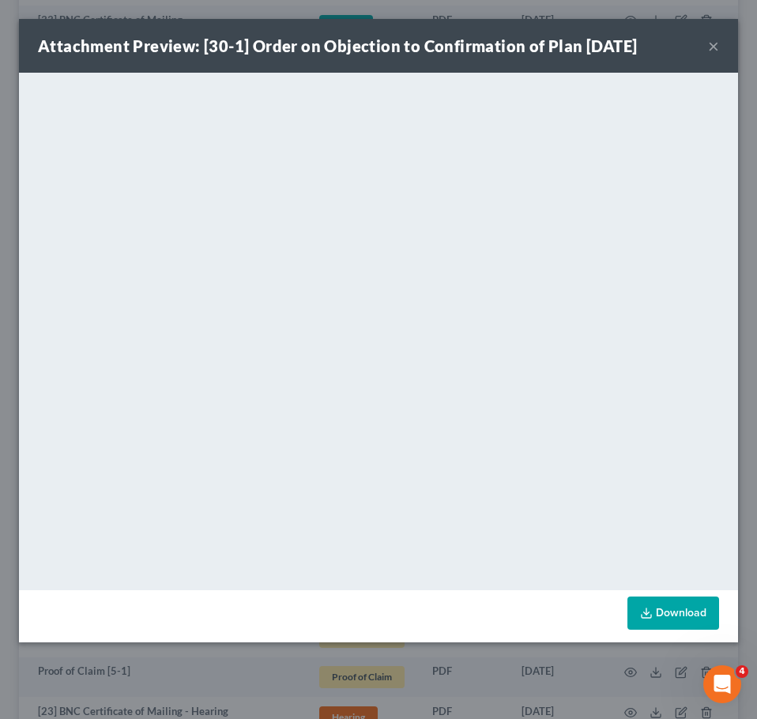
click at [719, 45] on div "Attachment Preview: [30-1] Order on Objection to Confirmation of Plan [DATE] ×" at bounding box center [378, 46] width 719 height 54
click at [713, 45] on button "×" at bounding box center [713, 45] width 11 height 19
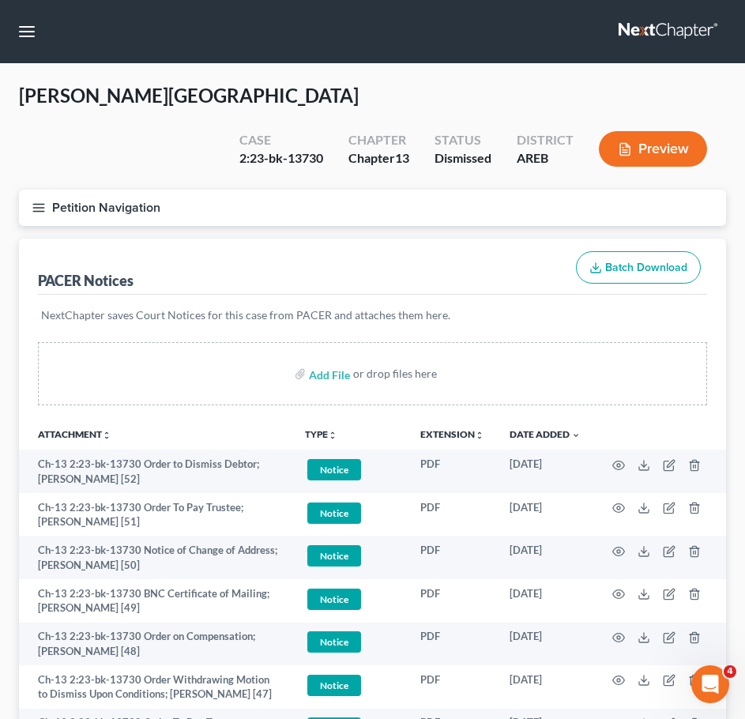
scroll to position [107, 0]
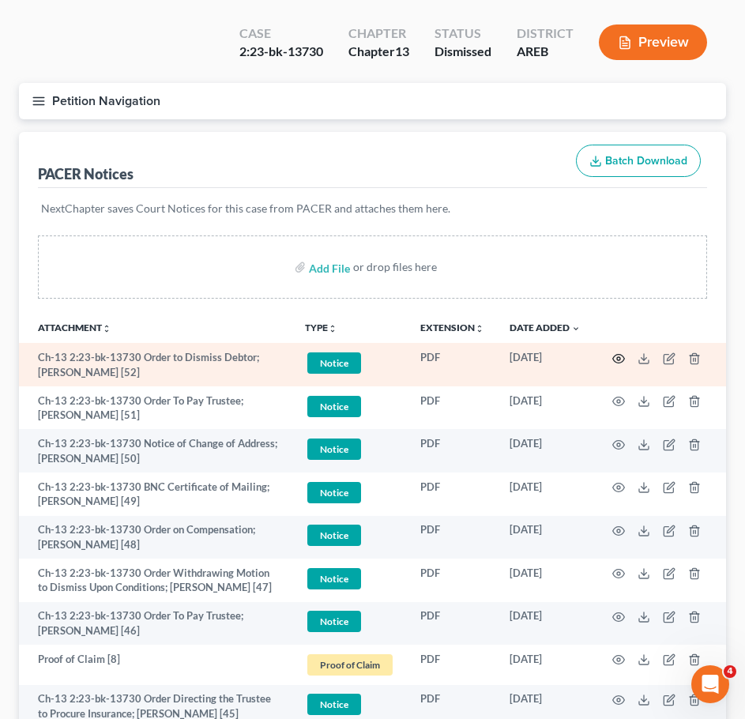
click at [613, 353] on icon "button" at bounding box center [619, 359] width 13 height 13
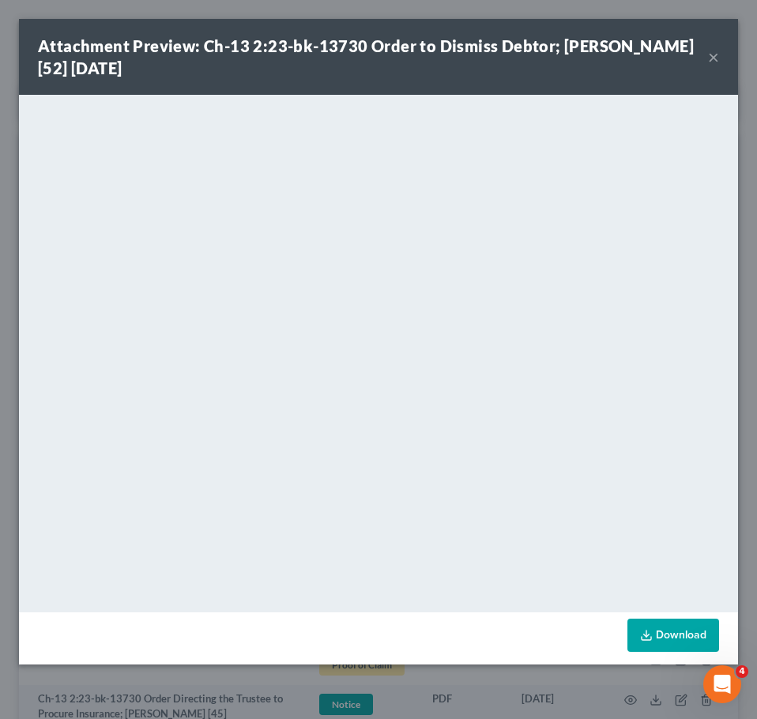
click at [711, 55] on button "×" at bounding box center [713, 56] width 11 height 19
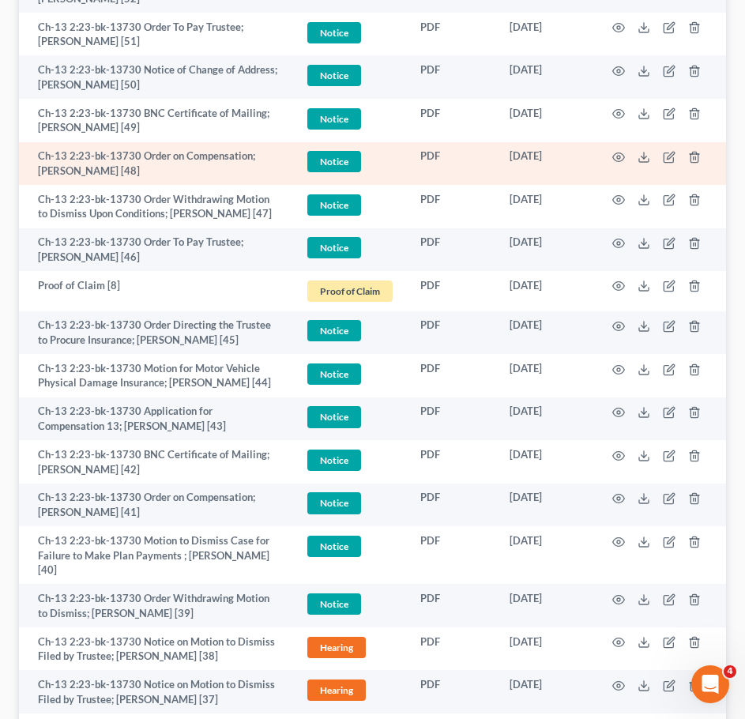
scroll to position [482, 0]
